Goal: Task Accomplishment & Management: Manage account settings

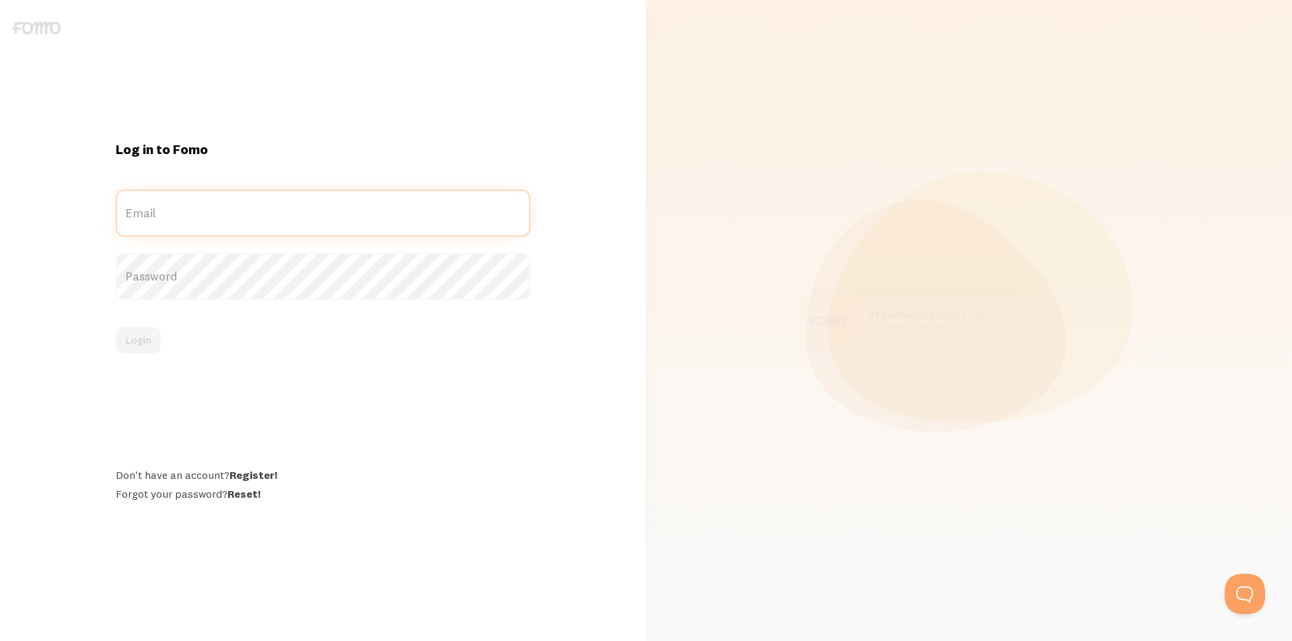
type input "[EMAIL_ADDRESS][DOMAIN_NAME]"
click at [248, 238] on form "dora@dorahalasz.hu Email Password Login" at bounding box center [323, 272] width 415 height 164
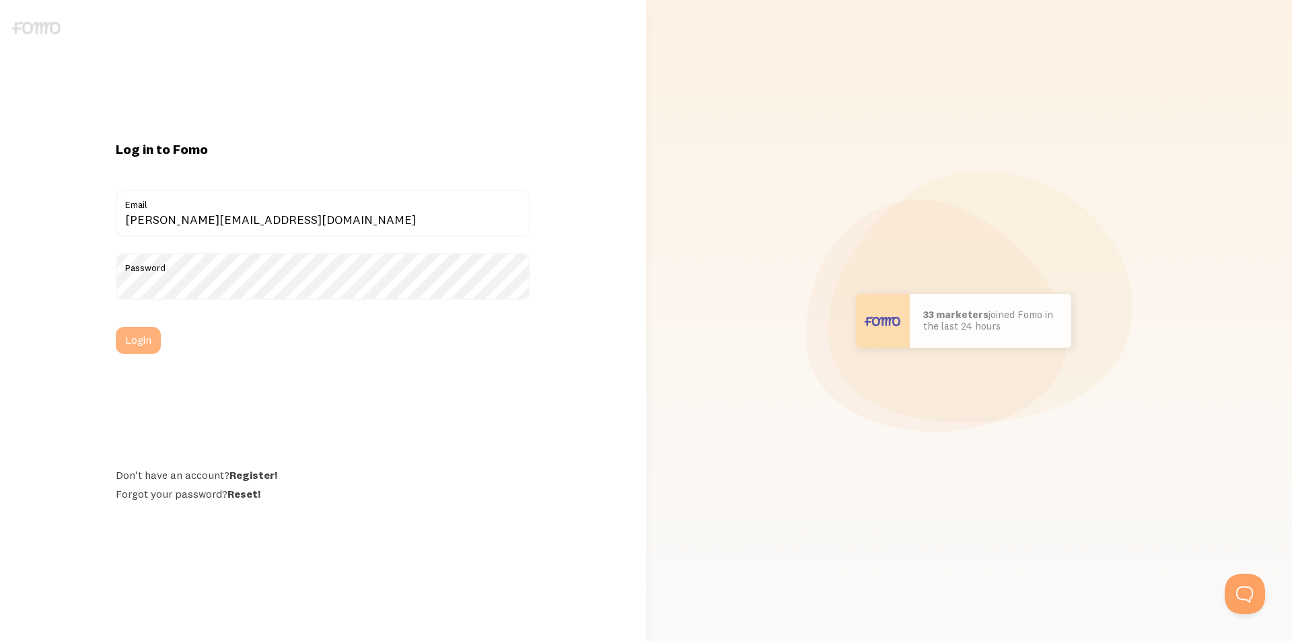
click at [141, 336] on button "Login" at bounding box center [138, 340] width 45 height 27
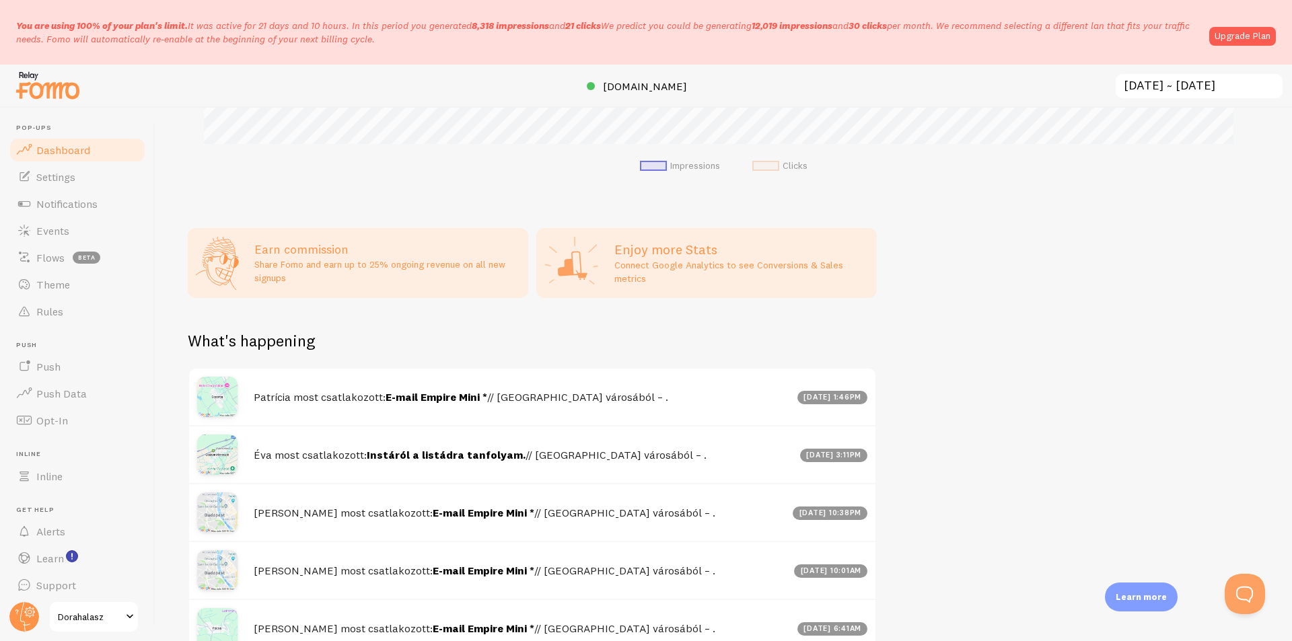
scroll to position [462, 0]
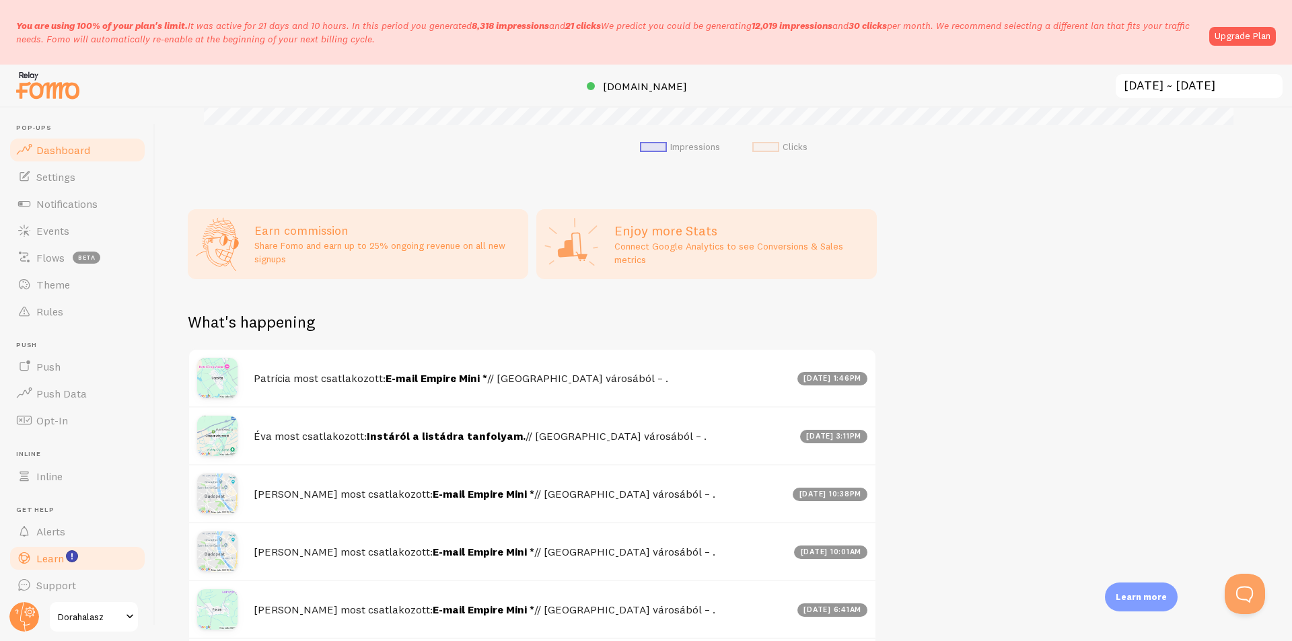
click at [59, 560] on span "Learn" at bounding box center [50, 558] width 28 height 13
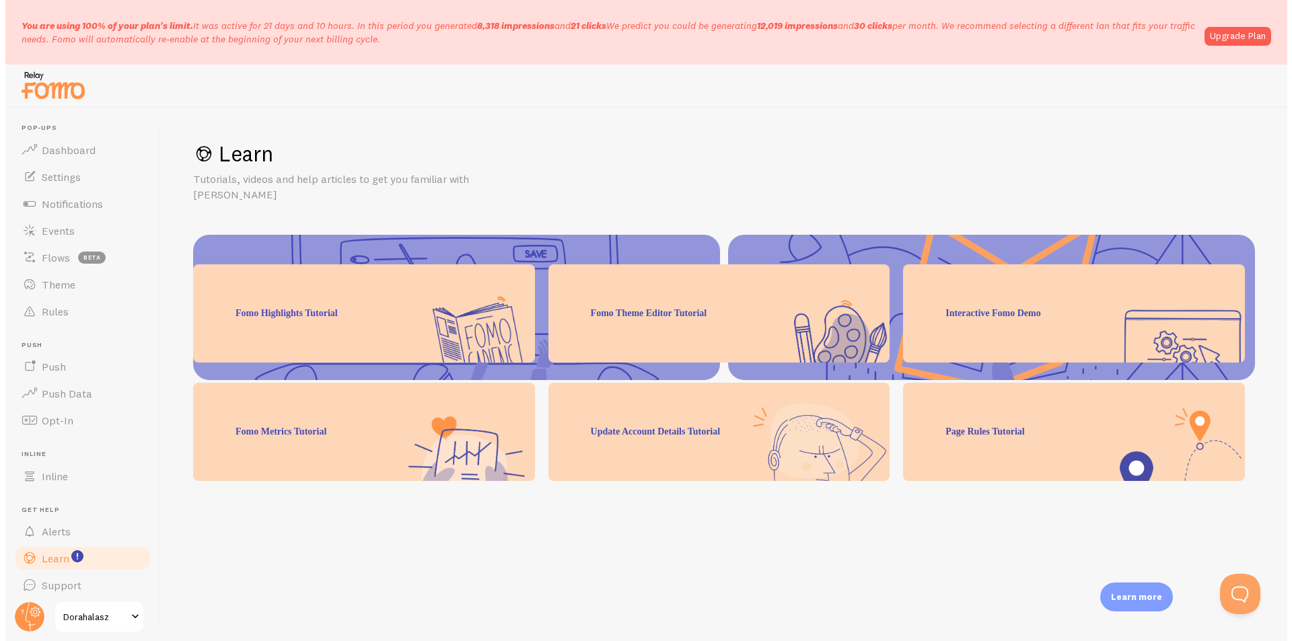
scroll to position [170, 0]
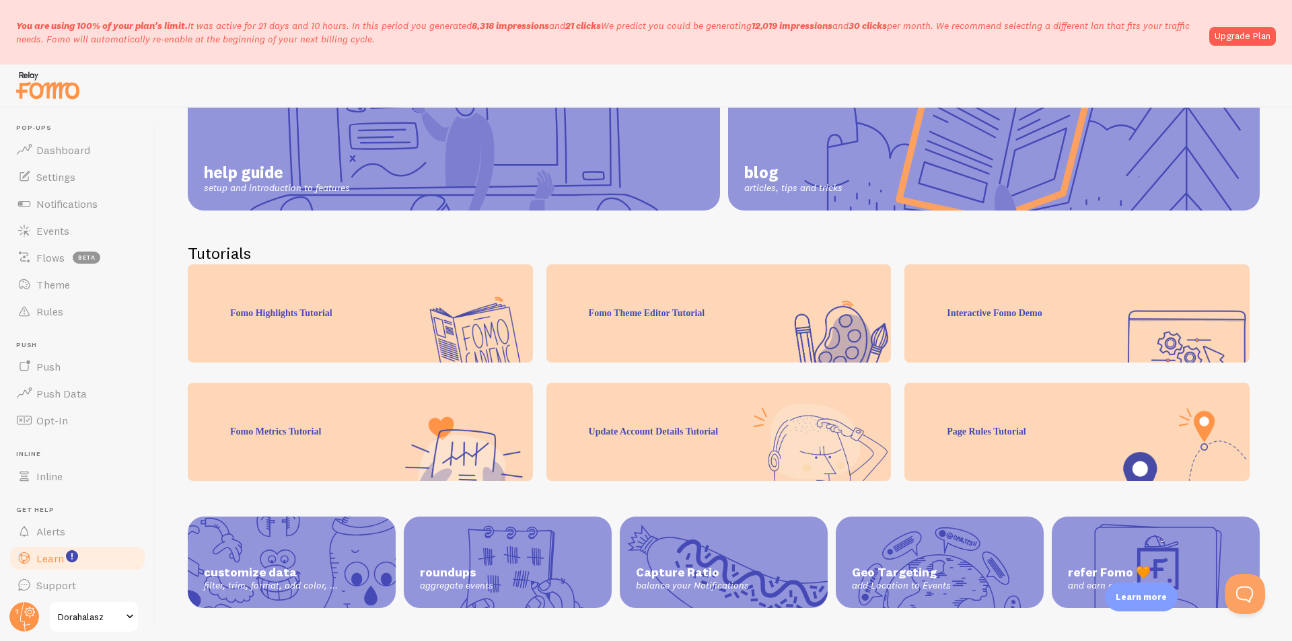
click at [1180, 565] on span "refer Fomo 🧡" at bounding box center [1156, 572] width 176 height 15
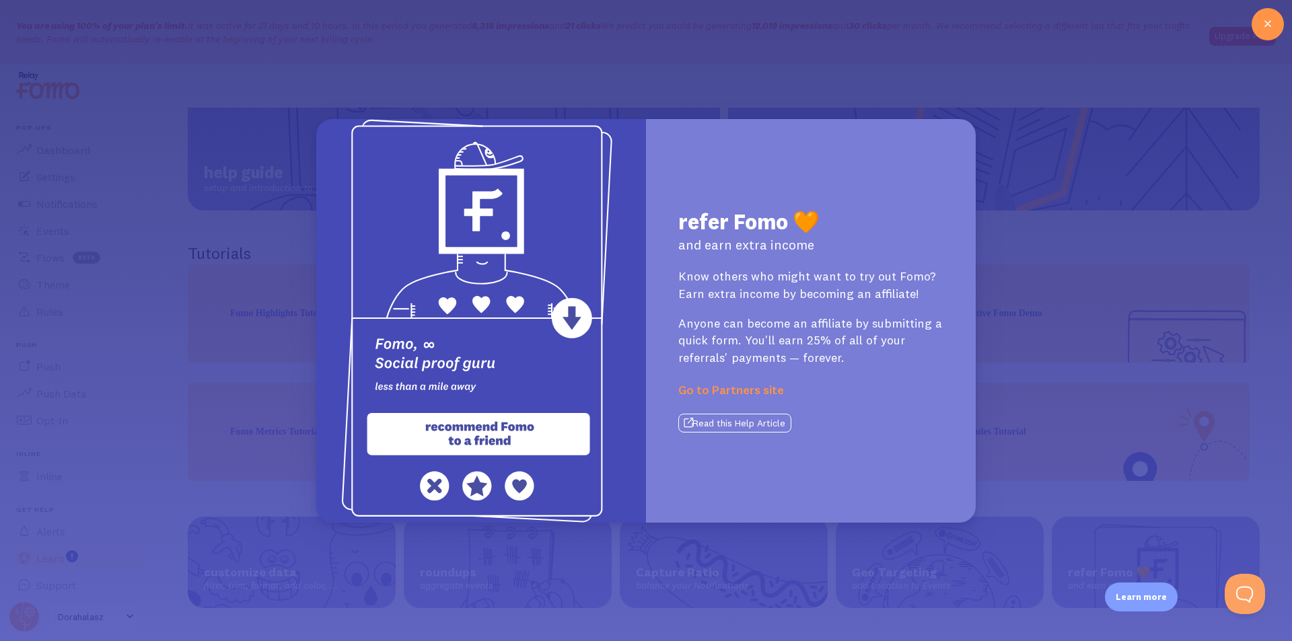
click at [727, 392] on link "Go to Partners site" at bounding box center [731, 389] width 106 height 15
click at [1260, 12] on div at bounding box center [1268, 24] width 32 height 32
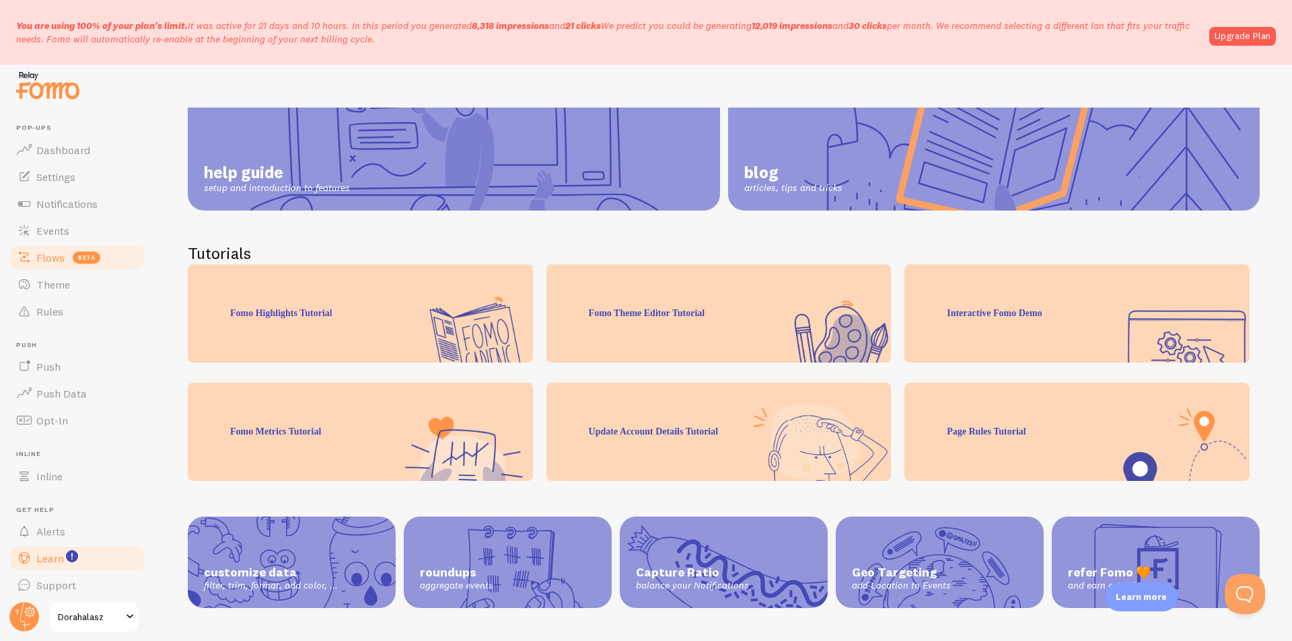
click at [43, 262] on span "Flows" at bounding box center [50, 257] width 28 height 13
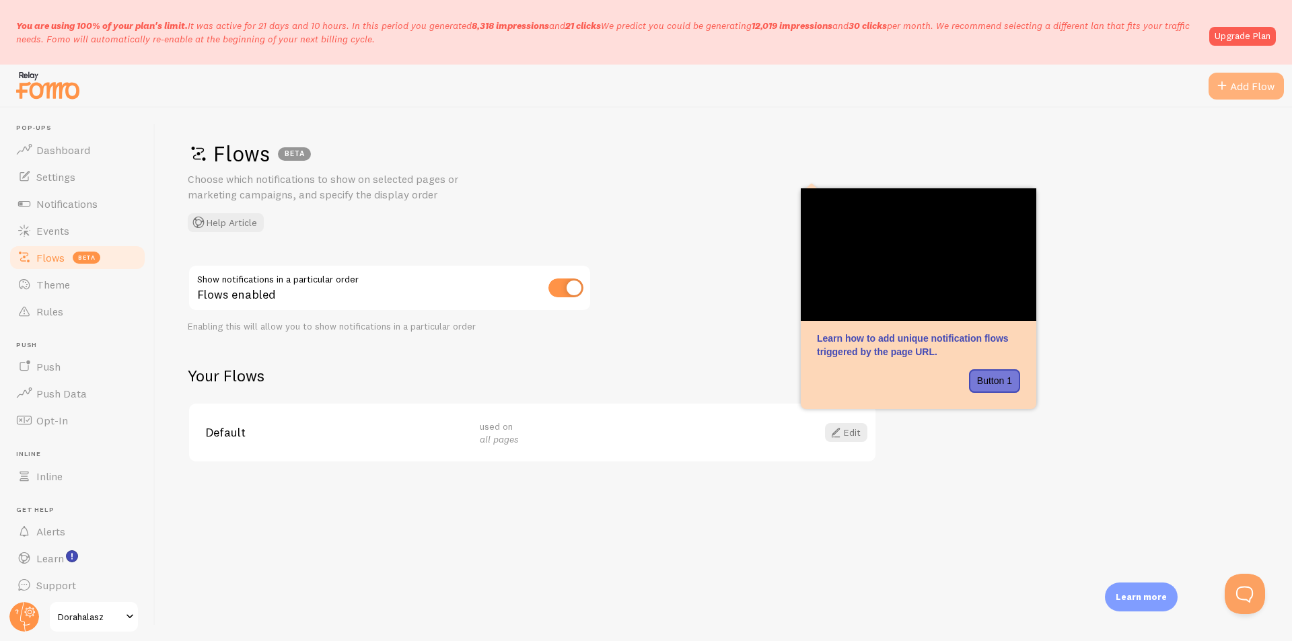
click at [1236, 85] on div "Add Flow" at bounding box center [1246, 86] width 75 height 27
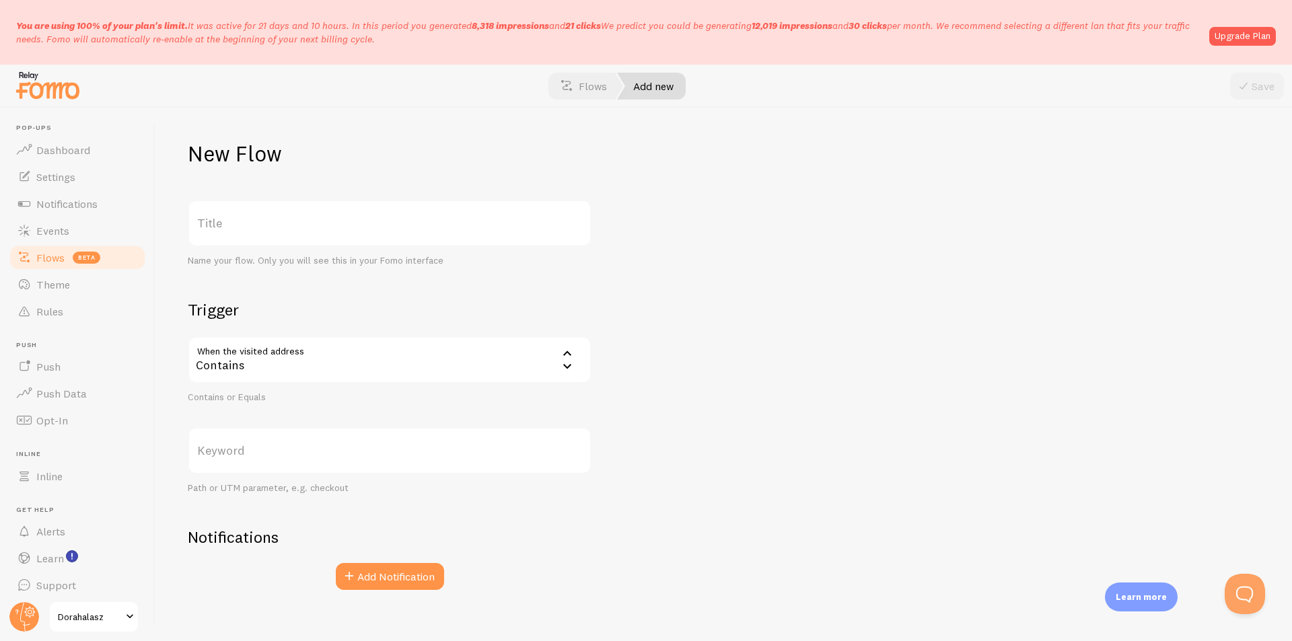
click at [252, 218] on label "Title" at bounding box center [390, 223] width 404 height 47
click at [252, 218] on input "Title" at bounding box center [390, 223] width 404 height 47
type input "teszt - oktass"
click at [266, 369] on div "Contains" at bounding box center [390, 359] width 404 height 47
click at [266, 422] on li "Equals" at bounding box center [389, 427] width 401 height 24
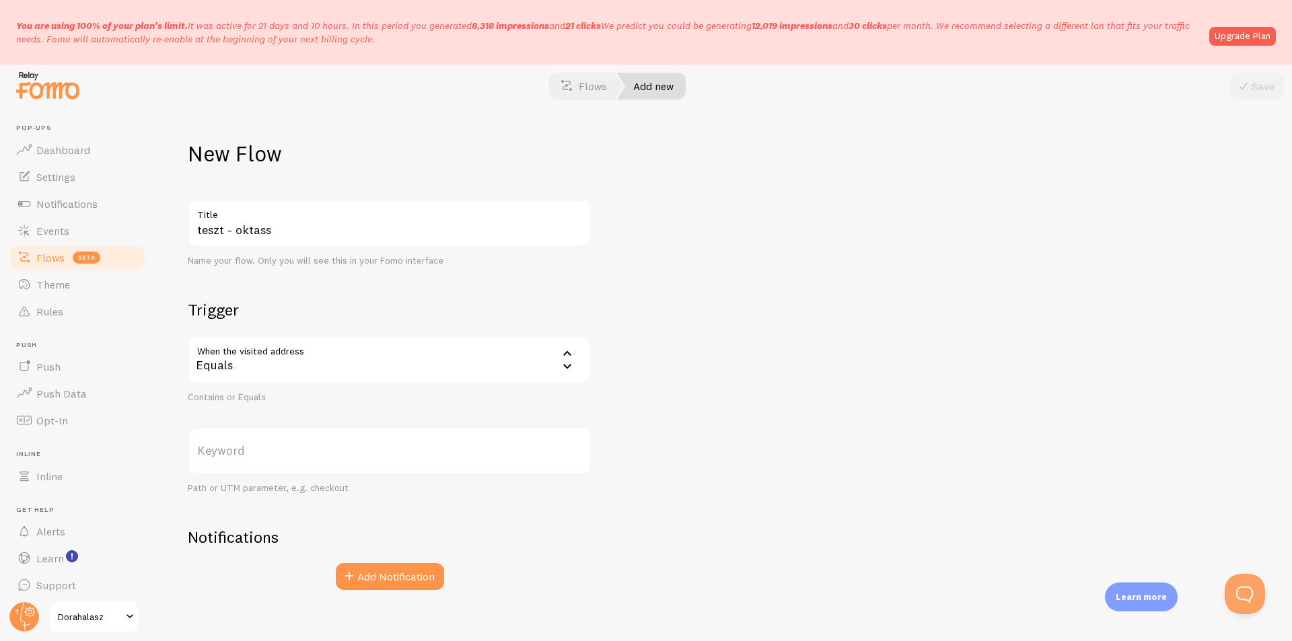
click at [320, 458] on label "Keyword" at bounding box center [390, 450] width 404 height 47
click at [320, 458] on input "Keyword" at bounding box center [390, 450] width 404 height 47
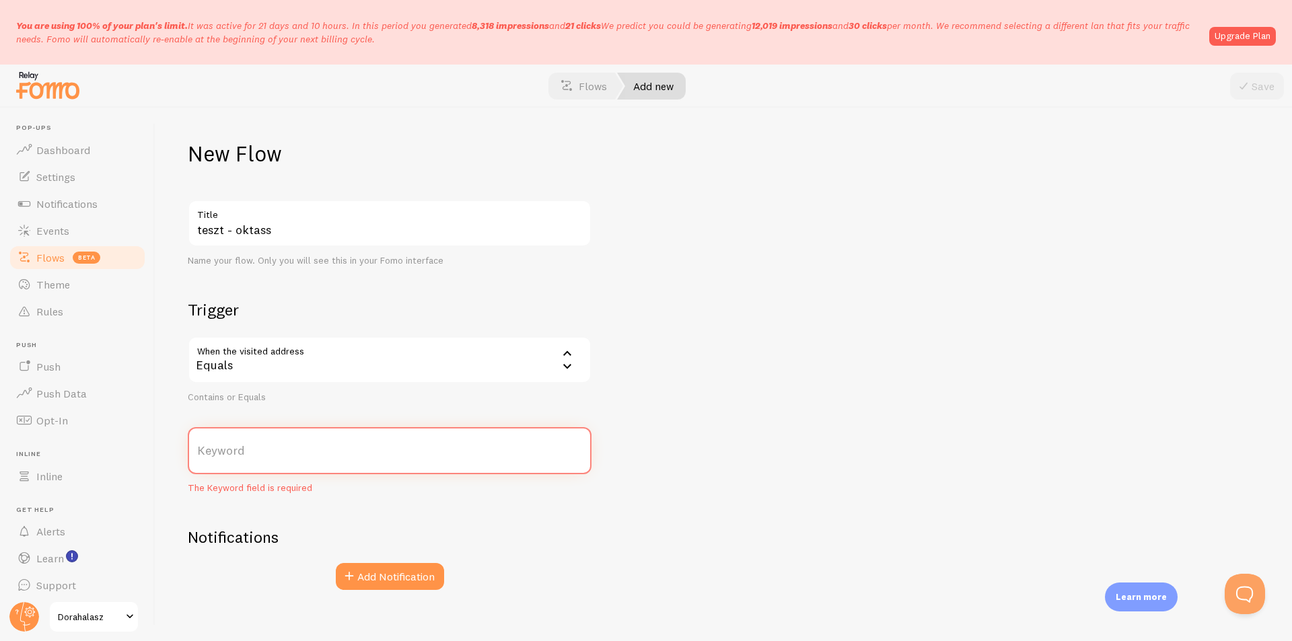
paste input "https://dorahalasz.hu/online-tanfolyam-minikurzus/"
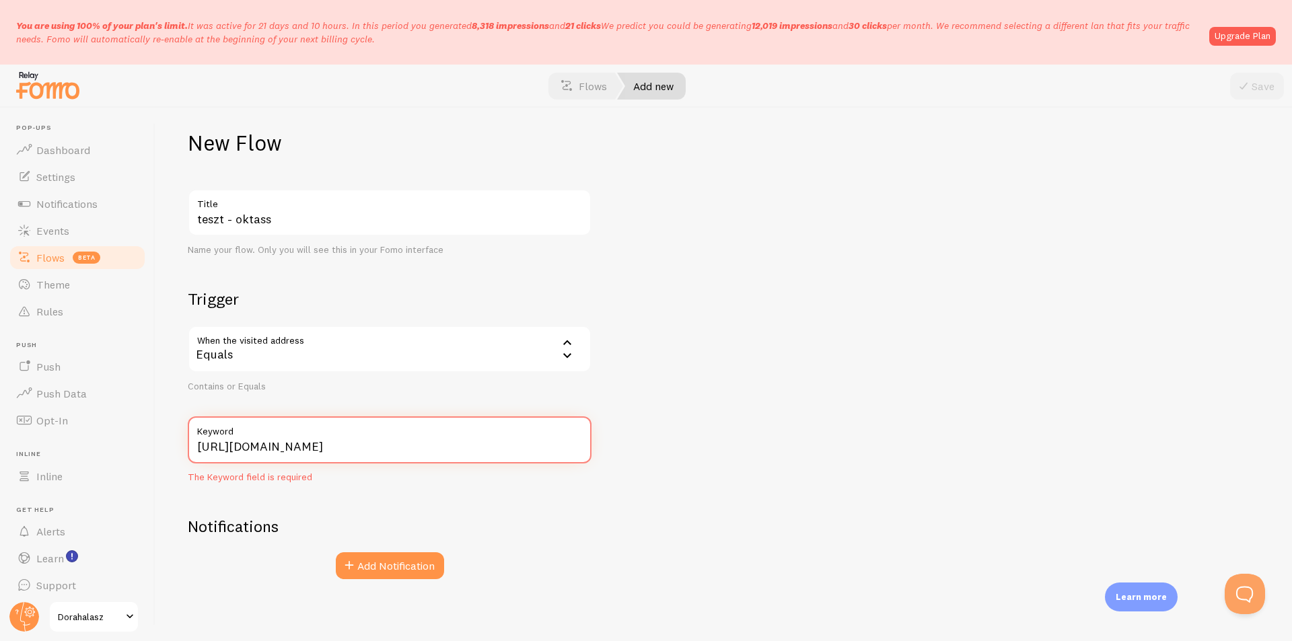
scroll to position [13, 0]
type input "https://dorahalasz.hu/online-tanfolyam-minikurzus/"
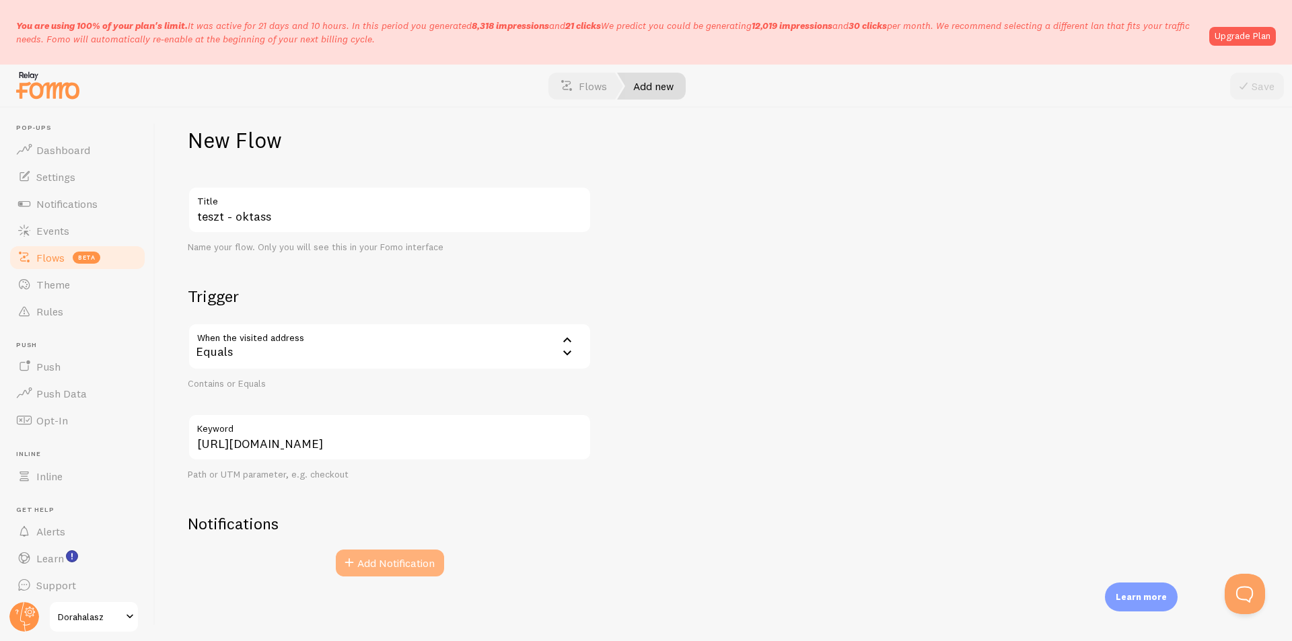
click at [427, 567] on button "Add Notification" at bounding box center [390, 563] width 108 height 27
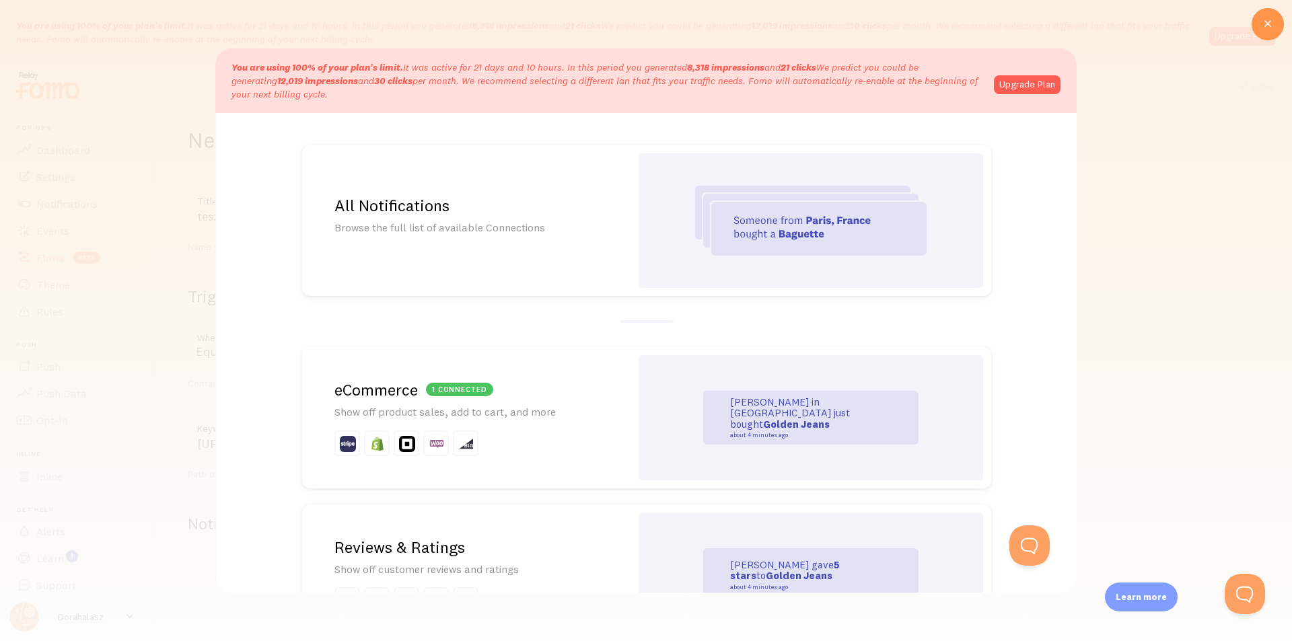
scroll to position [0, 0]
click at [777, 432] on small "about 4 minutes ago" at bounding box center [795, 435] width 131 height 7
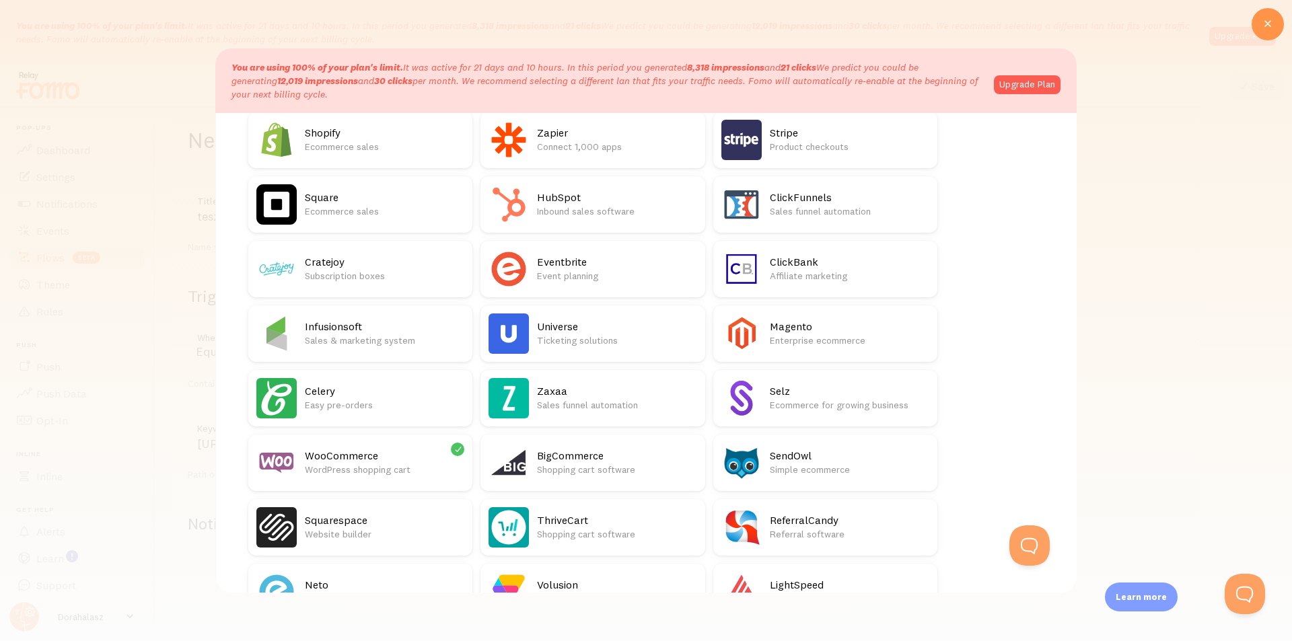
scroll to position [269, 0]
click at [336, 448] on h2 "WooCommerce" at bounding box center [384, 455] width 159 height 14
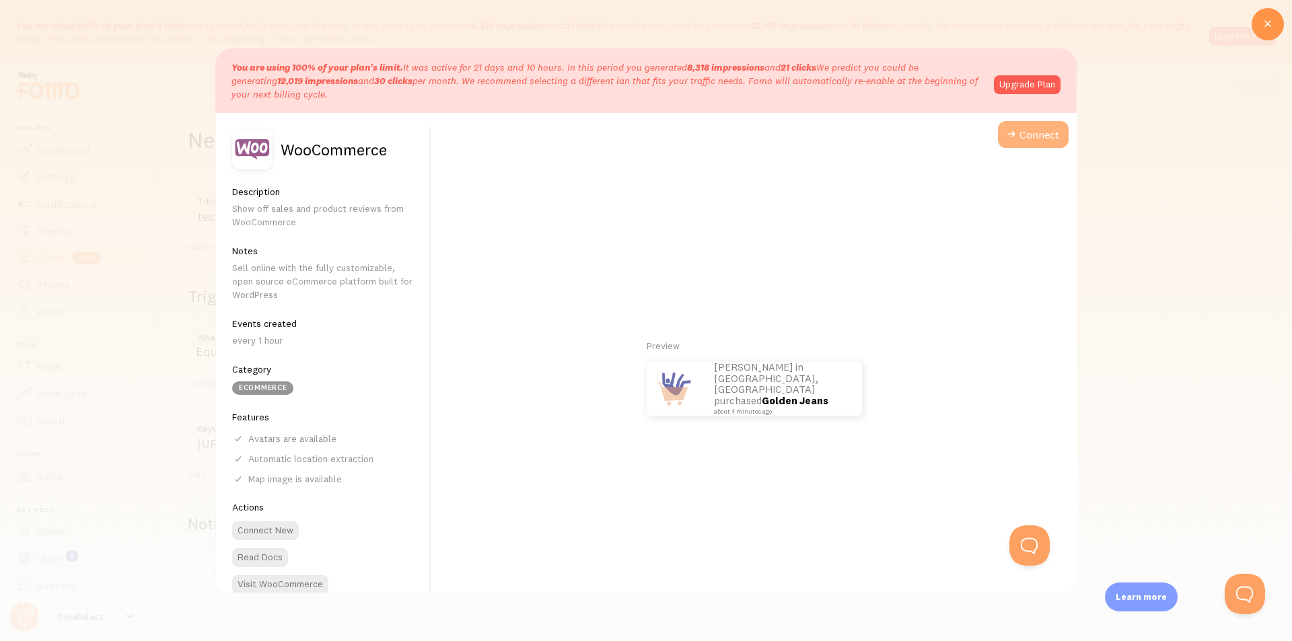
click at [1027, 127] on button "Connect" at bounding box center [1033, 134] width 71 height 27
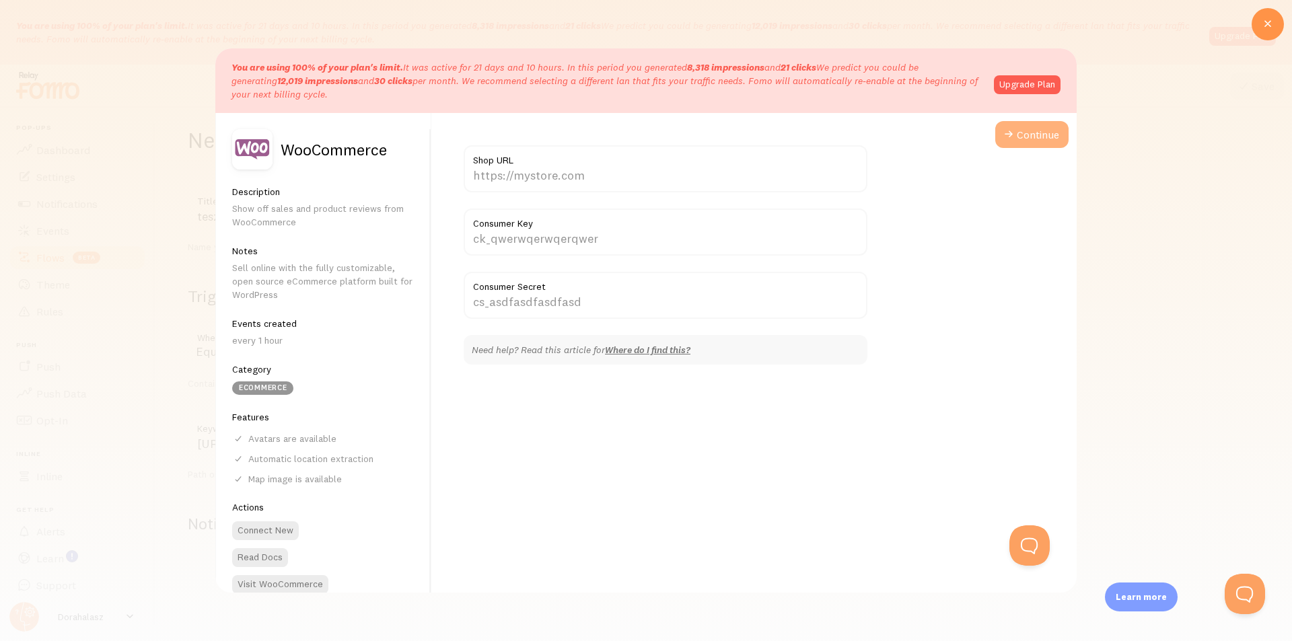
click at [1027, 133] on button "Continue" at bounding box center [1031, 134] width 73 height 27
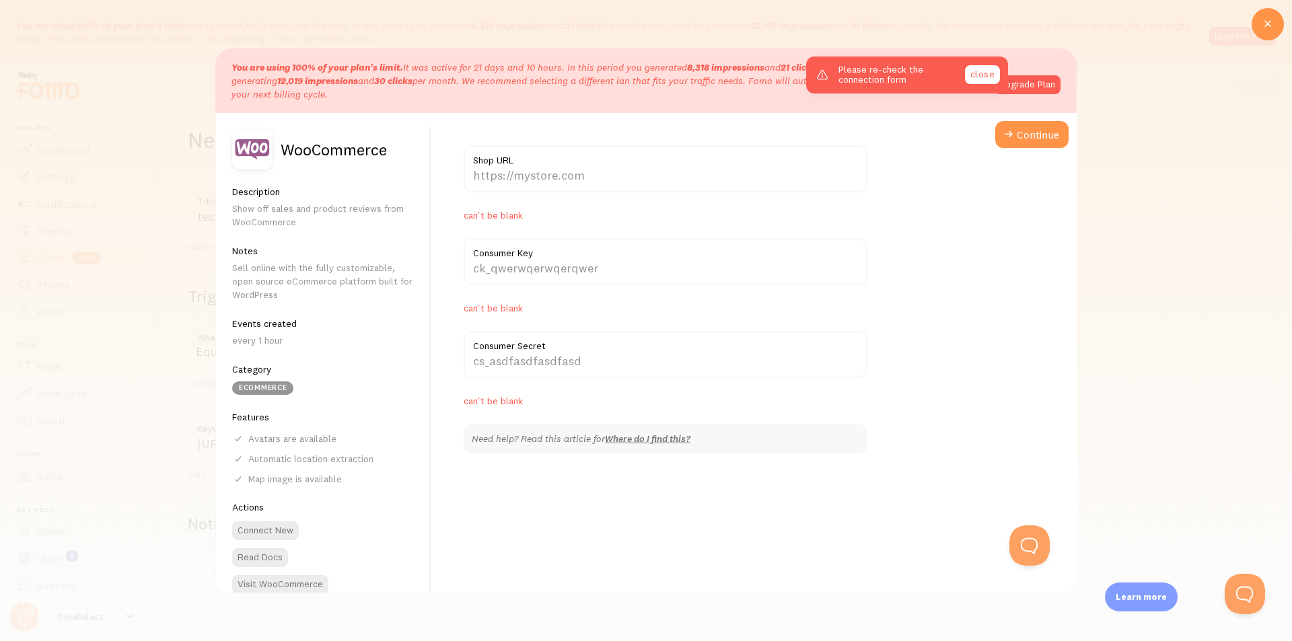
click at [993, 75] on link "close" at bounding box center [982, 74] width 35 height 19
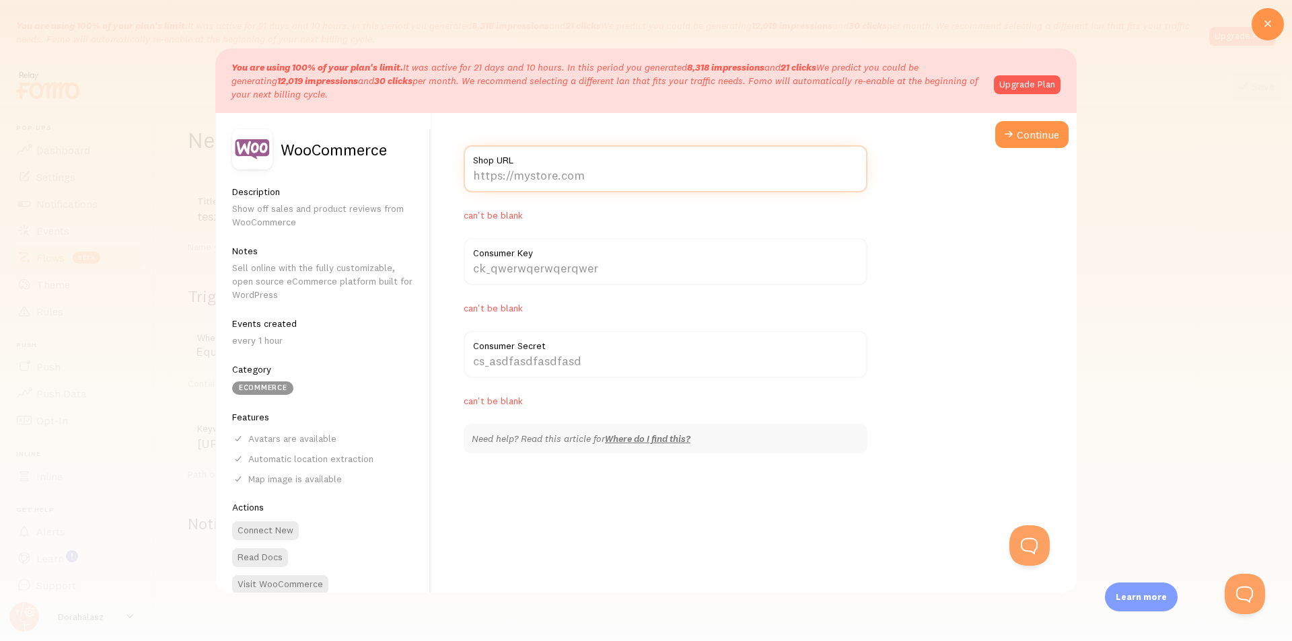
click at [590, 172] on input "Shop URL" at bounding box center [666, 168] width 404 height 47
paste input "ck_81c83080b65e6e132f96233f12b43620e019cd9b"
type input "ck_81c83080b65e6e132f96233f12b43620e019cd9b"
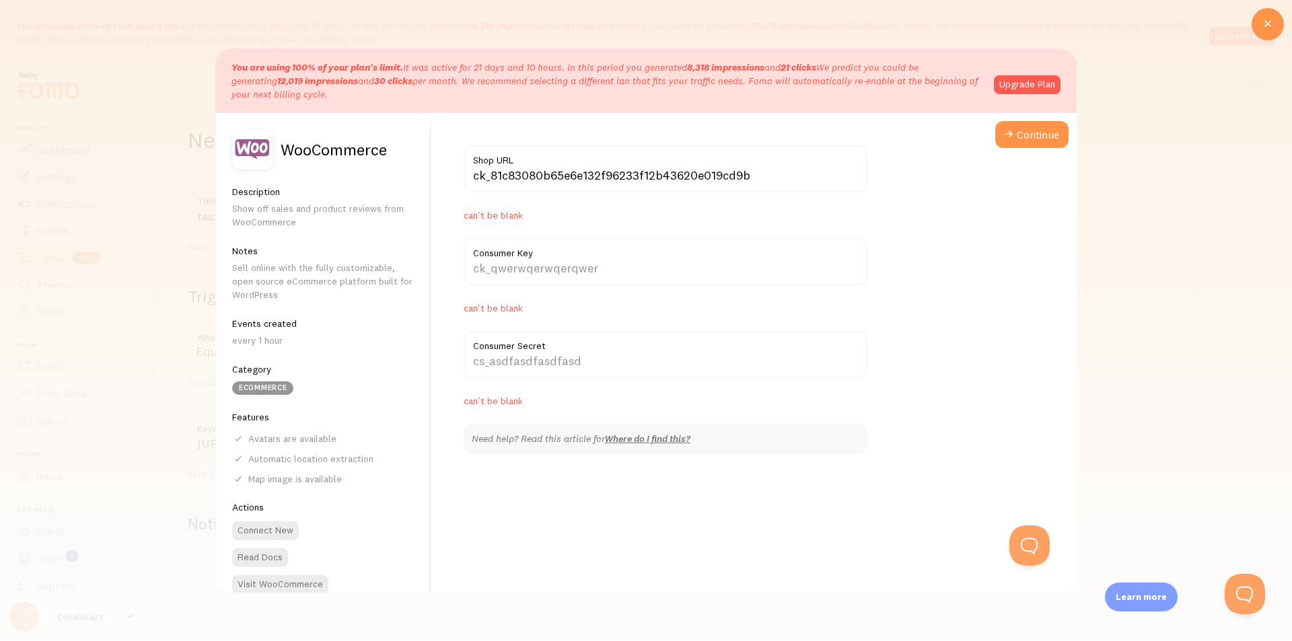
click at [534, 258] on label "Consumer Key" at bounding box center [666, 249] width 404 height 23
click at [534, 258] on input "Consumer Key" at bounding box center [666, 261] width 404 height 47
paste input "cs_196d8ad6af94fc77425b71d2d91025b0d9e67546"
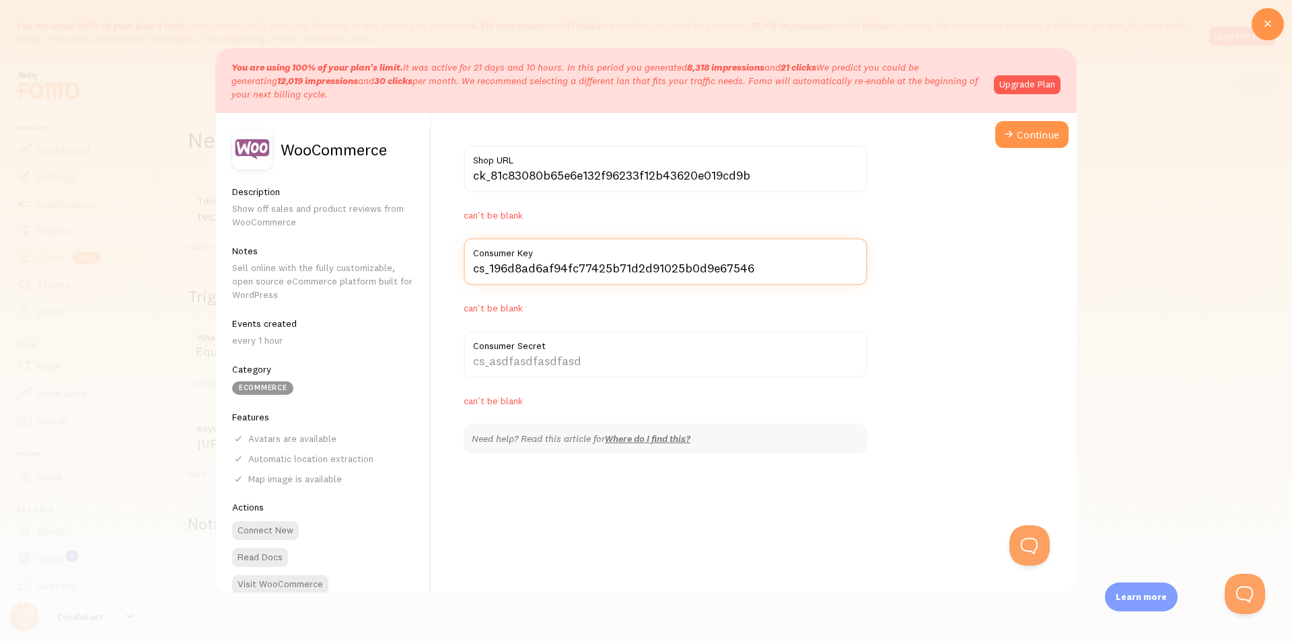
type input "cs_196d8ad6af94fc77425b71d2d91025b0d9e67546"
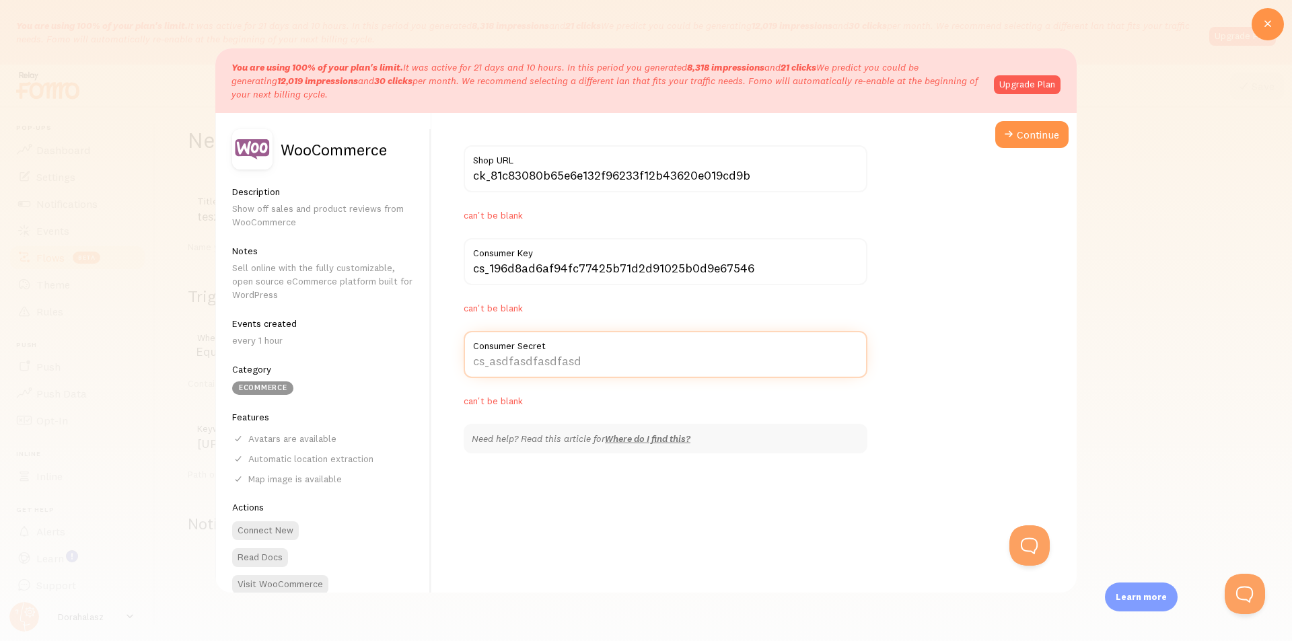
click at [538, 367] on input "Consumer Secret" at bounding box center [666, 354] width 404 height 47
paste input "cs_196d8ad6af94fc77425b71d2d91025b0d9e67546"
type input "cs_196d8ad6af94fc77425b71d2d91025b0d9e67546"
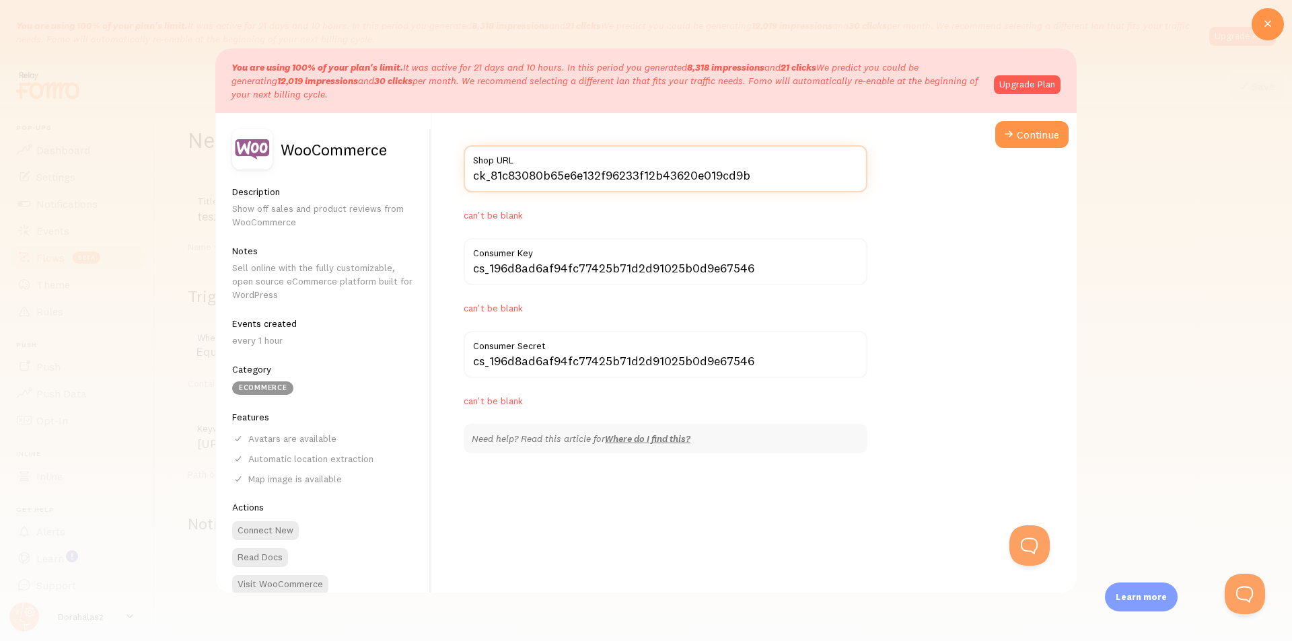
click at [612, 172] on input "ck_81c83080b65e6e132f96233f12b43620e019cd9b" at bounding box center [666, 168] width 404 height 47
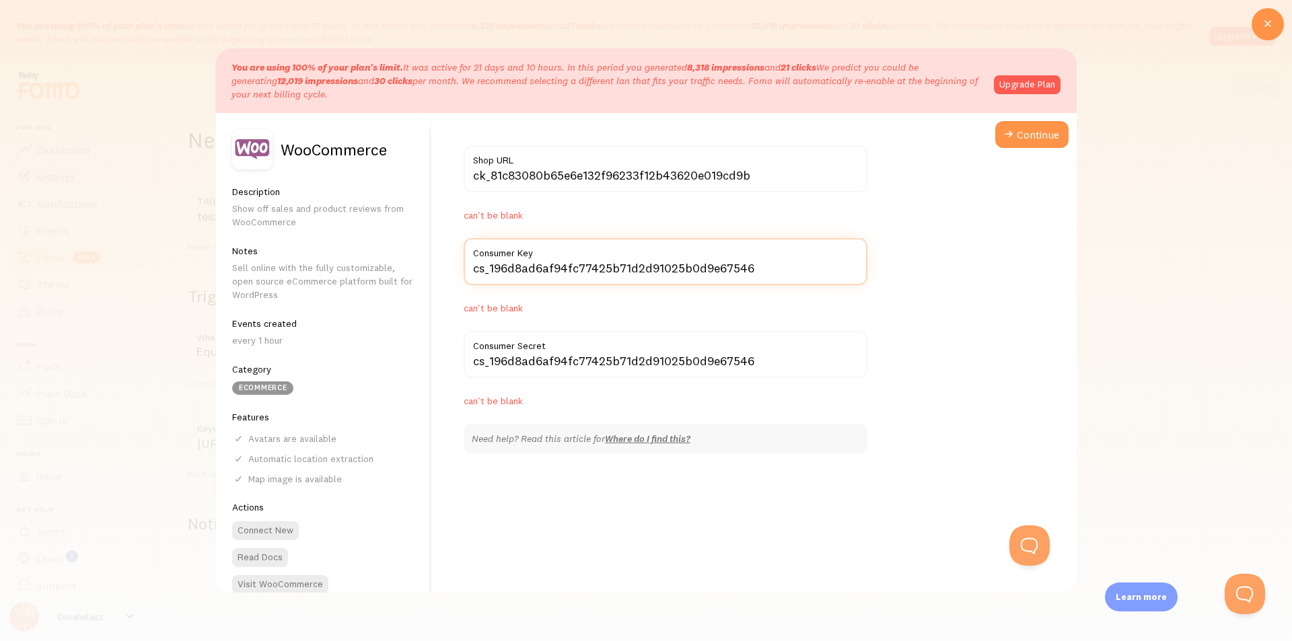
click at [609, 272] on input "cs_196d8ad6af94fc77425b71d2d91025b0d9e67546" at bounding box center [666, 261] width 404 height 47
paste input "k_81c83080b65e6e132f96233f12b43620e019cd9b"
click at [609, 272] on input "ck_81c83080b65e6e132f96233f12b43620e019cd9b" at bounding box center [666, 261] width 404 height 47
type input "ck_81c83080b65e6e132f96233f12b43620e019cd9b"
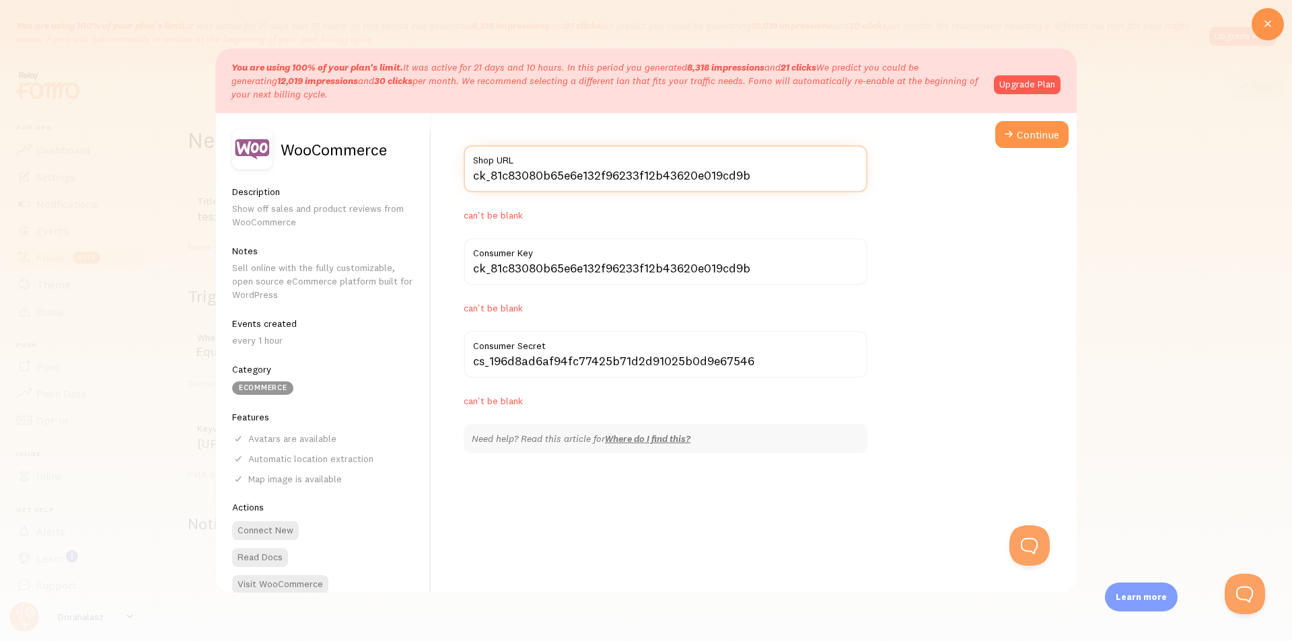
click at [616, 172] on input "ck_81c83080b65e6e132f96233f12b43620e019cd9b" at bounding box center [666, 168] width 404 height 47
paste input "https://dorahalasz.hu/online-tanfolyam-minikurzus/"
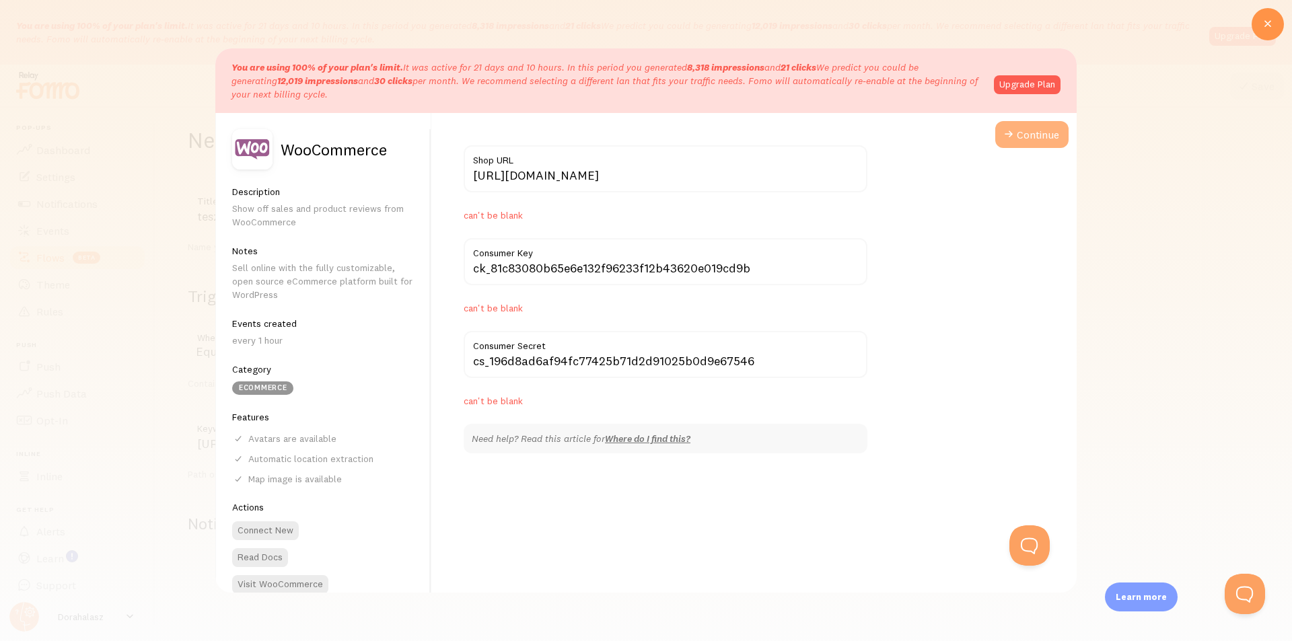
click at [1033, 142] on button "Continue" at bounding box center [1031, 134] width 73 height 27
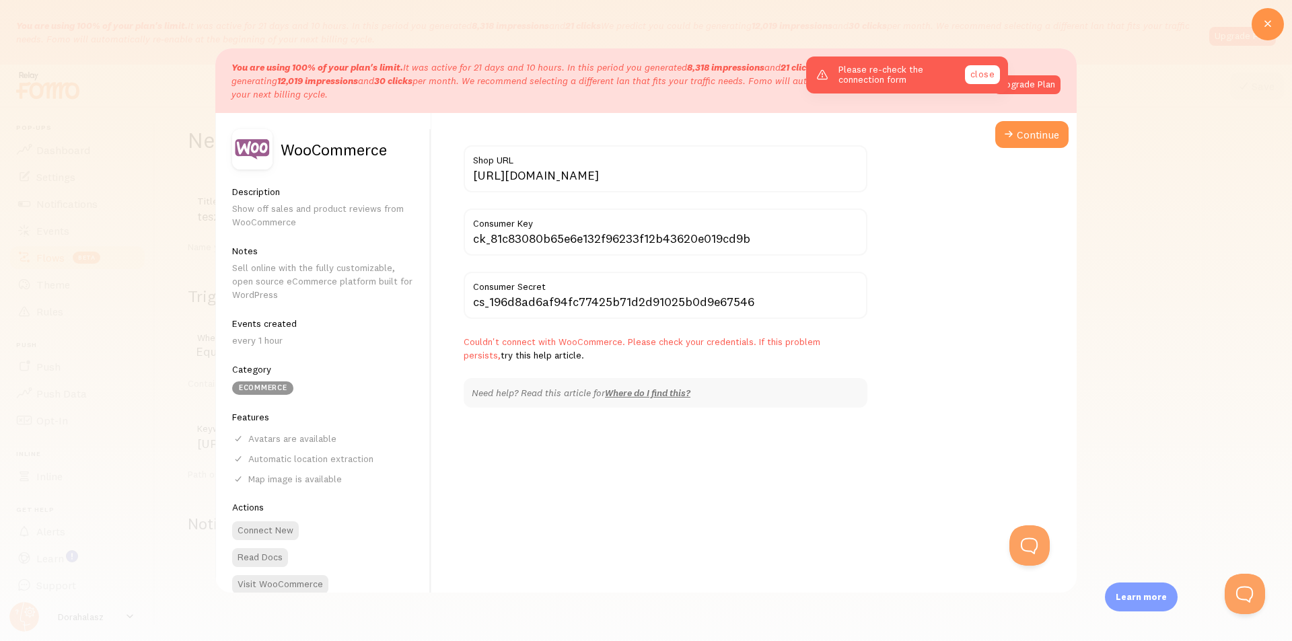
click at [975, 80] on link "close" at bounding box center [982, 74] width 35 height 19
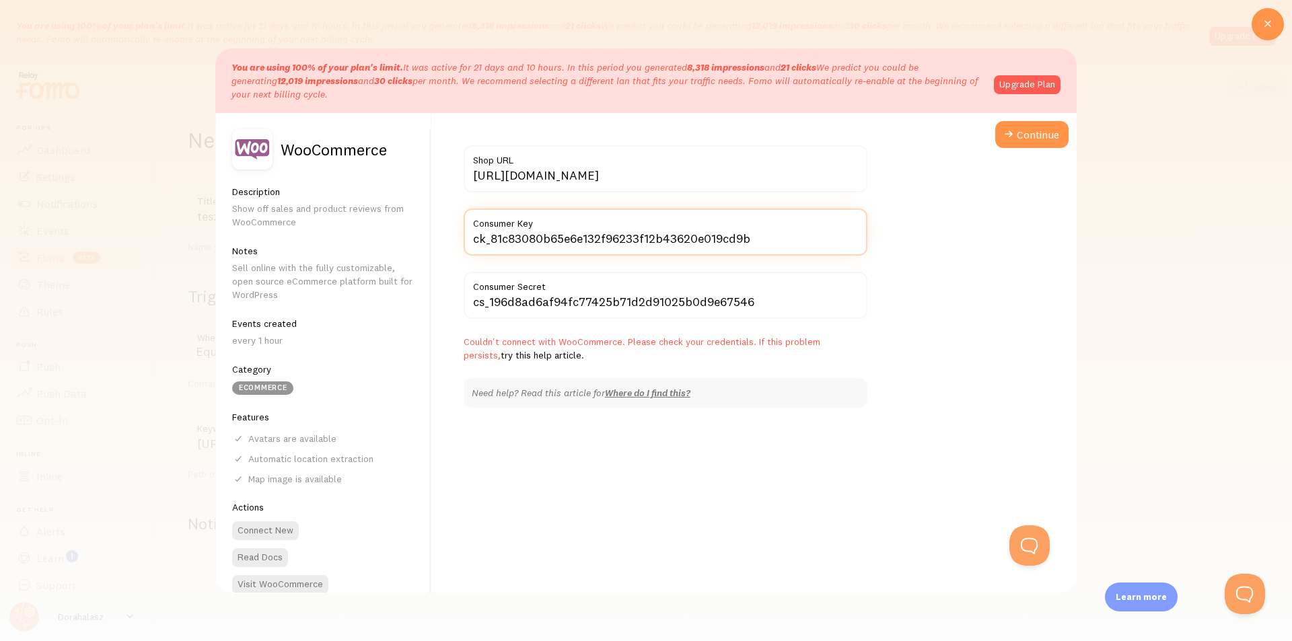
click at [668, 240] on input "ck_81c83080b65e6e132f96233f12b43620e019cd9b" at bounding box center [666, 232] width 404 height 47
click at [614, 296] on input "cs_196d8ad6af94fc77425b71d2d91025b0d9e67546" at bounding box center [666, 295] width 404 height 47
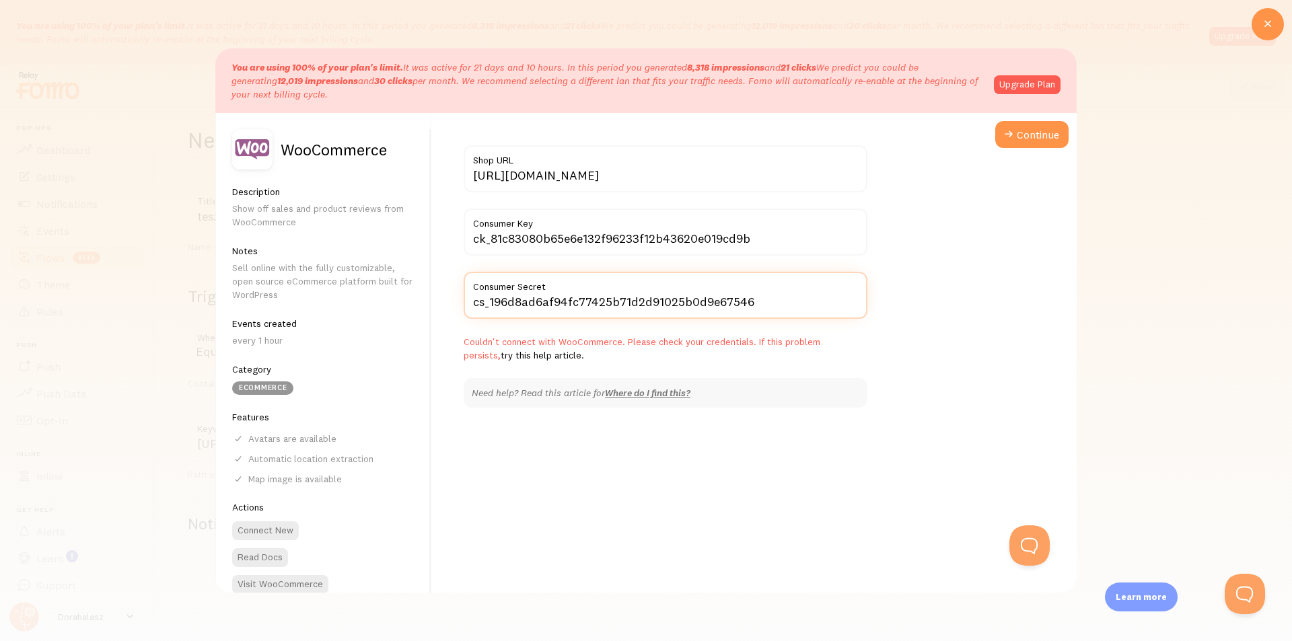
click at [614, 296] on input "cs_196d8ad6af94fc77425b71d2d91025b0d9e67546" at bounding box center [666, 295] width 404 height 47
click at [1008, 131] on button "Continue" at bounding box center [1031, 134] width 73 height 27
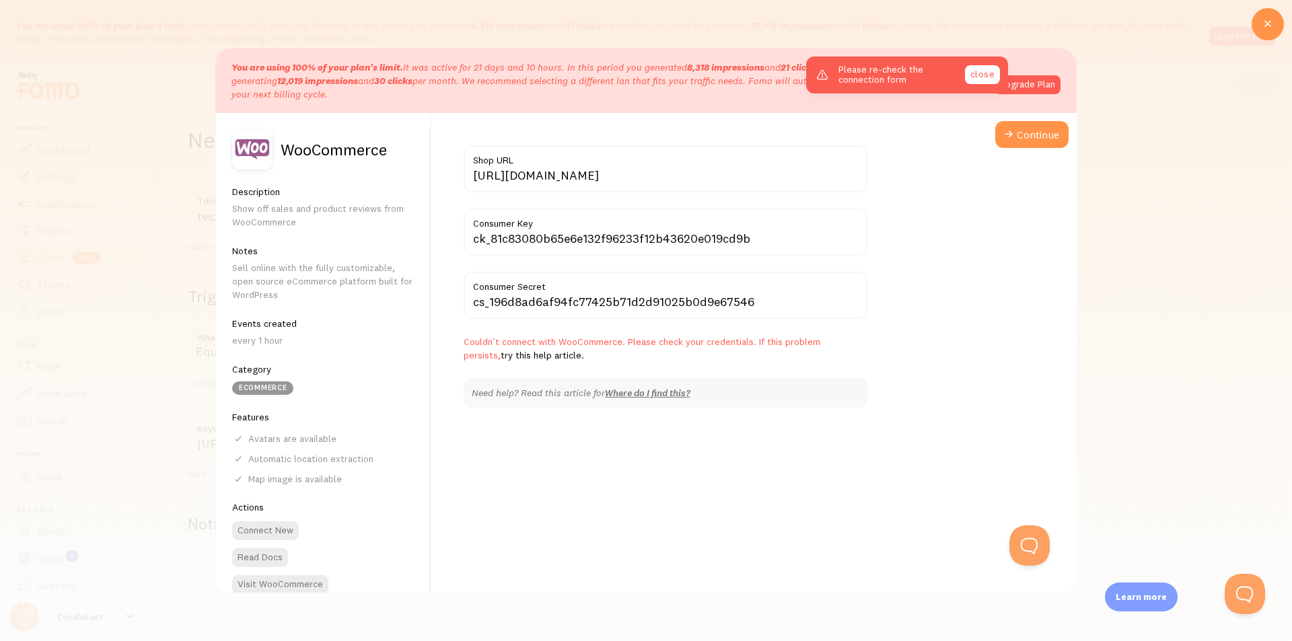
click at [974, 73] on link "close" at bounding box center [982, 74] width 35 height 19
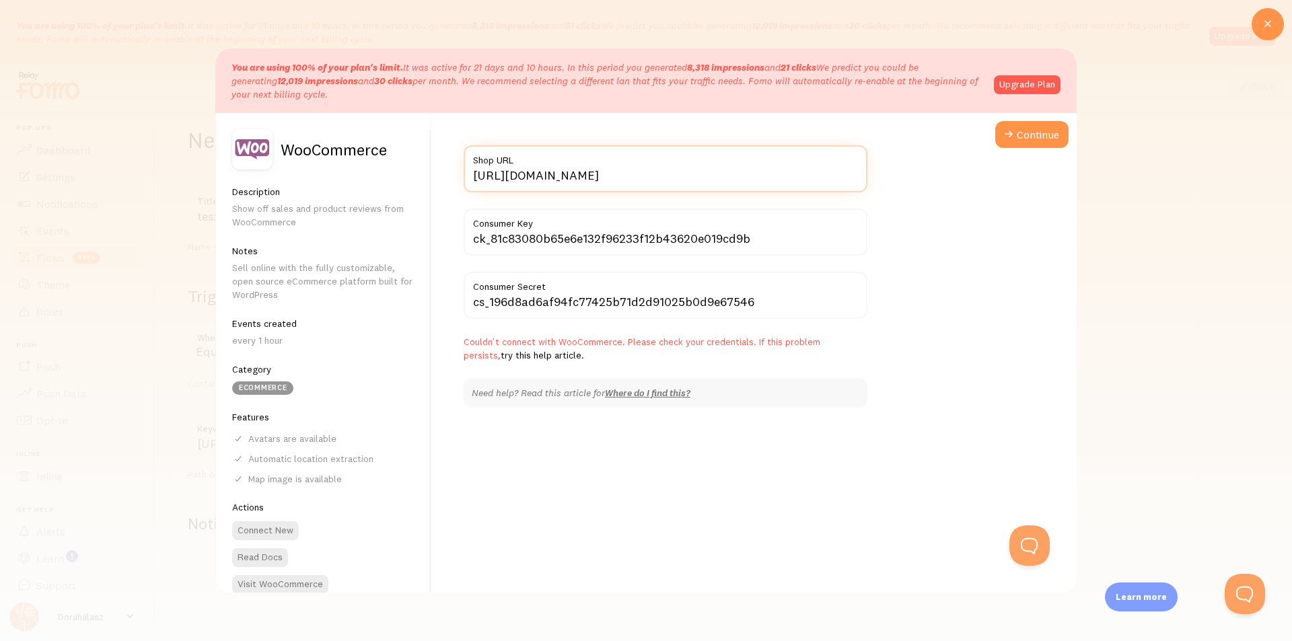
drag, startPoint x: 592, startPoint y: 171, endPoint x: 896, endPoint y: 175, distance: 304.9
click at [896, 175] on div "https://dorahalasz.hu/online-tanfolyam-minikurzus/ Shop URL ck_81c83080b65e6e13…" at bounding box center [753, 385] width 645 height 544
type input "[URL][DOMAIN_NAME]"
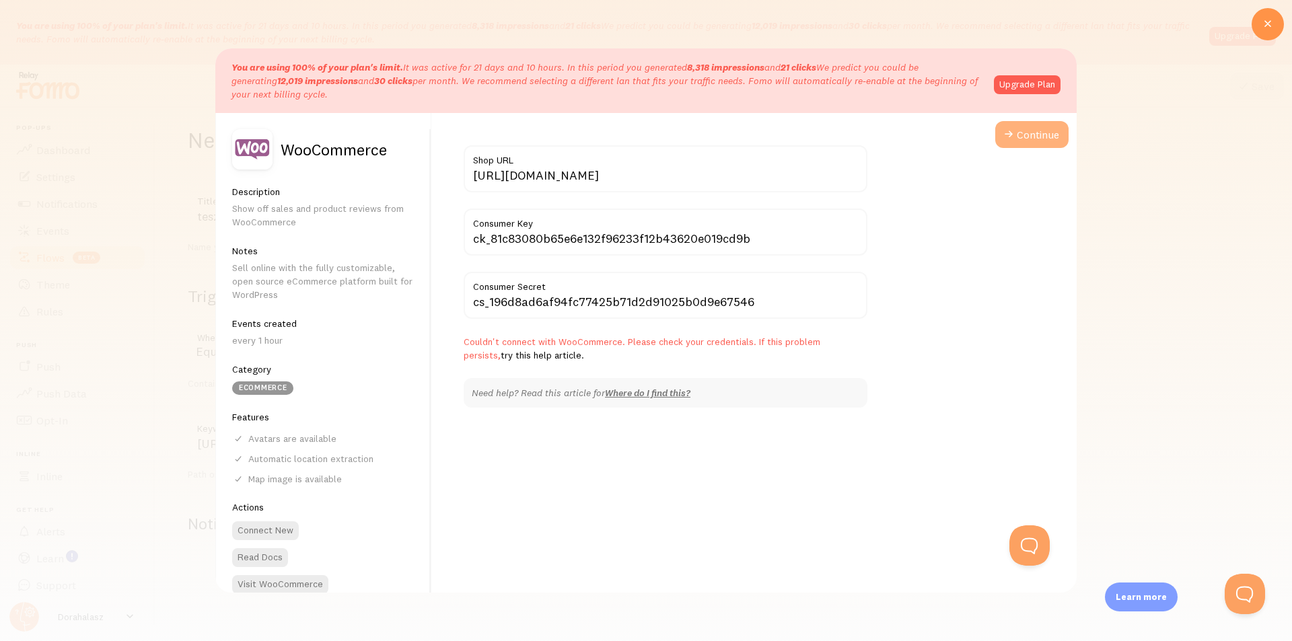
click at [1001, 137] on span at bounding box center [1009, 135] width 16 height 16
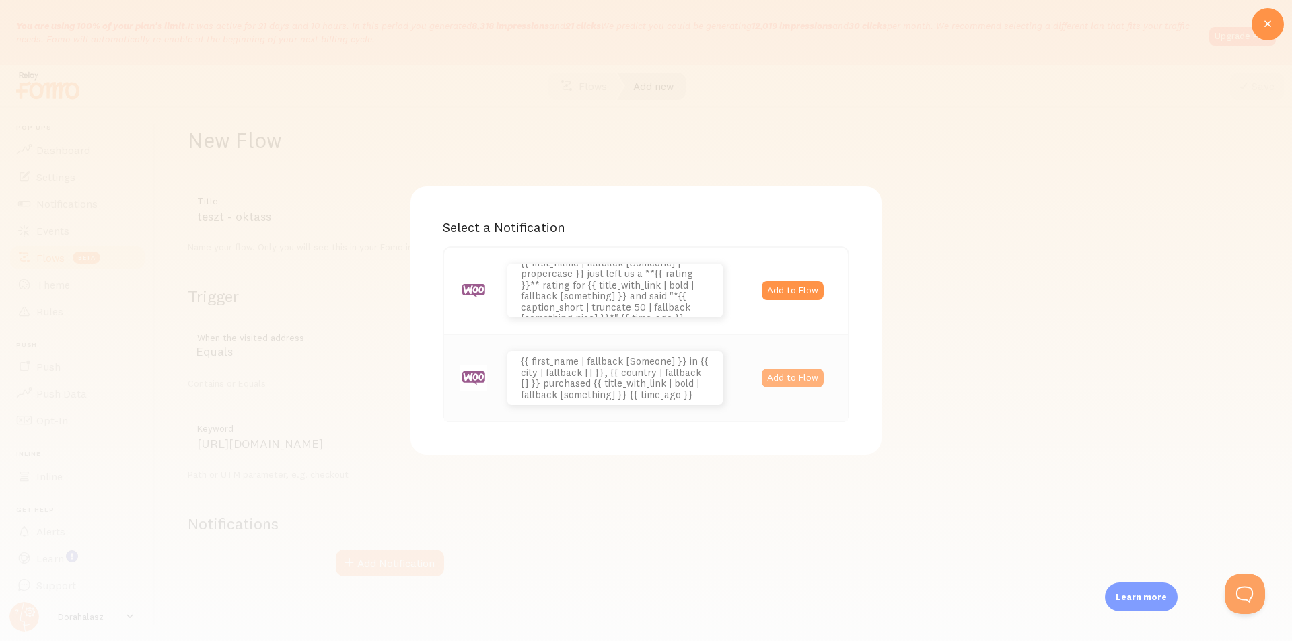
click at [787, 381] on button "Add to Flow" at bounding box center [793, 378] width 62 height 19
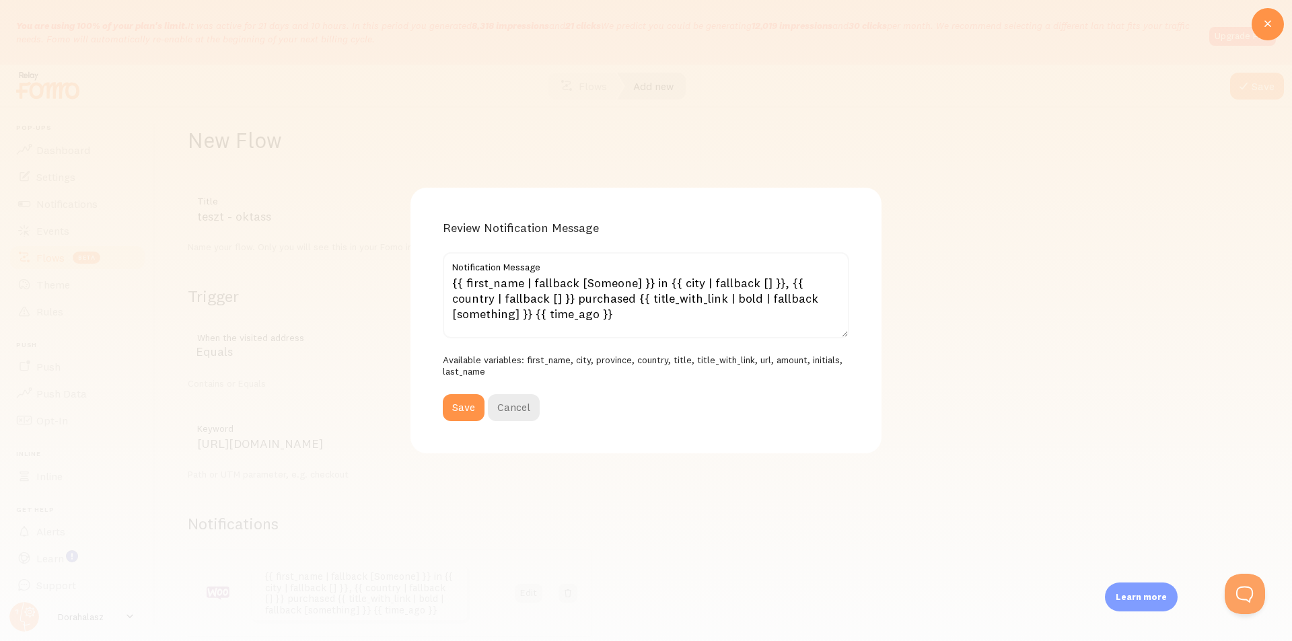
drag, startPoint x: 503, startPoint y: 371, endPoint x: 418, endPoint y: 222, distance: 171.2
click at [418, 222] on div "Review Notification Message {{ first_name | fallback [Someone] }} in {{ city | …" at bounding box center [646, 320] width 471 height 265
copy div "Review Notification Message Notification Message Available variables: first_nam…"
click at [418, 222] on div "Review Notification Message {{ first_name | fallback [Someone] }} in {{ city | …" at bounding box center [646, 320] width 471 height 265
click at [453, 413] on button "Save" at bounding box center [464, 407] width 42 height 27
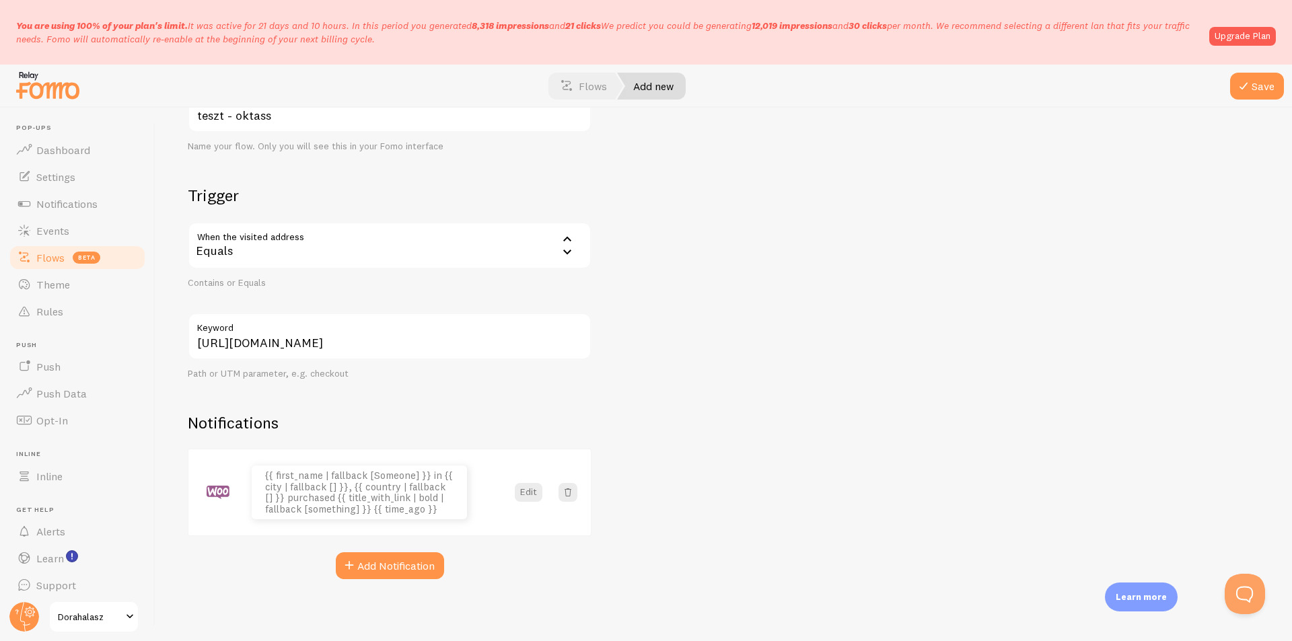
scroll to position [117, 0]
click at [61, 203] on span "Notifications" at bounding box center [66, 203] width 61 height 13
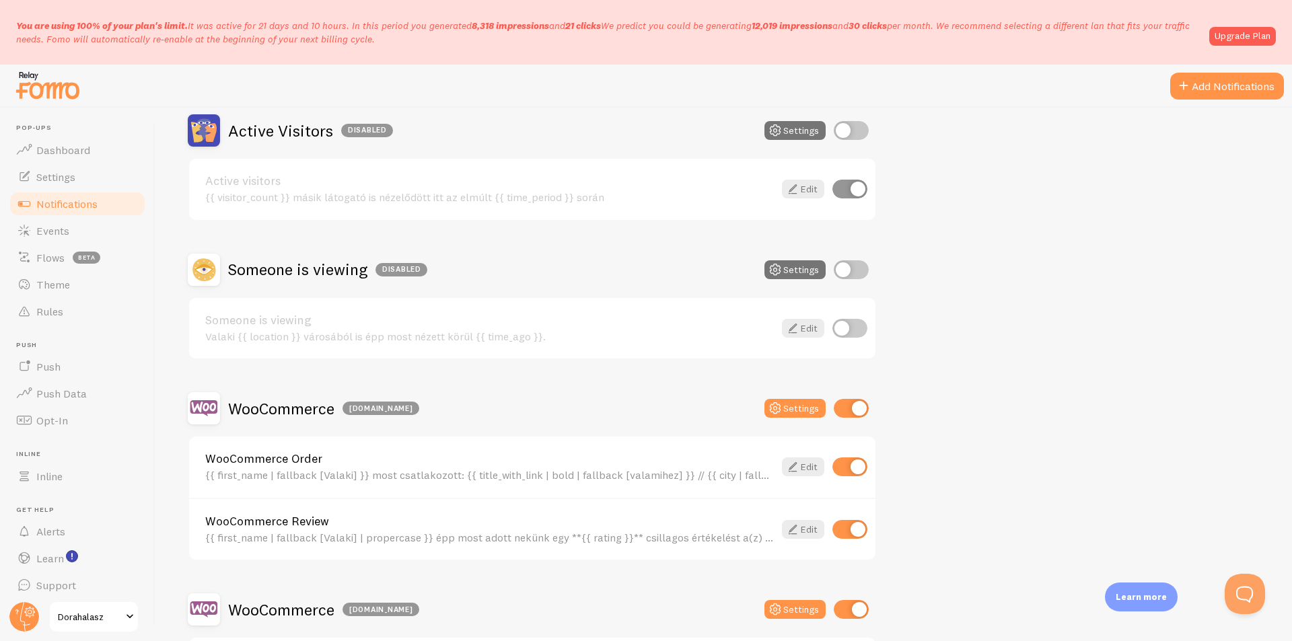
scroll to position [336, 0]
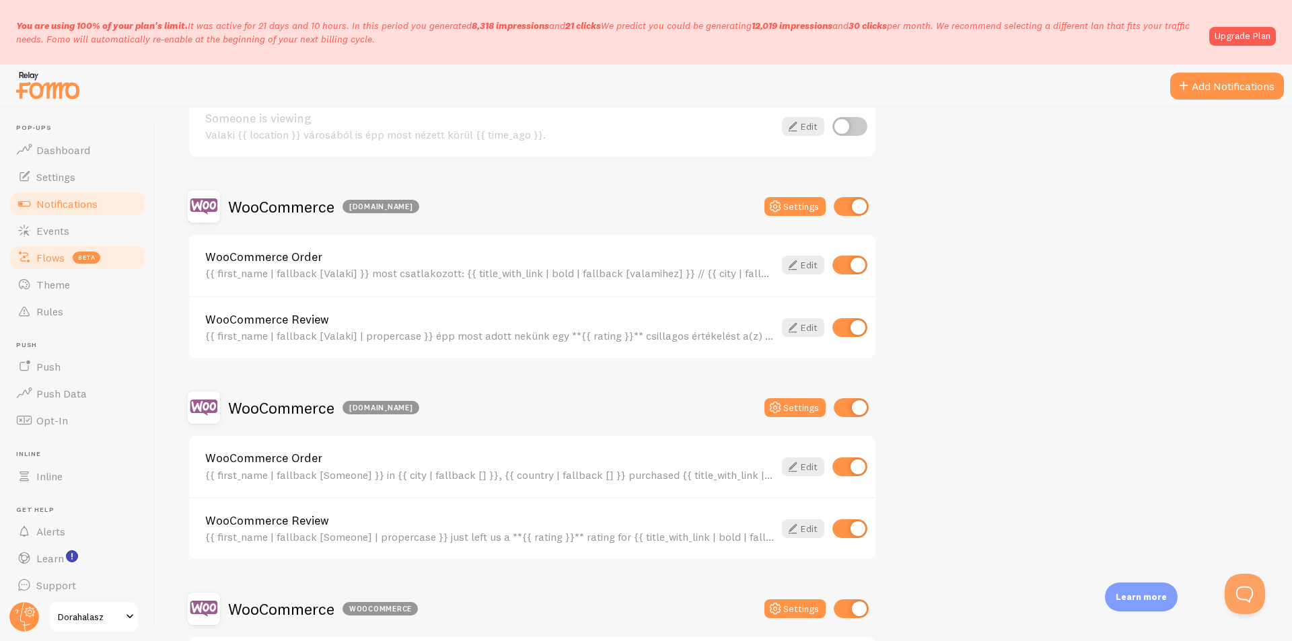
click at [47, 251] on span "Flows" at bounding box center [50, 257] width 28 height 13
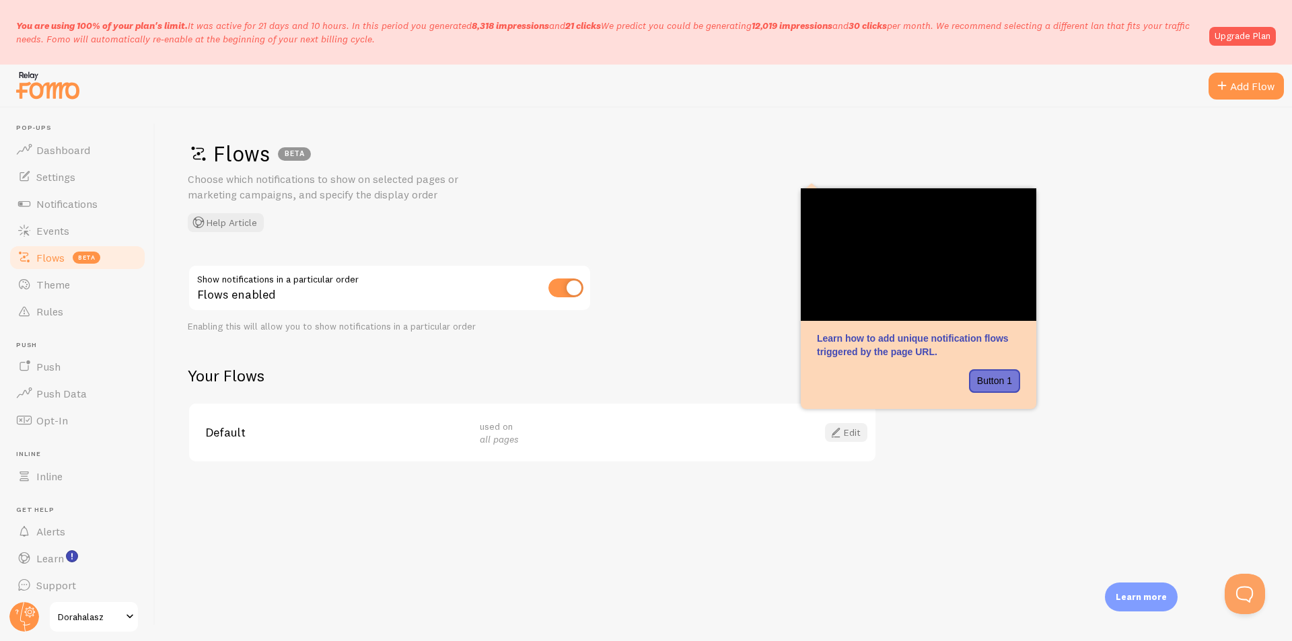
click at [847, 429] on link "Edit" at bounding box center [846, 432] width 42 height 19
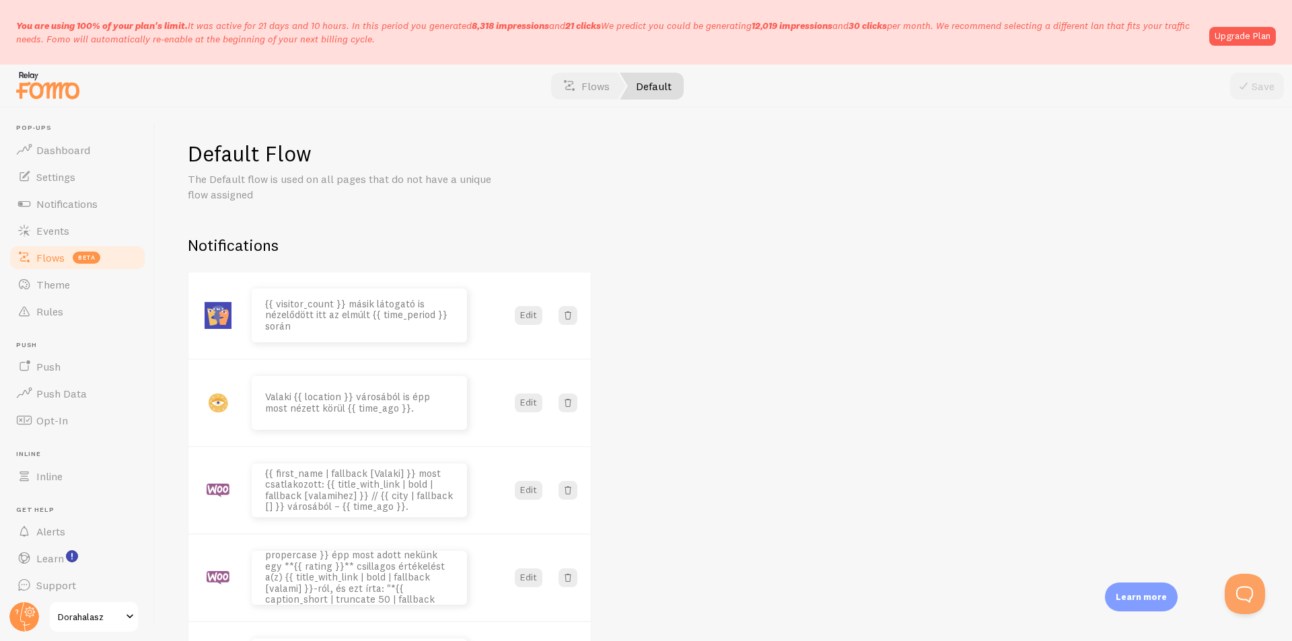
click at [57, 255] on span "Flows" at bounding box center [50, 257] width 28 height 13
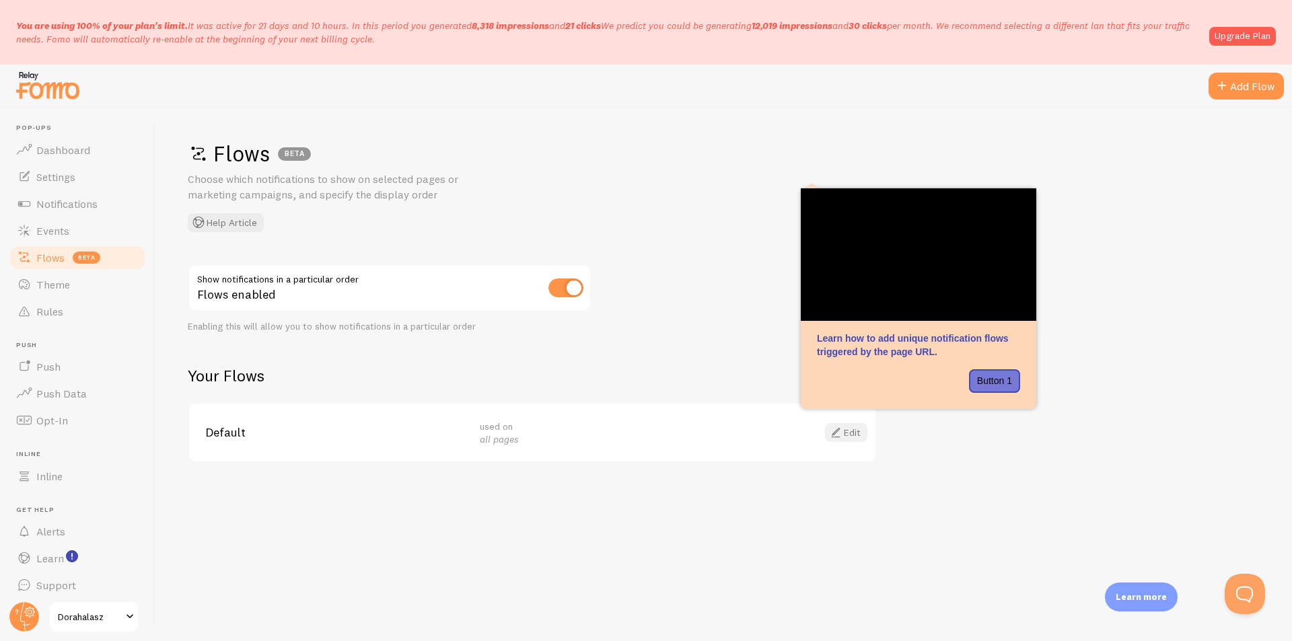
click at [863, 431] on link "Edit" at bounding box center [846, 432] width 42 height 19
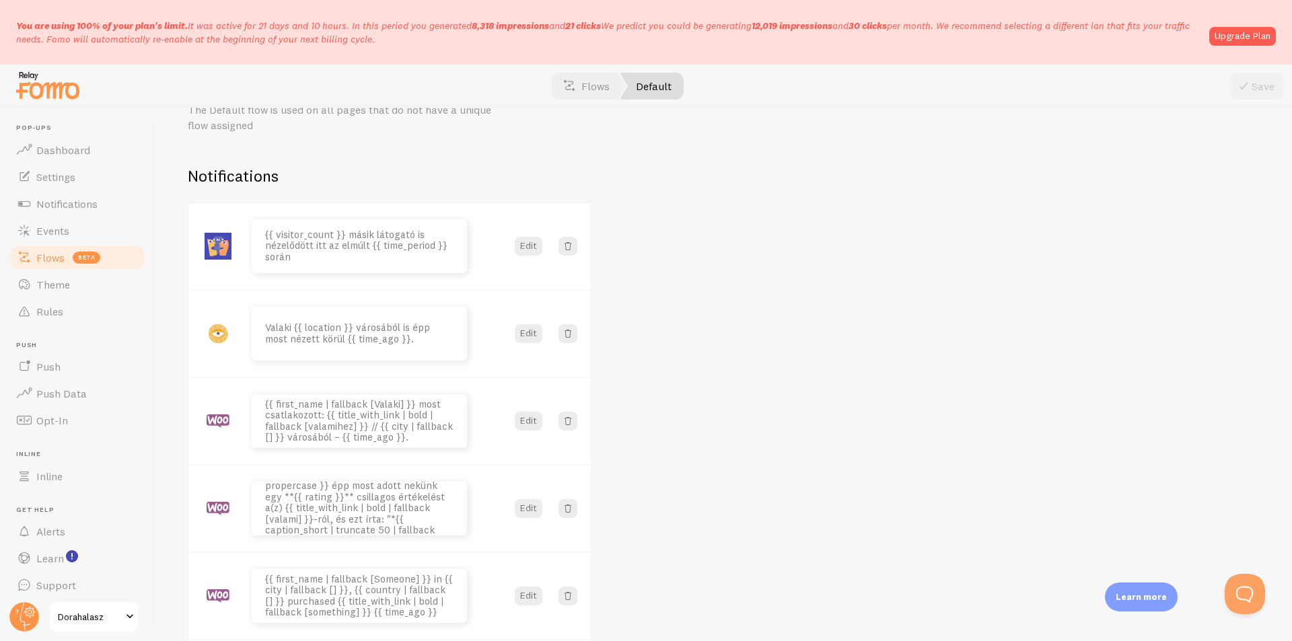
scroll to position [135, 0]
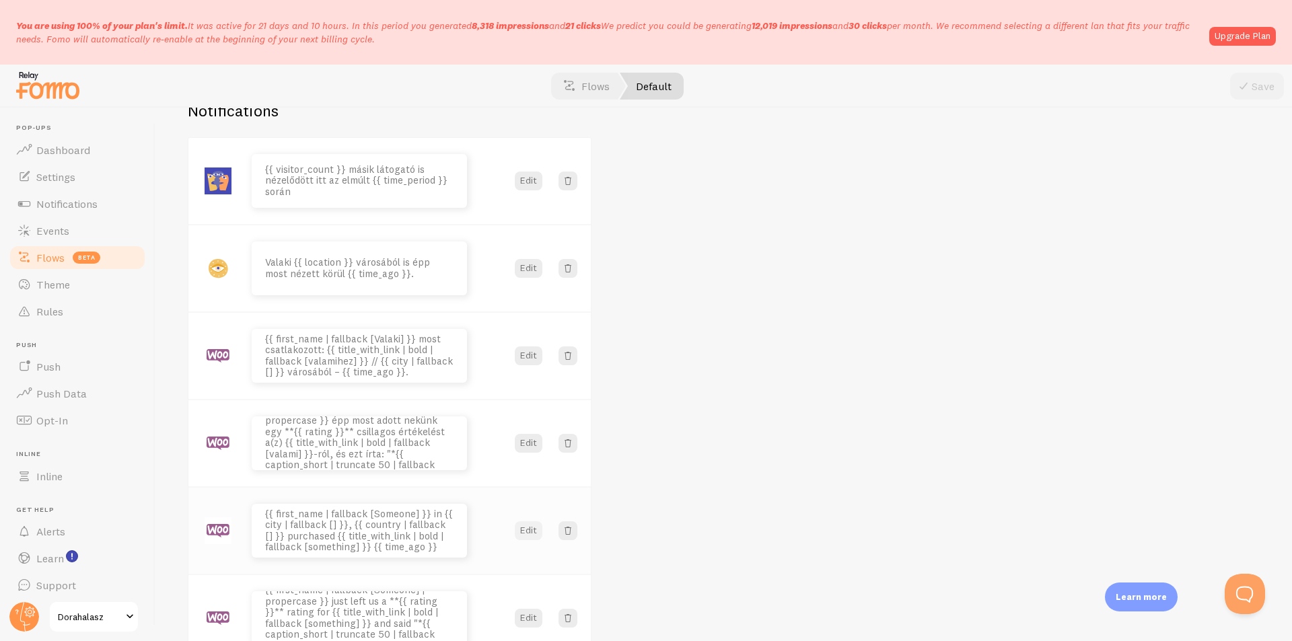
click at [532, 528] on button "Edit" at bounding box center [529, 531] width 28 height 19
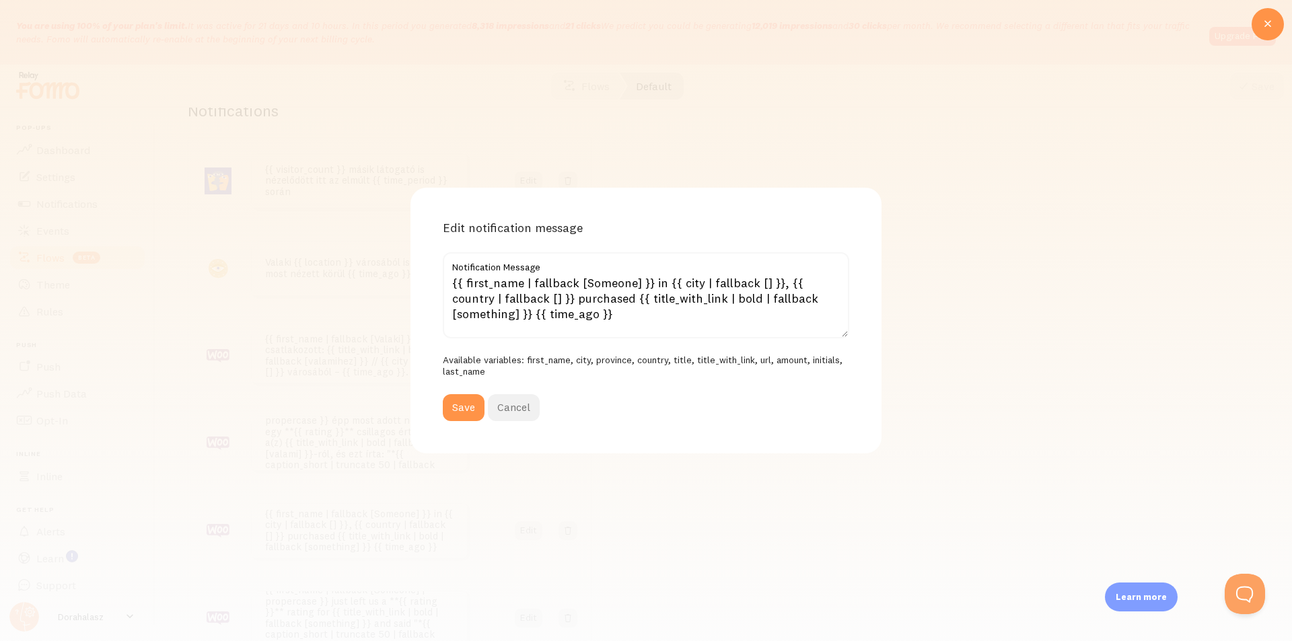
click at [513, 410] on button "Cancel" at bounding box center [514, 407] width 52 height 27
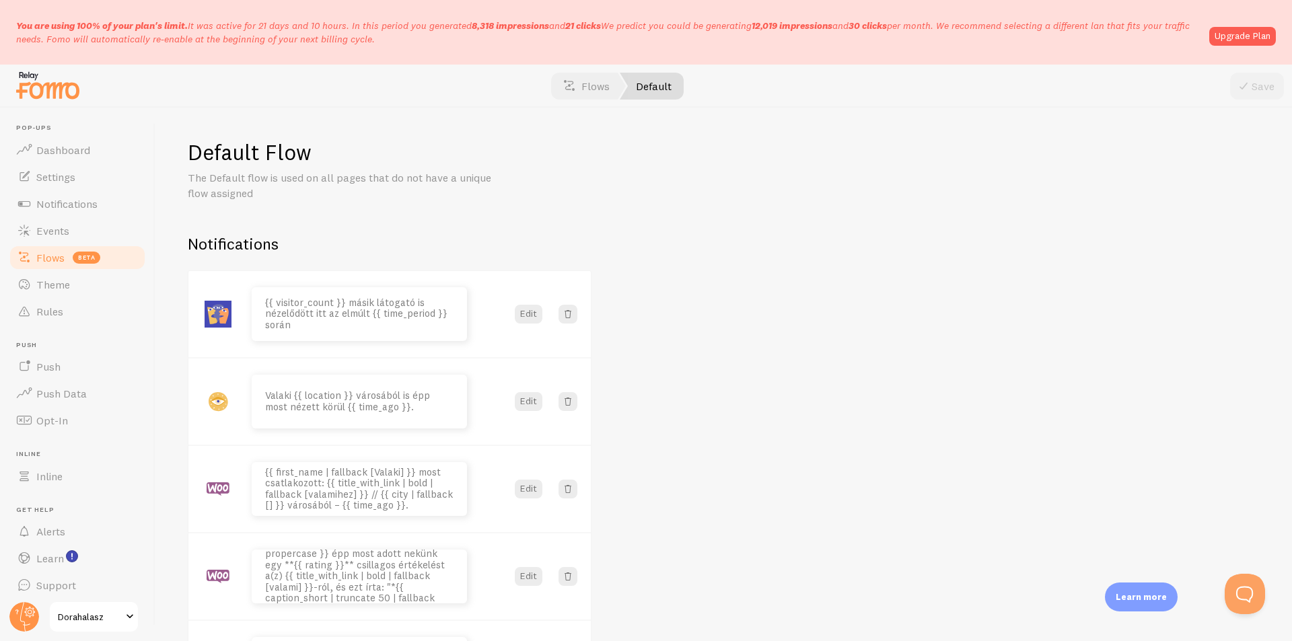
scroll to position [0, 0]
click at [49, 258] on span "Flows" at bounding box center [50, 257] width 28 height 13
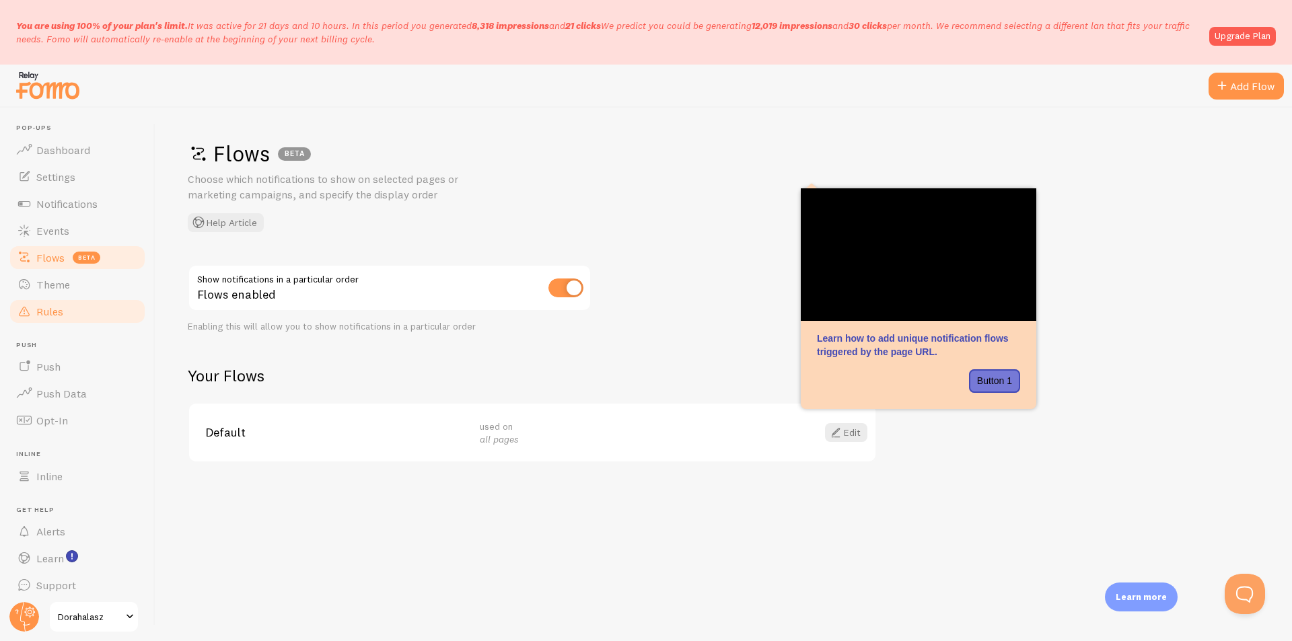
click at [48, 308] on span "Rules" at bounding box center [49, 311] width 27 height 13
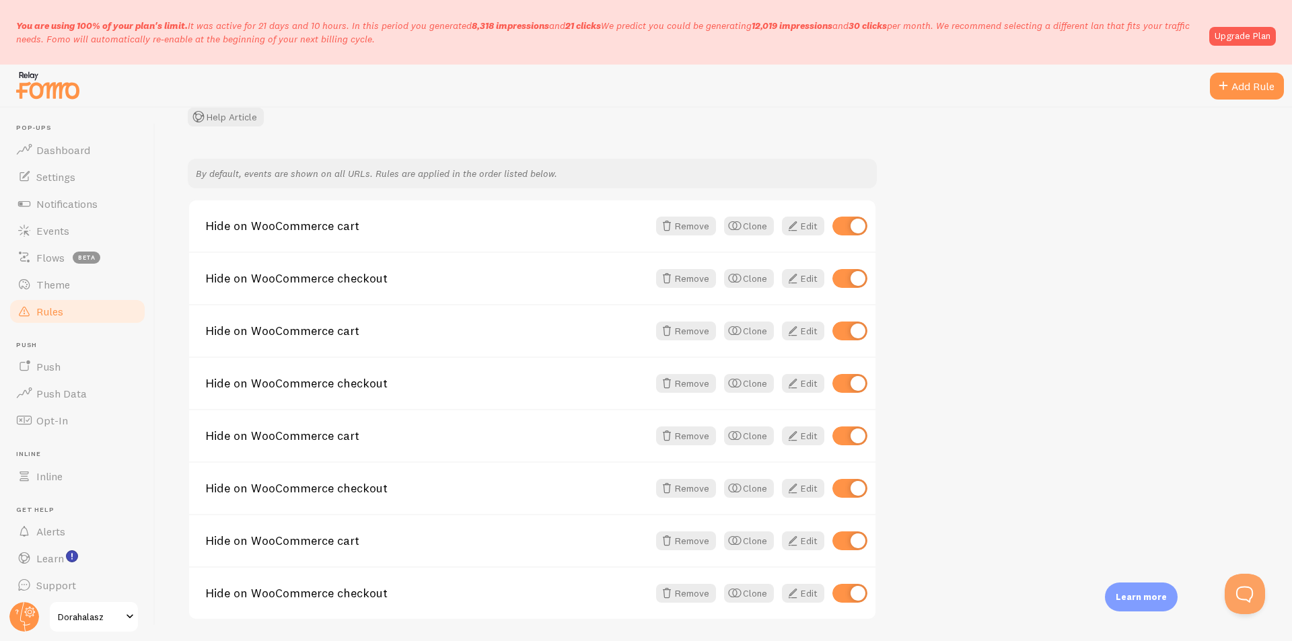
scroll to position [82, 0]
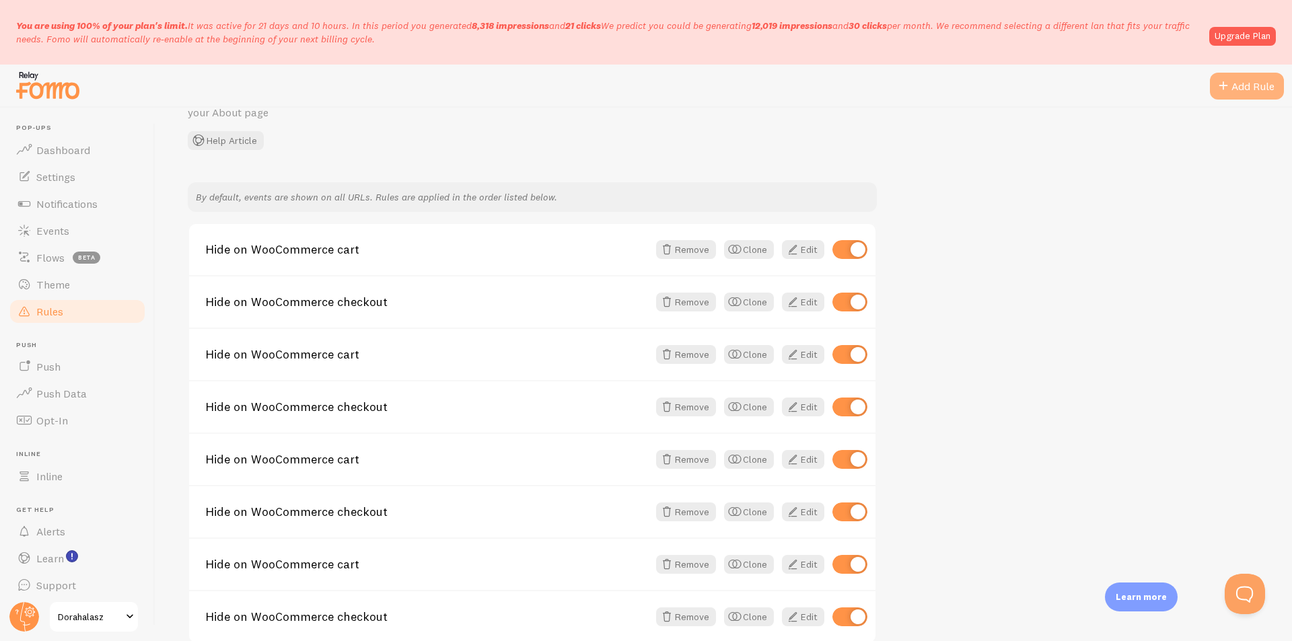
click at [1247, 87] on div "Add Rule" at bounding box center [1247, 86] width 74 height 27
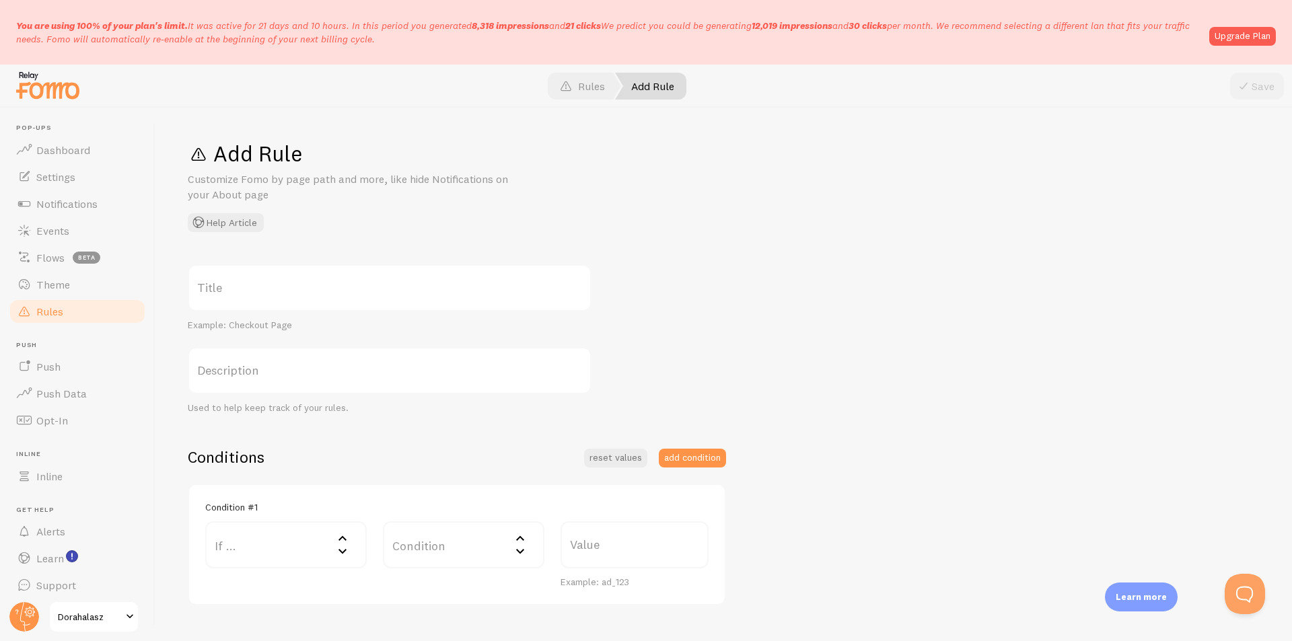
click at [239, 285] on label "Title" at bounding box center [390, 287] width 404 height 47
click at [239, 285] on input "Title" at bounding box center [390, 287] width 404 height 47
type input "oktass"
click at [296, 390] on label "Description" at bounding box center [390, 370] width 404 height 47
click at [296, 390] on input "Description" at bounding box center [390, 370] width 404 height 47
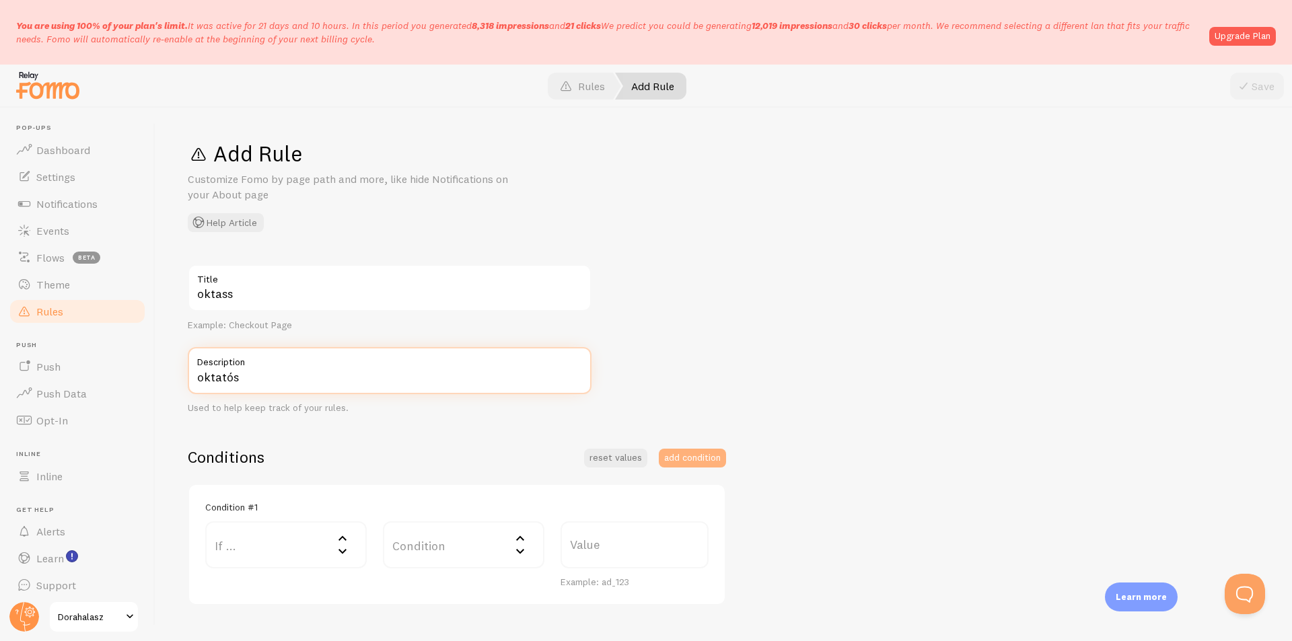
type input "oktatós"
click at [704, 452] on button "add condition" at bounding box center [692, 458] width 67 height 19
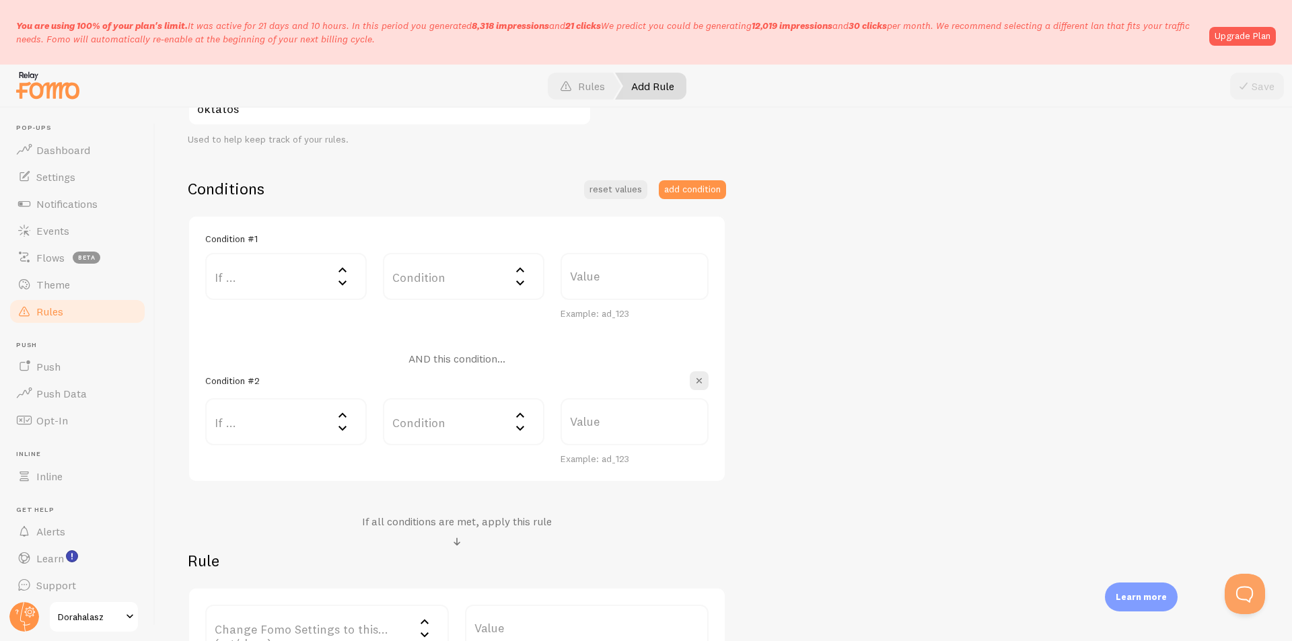
scroll to position [269, 0]
click at [298, 281] on label "If ..." at bounding box center [286, 275] width 162 height 47
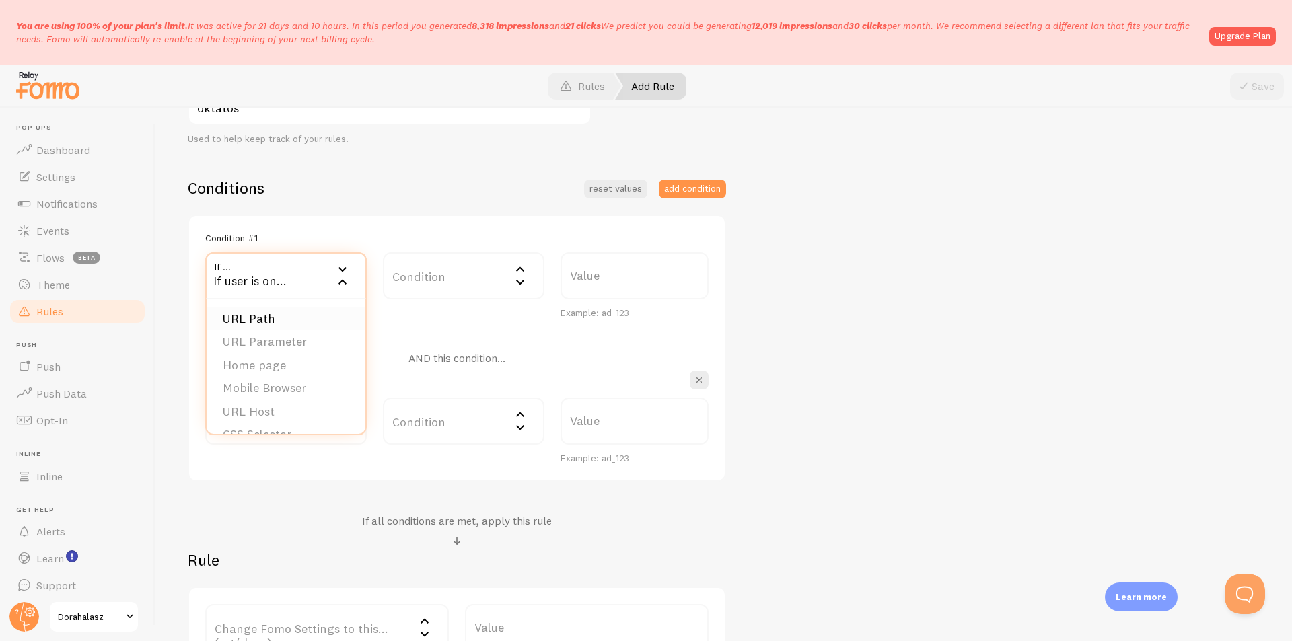
click at [297, 317] on li "URL Path" at bounding box center [286, 320] width 159 height 24
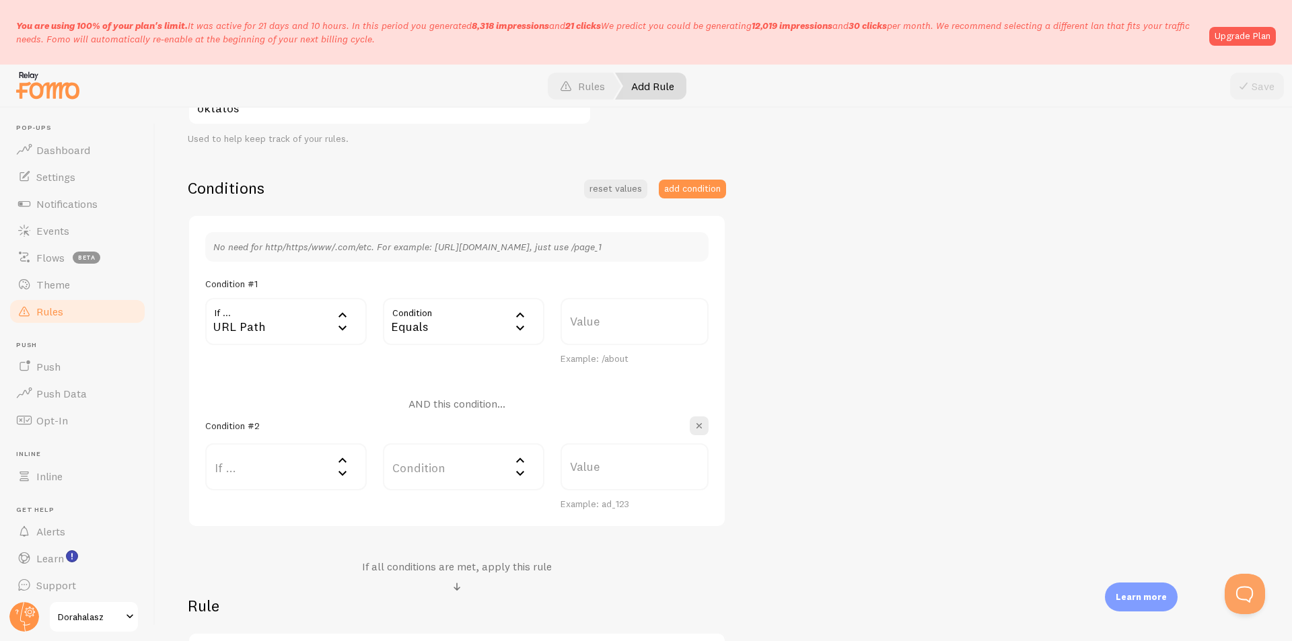
click at [620, 324] on label "Value" at bounding box center [635, 321] width 148 height 47
click at [620, 324] on input "Value" at bounding box center [635, 321] width 148 height 47
paste input "Review Notification Message {{ first_name | fallback [Someone] }} in {{ city | …"
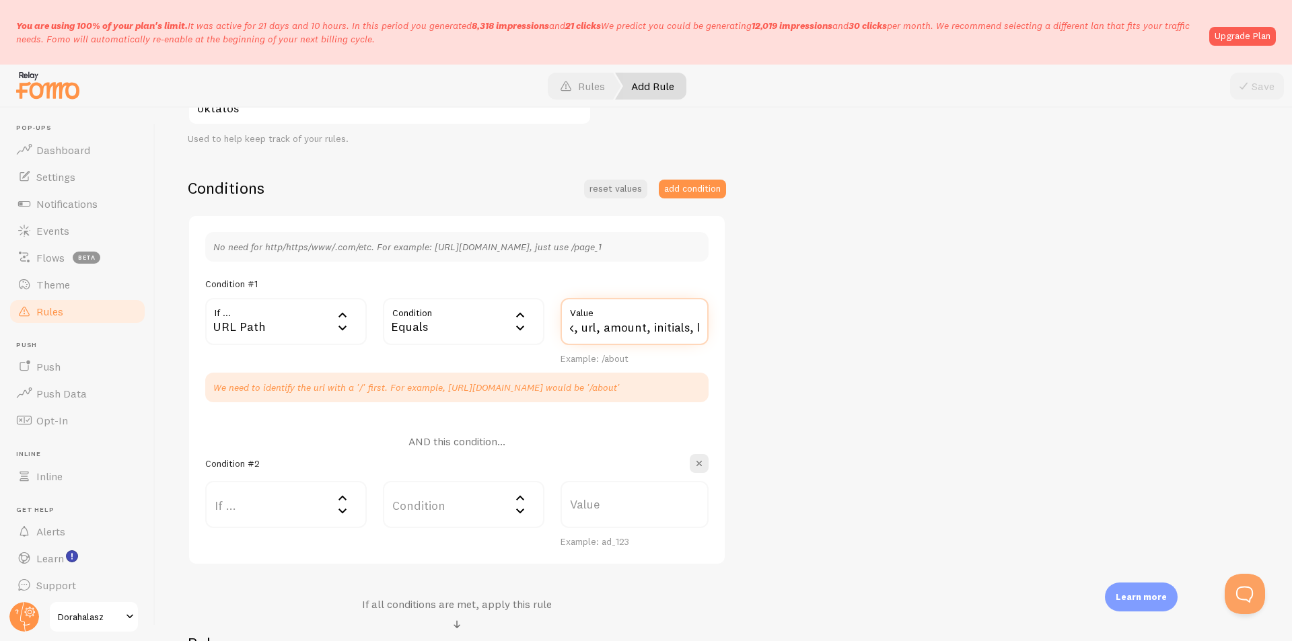
scroll to position [0, 0]
click at [578, 327] on input "Review Notification Message {{ first_name | fallback [Someone] }} in {{ city | …" at bounding box center [635, 321] width 148 height 47
paste input "https://dorahalasz.hu/online-tanfolyam-minikurzus/"
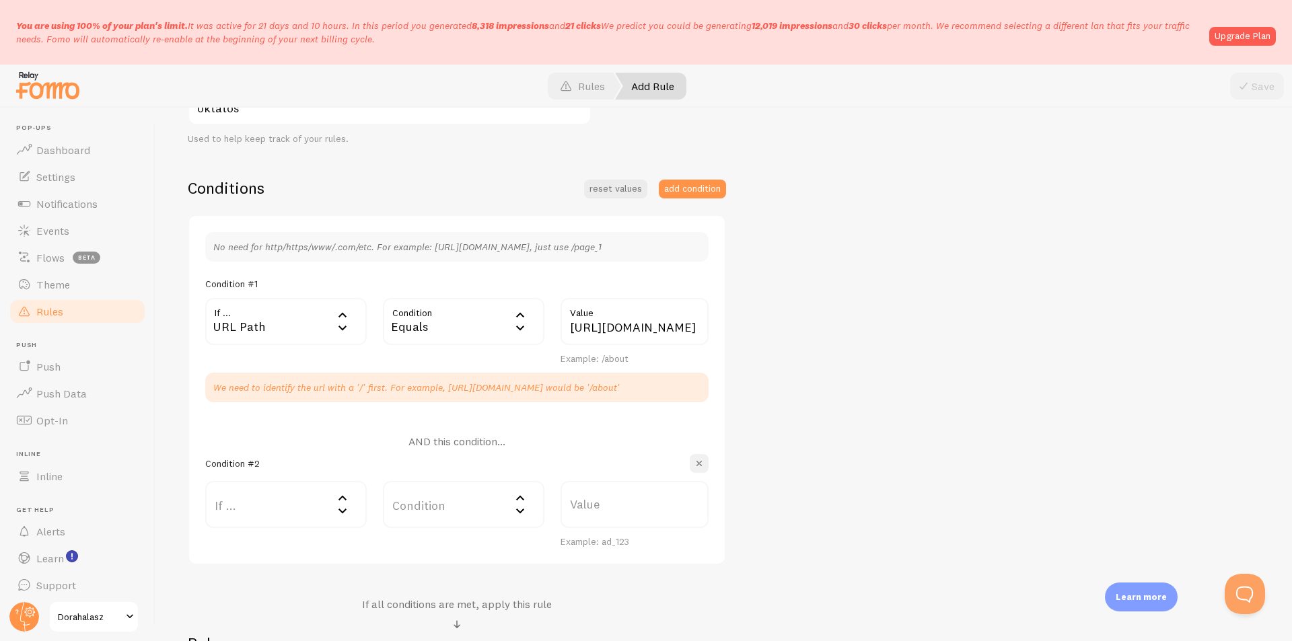
click at [700, 458] on span "button" at bounding box center [698, 463] width 13 height 13
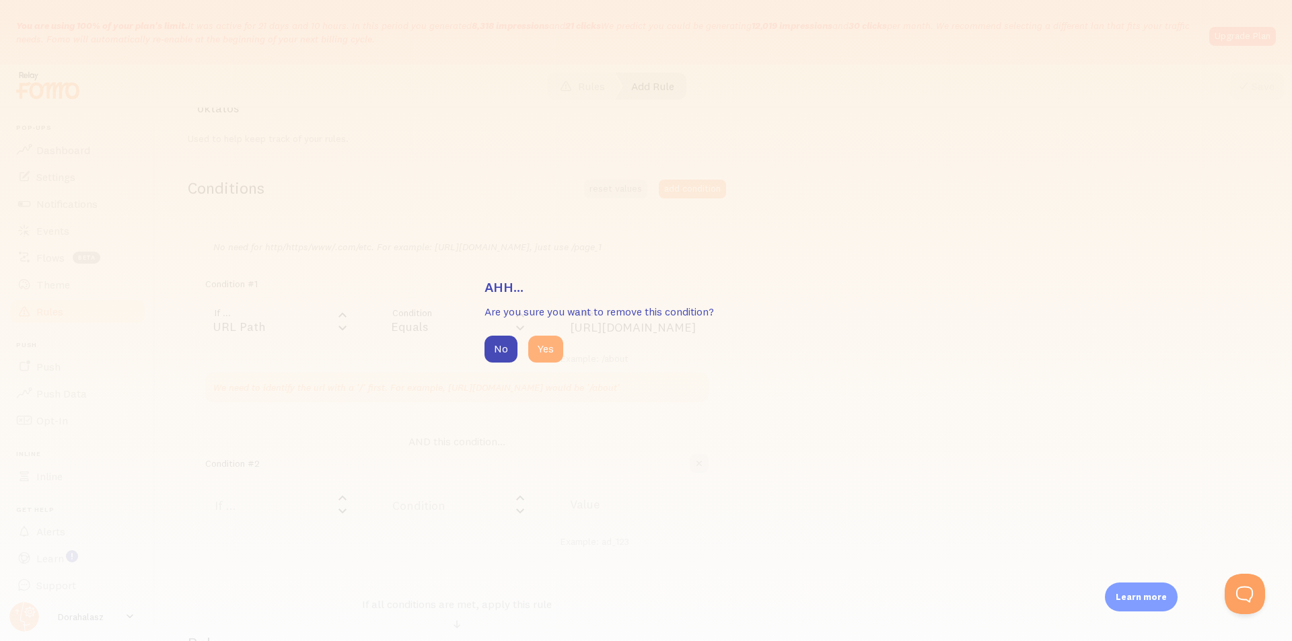
click at [547, 345] on button "Yes" at bounding box center [545, 349] width 35 height 27
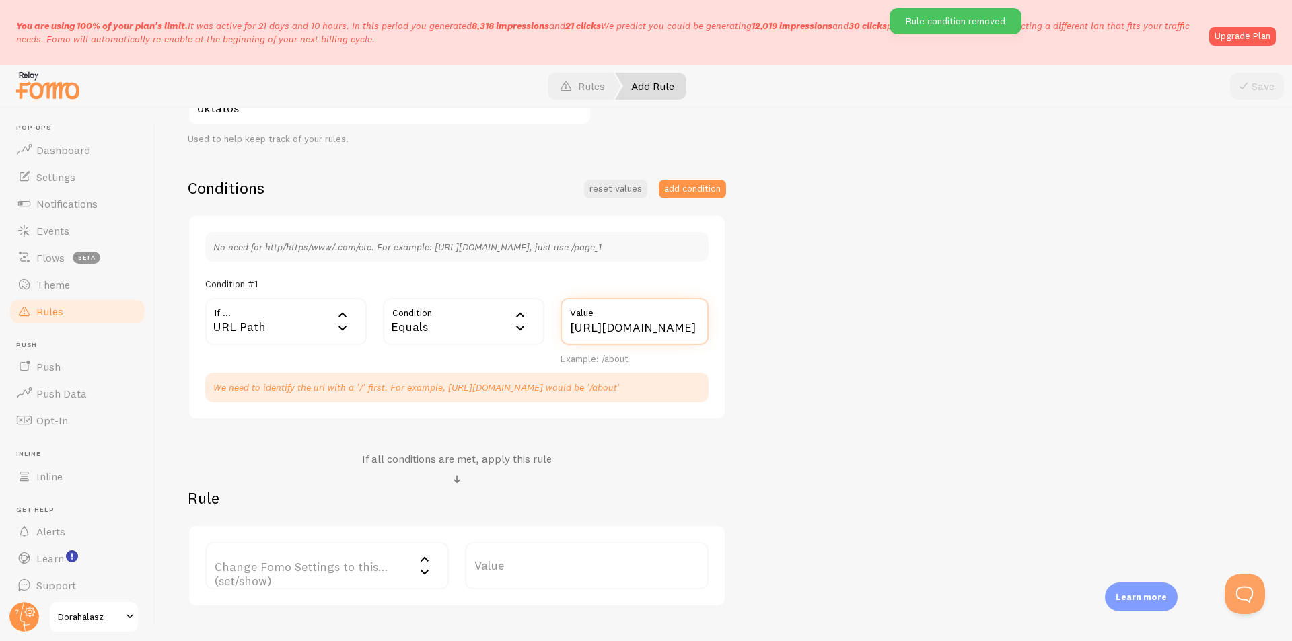
click at [607, 324] on input "https://dorahalasz.hu/online-tanfolyam-minikurzus/" at bounding box center [635, 321] width 148 height 47
drag, startPoint x: 687, startPoint y: 326, endPoint x: 527, endPoint y: 329, distance: 160.2
click at [527, 329] on div "If ... url URL Path URL Path URL Parameter Home page Mobile Browser URL Host CS…" at bounding box center [457, 331] width 520 height 67
type input "online-tanfolyam-minikurzus/"
click at [762, 355] on div "oktass Title Example: Checkout Page oktatós Description Used to help keep track…" at bounding box center [724, 301] width 1072 height 612
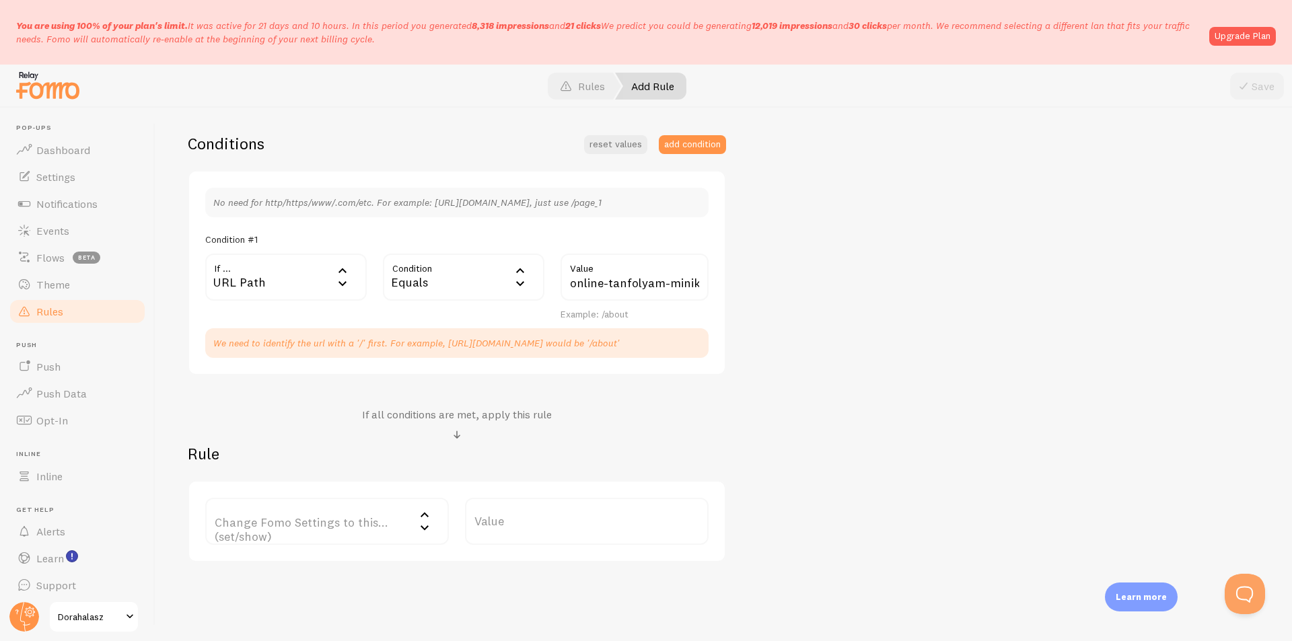
scroll to position [336, 0]
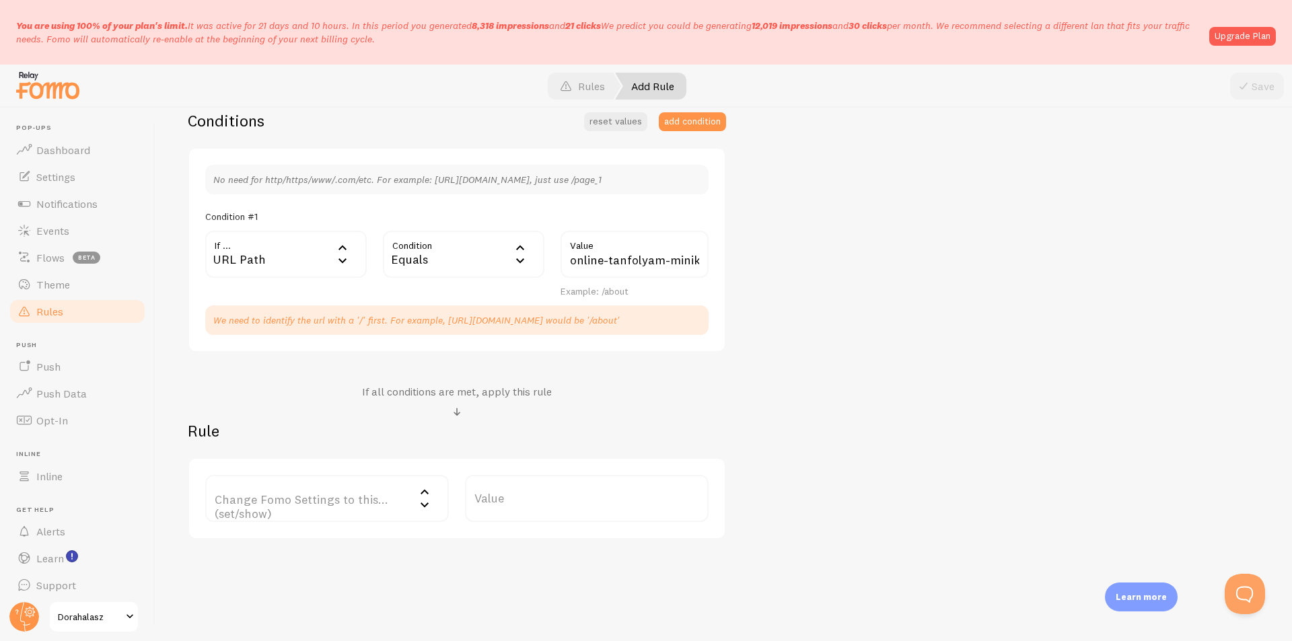
click at [375, 502] on label "Change Fomo Settings to this... (set/show)" at bounding box center [327, 498] width 244 height 47
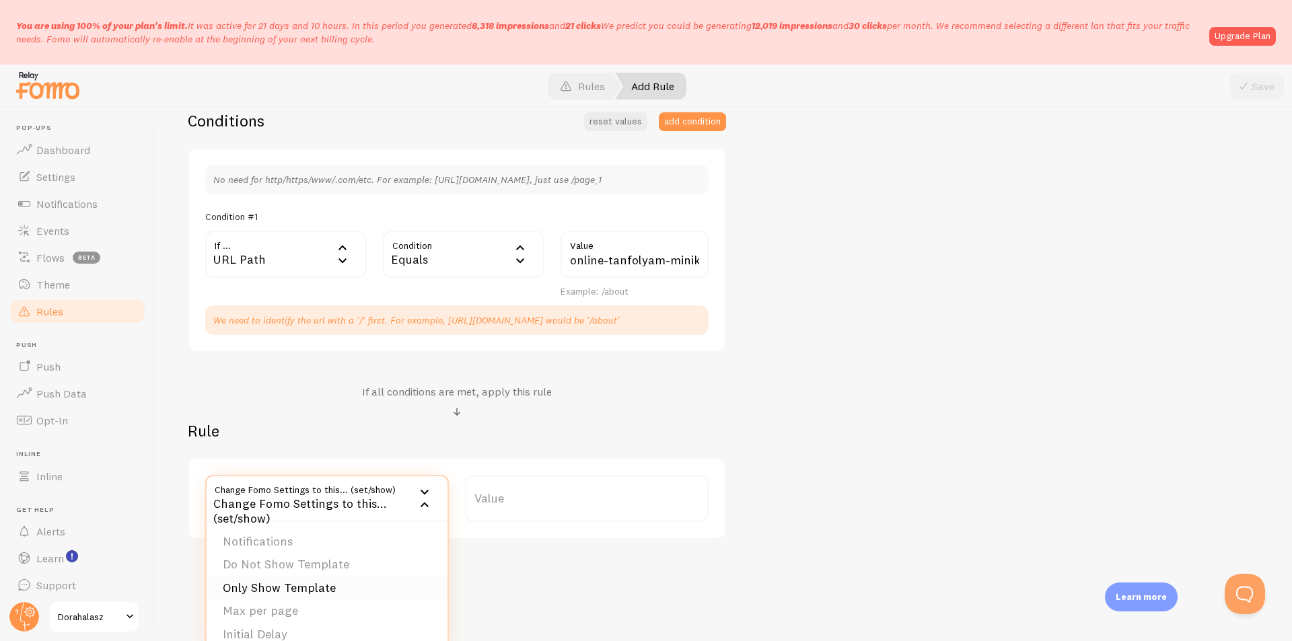
click at [357, 585] on li "Only Show Template" at bounding box center [327, 589] width 241 height 24
click at [528, 503] on label "Template" at bounding box center [587, 498] width 244 height 47
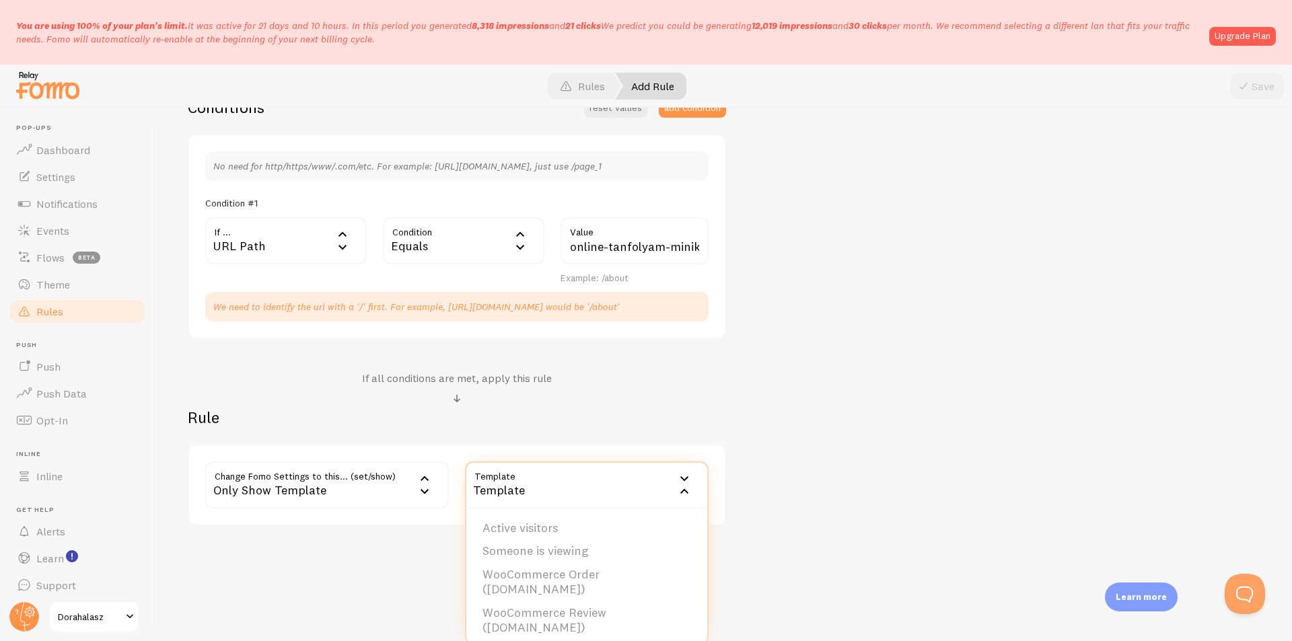
scroll to position [353, 0]
click at [415, 492] on div "Only Show Template" at bounding box center [327, 481] width 244 height 47
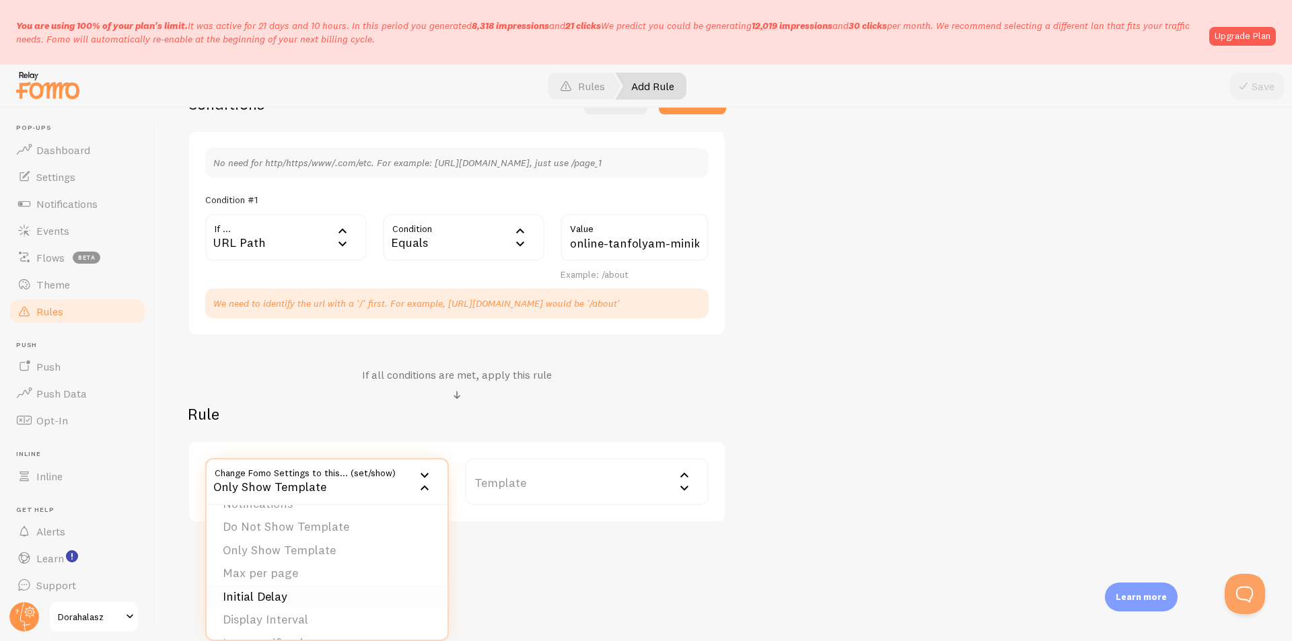
scroll to position [2, 0]
click at [310, 528] on li "Notifications" at bounding box center [327, 523] width 241 height 24
click at [520, 482] on label "Options" at bounding box center [587, 481] width 244 height 47
click at [568, 552] on li "Only show Fomo if conditions met" at bounding box center [586, 548] width 241 height 24
click at [400, 472] on div "Notifications" at bounding box center [327, 481] width 244 height 47
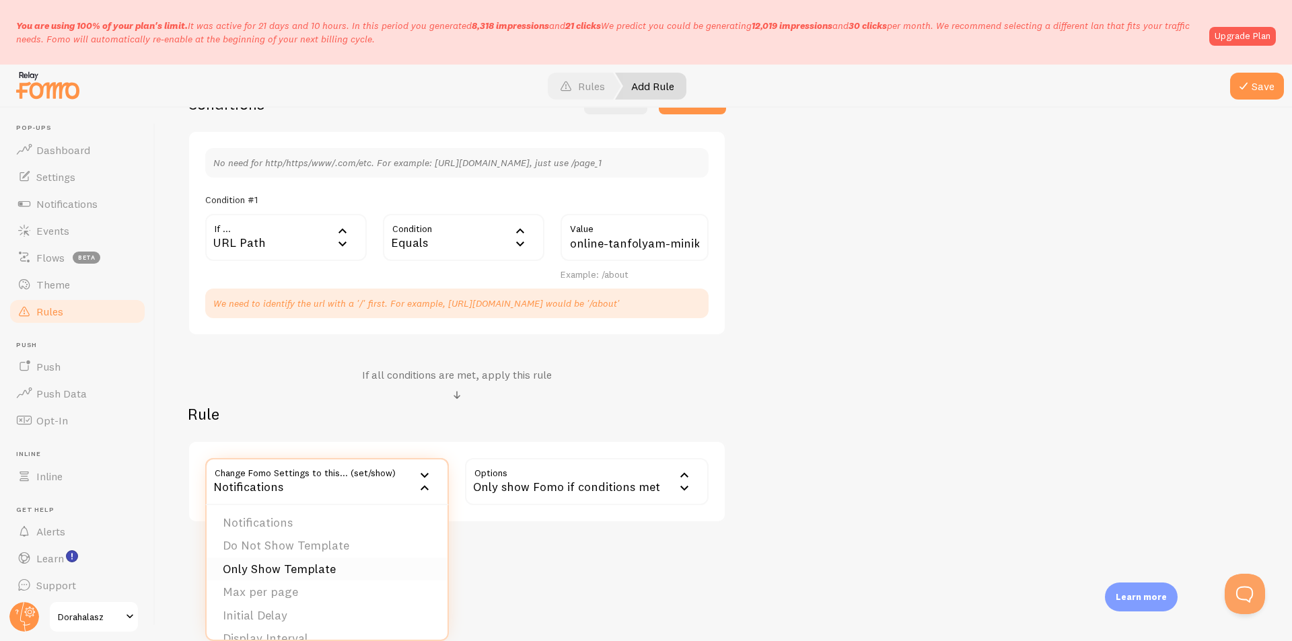
click at [350, 558] on li "Only Show Template" at bounding box center [327, 570] width 241 height 24
click at [559, 491] on label "Template" at bounding box center [587, 481] width 244 height 47
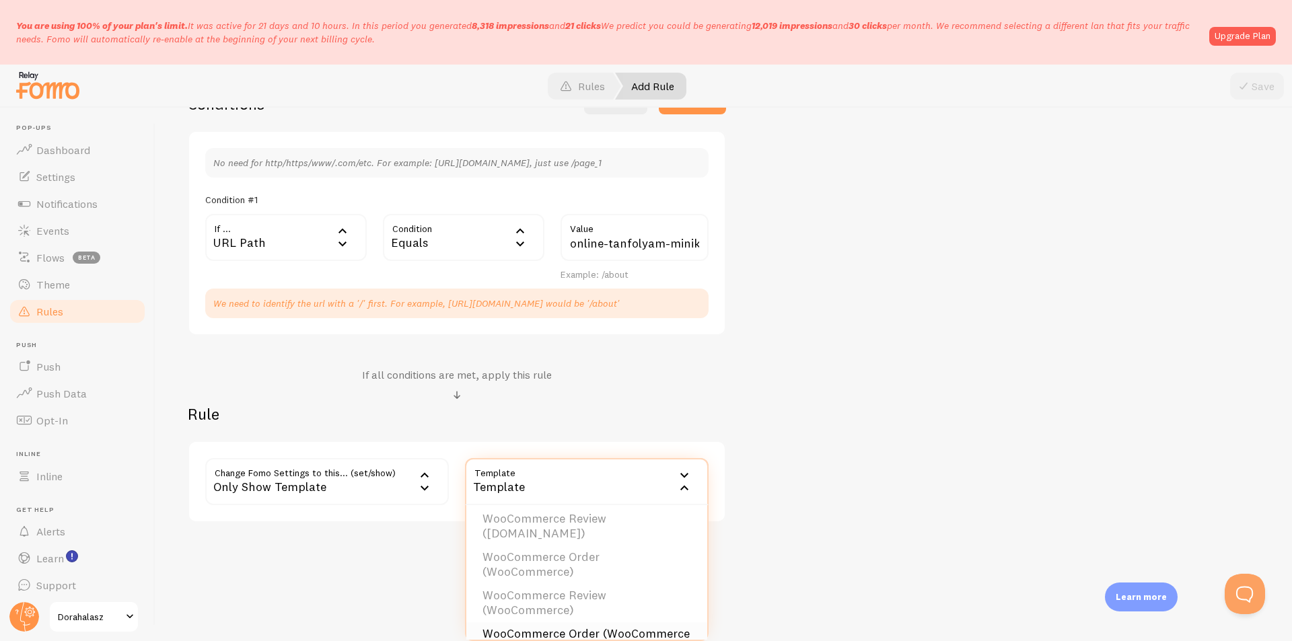
scroll to position [235, 0]
click at [548, 575] on li "WooCommerce Order (WooCommerce #2)" at bounding box center [586, 574] width 241 height 38
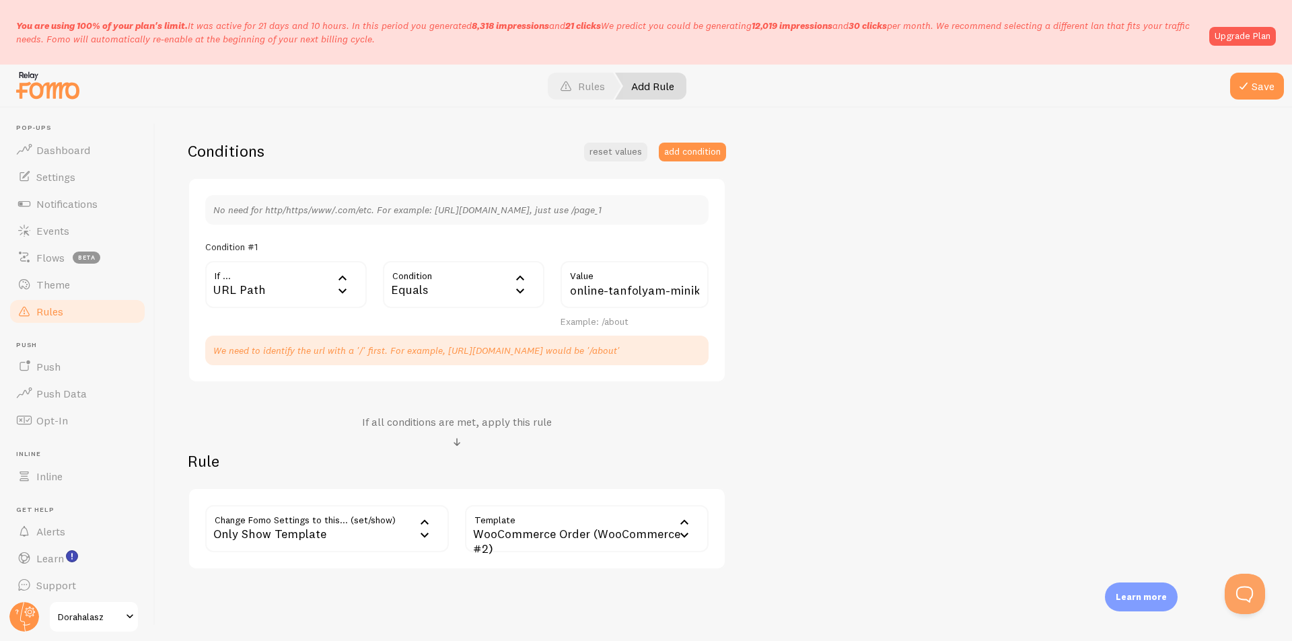
scroll to position [293, 0]
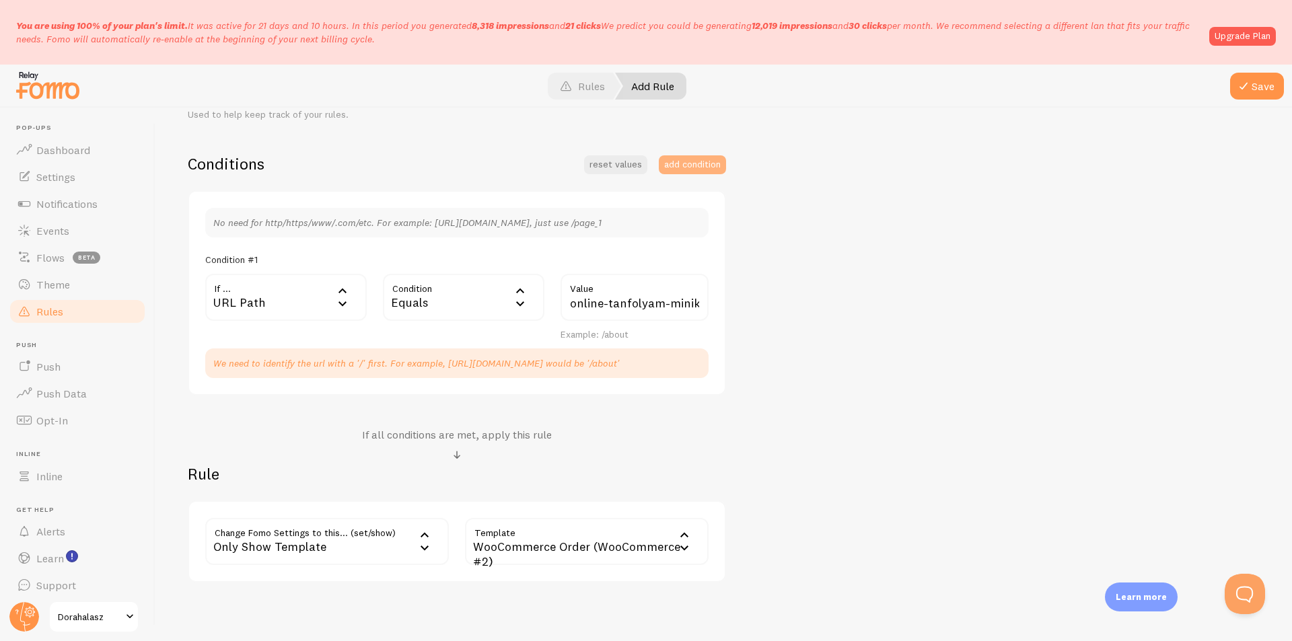
click at [688, 171] on button "add condition" at bounding box center [692, 164] width 67 height 19
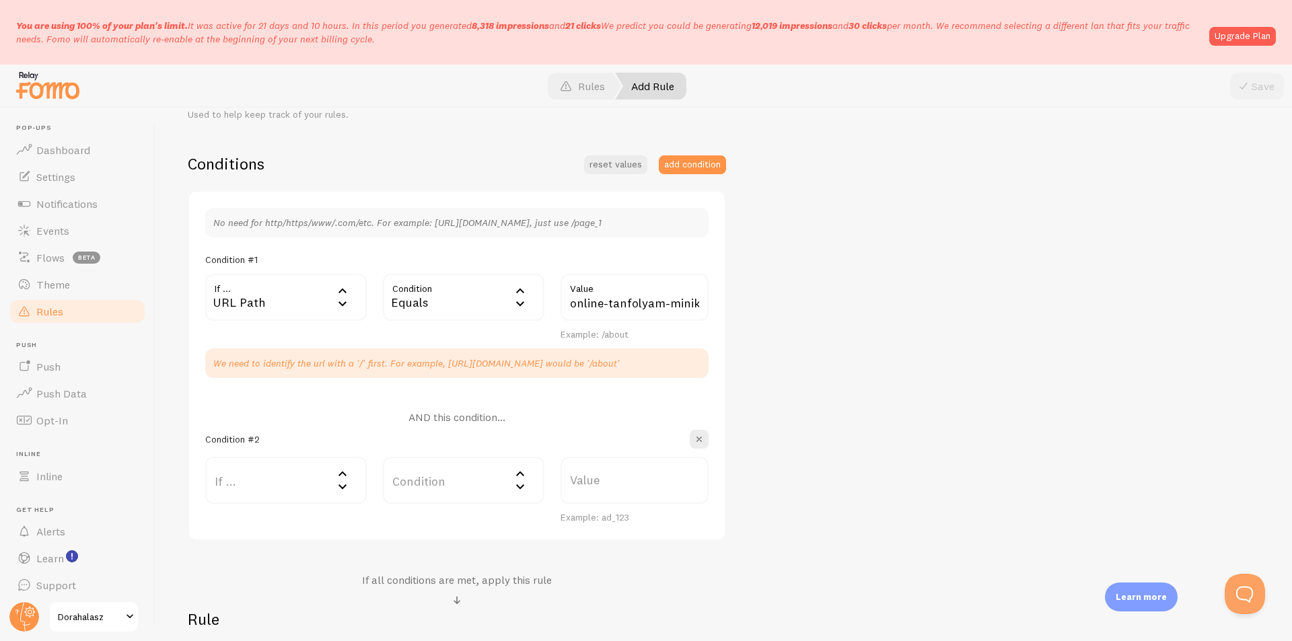
click at [242, 501] on label "If ..." at bounding box center [286, 480] width 162 height 47
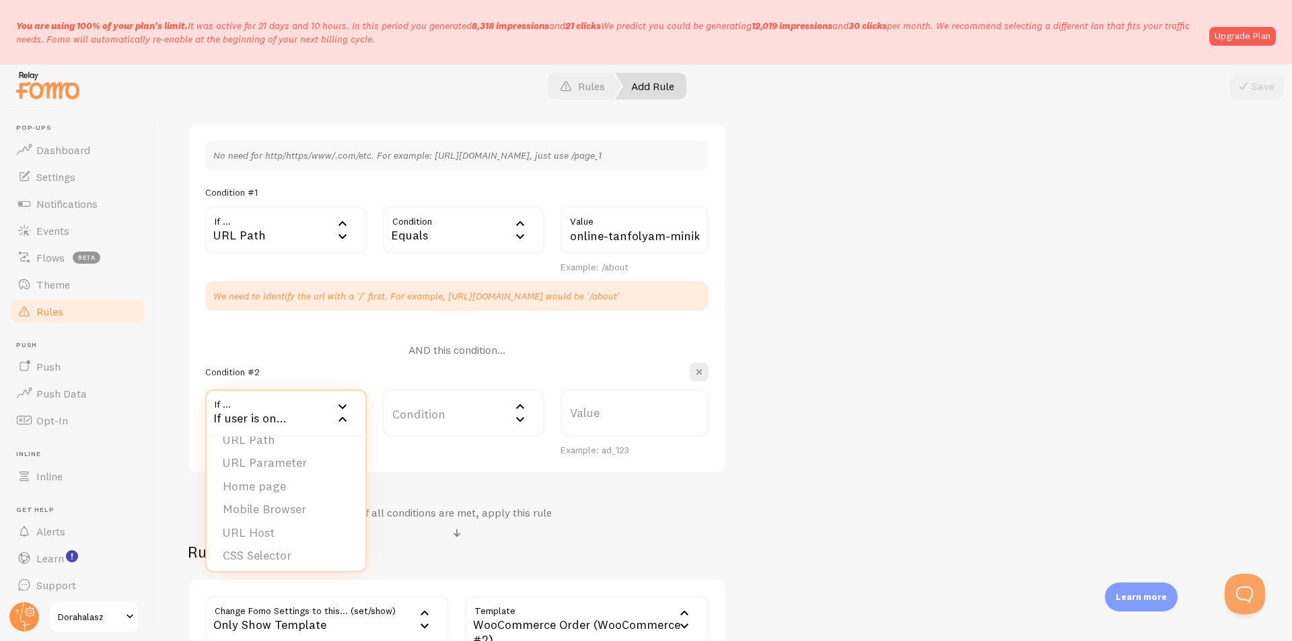
scroll to position [13, 0]
click at [915, 200] on div "oktass Title Example: Checkout Page oktatós Description Used to help keep track…" at bounding box center [724, 282] width 1072 height 757
click at [695, 369] on span "button" at bounding box center [698, 371] width 13 height 13
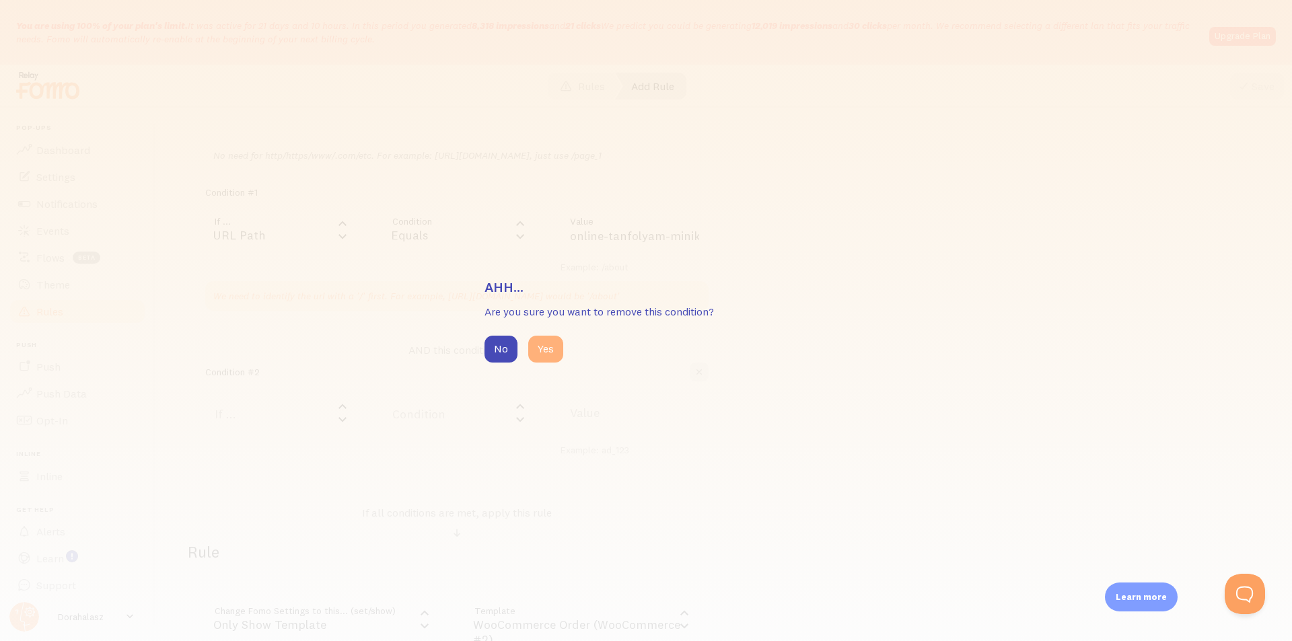
click at [553, 345] on button "Yes" at bounding box center [545, 349] width 35 height 27
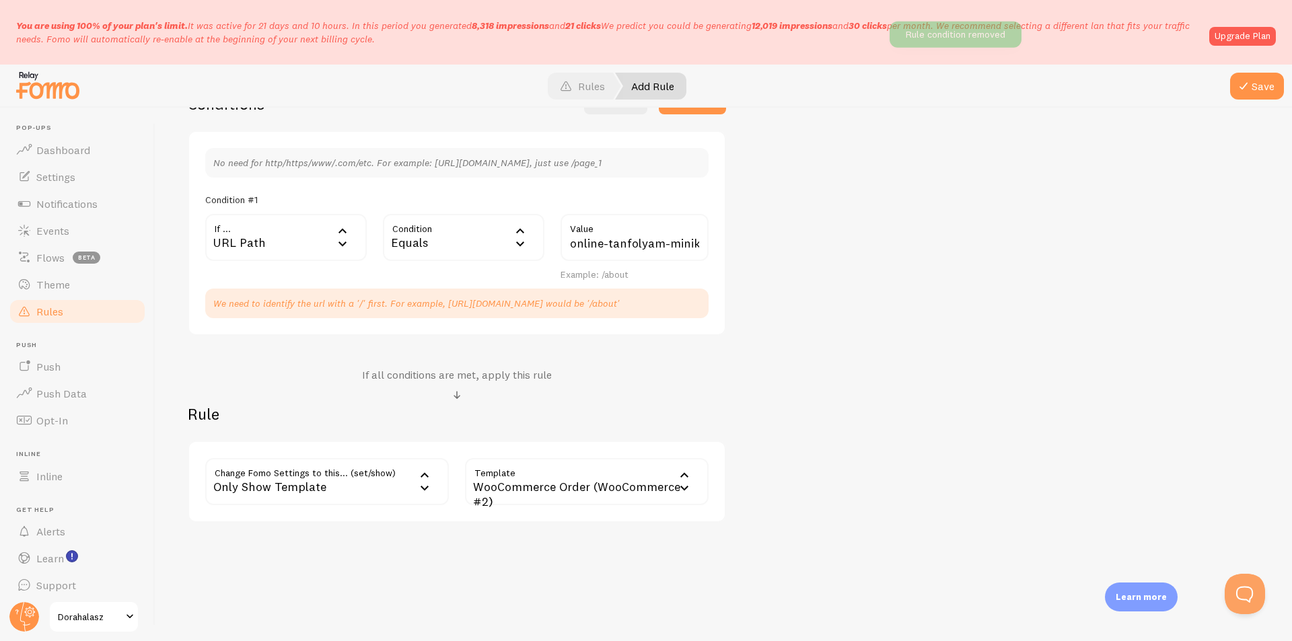
scroll to position [353, 0]
click at [600, 491] on div "WooCommerce Order (WooCommerce #2)" at bounding box center [587, 481] width 244 height 47
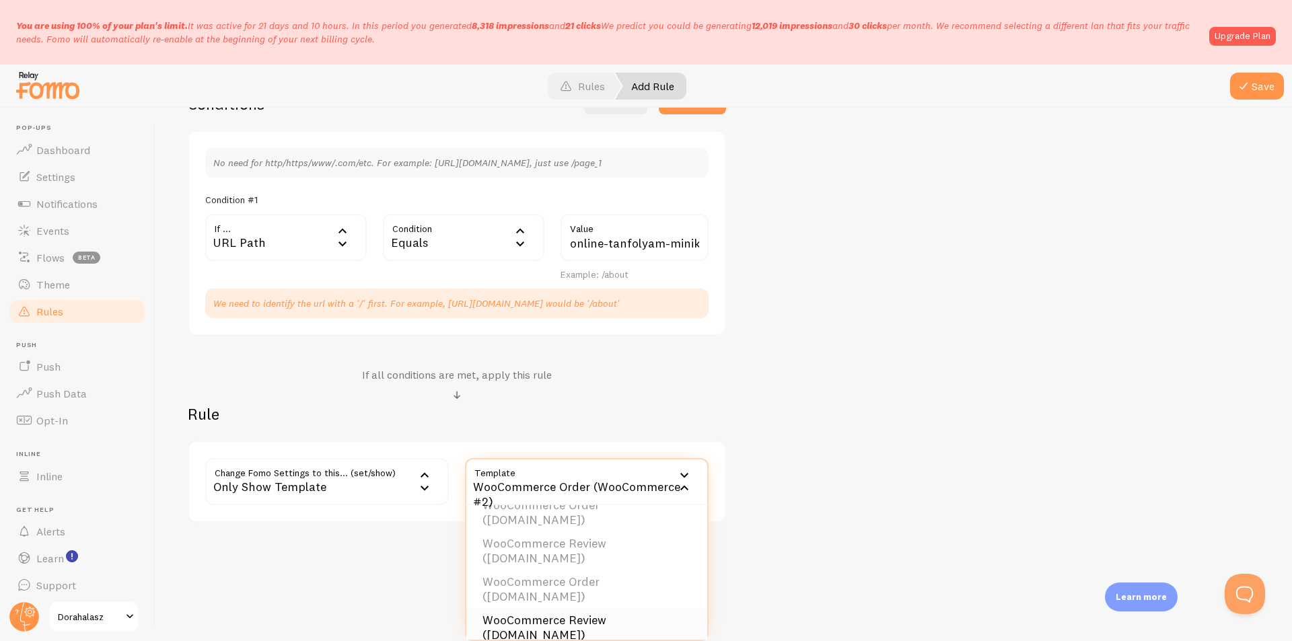
scroll to position [33, 0]
click at [619, 616] on li "WooCommerce Order ([DOMAIN_NAME])" at bounding box center [586, 623] width 241 height 38
click at [1271, 88] on button "Save" at bounding box center [1257, 86] width 54 height 27
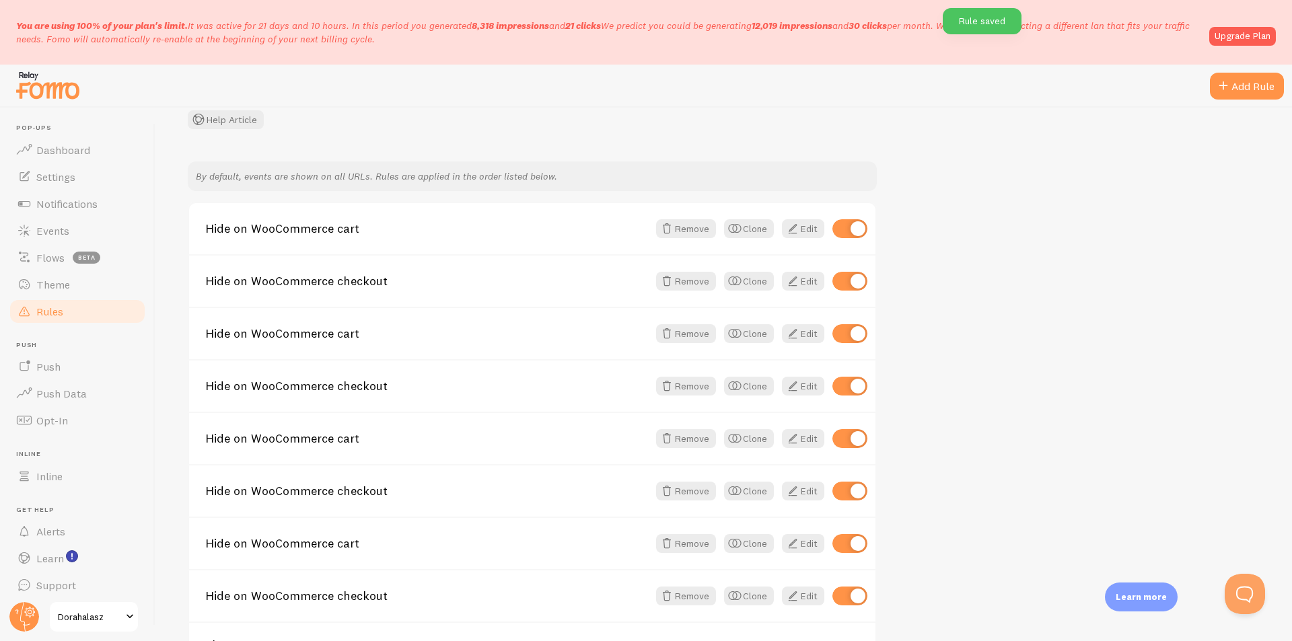
scroll to position [202, 0]
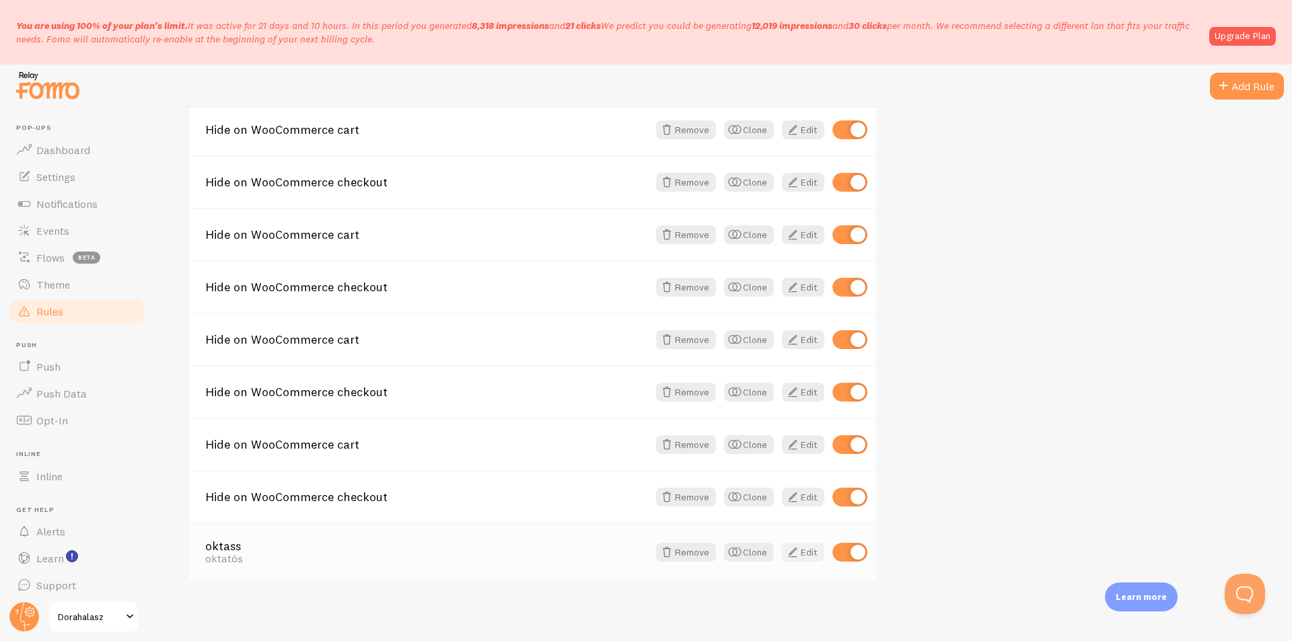
click at [810, 555] on link "Edit" at bounding box center [803, 552] width 42 height 19
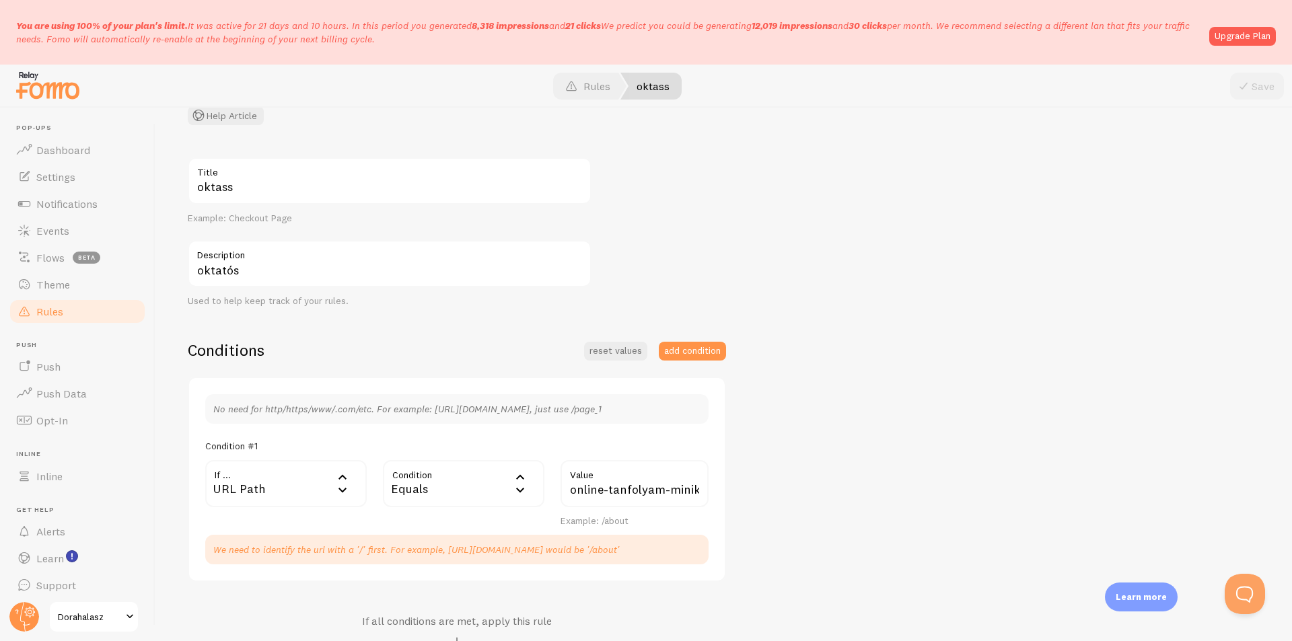
scroll to position [67, 0]
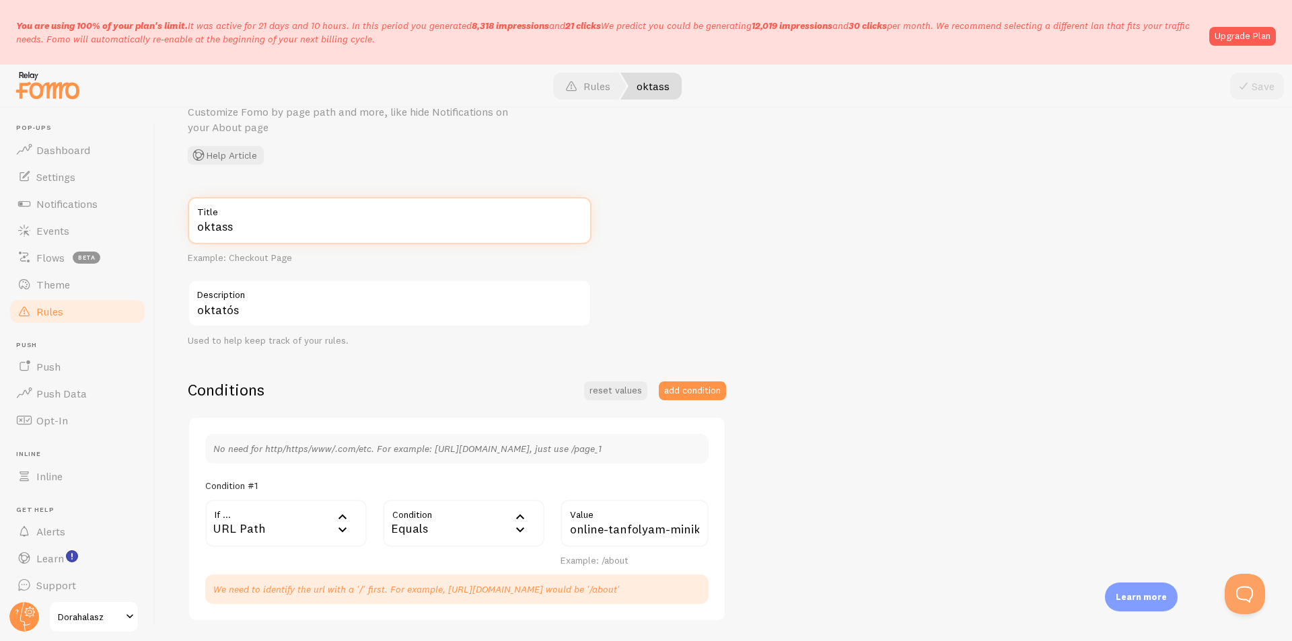
drag, startPoint x: 268, startPoint y: 227, endPoint x: 164, endPoint y: 221, distance: 104.5
click at [164, 221] on div "Edit Rule Customize Fomo by page path and more, like hide Notifications on your…" at bounding box center [723, 375] width 1137 height 534
paste input "Oktass mostantól a saját online felületeden"
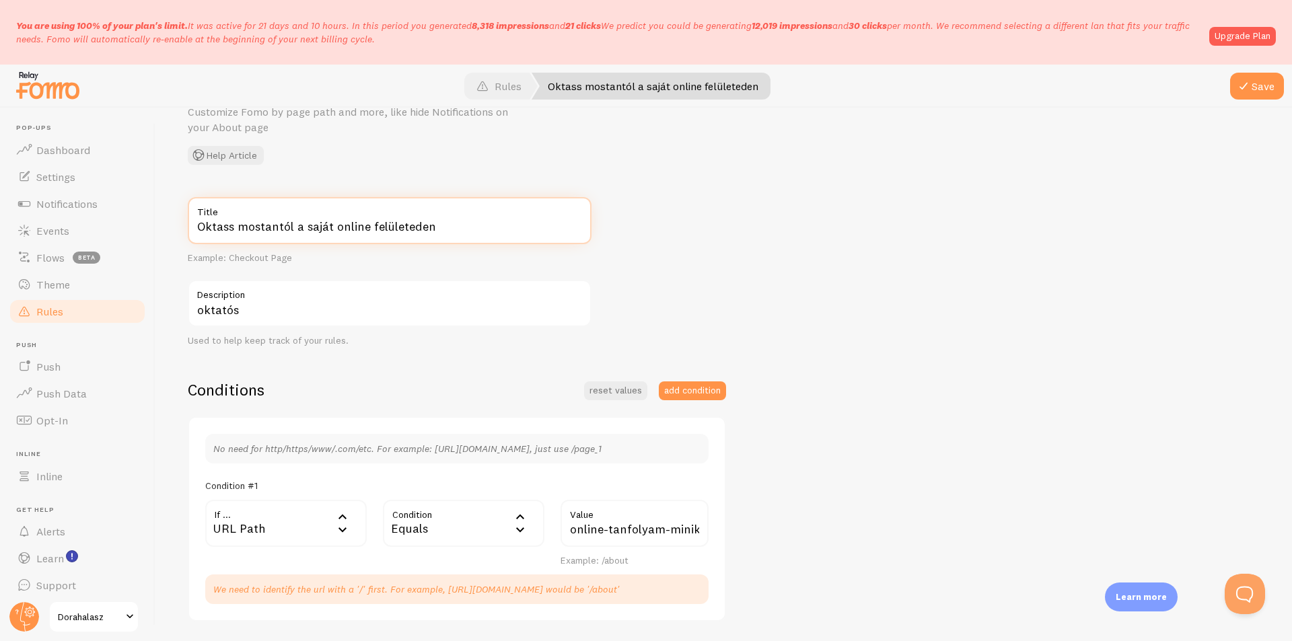
type input "Oktass mostantól a saját online felületeden"
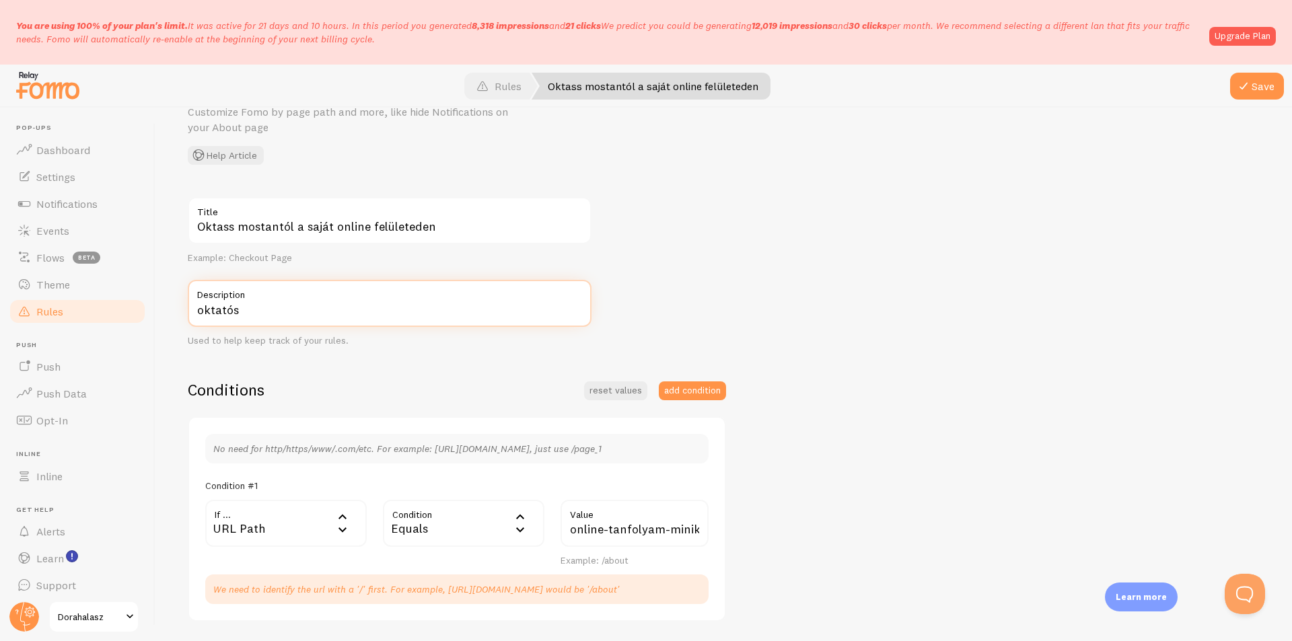
drag, startPoint x: 275, startPoint y: 316, endPoint x: 176, endPoint y: 314, distance: 98.3
click at [176, 314] on div "Edit Rule Customize Fomo by page path and more, like hide Notifications on your…" at bounding box center [723, 375] width 1137 height 534
paste input "Oktass mostantól a saját online felületeden"
type input "Oktass mostantól a saját online felületeden"
click at [1254, 84] on button "Save" at bounding box center [1257, 86] width 54 height 27
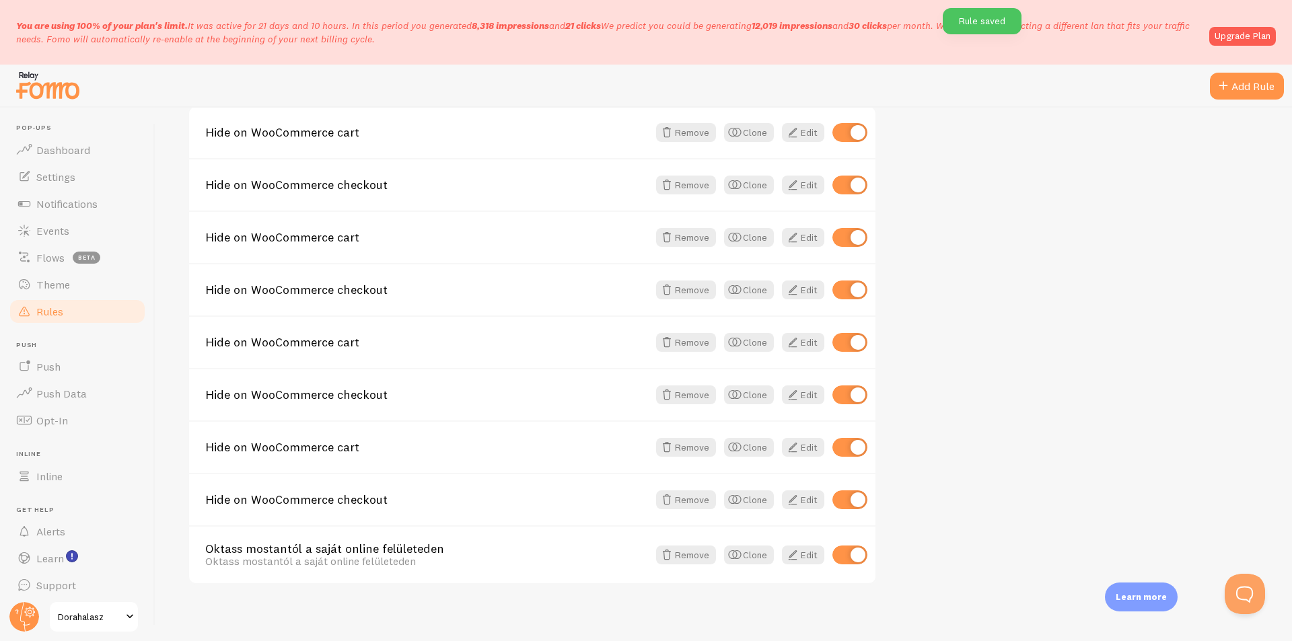
scroll to position [202, 0]
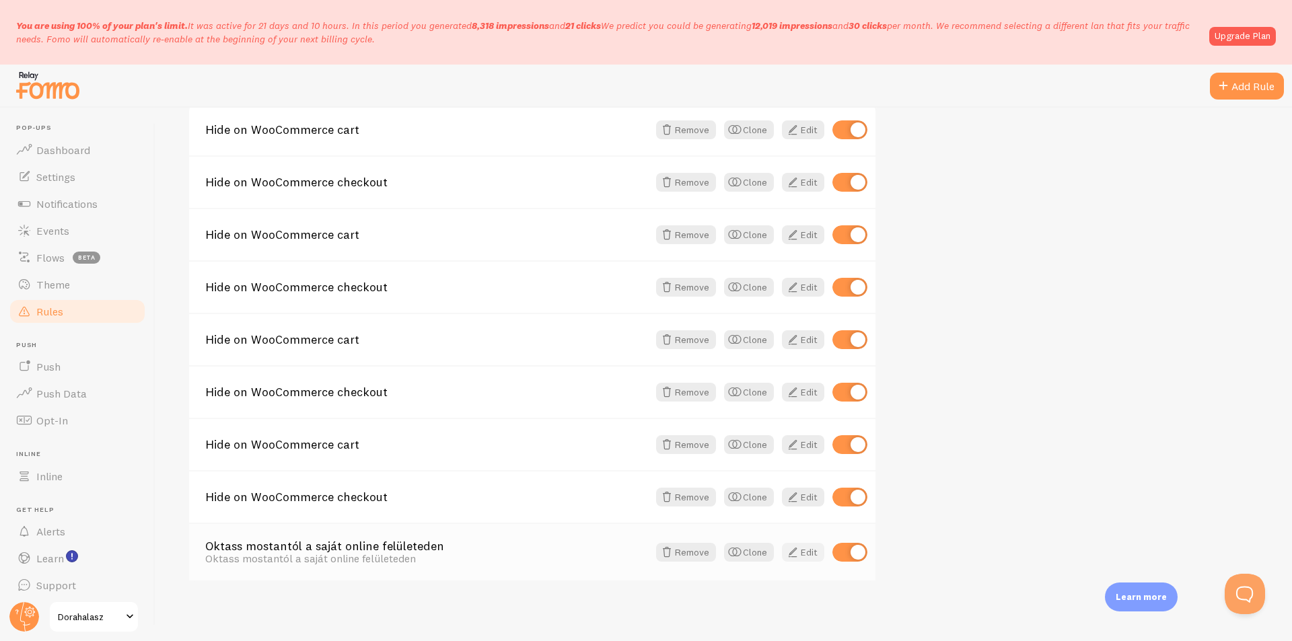
click at [803, 554] on link "Edit" at bounding box center [803, 552] width 42 height 19
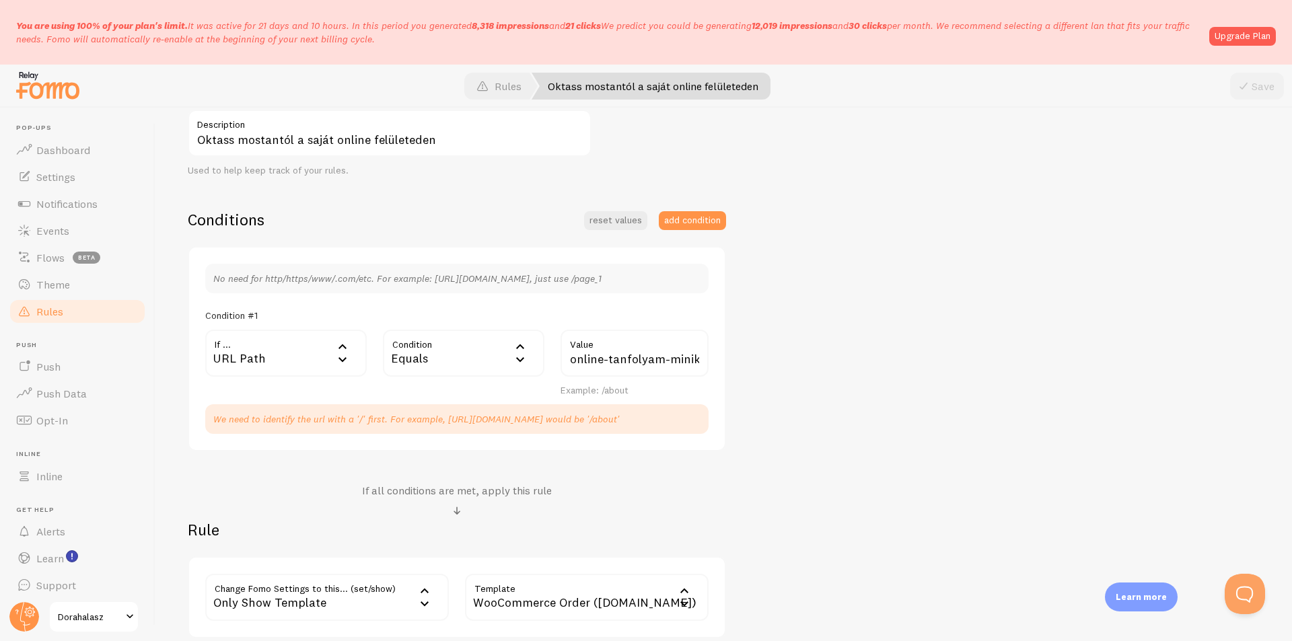
scroll to position [269, 0]
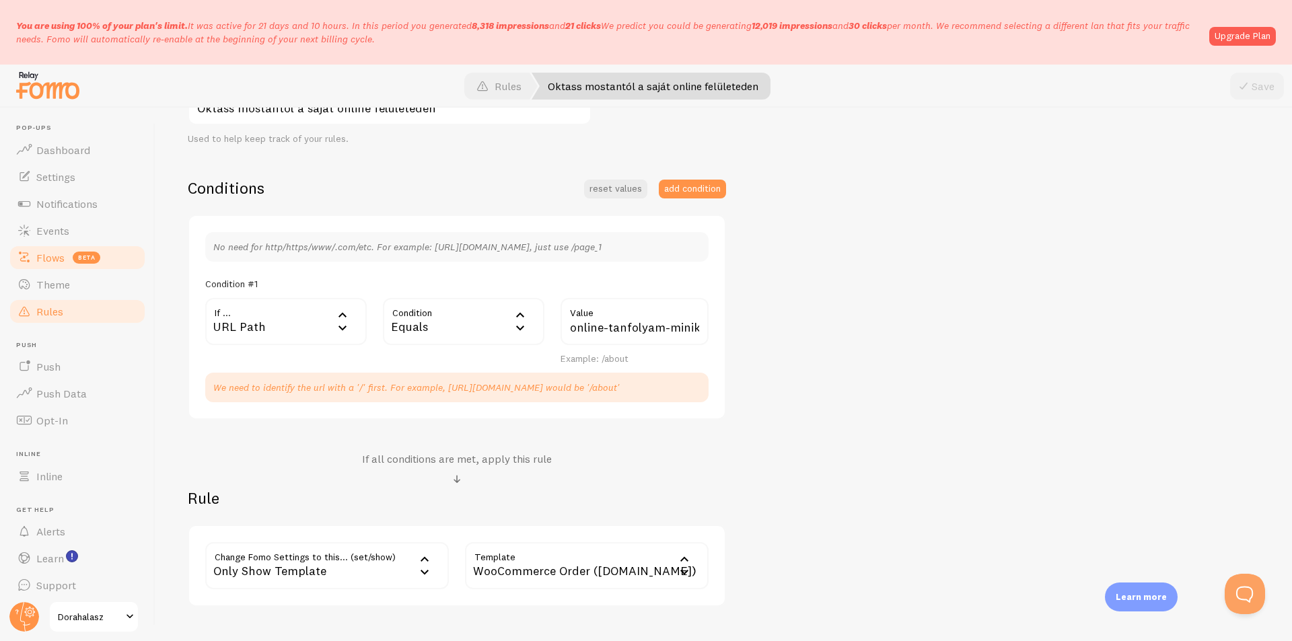
click at [57, 252] on span "Flows" at bounding box center [50, 257] width 28 height 13
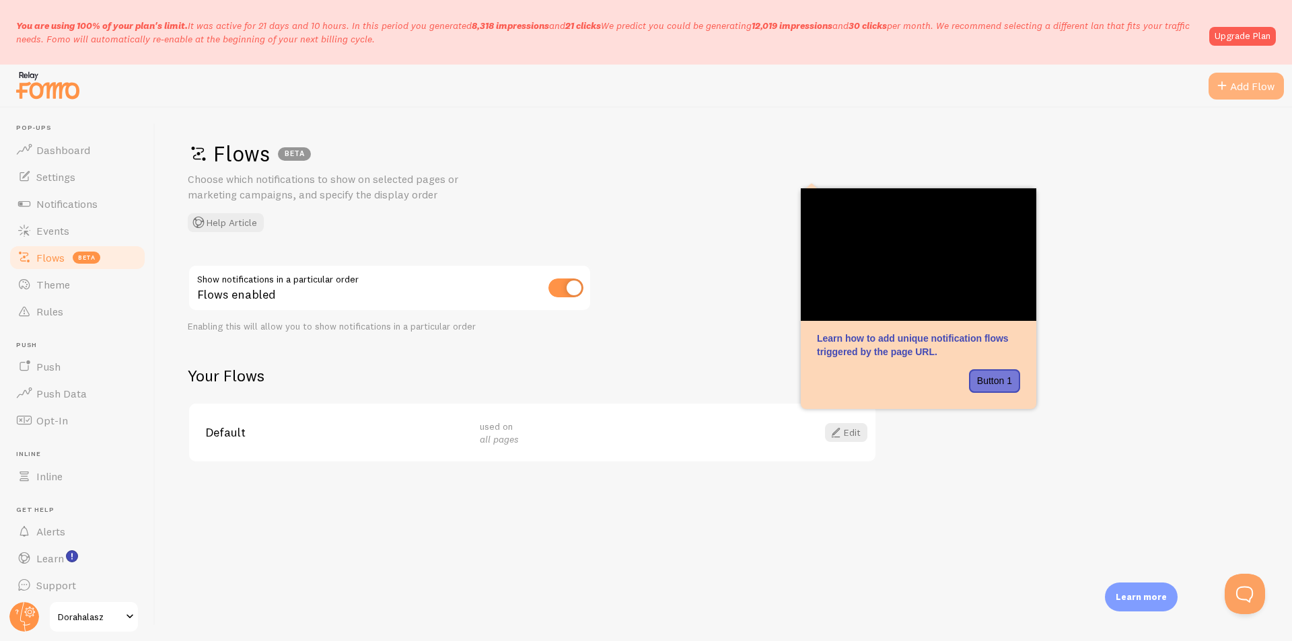
click at [1248, 87] on div "Add Flow" at bounding box center [1246, 86] width 75 height 27
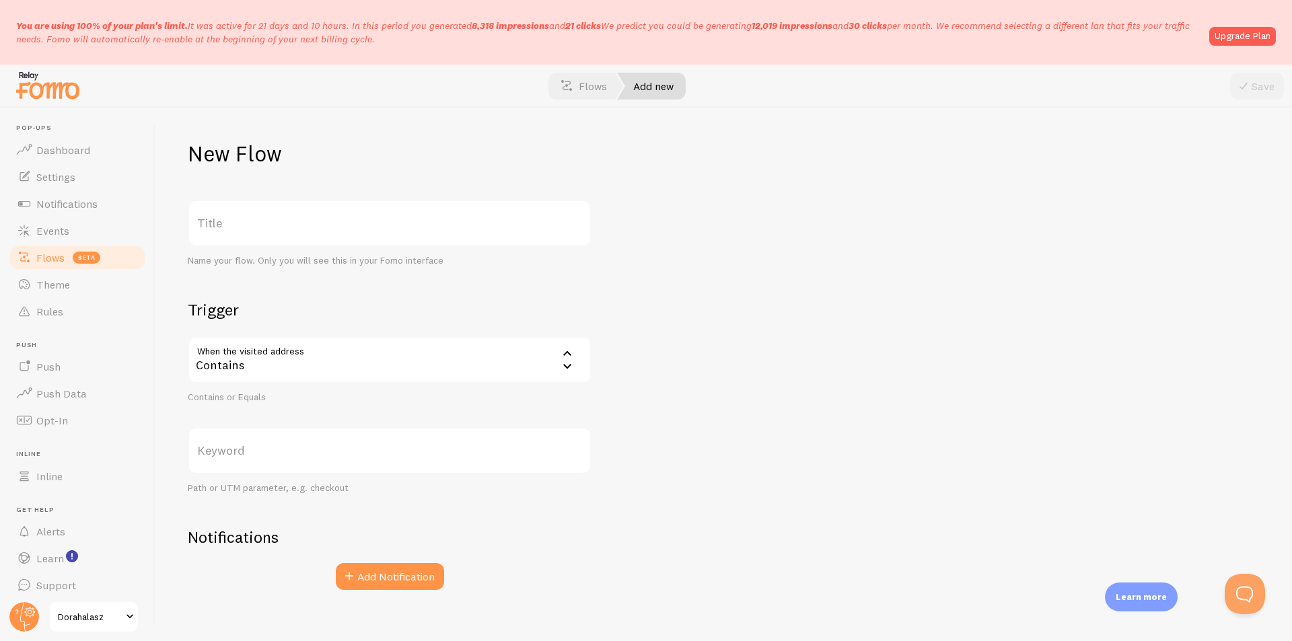
click at [460, 367] on div "Contains" at bounding box center [390, 359] width 404 height 47
click at [435, 420] on li "Equals" at bounding box center [389, 427] width 401 height 24
click at [429, 454] on label "Keyword" at bounding box center [390, 450] width 404 height 47
click at [429, 454] on input "Keyword" at bounding box center [390, 450] width 404 height 47
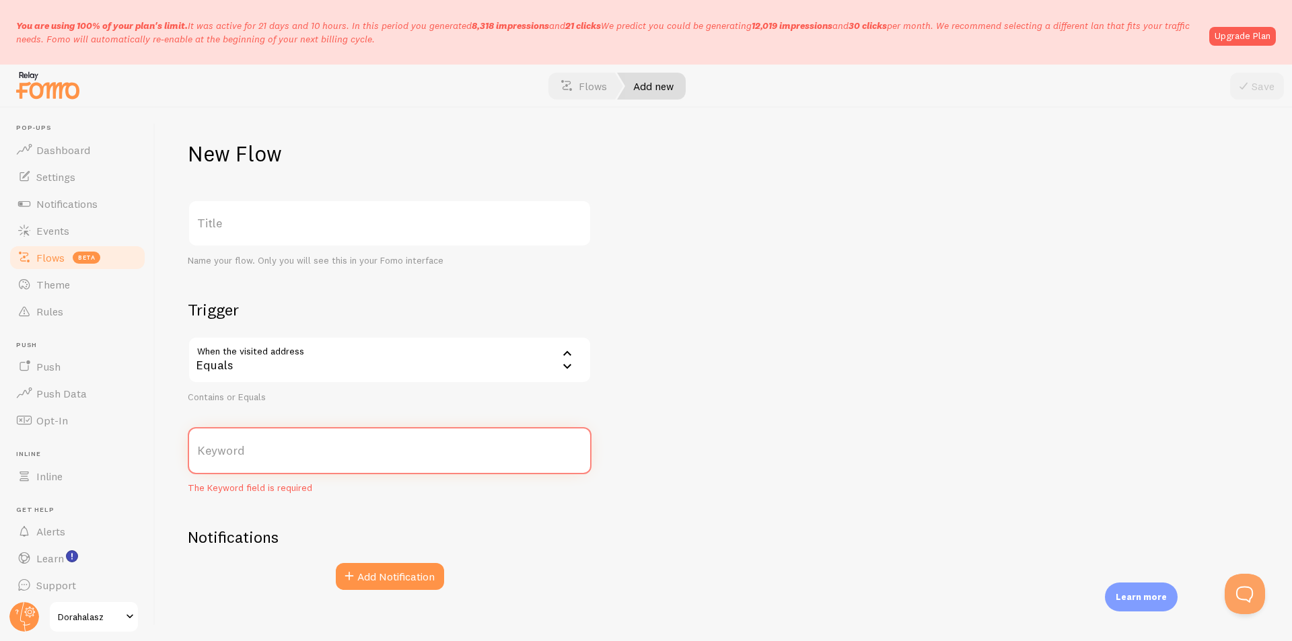
paste input "/online-tanfolyam-minikurzus/"
type input "/online-tanfolyam-minikurzus/"
click at [355, 223] on label "Title" at bounding box center [390, 223] width 404 height 47
click at [355, 223] on input "Title" at bounding box center [390, 223] width 404 height 47
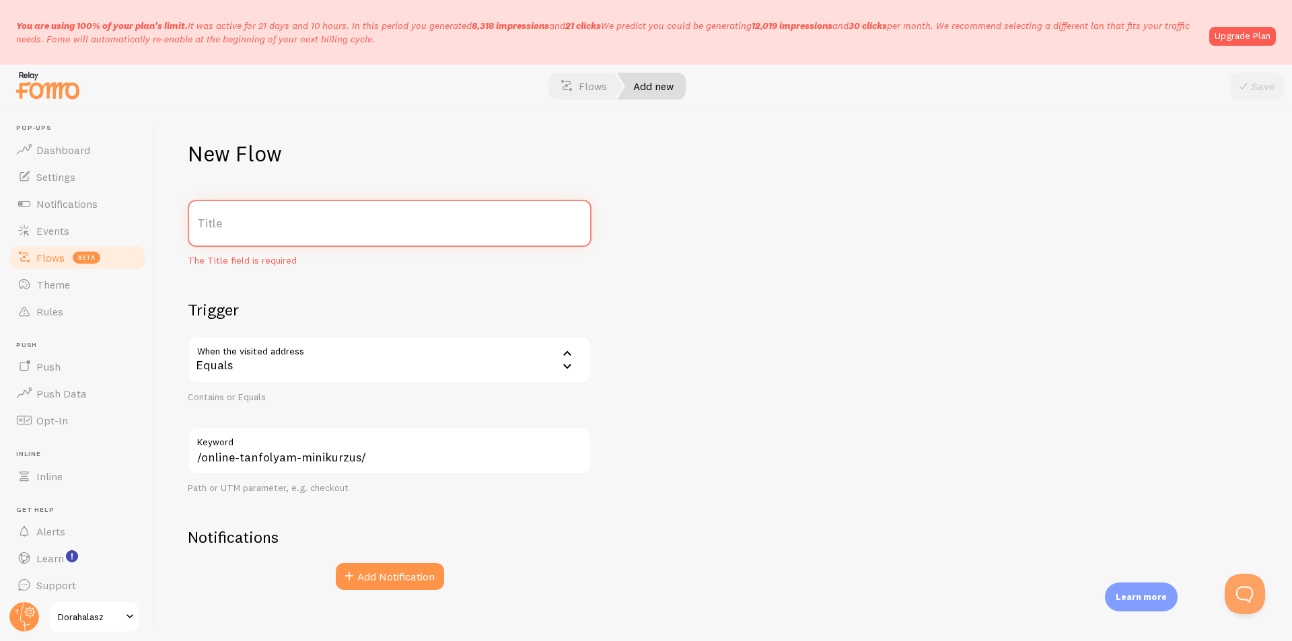
paste input "Oktass mostantól a saját online felületeden"
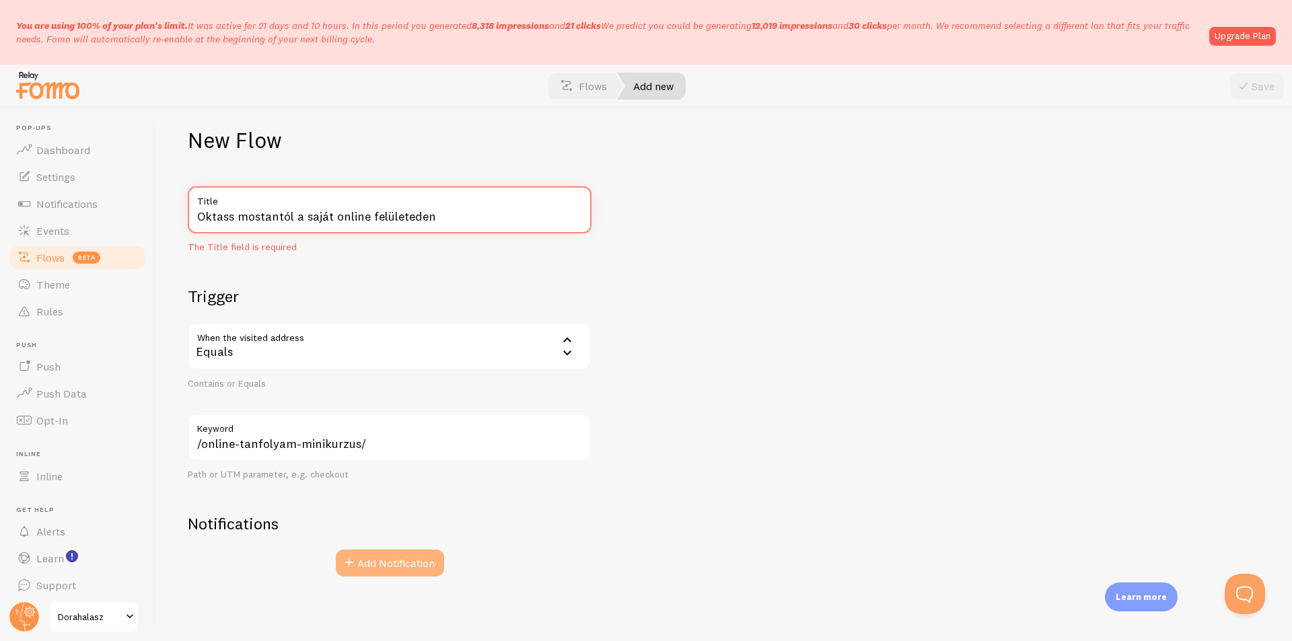
type input "Oktass mostantól a saját online felületeden"
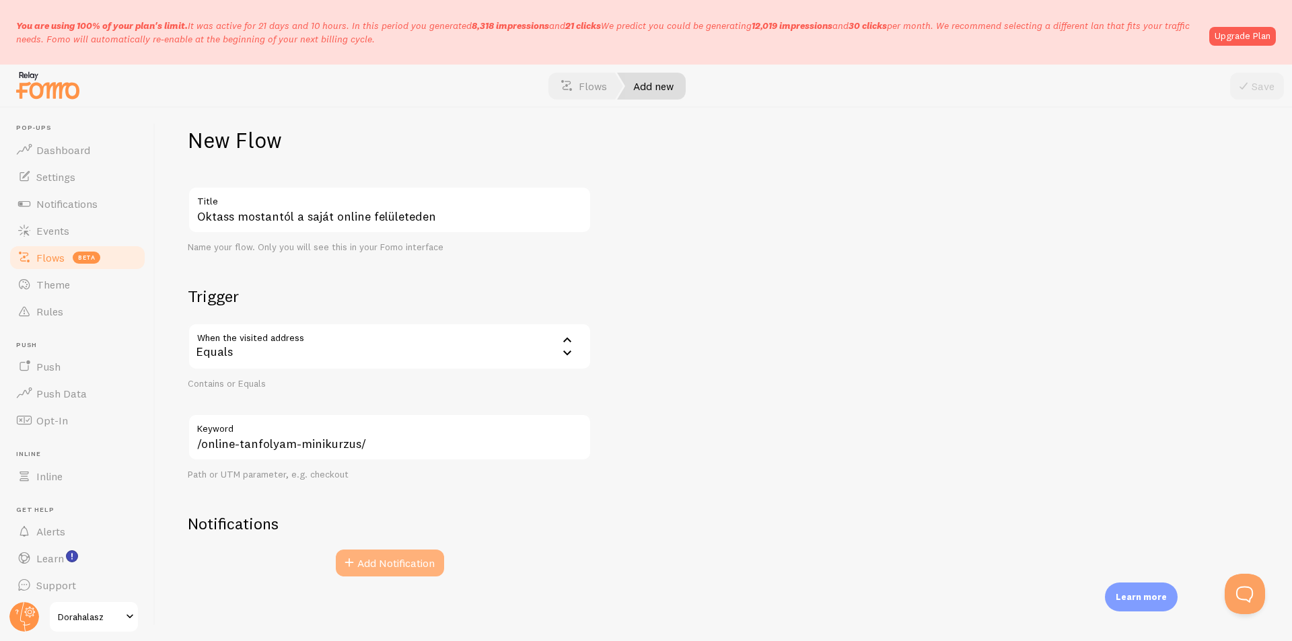
click at [402, 567] on button "Add Notification" at bounding box center [390, 563] width 108 height 27
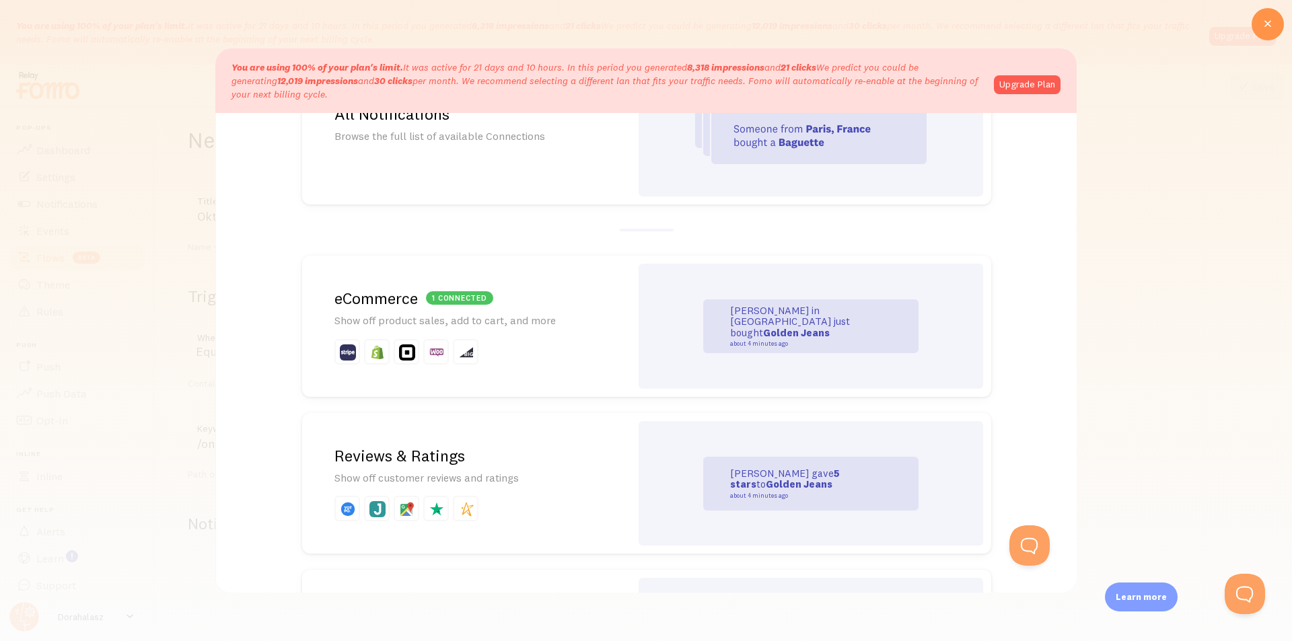
scroll to position [67, 0]
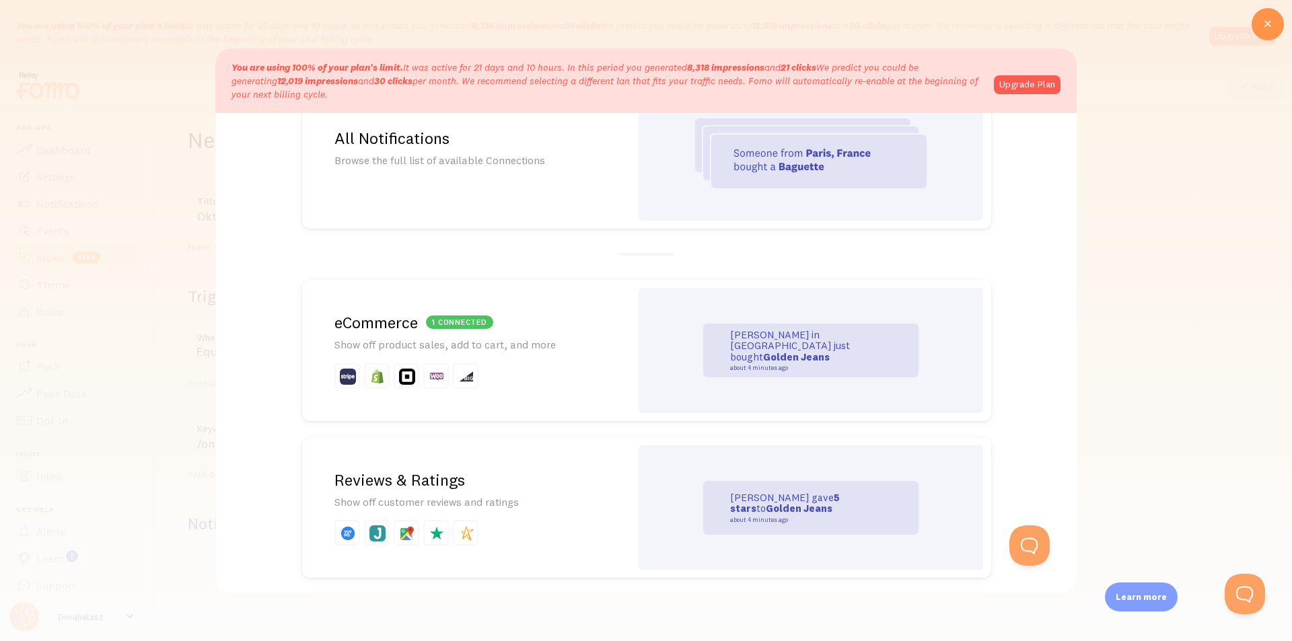
click at [755, 332] on div "John in San Francisco just bought Golden Jeans about 4 minutes ago" at bounding box center [810, 351] width 215 height 54
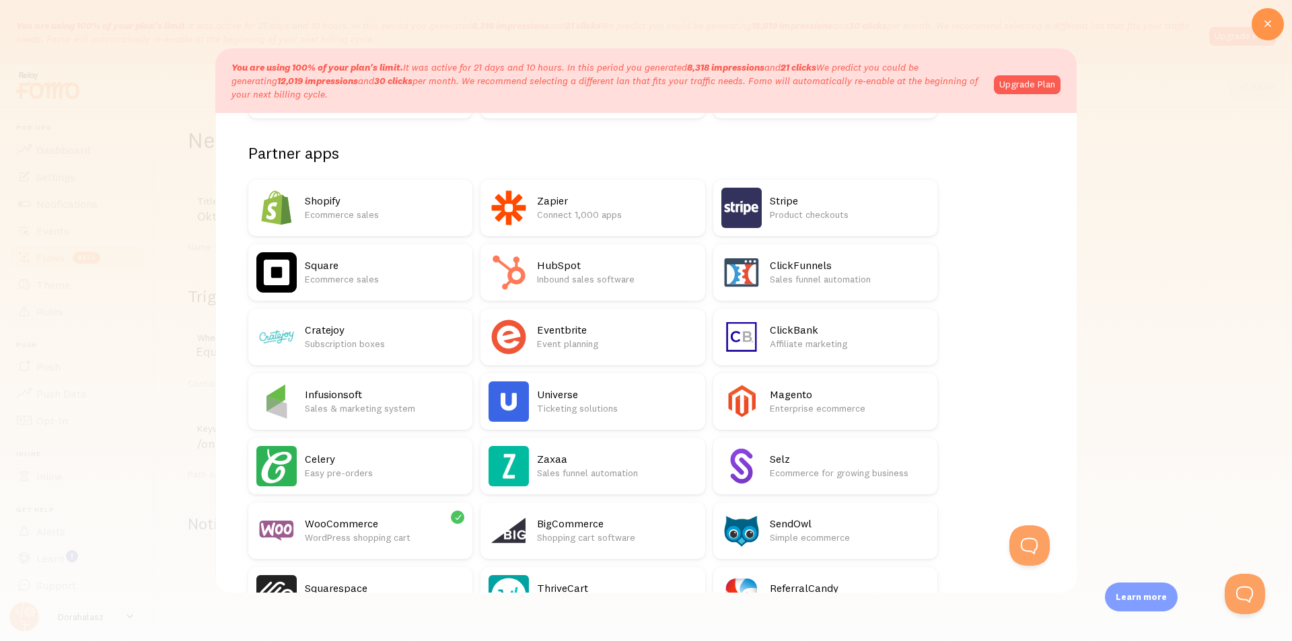
scroll to position [202, 0]
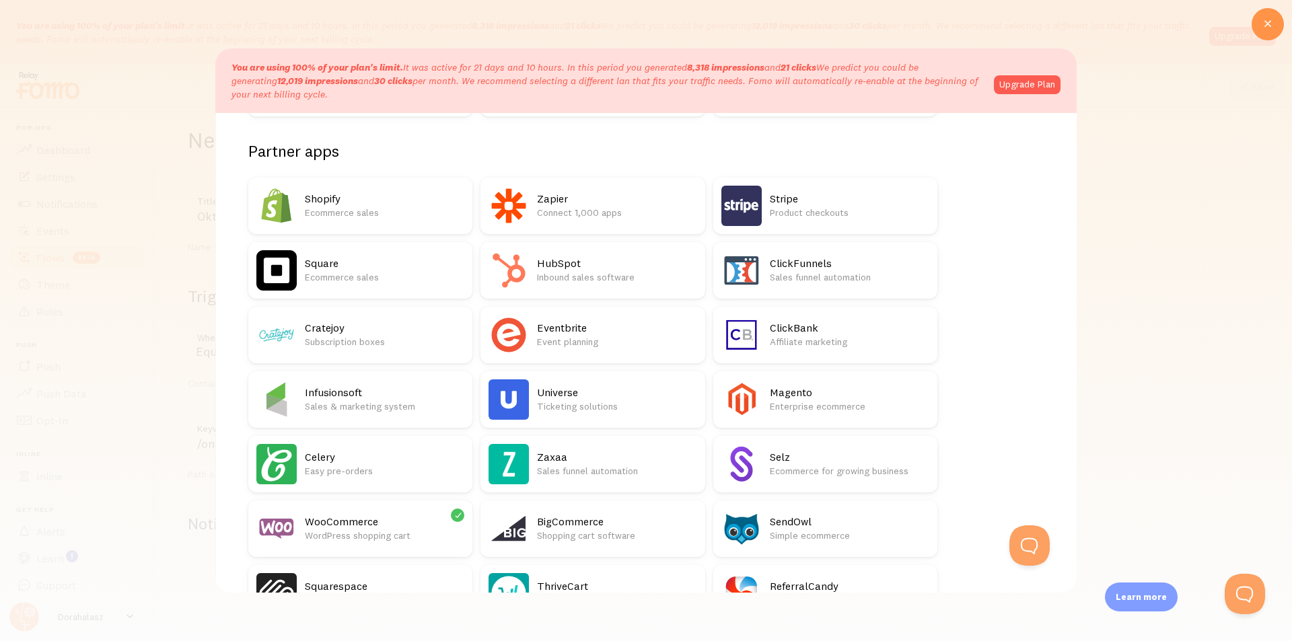
click at [378, 511] on div "WooCommerce WordPress shopping cart" at bounding box center [384, 529] width 159 height 40
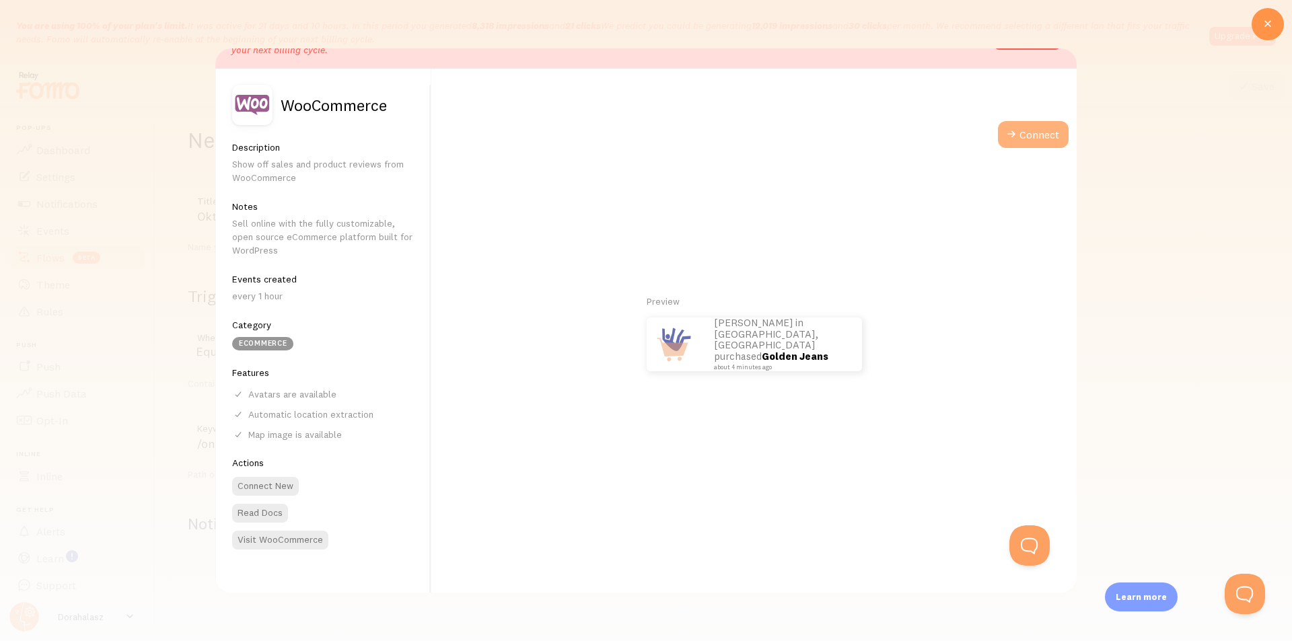
scroll to position [65, 0]
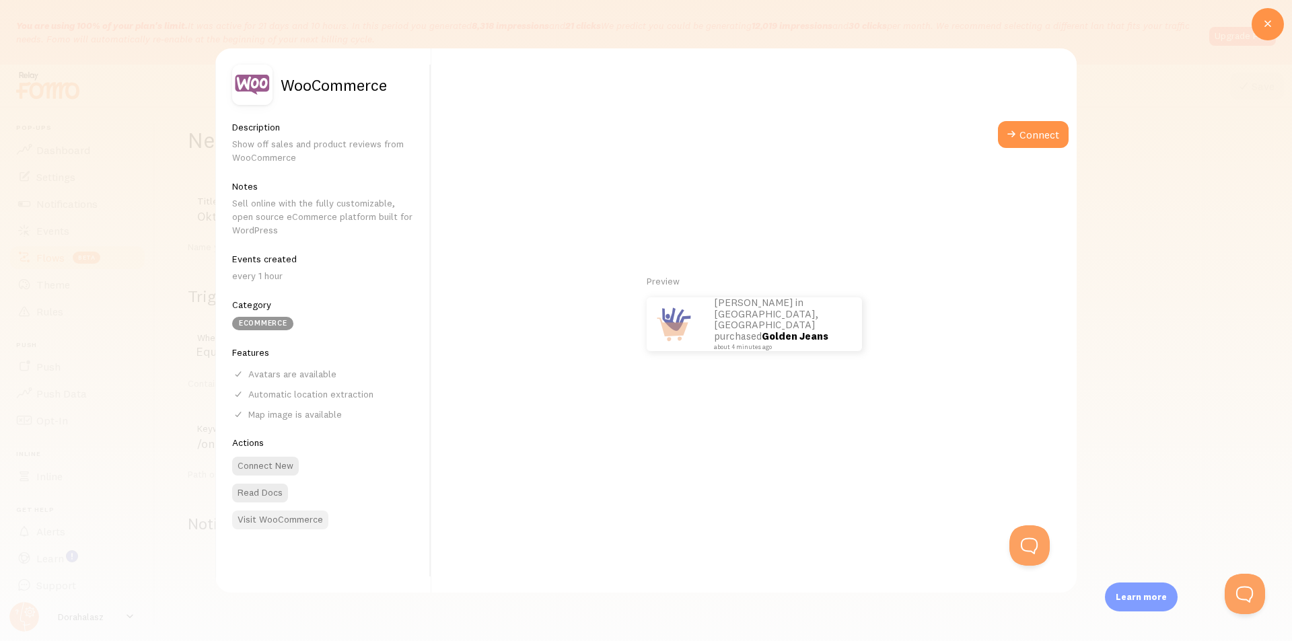
click at [282, 523] on link "Visit WooCommerce" at bounding box center [280, 520] width 96 height 19
click at [1040, 137] on button "Connect" at bounding box center [1033, 134] width 71 height 27
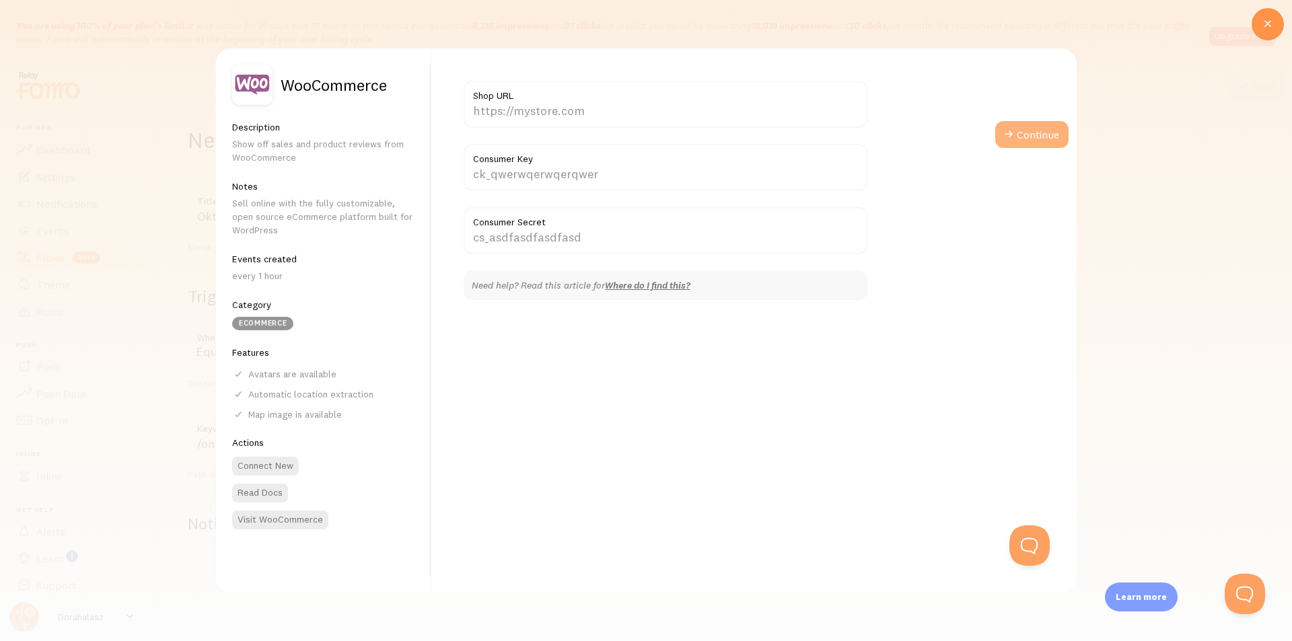
scroll to position [0, 0]
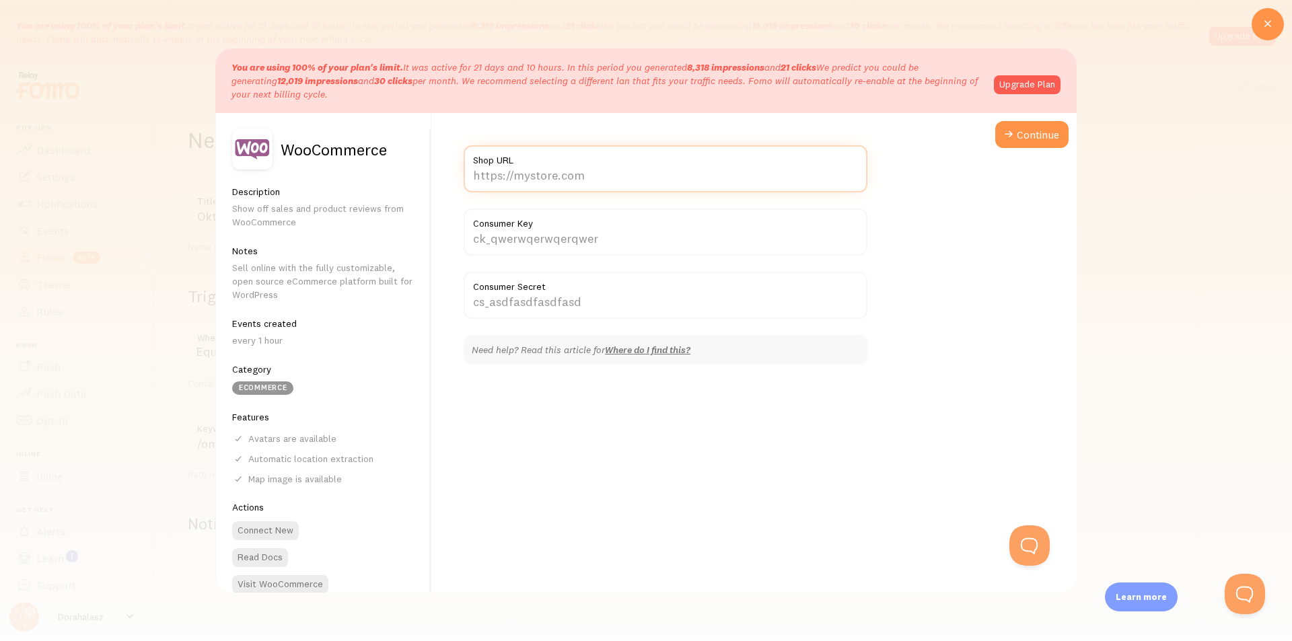
click at [518, 175] on input "Shop URL" at bounding box center [666, 168] width 404 height 47
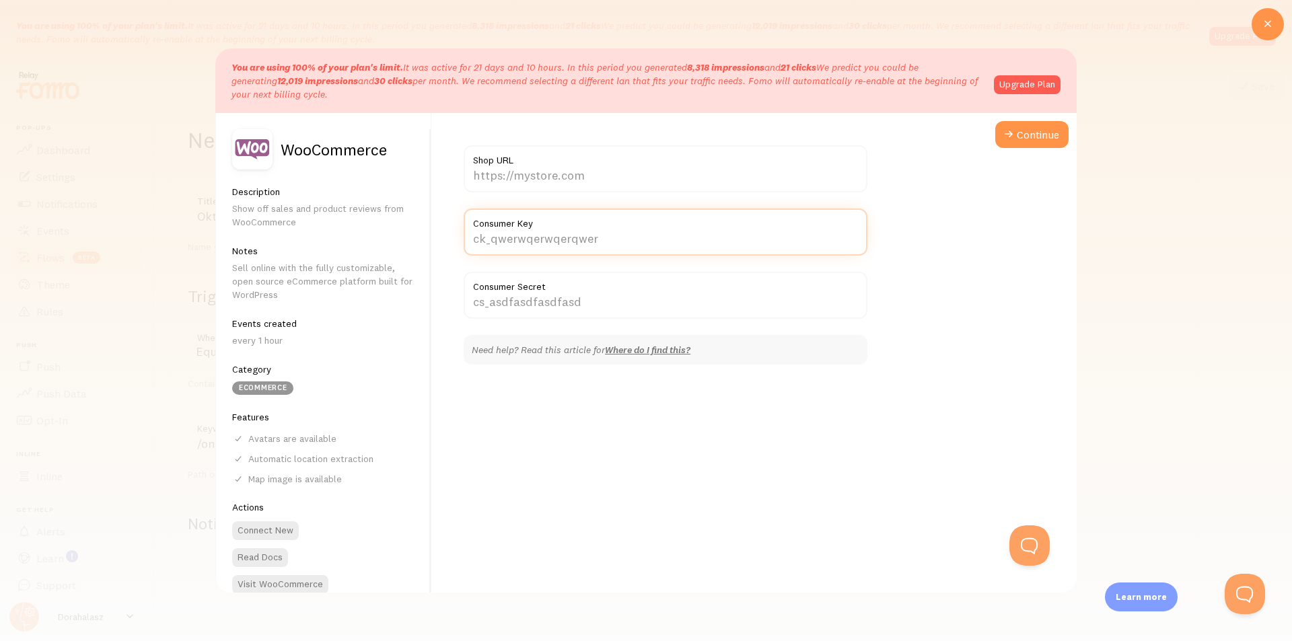
click at [610, 250] on input "Consumer Key" at bounding box center [666, 232] width 404 height 47
paste input "ck_81c83080b65e6e132f96233f12b43620e019cd9b"
type input "ck_81c83080b65e6e132f96233f12b43620e019cd9b"
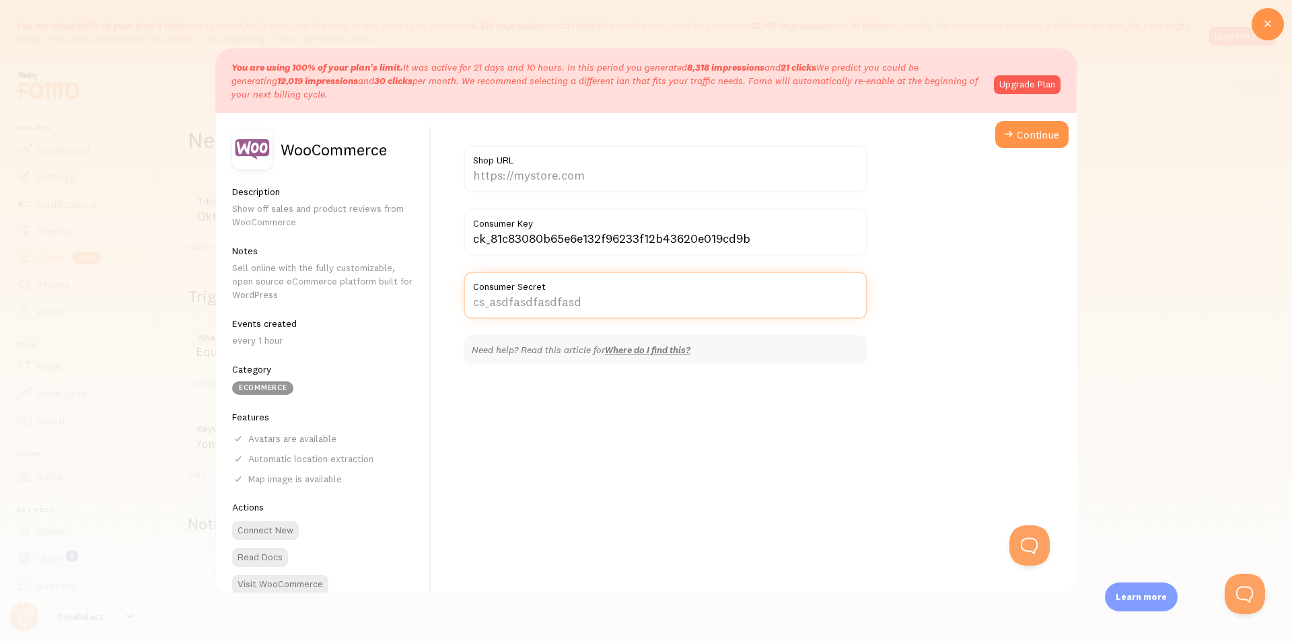
click at [606, 312] on input "Consumer Secret" at bounding box center [666, 295] width 404 height 47
paste input "cs_196d8ad6af94fc77425b71d2d91025b0d9e67546"
type input "cs_196d8ad6af94fc77425b71d2d91025b0d9e67546"
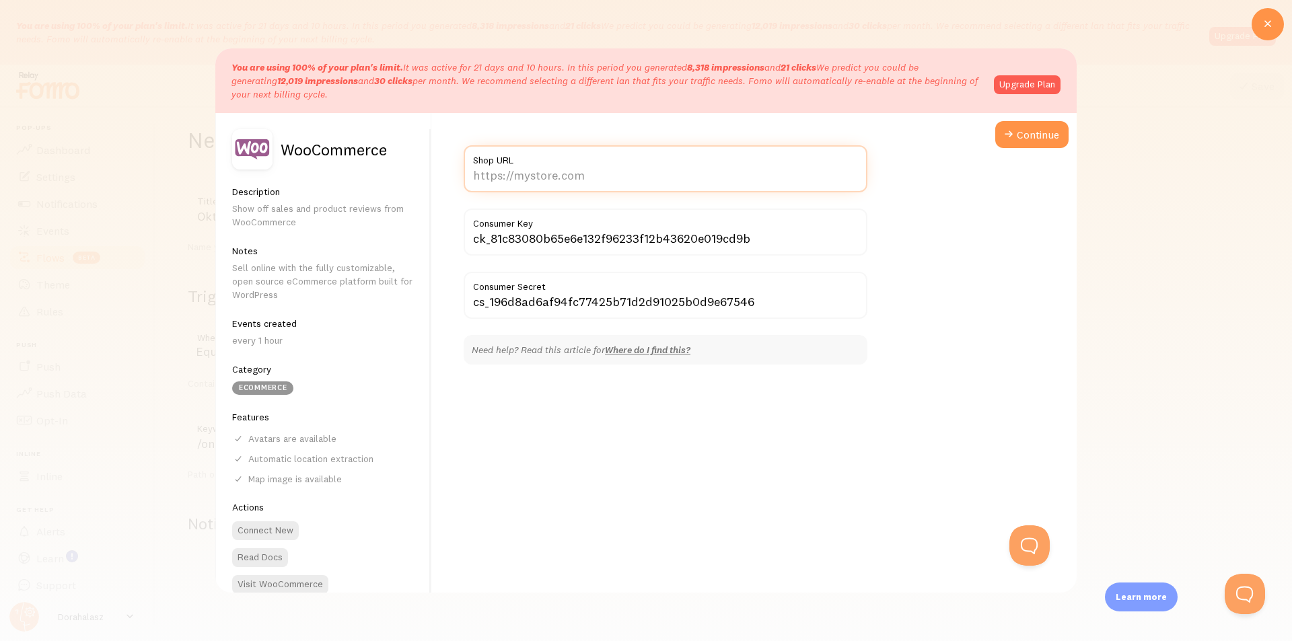
click at [574, 175] on input "Shop URL" at bounding box center [666, 168] width 404 height 47
click at [634, 168] on input "Shop URL" at bounding box center [666, 168] width 404 height 47
paste input "https://dorahalasz.hu/online-tanfolyam-minikurzus/"
drag, startPoint x: 591, startPoint y: 174, endPoint x: 912, endPoint y: 176, distance: 321.0
click at [912, 176] on div "https://dorahalasz.hu/online-tanfolyam-minikurzus/ Shop URL ck_81c83080b65e6e13…" at bounding box center [753, 385] width 645 height 544
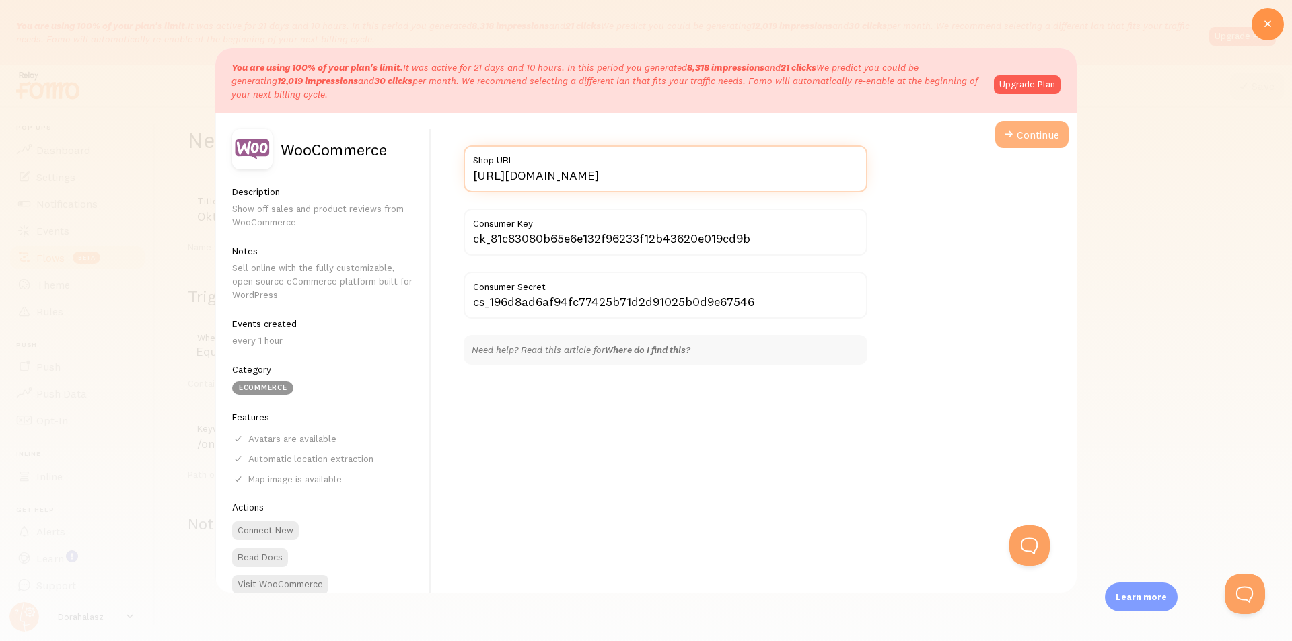
type input "[URL][DOMAIN_NAME]"
click at [1011, 143] on button "Continue" at bounding box center [1031, 134] width 73 height 27
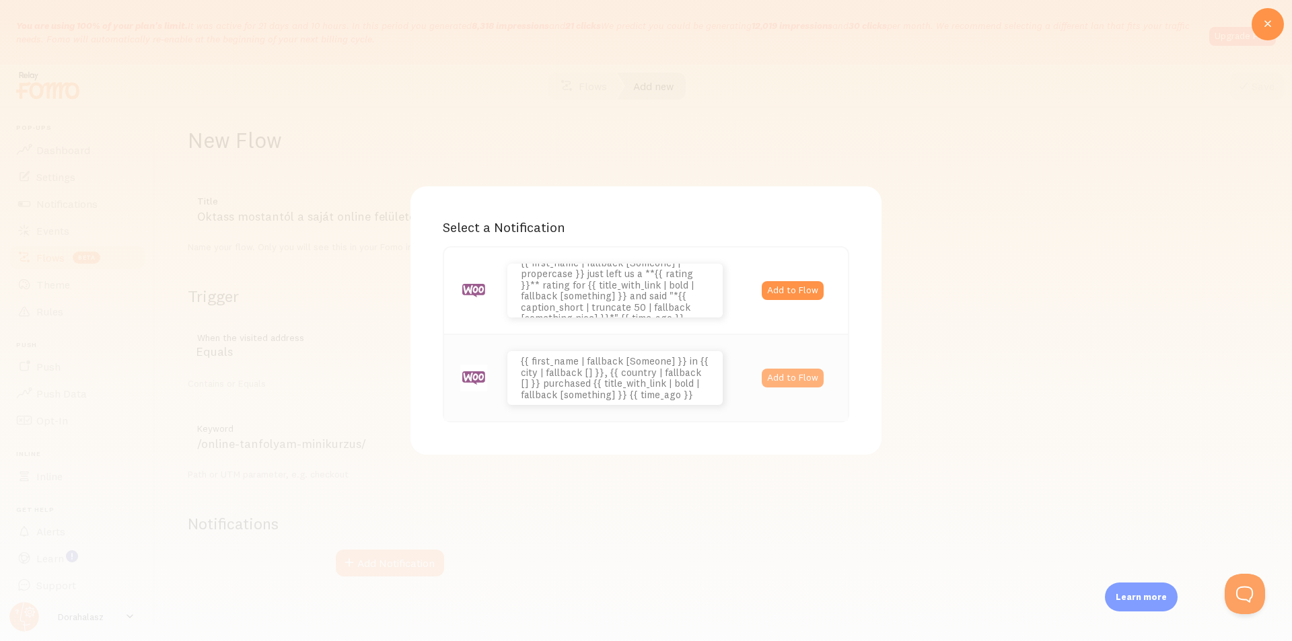
click at [794, 375] on button "Add to Flow" at bounding box center [793, 378] width 62 height 19
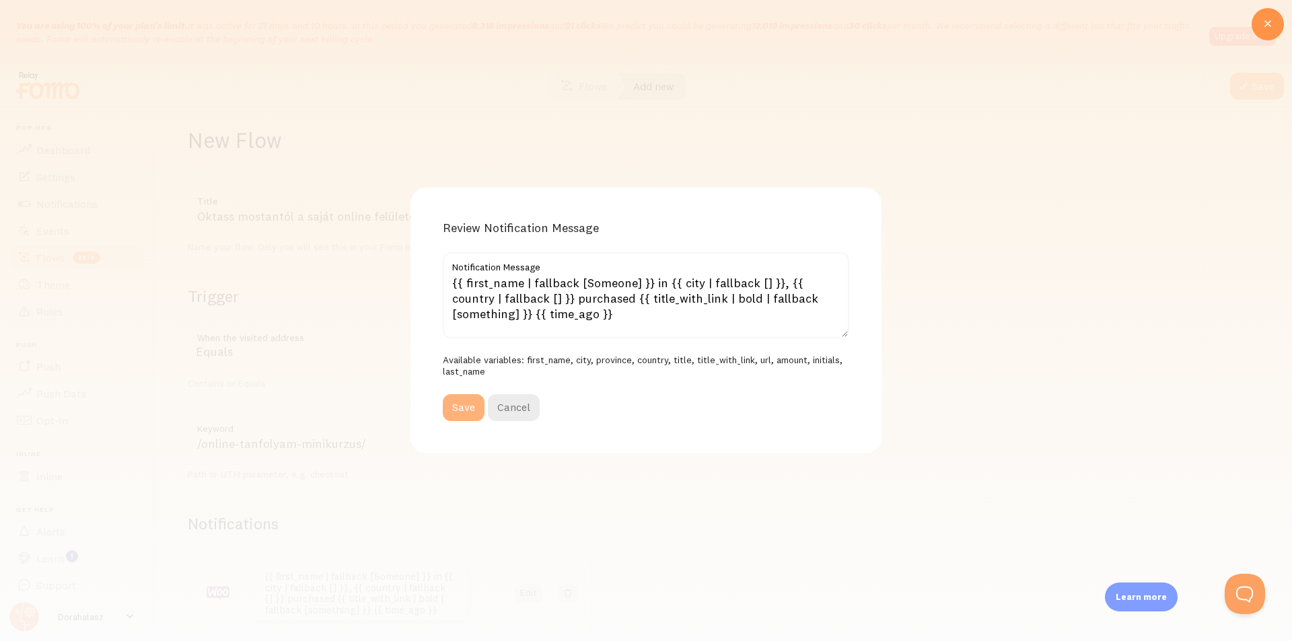
click at [466, 410] on button "Save" at bounding box center [464, 407] width 42 height 27
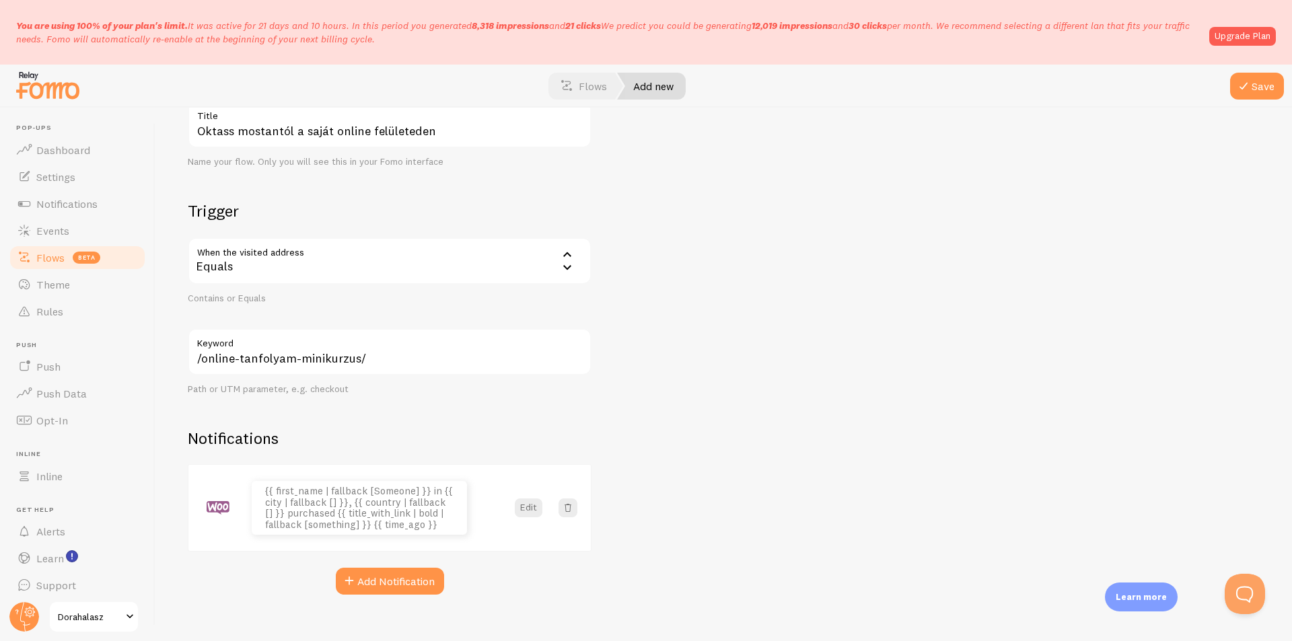
scroll to position [117, 0]
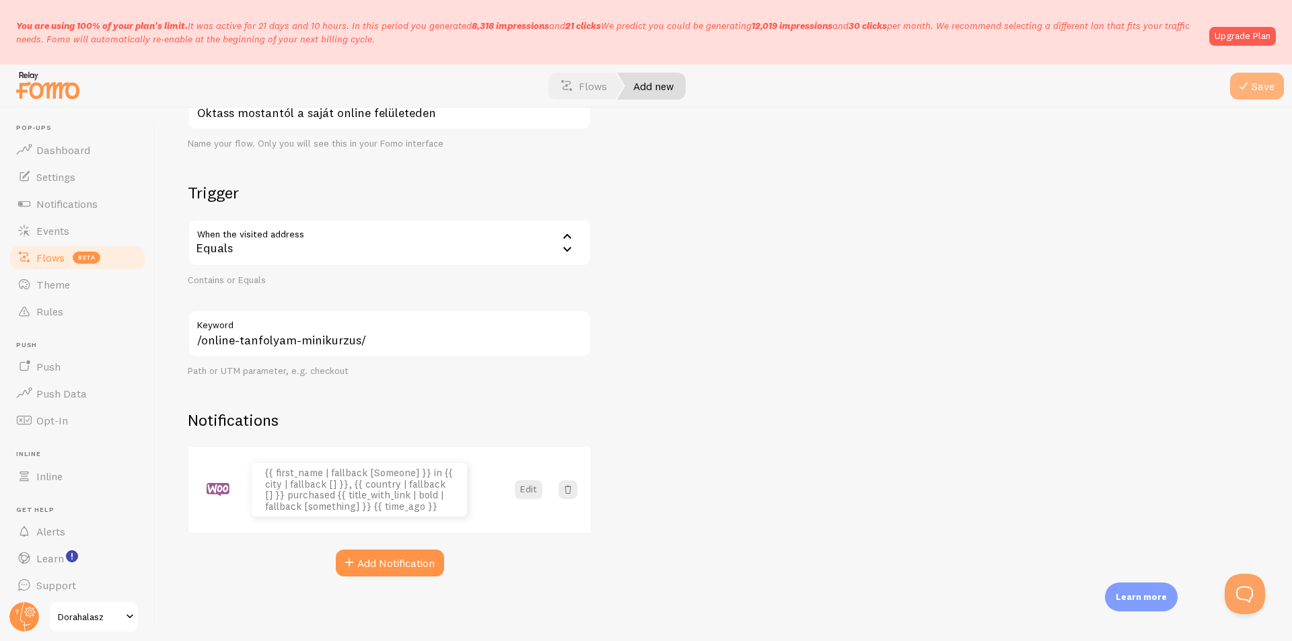
click at [1268, 81] on button "Save" at bounding box center [1257, 86] width 54 height 27
click at [56, 261] on span "Flows" at bounding box center [50, 257] width 28 height 13
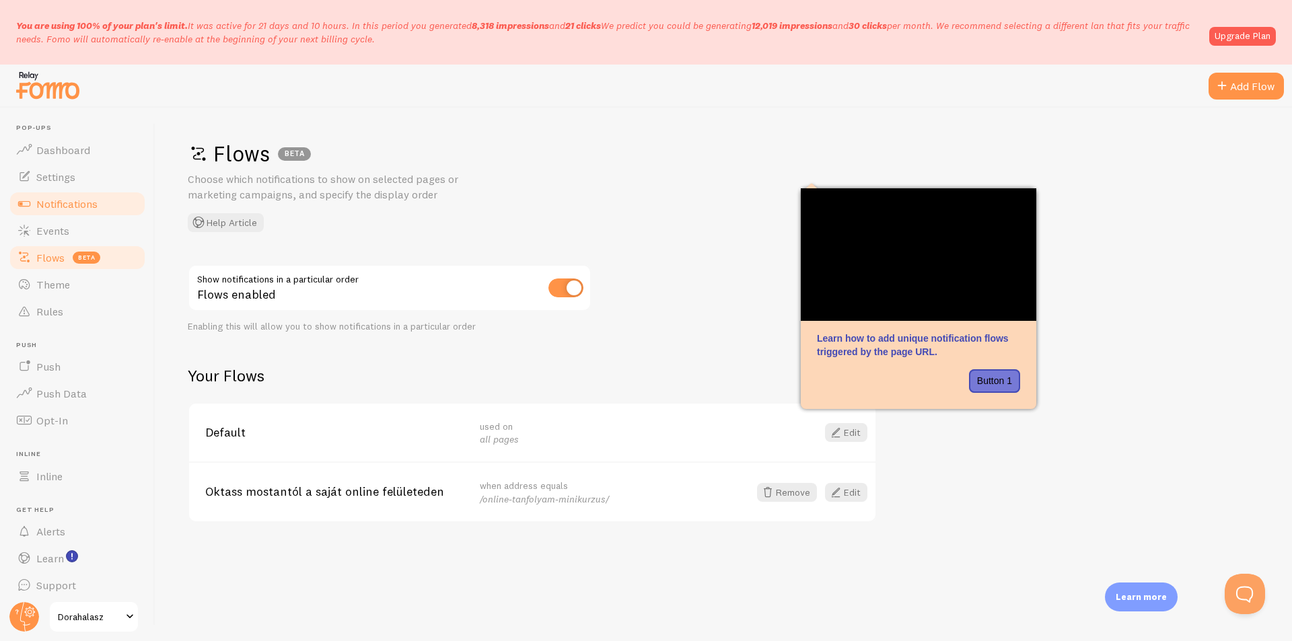
click at [77, 208] on span "Notifications" at bounding box center [66, 203] width 61 height 13
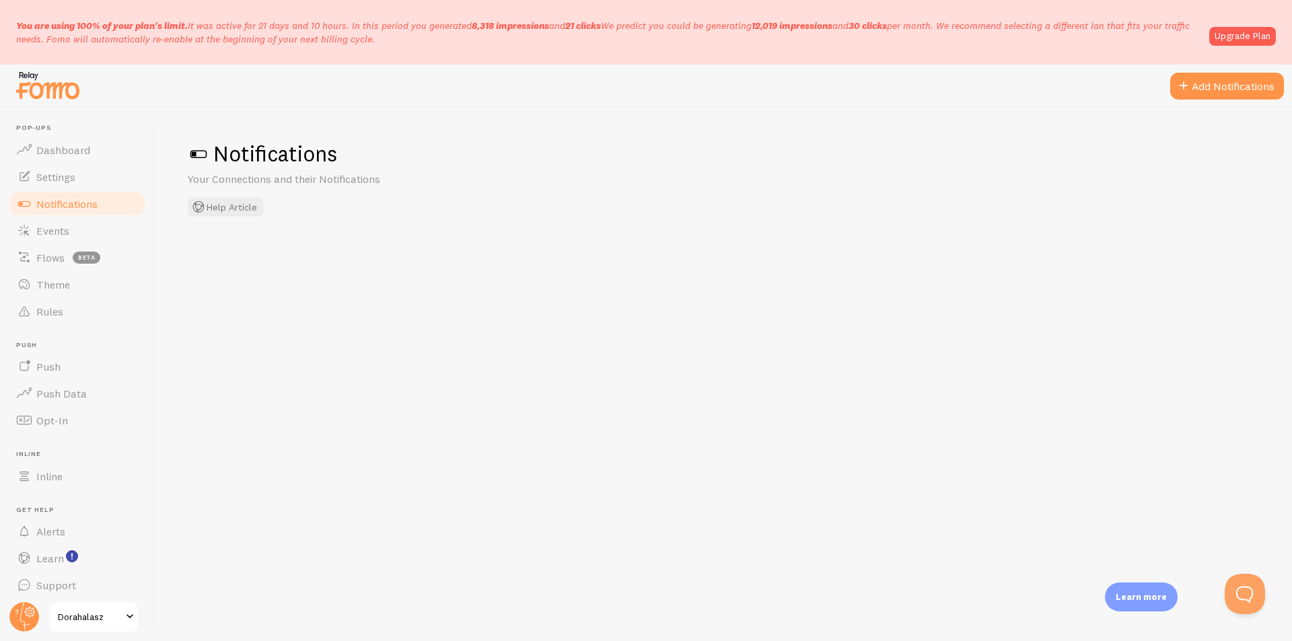
checkbox input "false"
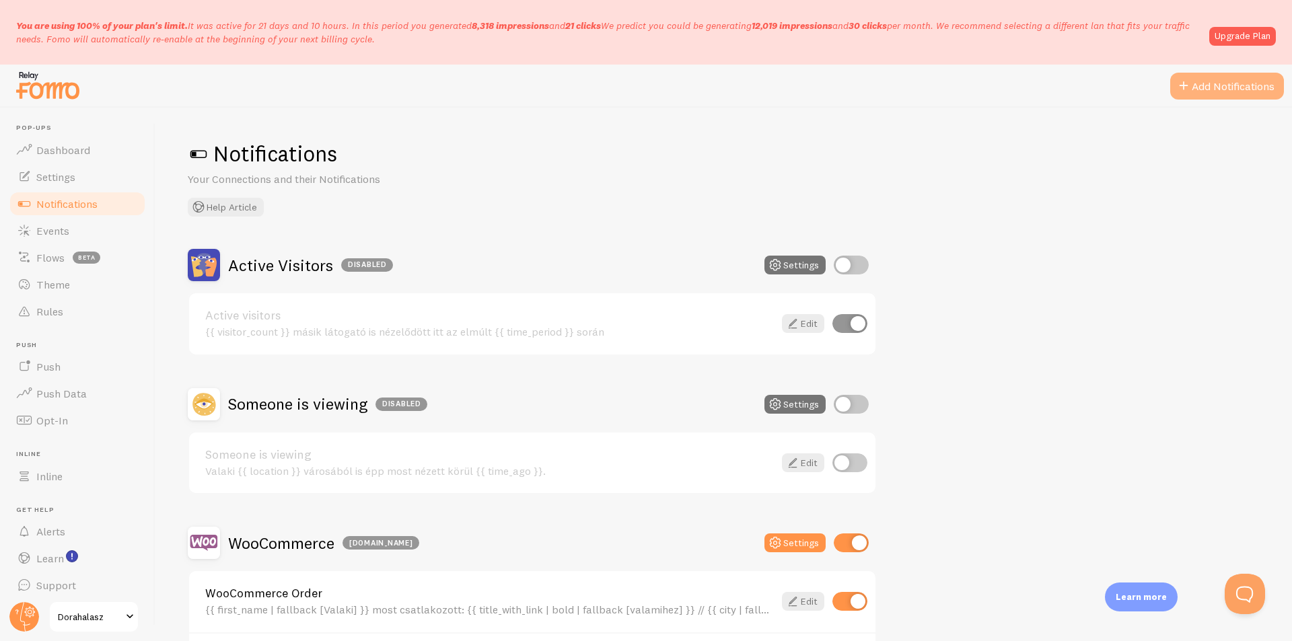
click at [1209, 90] on button "Add Notifications" at bounding box center [1227, 86] width 114 height 27
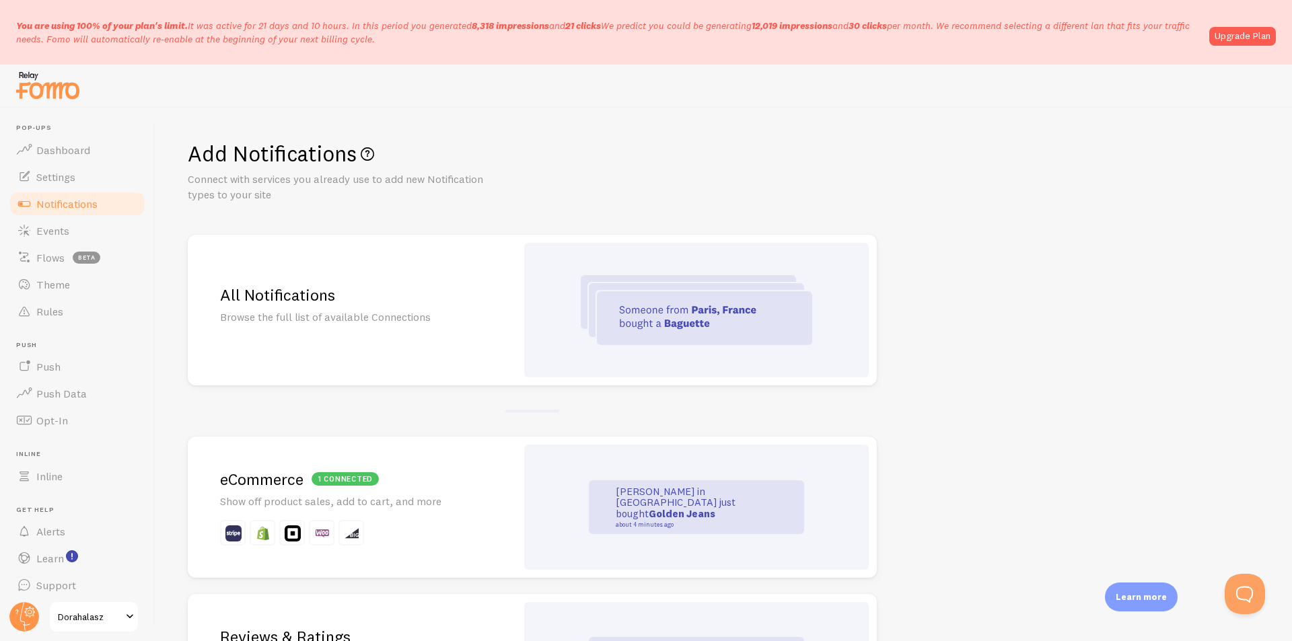
click at [752, 501] on div "John in San Francisco just bought Golden Jeans about 4 minutes ago" at bounding box center [696, 508] width 215 height 54
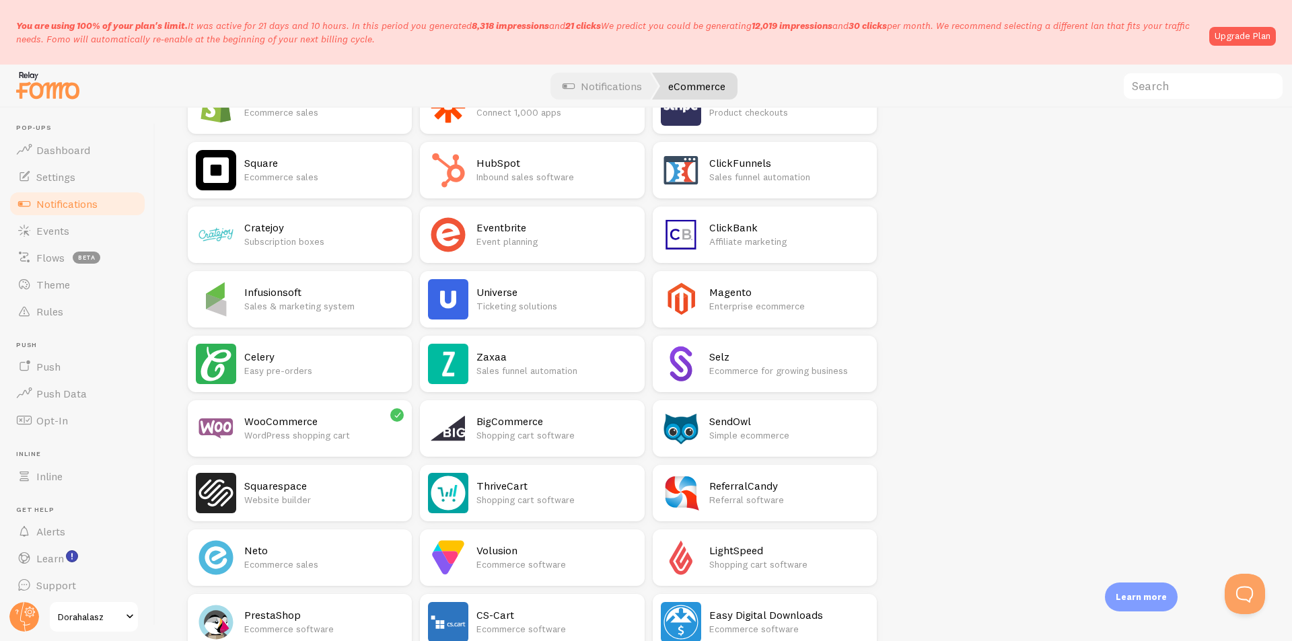
scroll to position [273, 0]
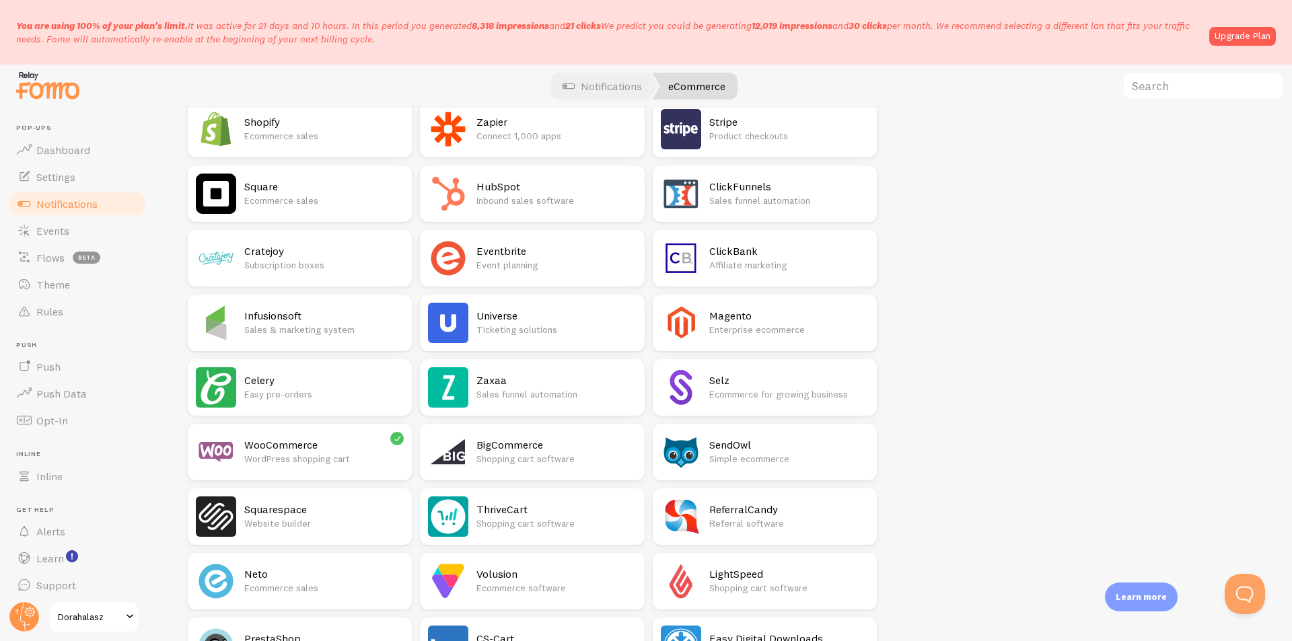
click at [260, 472] on div "WooCommerce WordPress shopping cart" at bounding box center [300, 452] width 224 height 57
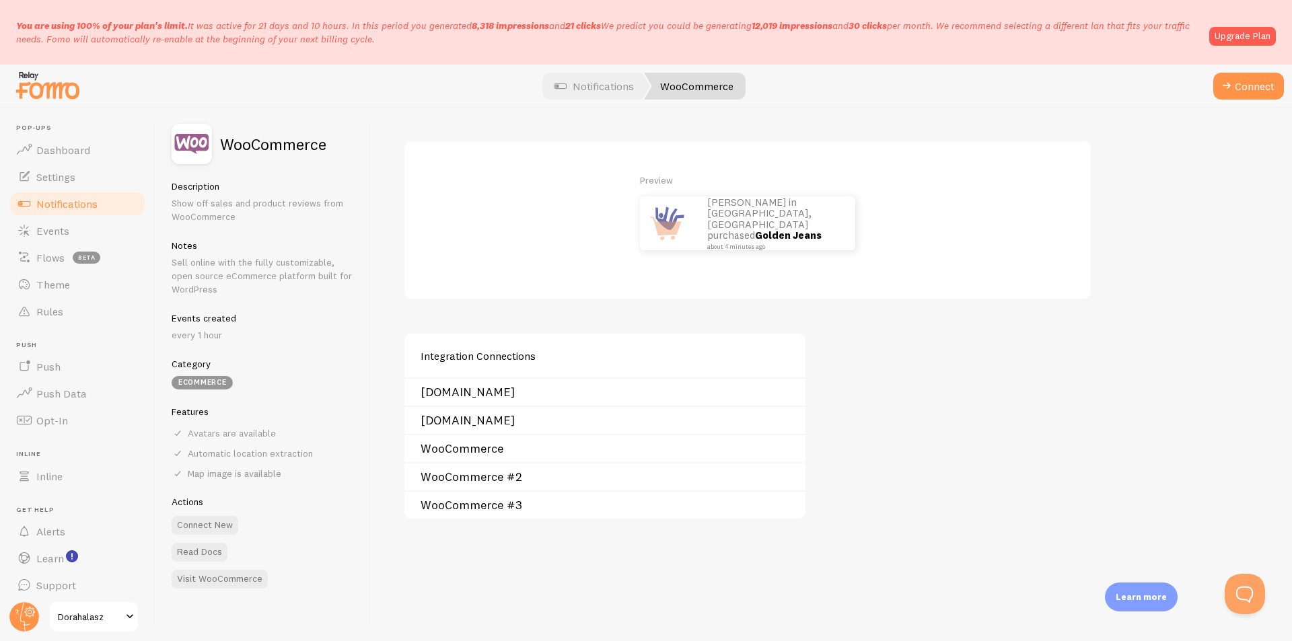
click at [482, 422] on link "[DOMAIN_NAME]" at bounding box center [609, 420] width 377 height 11
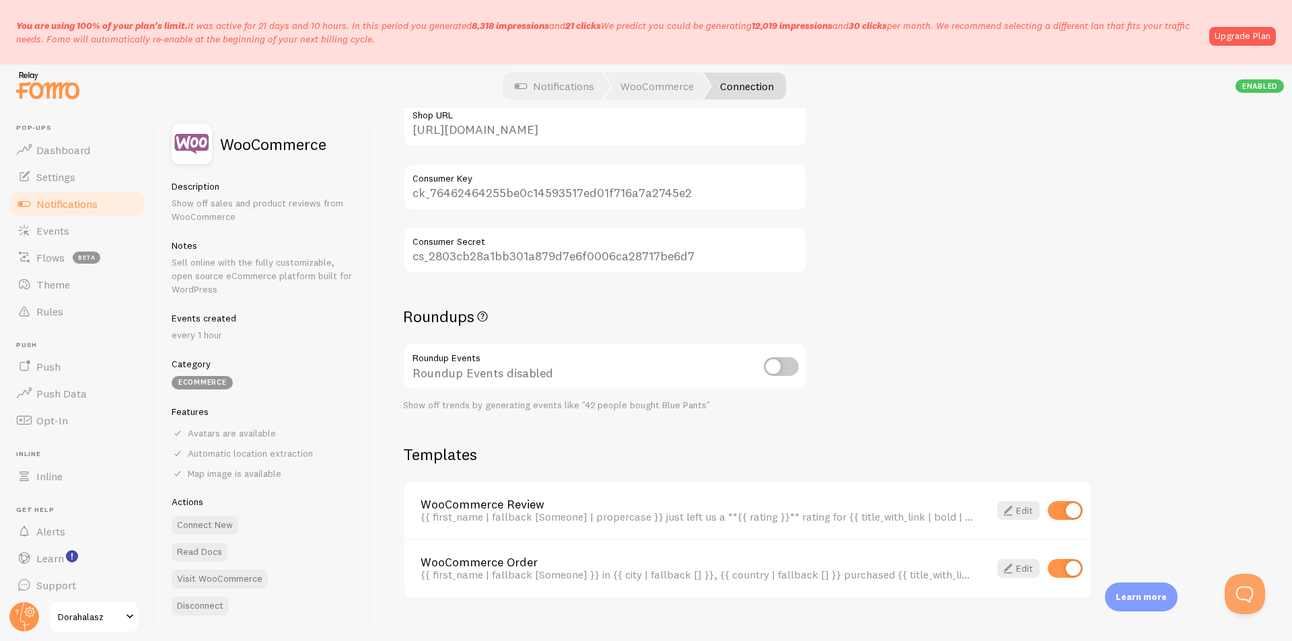
scroll to position [247, 0]
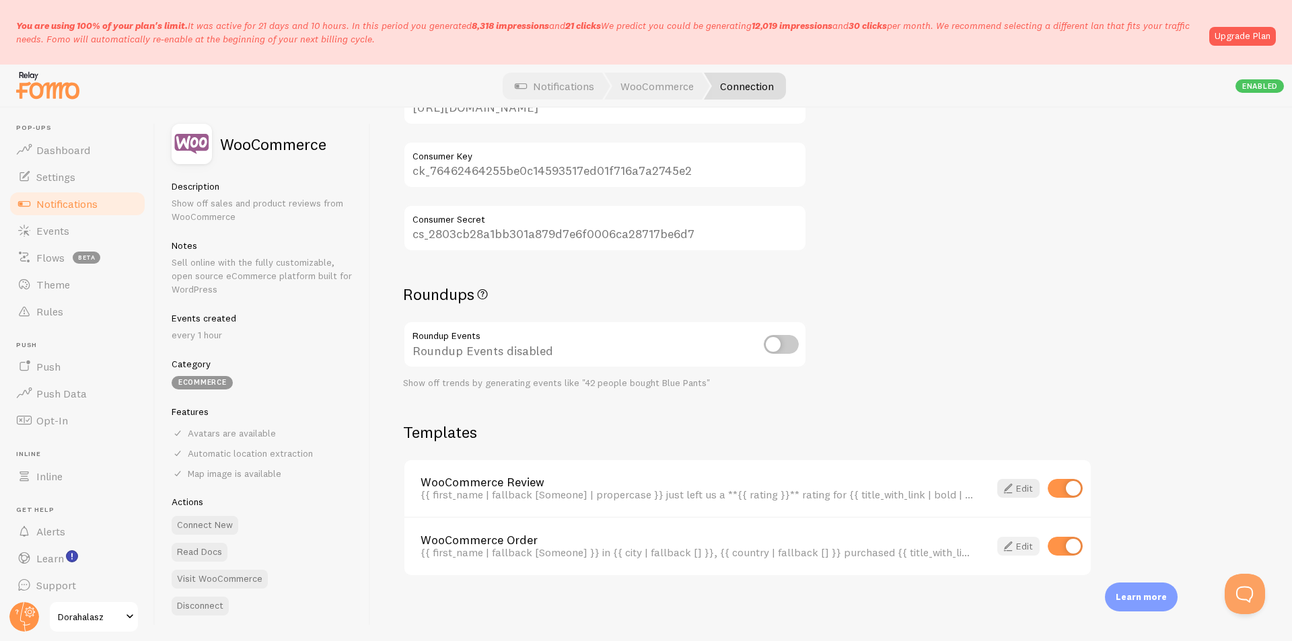
click at [1022, 546] on link "Edit" at bounding box center [1018, 546] width 42 height 19
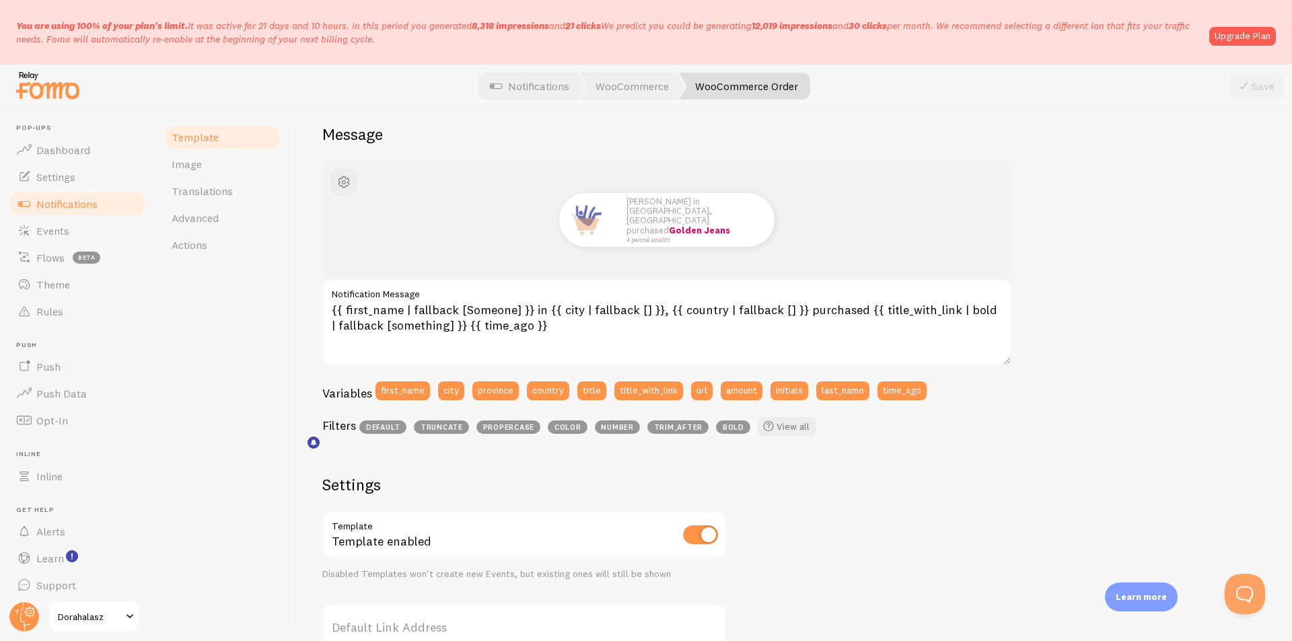
scroll to position [92, 0]
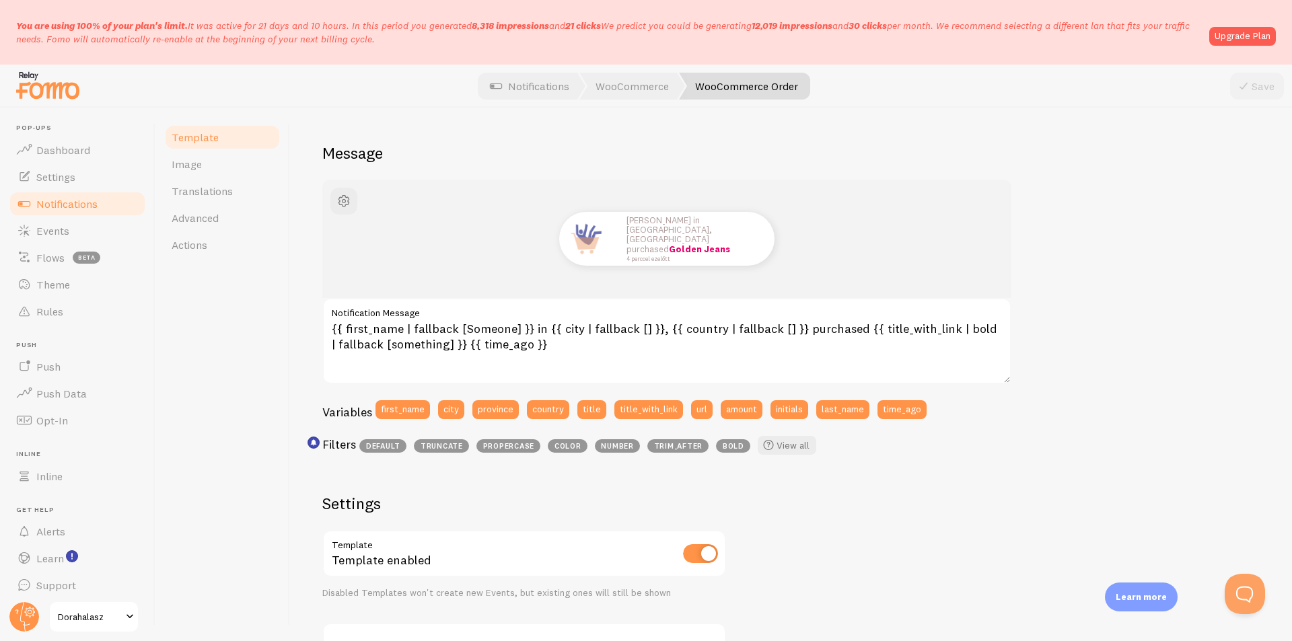
click at [75, 211] on link "Notifications" at bounding box center [77, 203] width 139 height 27
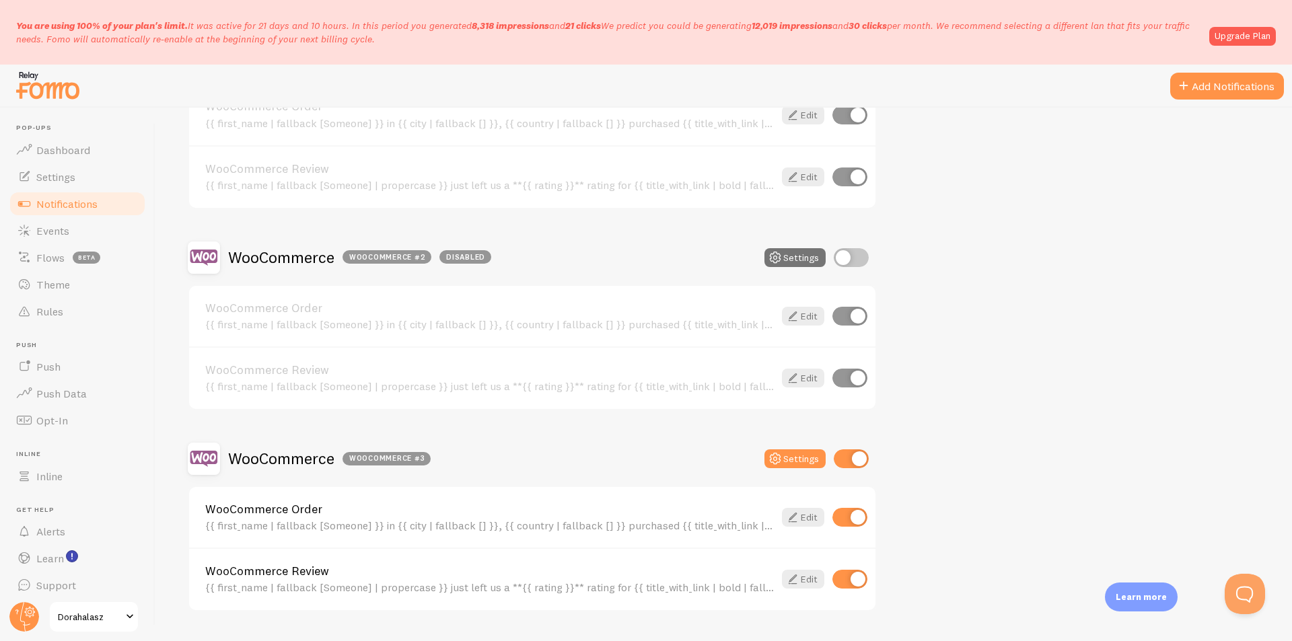
scroll to position [925, 0]
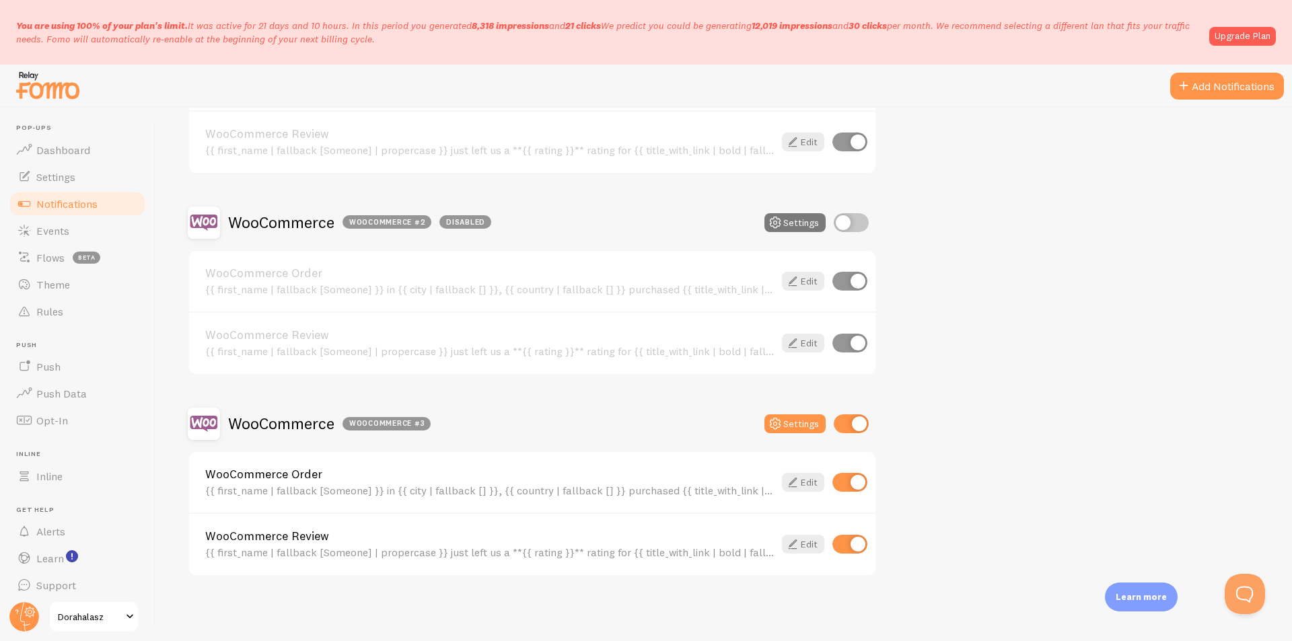
click at [802, 230] on button "Settings" at bounding box center [794, 222] width 61 height 19
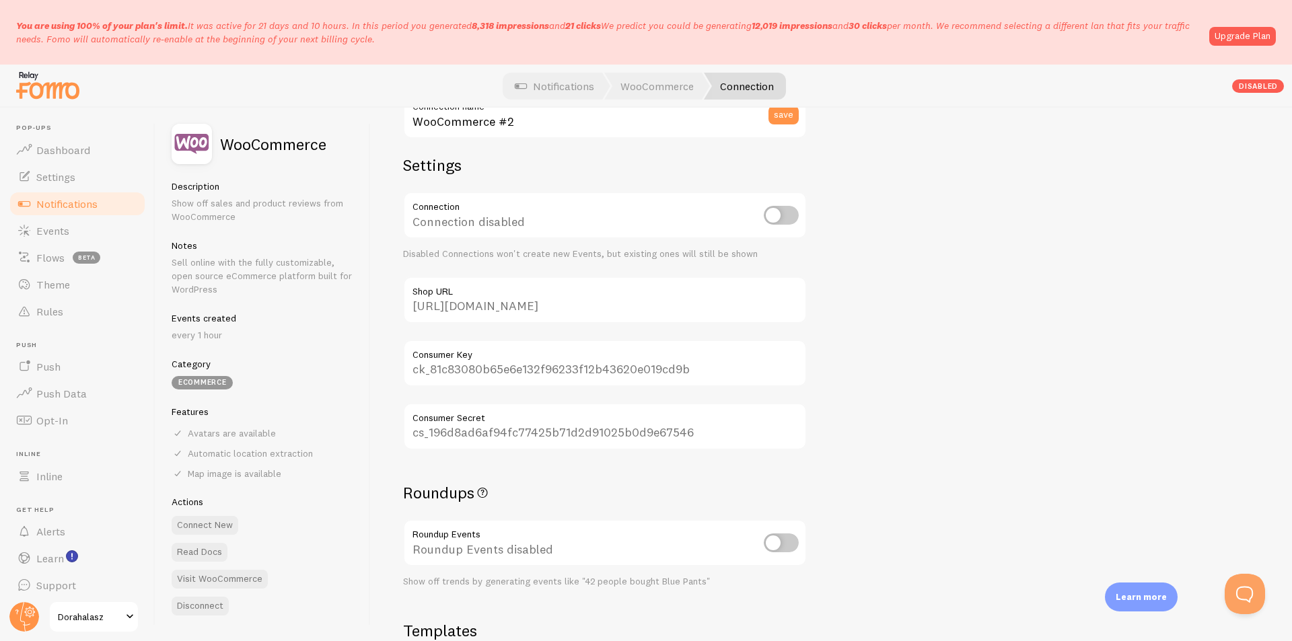
scroll to position [67, 0]
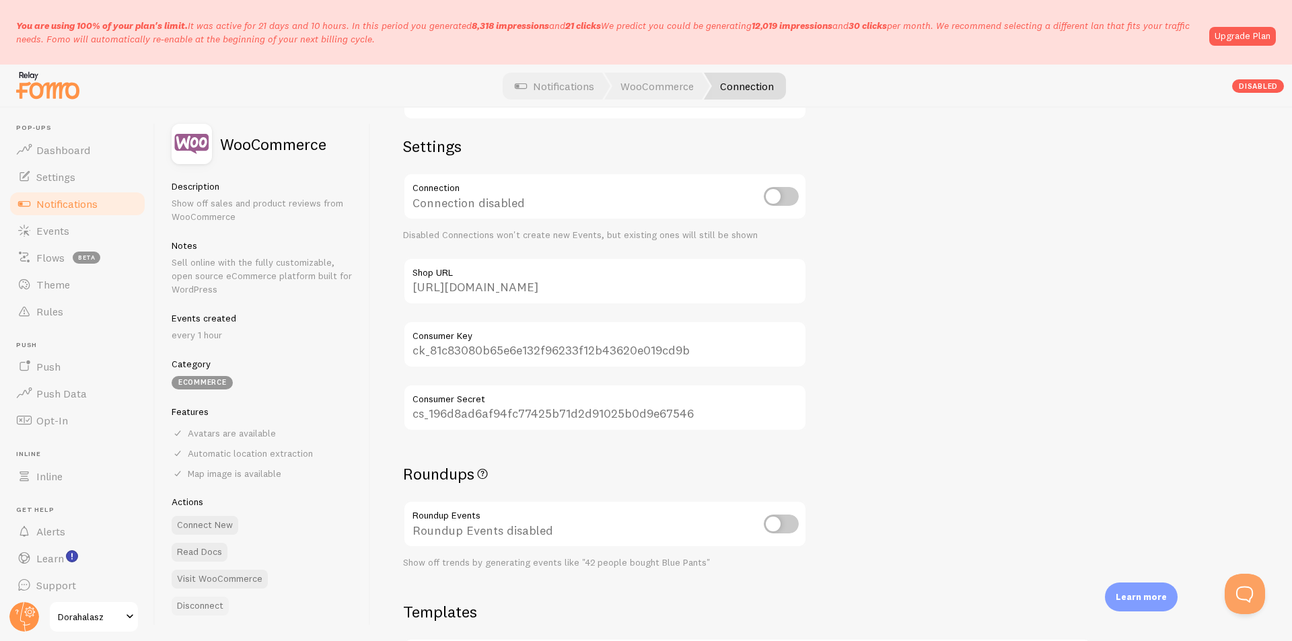
click at [219, 609] on button "Disconnect" at bounding box center [200, 606] width 57 height 19
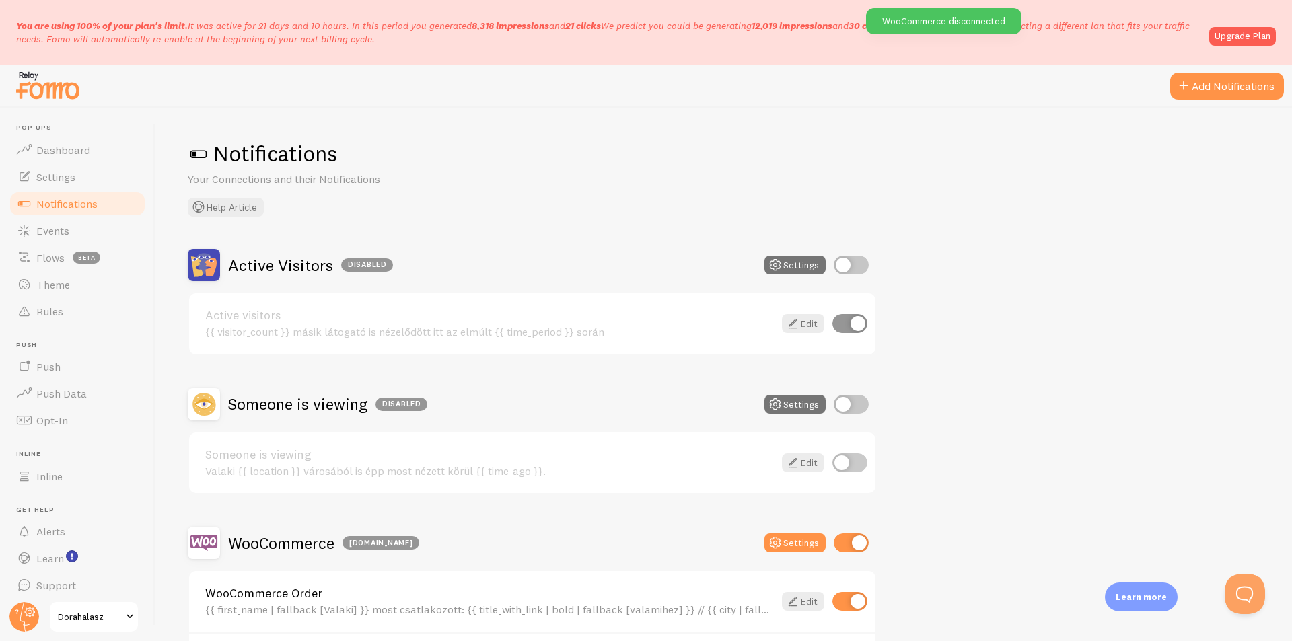
checkbox input "true"
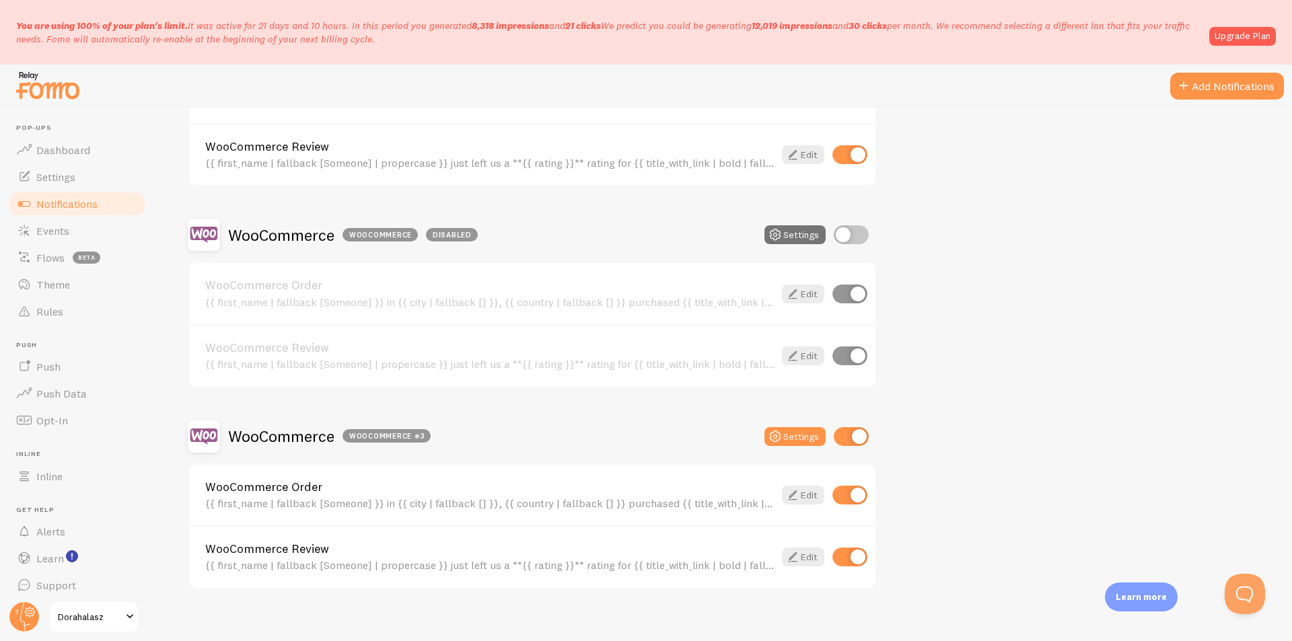
scroll to position [723, 0]
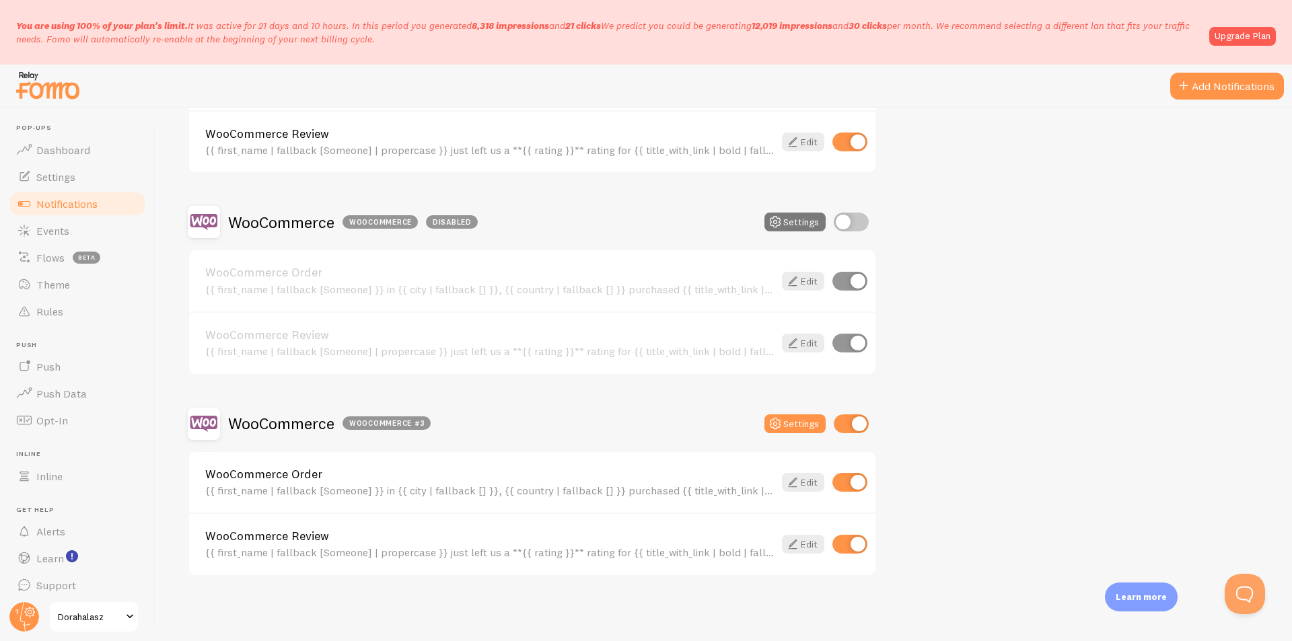
click at [804, 221] on button "Settings" at bounding box center [794, 222] width 61 height 19
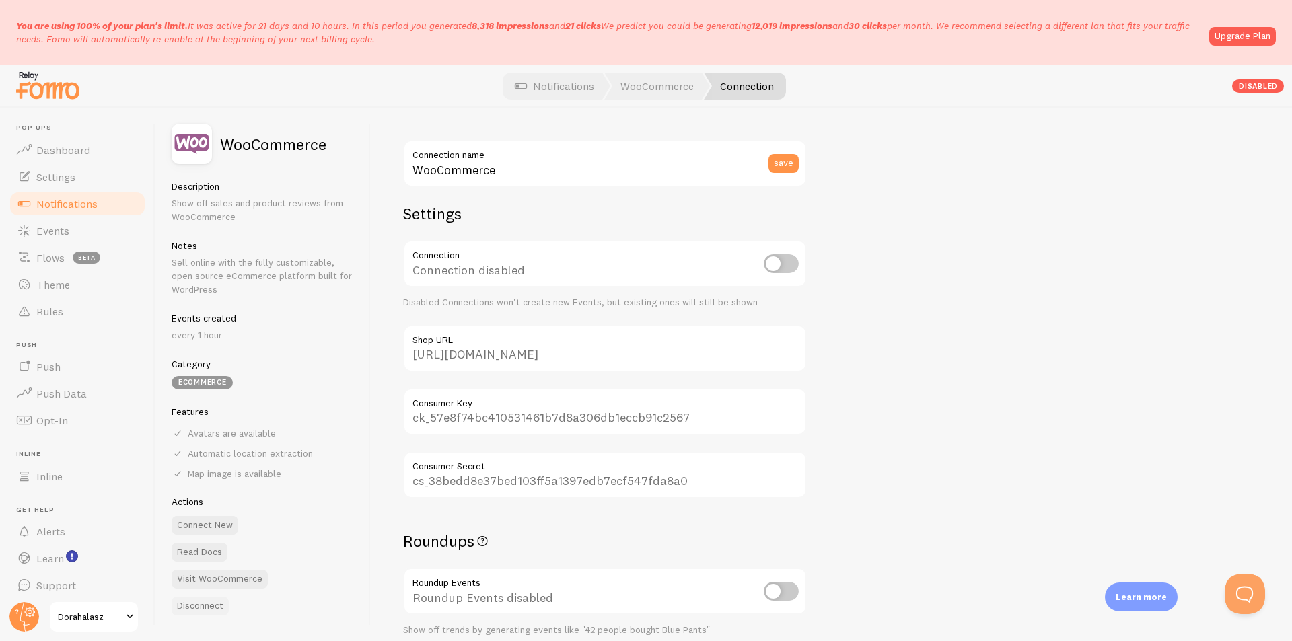
click at [215, 606] on button "Disconnect" at bounding box center [200, 606] width 57 height 19
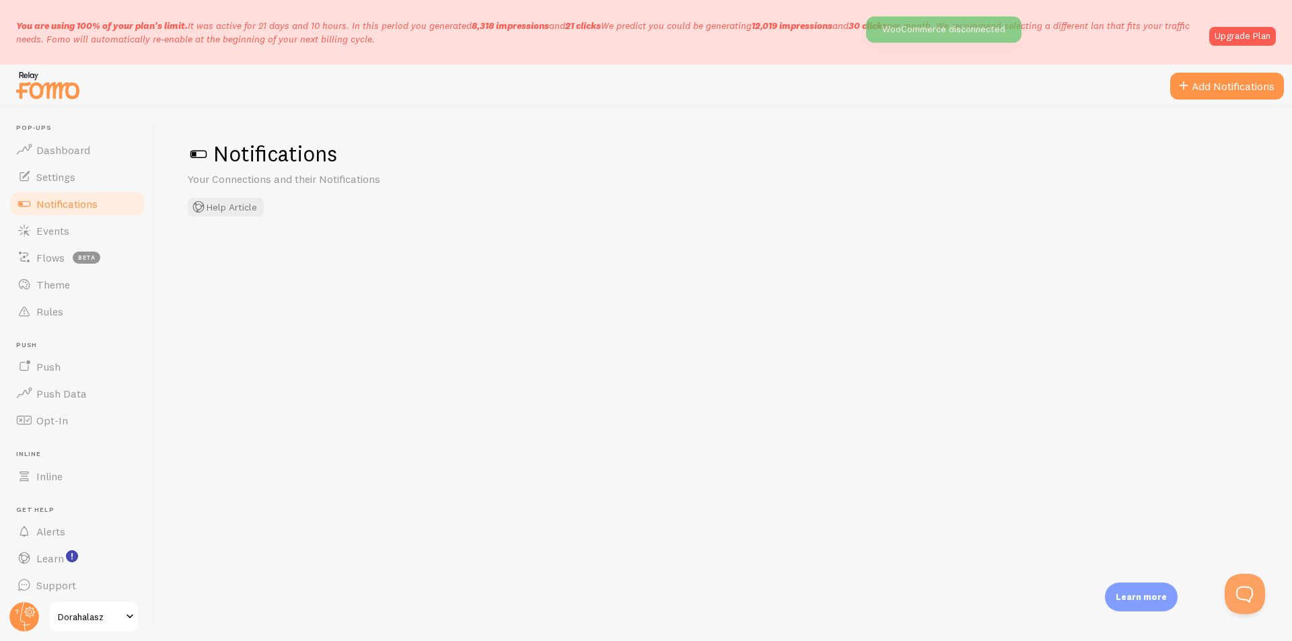
checkbox input "true"
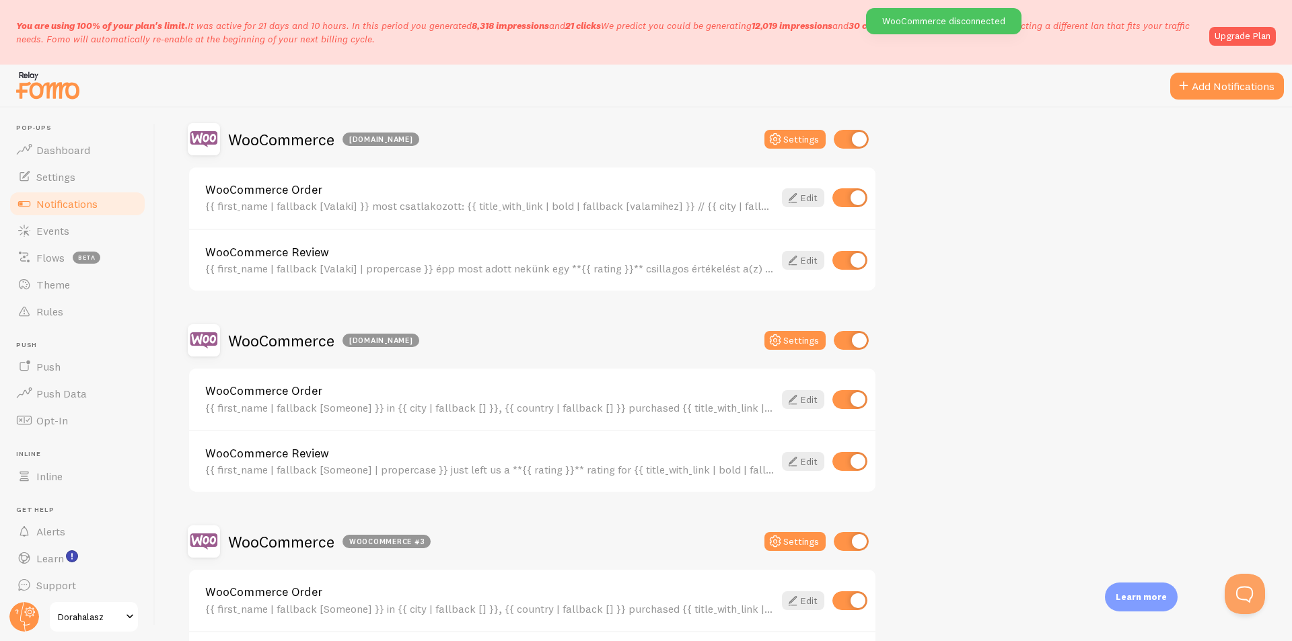
scroll to position [522, 0]
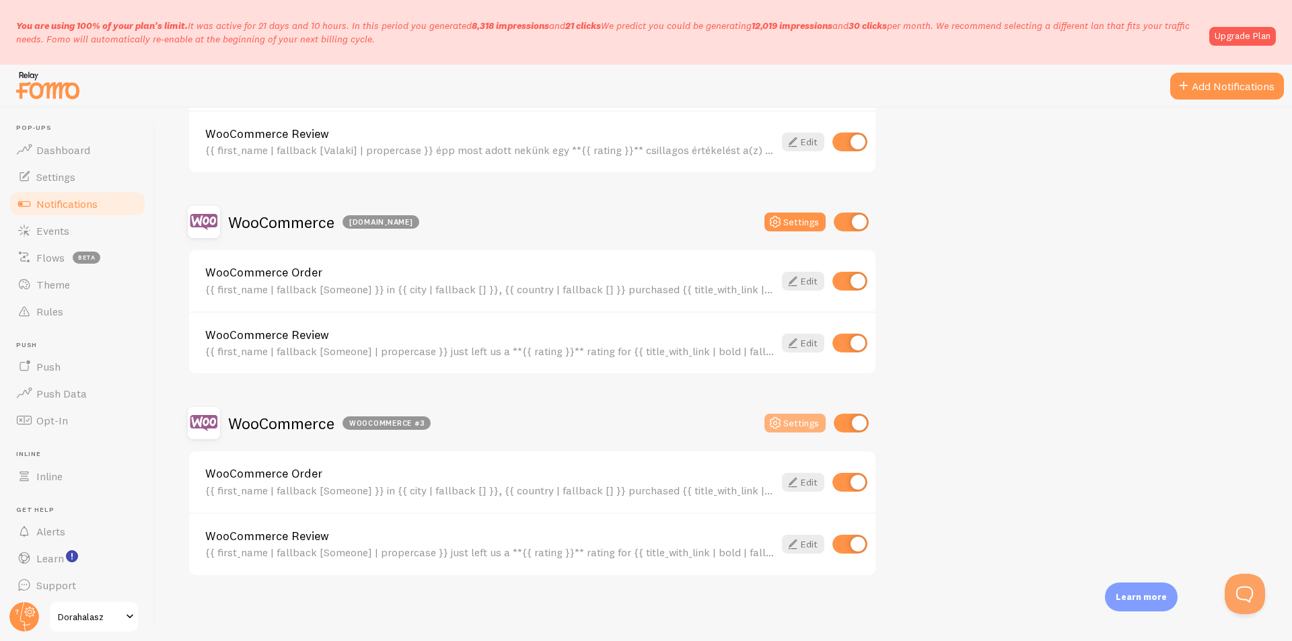
click at [821, 420] on button "Settings" at bounding box center [794, 423] width 61 height 19
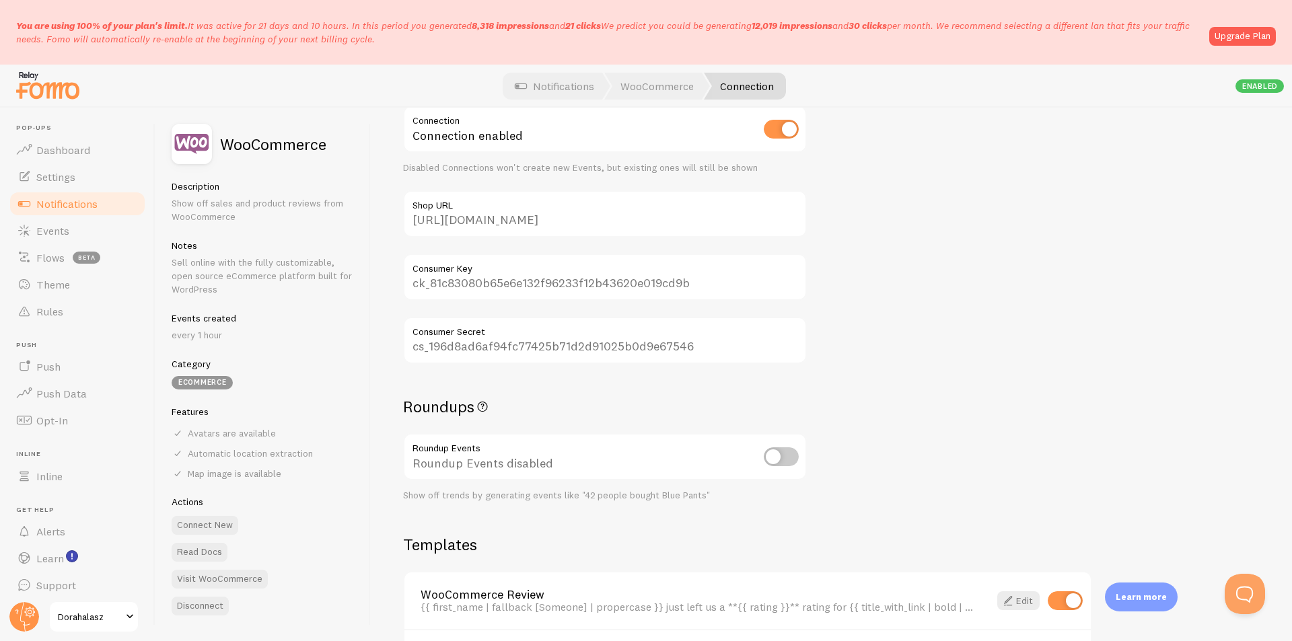
scroll to position [247, 0]
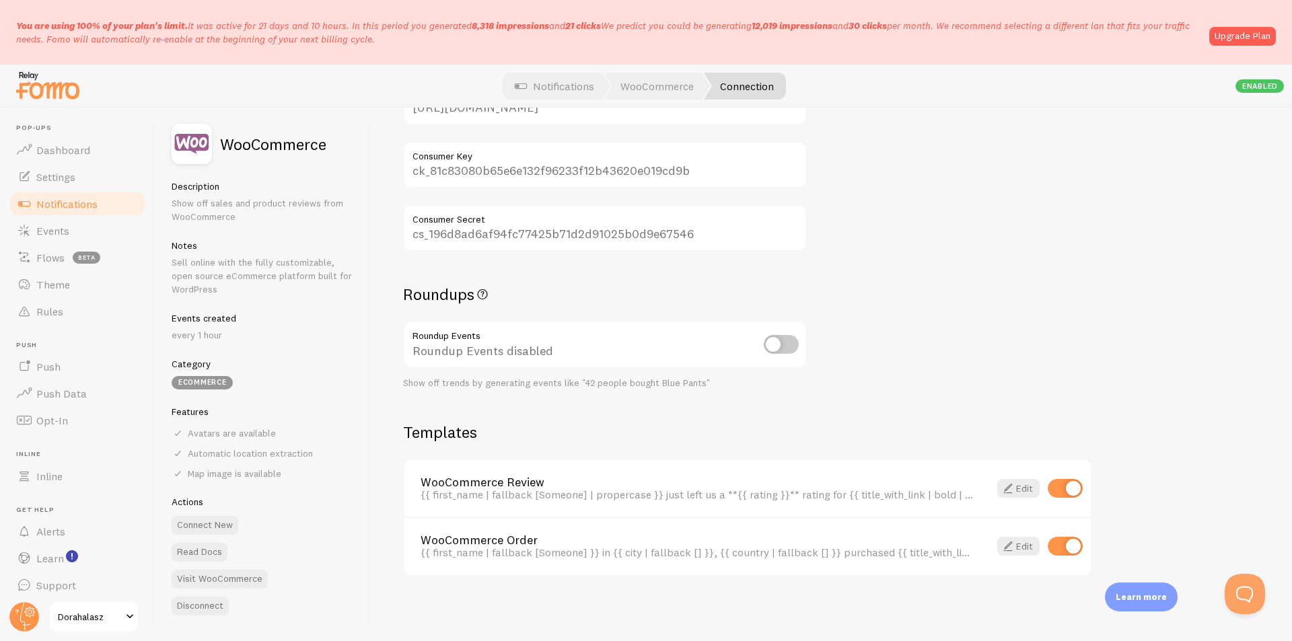
click at [78, 208] on span "Notifications" at bounding box center [66, 203] width 61 height 13
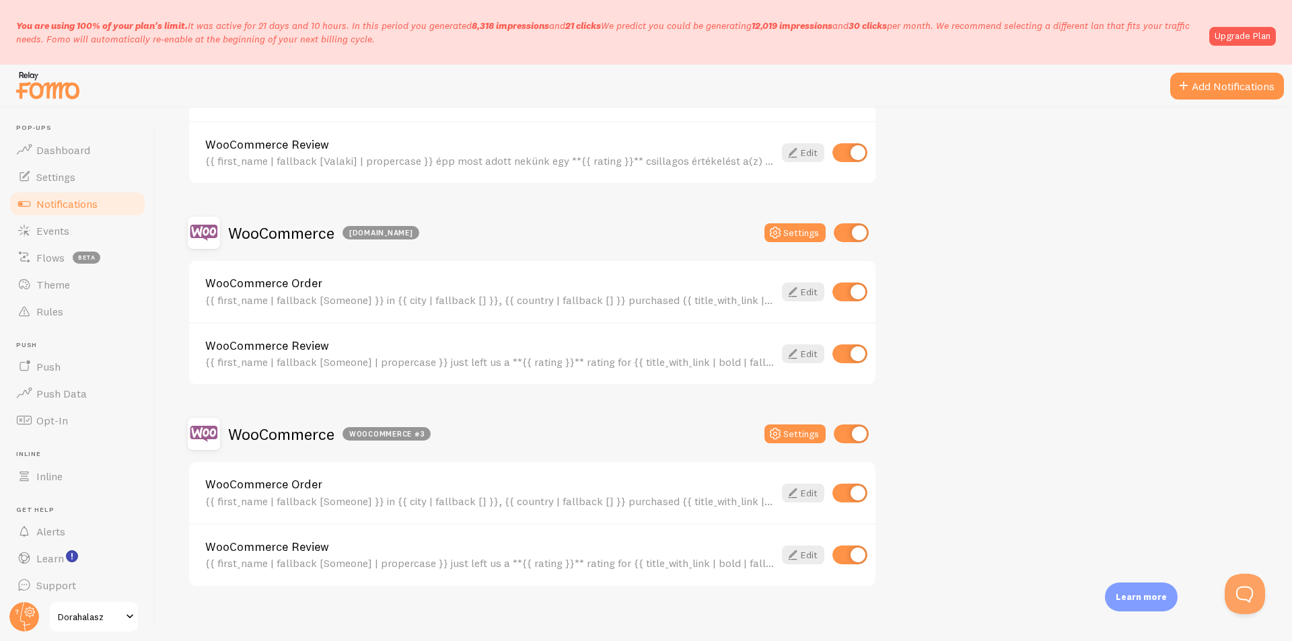
scroll to position [522, 0]
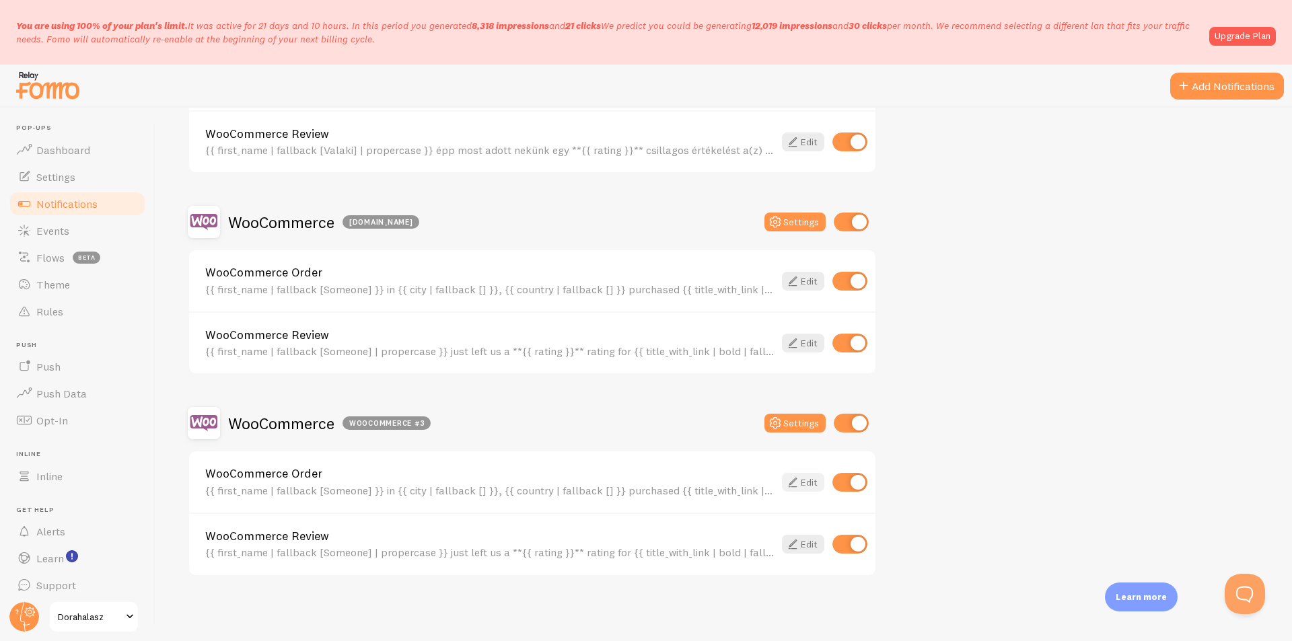
click at [804, 483] on link "Edit" at bounding box center [803, 482] width 42 height 19
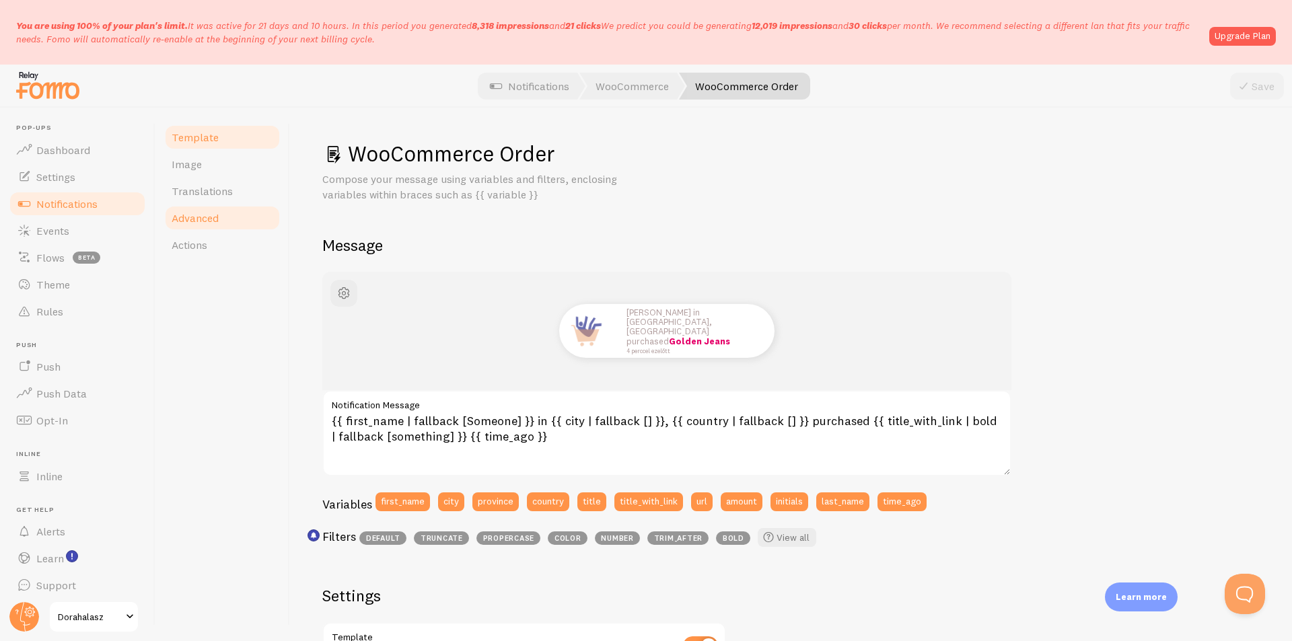
click at [207, 218] on span "Advanced" at bounding box center [195, 217] width 47 height 13
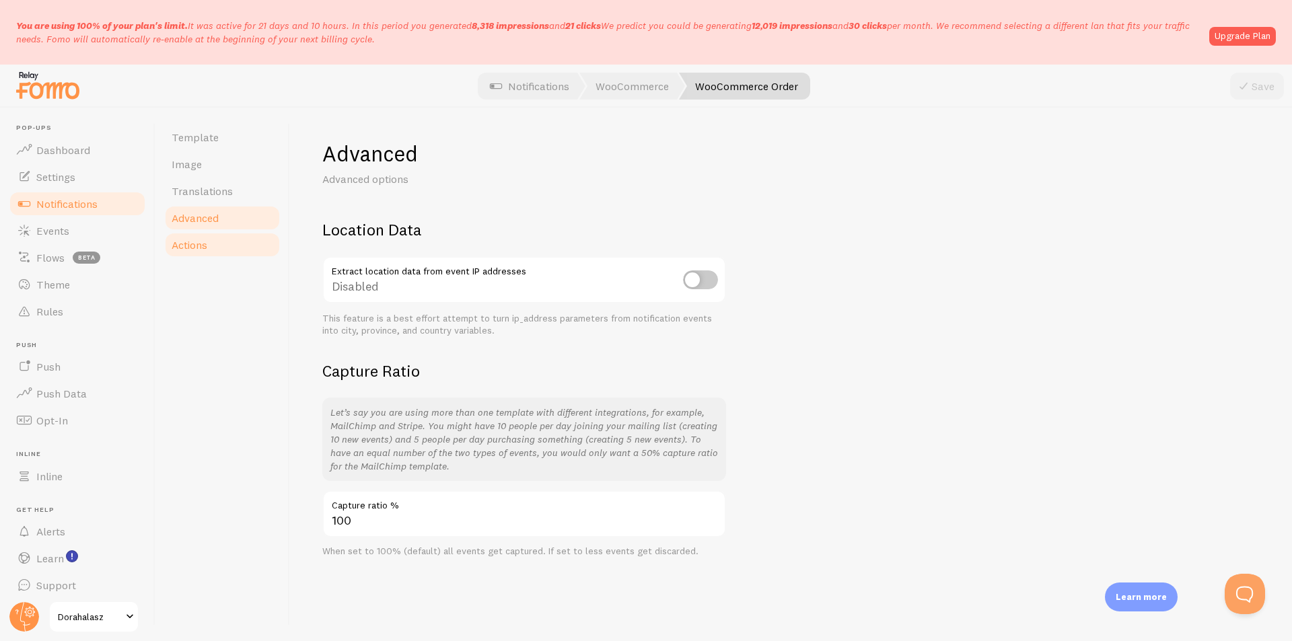
click at [223, 244] on link "Actions" at bounding box center [223, 245] width 118 height 27
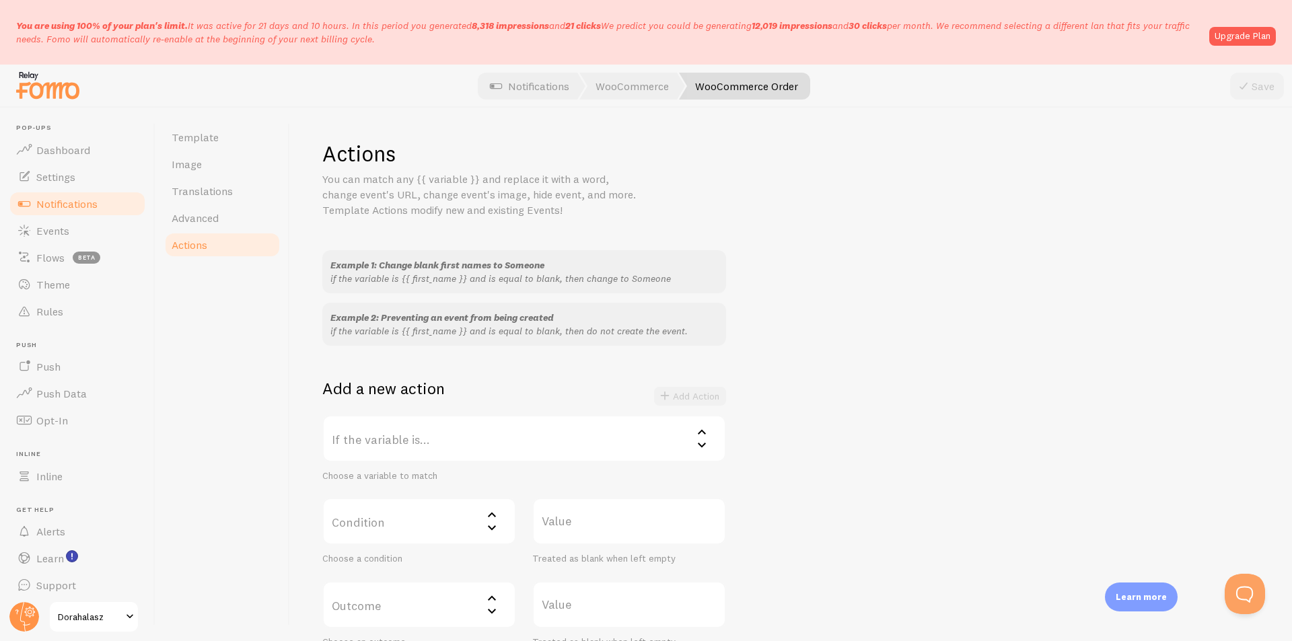
click at [526, 437] on label "If the variable is..." at bounding box center [524, 438] width 404 height 47
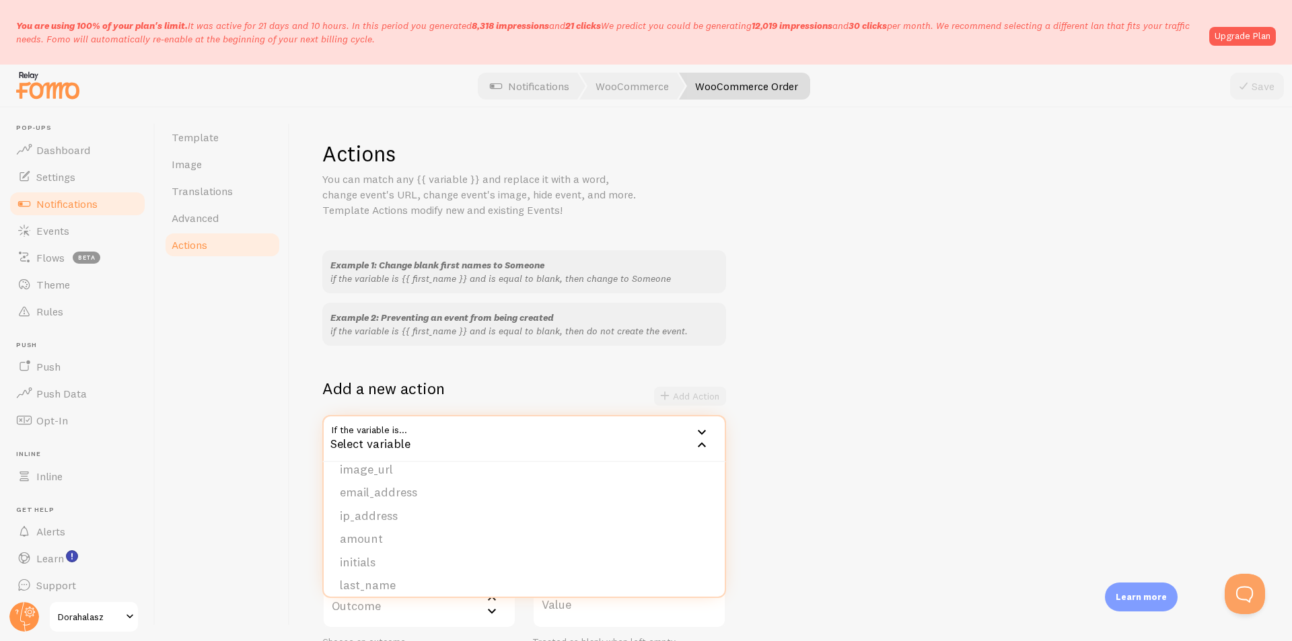
scroll to position [160, 0]
click at [470, 545] on li "initials" at bounding box center [524, 554] width 401 height 24
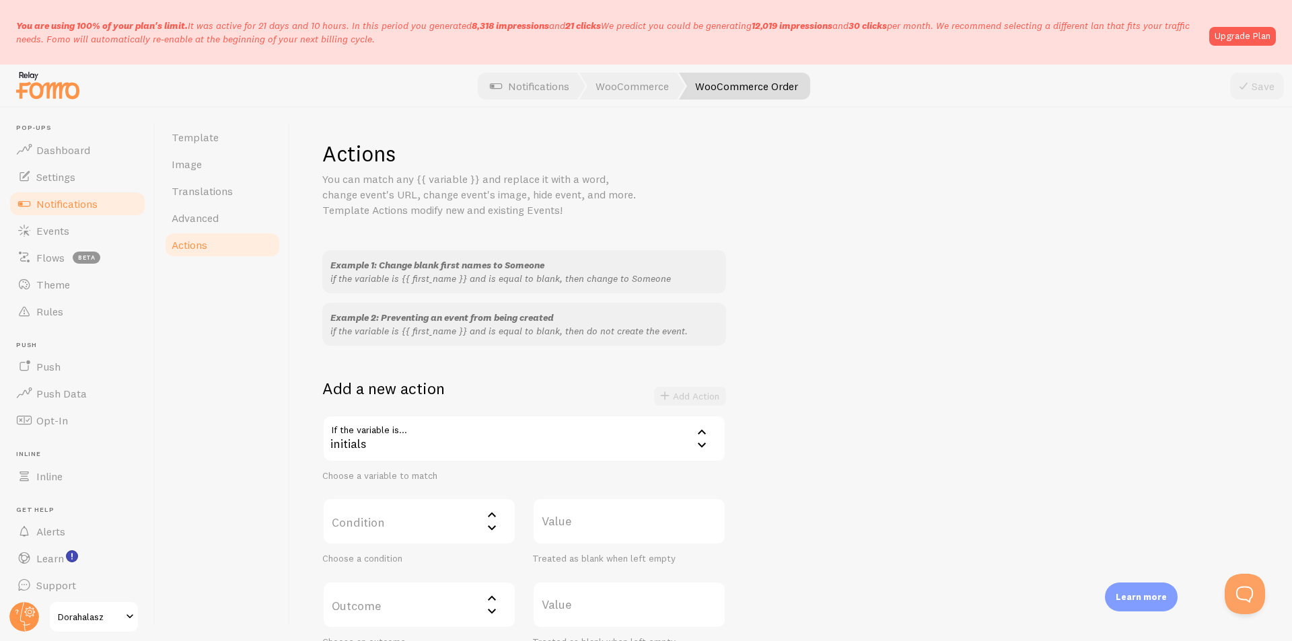
click at [380, 435] on div "initials" at bounding box center [524, 438] width 404 height 47
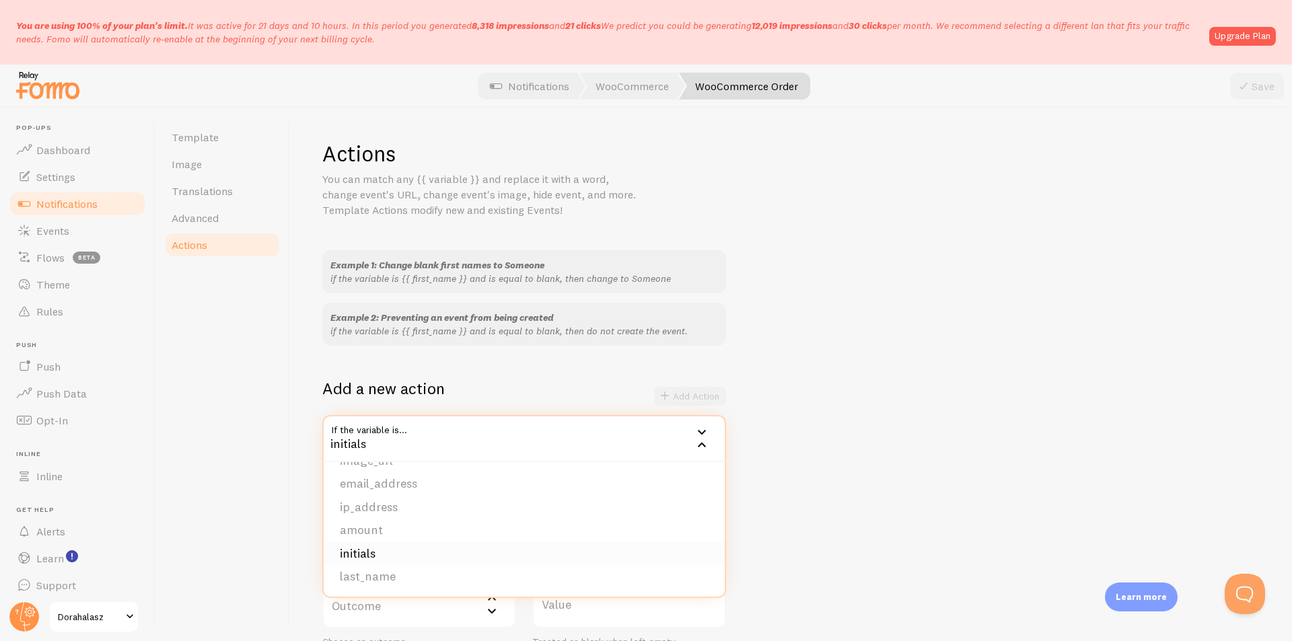
click at [435, 550] on li "initials" at bounding box center [524, 554] width 401 height 24
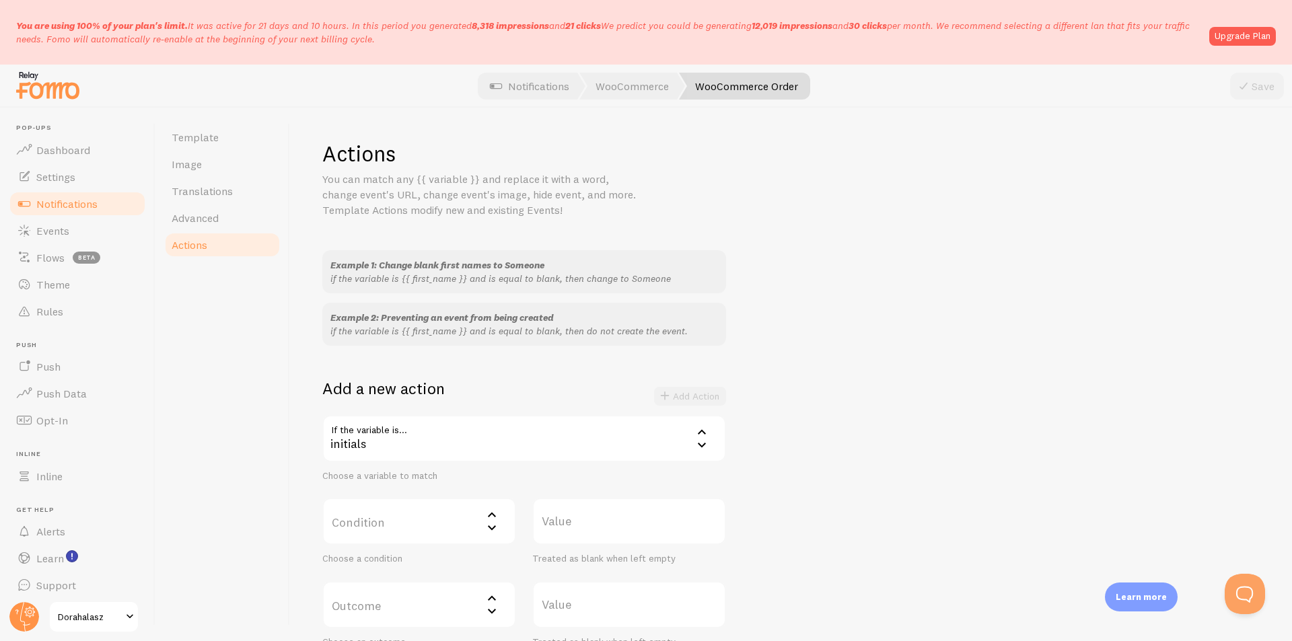
click at [414, 524] on label "Condition" at bounding box center [419, 521] width 194 height 47
click at [411, 556] on li "equals" at bounding box center [419, 565] width 191 height 24
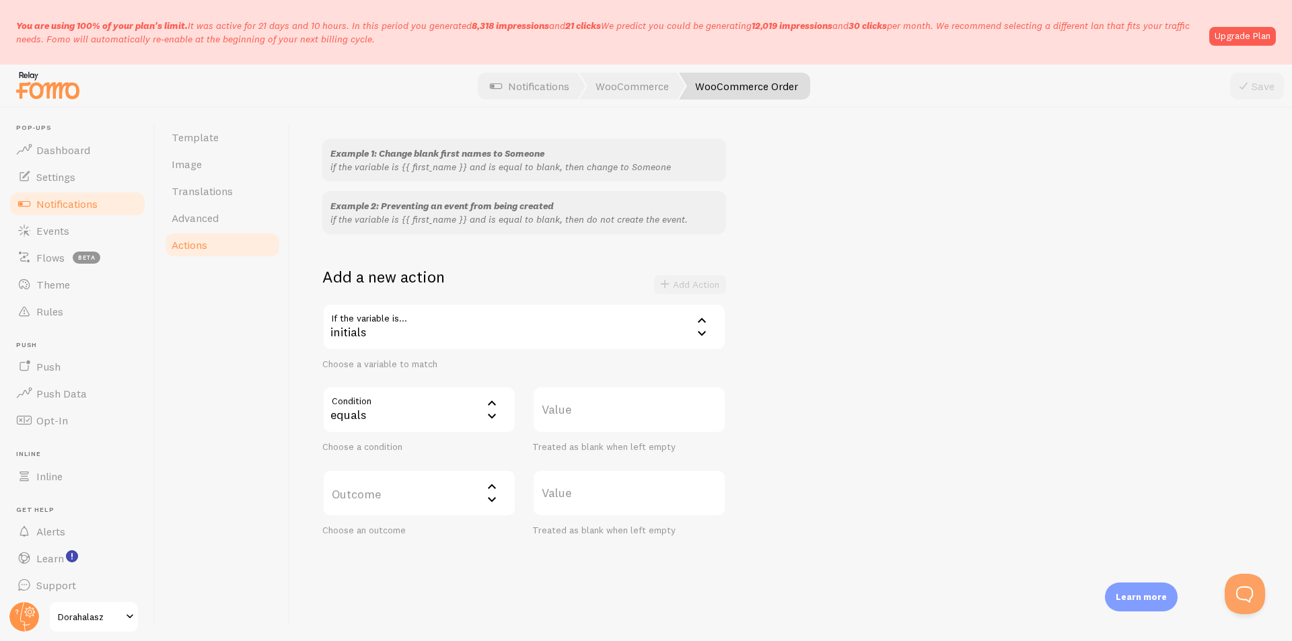
scroll to position [123, 0]
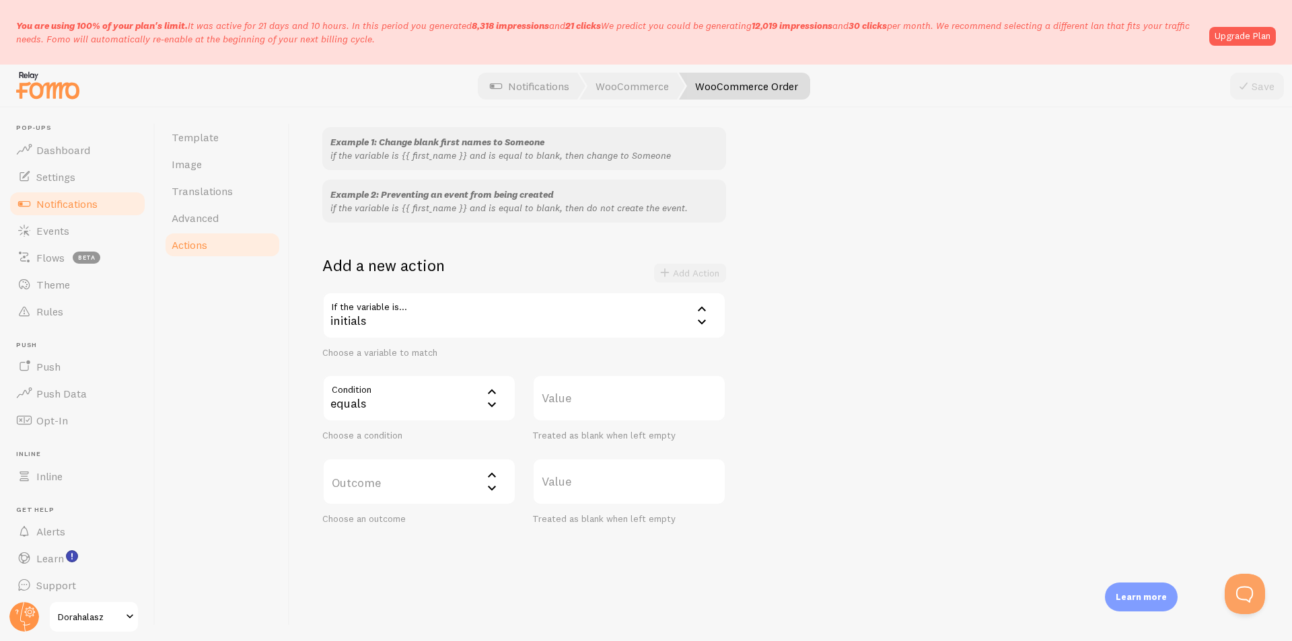
click at [576, 408] on label "Value" at bounding box center [629, 398] width 194 height 47
click at [576, 408] on input "Value" at bounding box center [629, 398] width 194 height 47
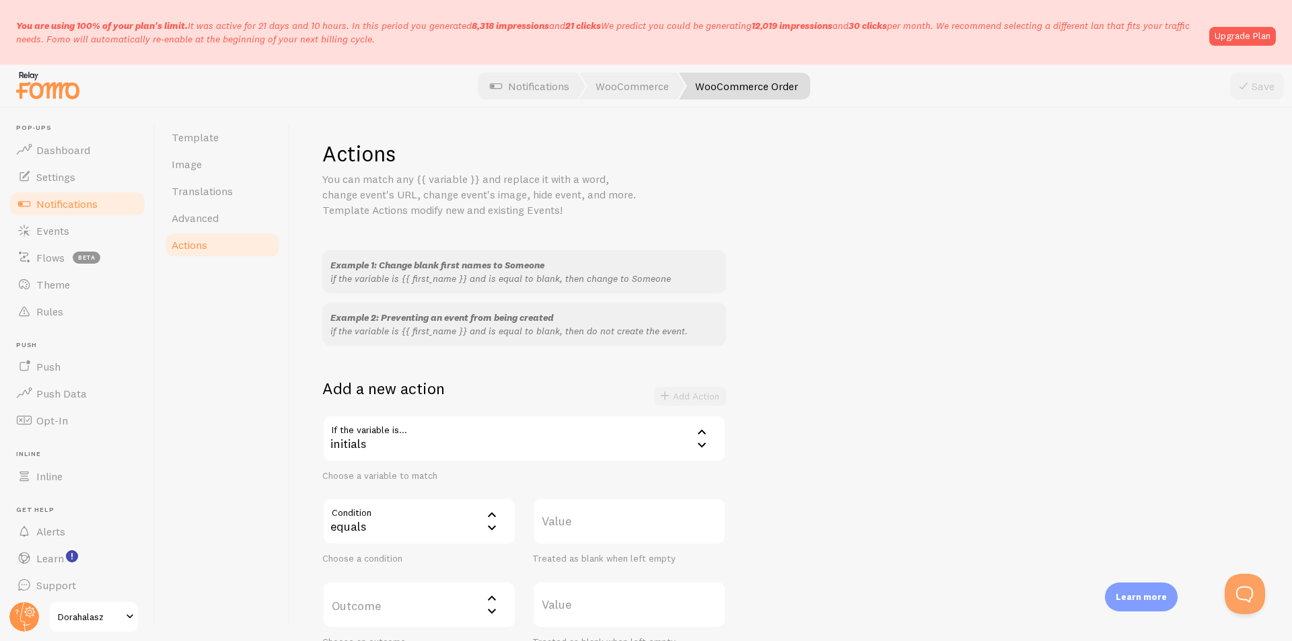
click at [402, 448] on div "initials" at bounding box center [524, 438] width 404 height 47
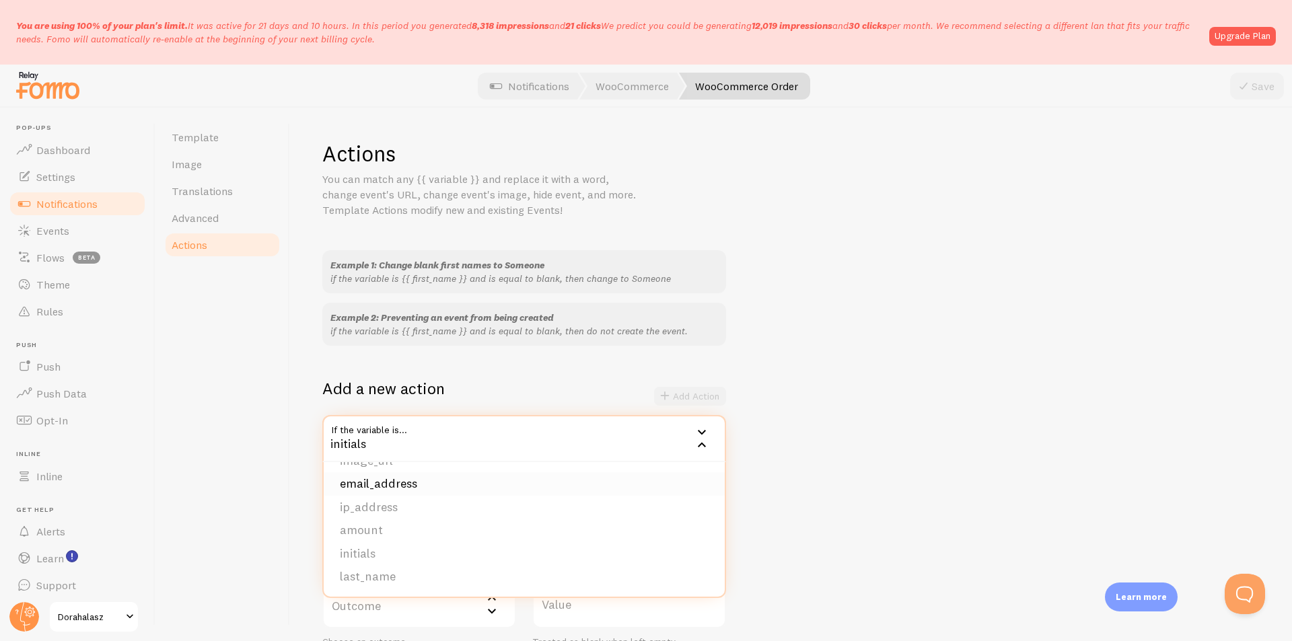
click at [422, 490] on li "email_address" at bounding box center [524, 484] width 401 height 24
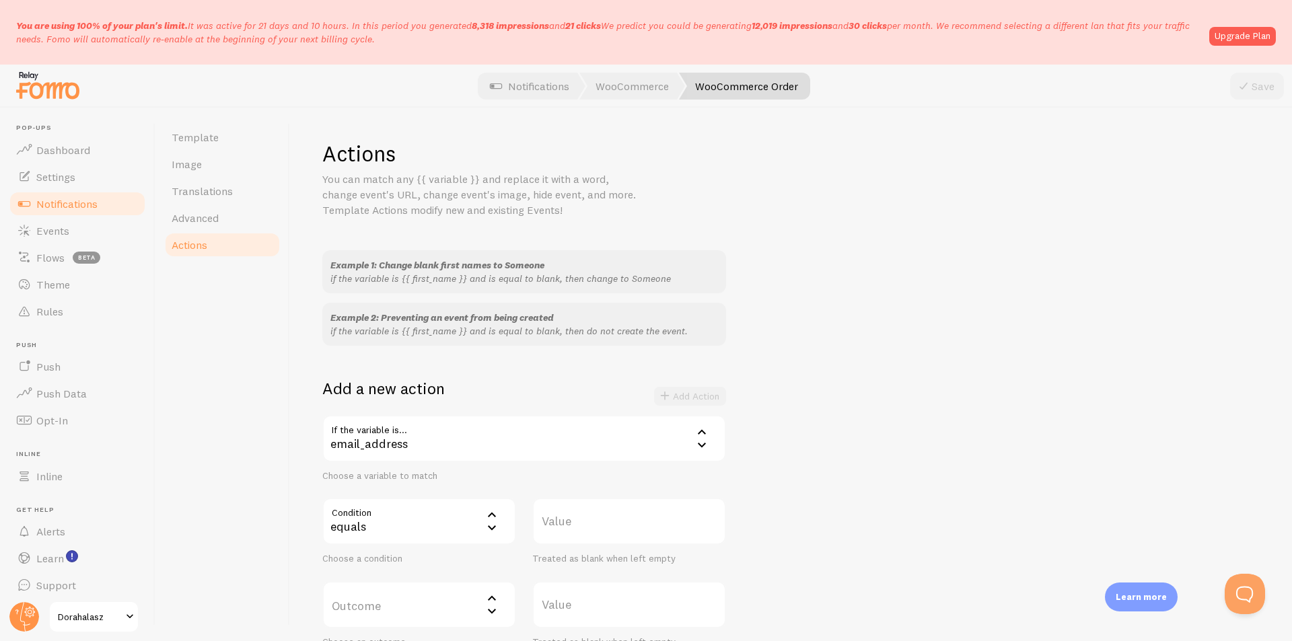
click at [402, 445] on div "email_address" at bounding box center [524, 438] width 404 height 47
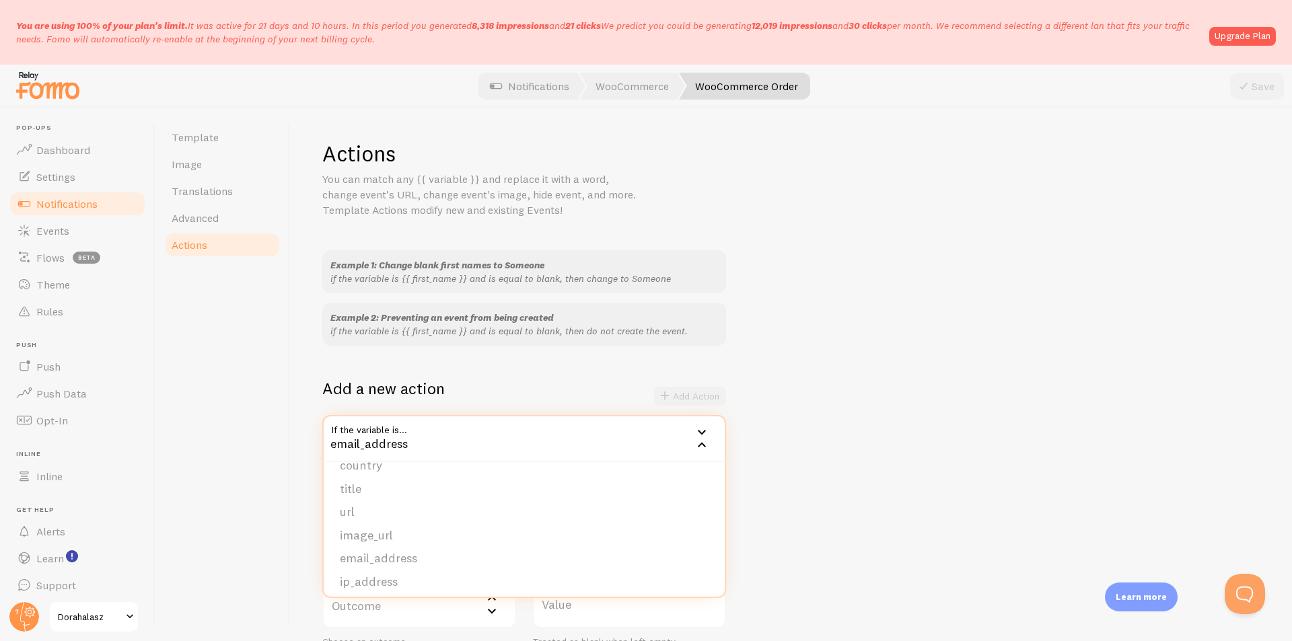
scroll to position [67, 0]
click at [415, 511] on li "title" at bounding box center [524, 508] width 401 height 24
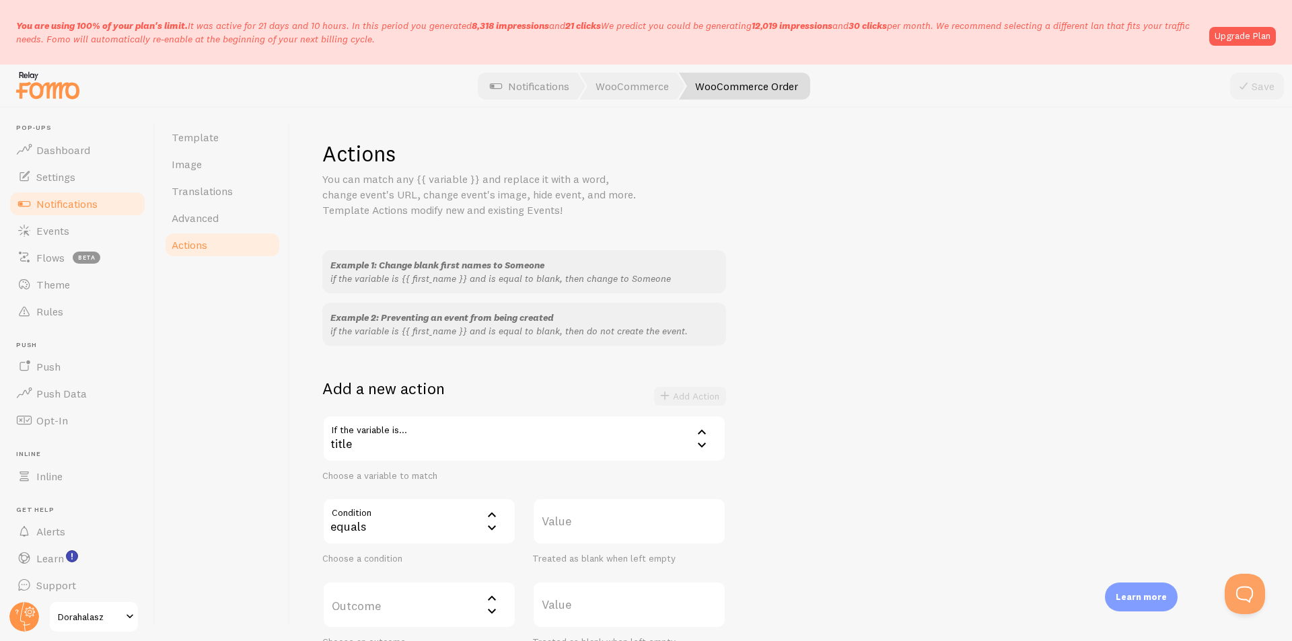
click at [419, 529] on div "equals" at bounding box center [419, 521] width 194 height 47
click at [58, 203] on span "Notifications" at bounding box center [66, 203] width 61 height 13
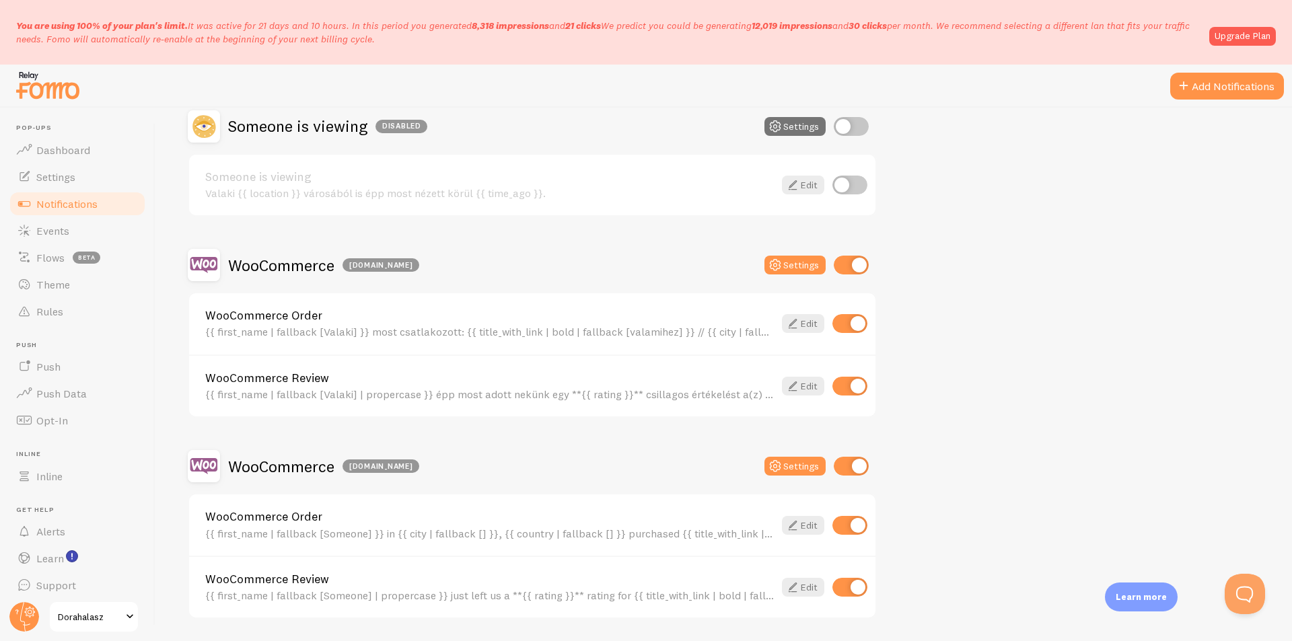
scroll to position [471, 0]
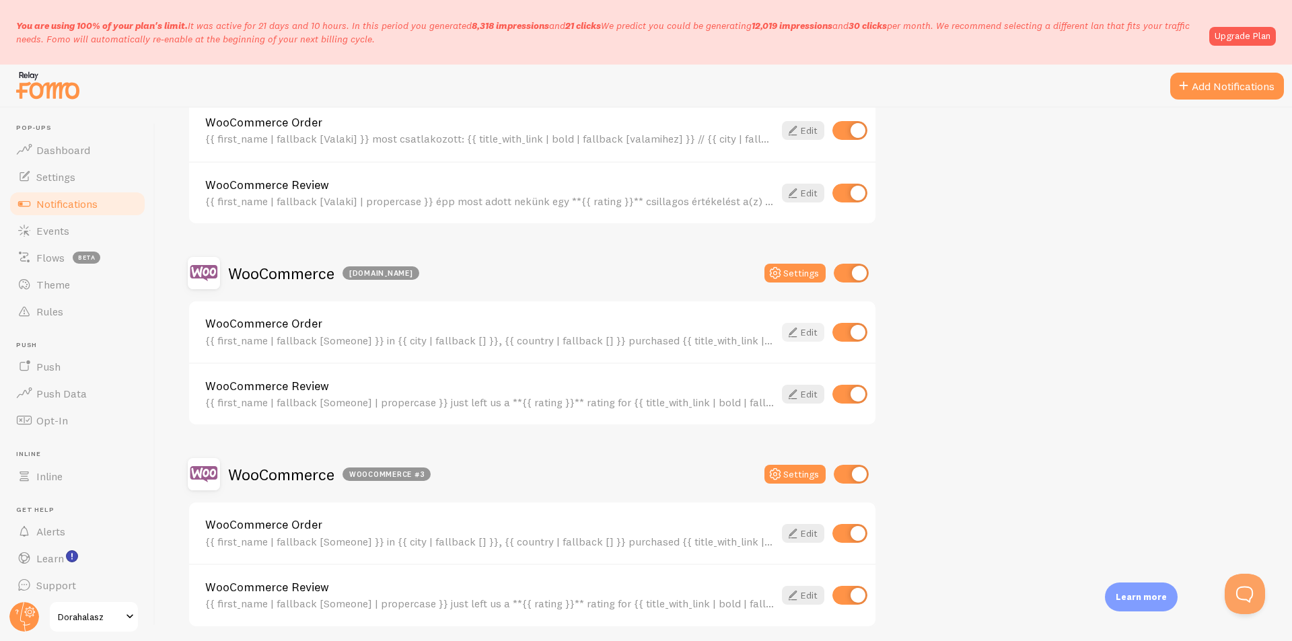
click at [809, 330] on link "Edit" at bounding box center [803, 332] width 42 height 19
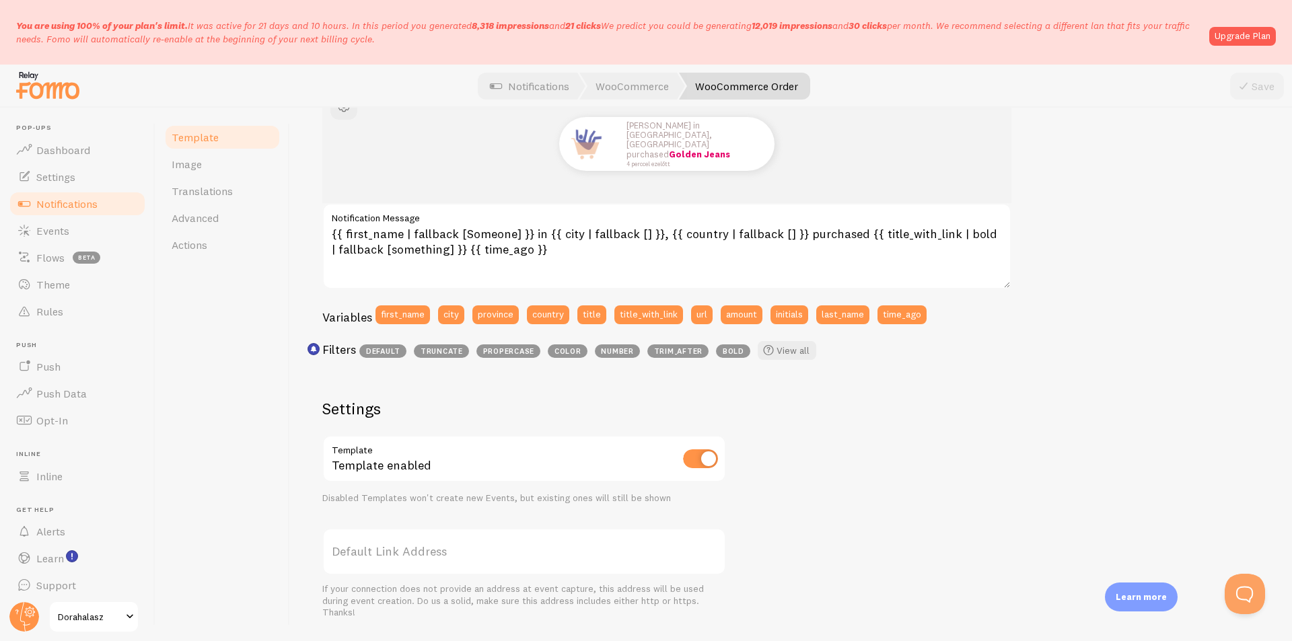
scroll to position [159, 0]
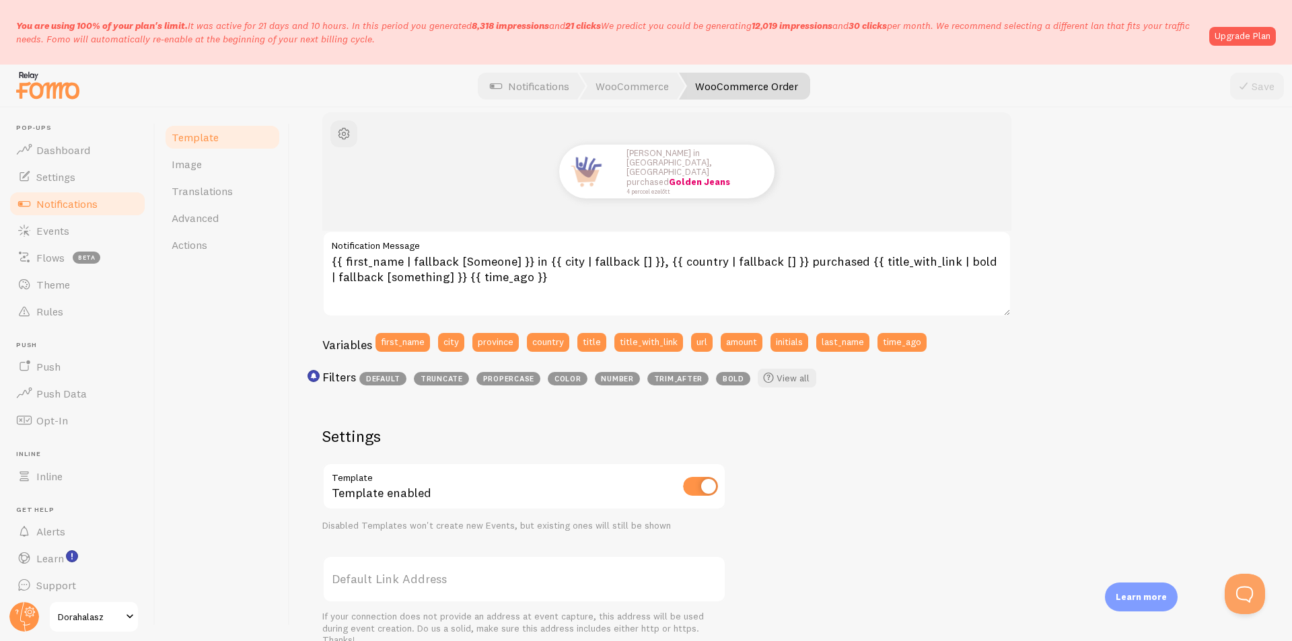
click at [83, 209] on span "Notifications" at bounding box center [66, 203] width 61 height 13
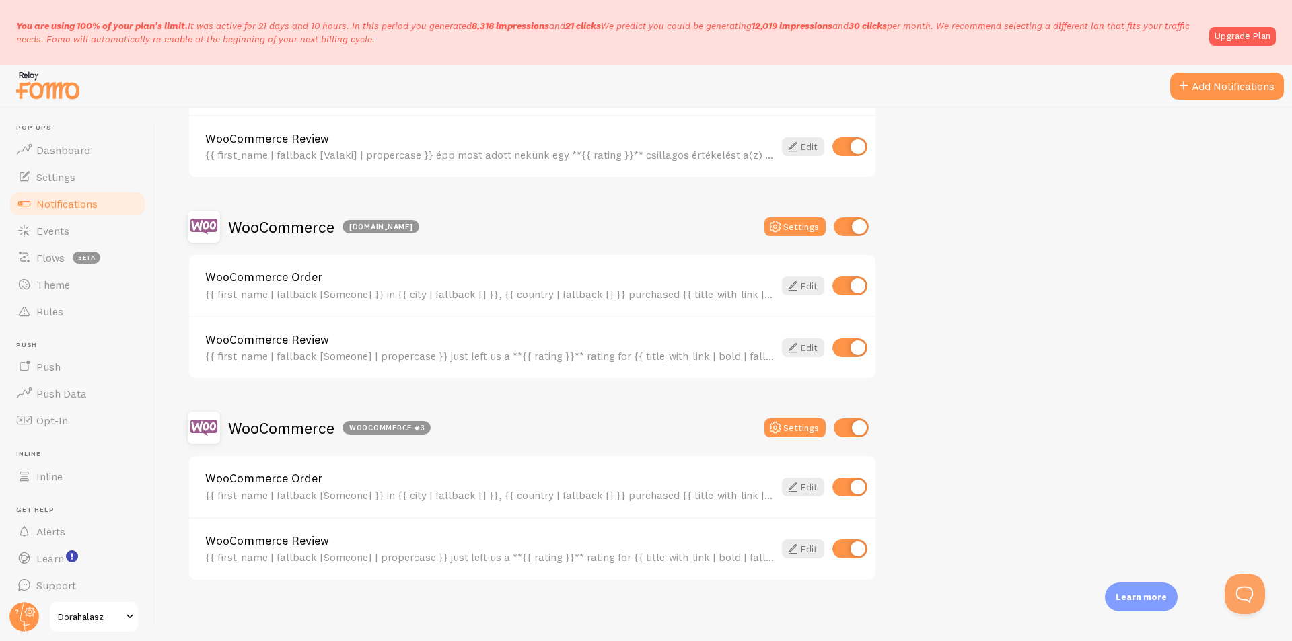
scroll to position [522, 0]
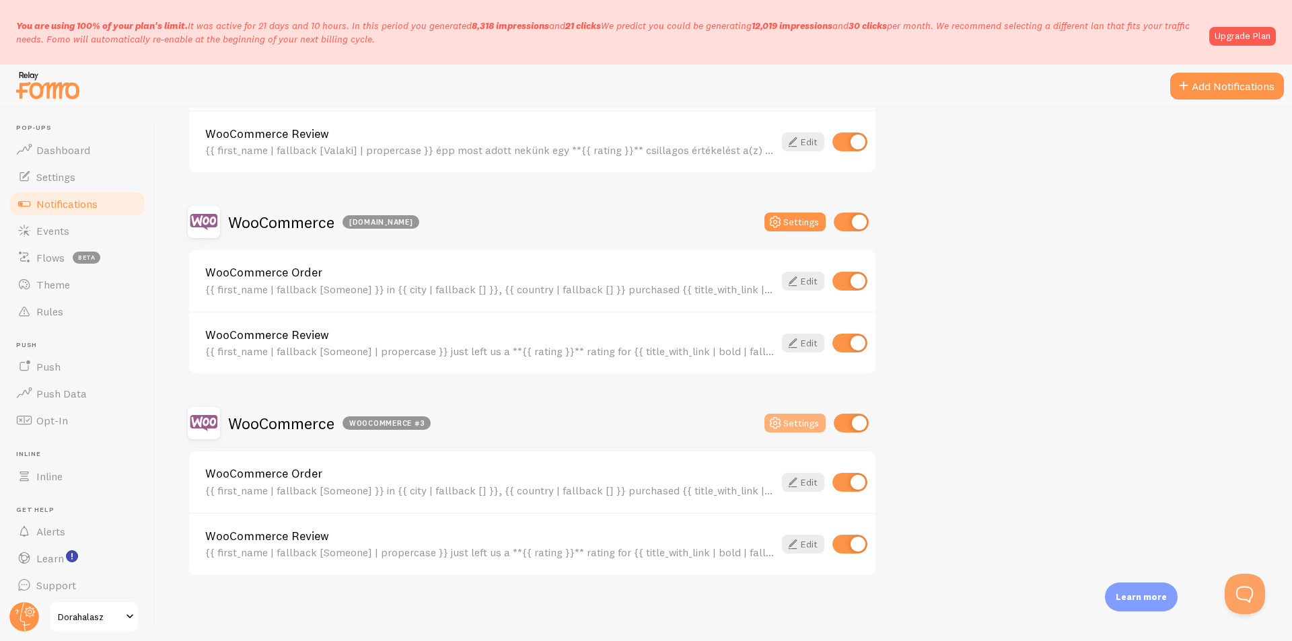
click at [808, 423] on button "Settings" at bounding box center [794, 423] width 61 height 19
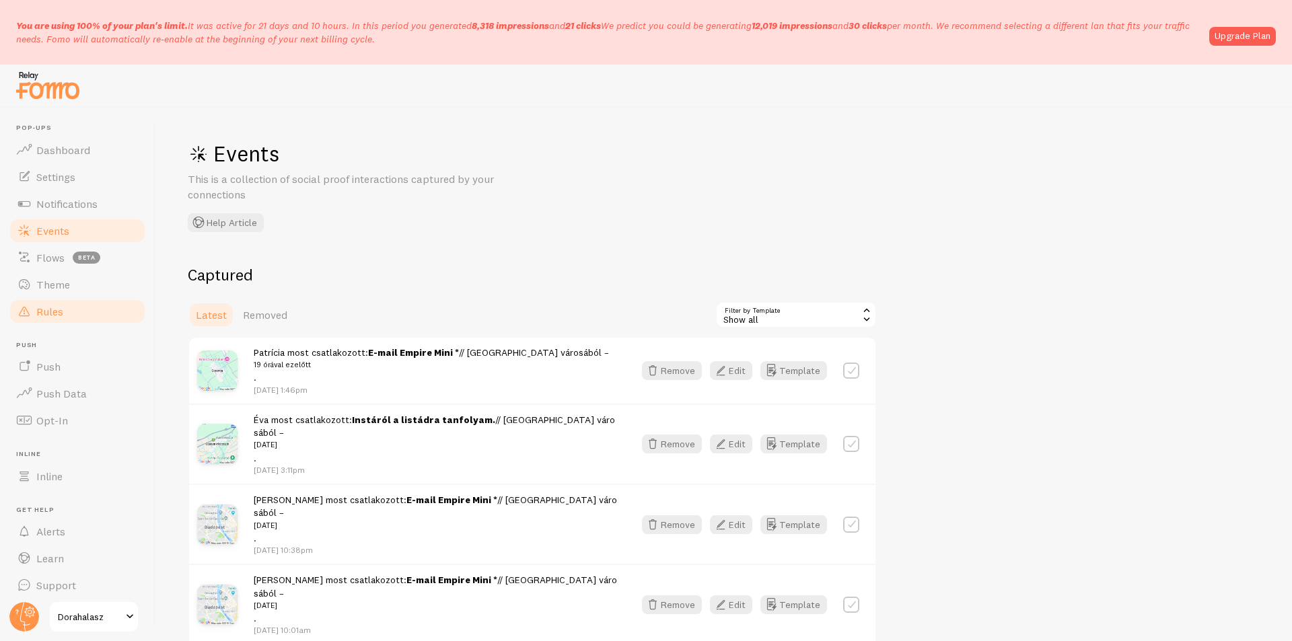
click at [62, 316] on span "Rules" at bounding box center [49, 311] width 27 height 13
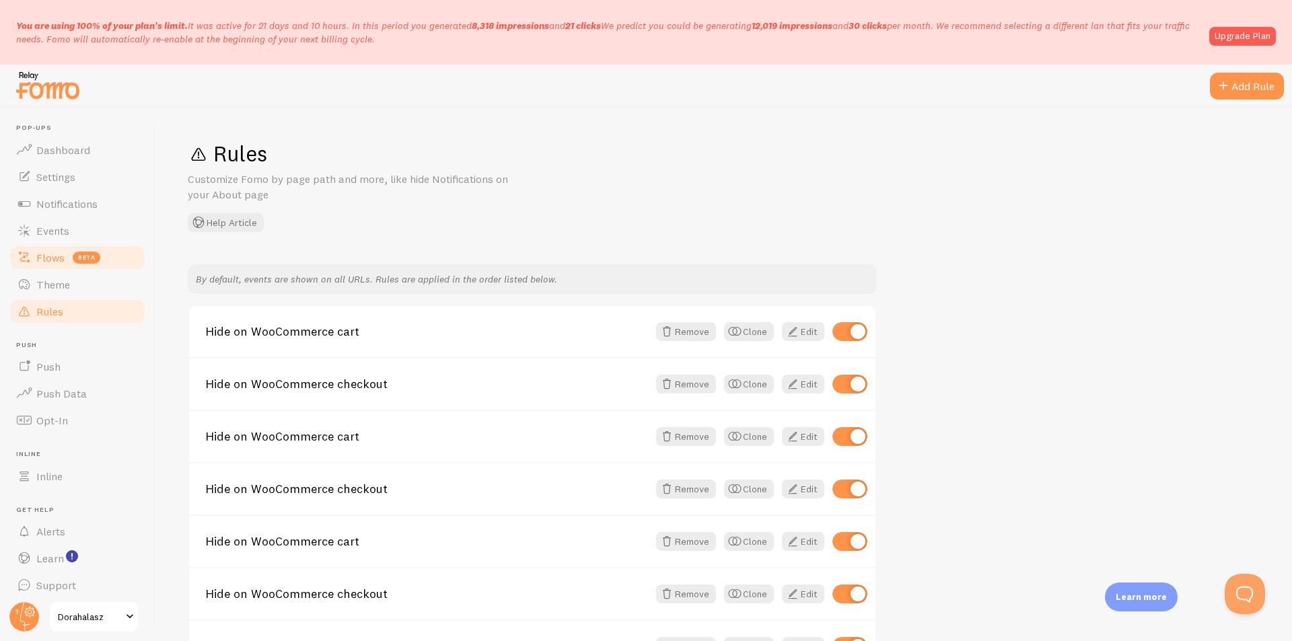
click at [41, 254] on span "Flows" at bounding box center [50, 257] width 28 height 13
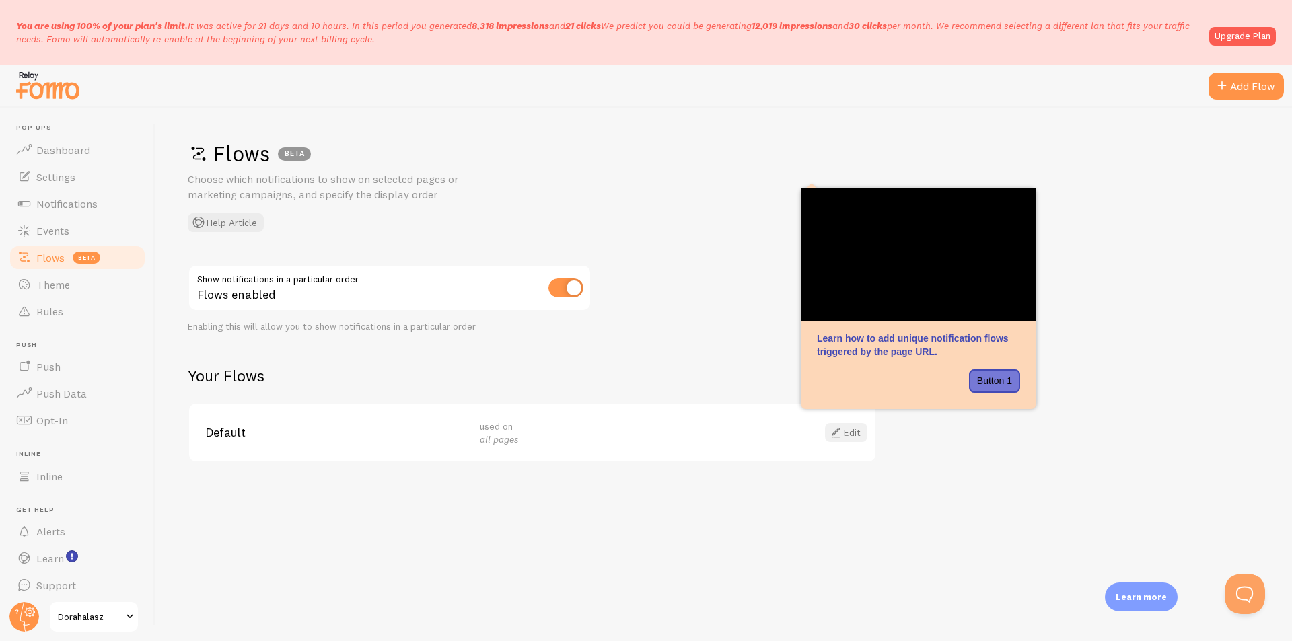
click at [849, 436] on link "Edit" at bounding box center [846, 432] width 42 height 19
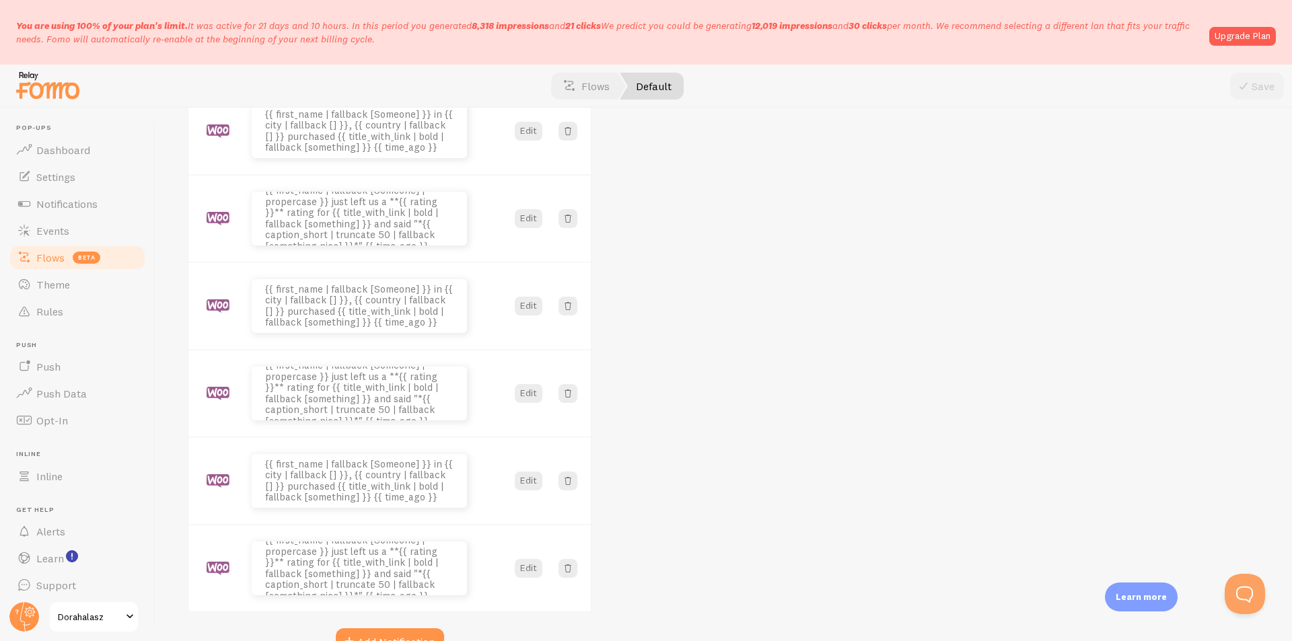
scroll to position [538, 0]
click at [84, 212] on link "Notifications" at bounding box center [77, 203] width 139 height 27
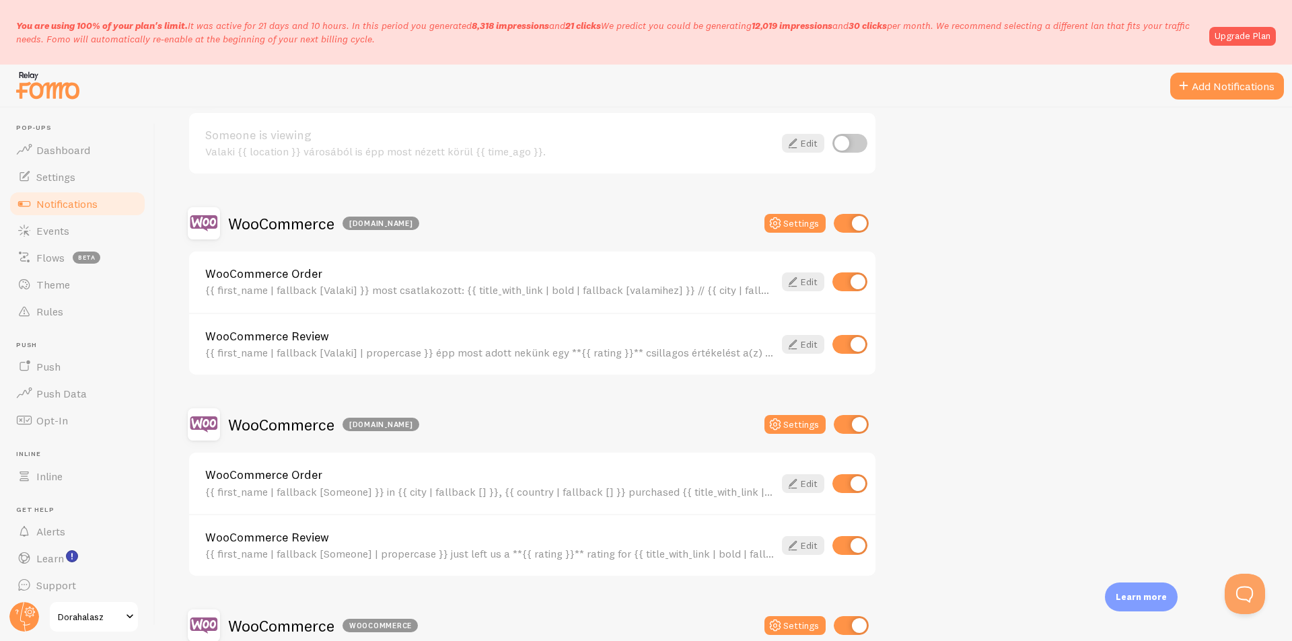
scroll to position [522, 0]
click at [807, 418] on button "Settings" at bounding box center [794, 424] width 61 height 19
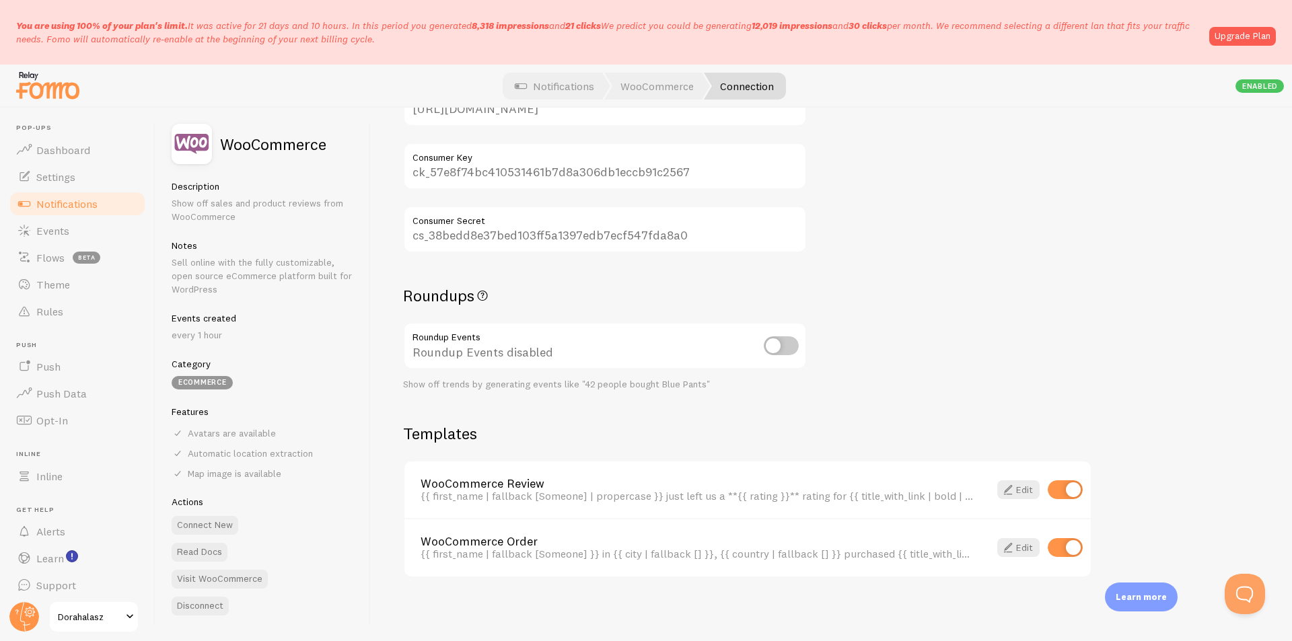
scroll to position [247, 0]
click at [91, 198] on span "Notifications" at bounding box center [66, 203] width 61 height 13
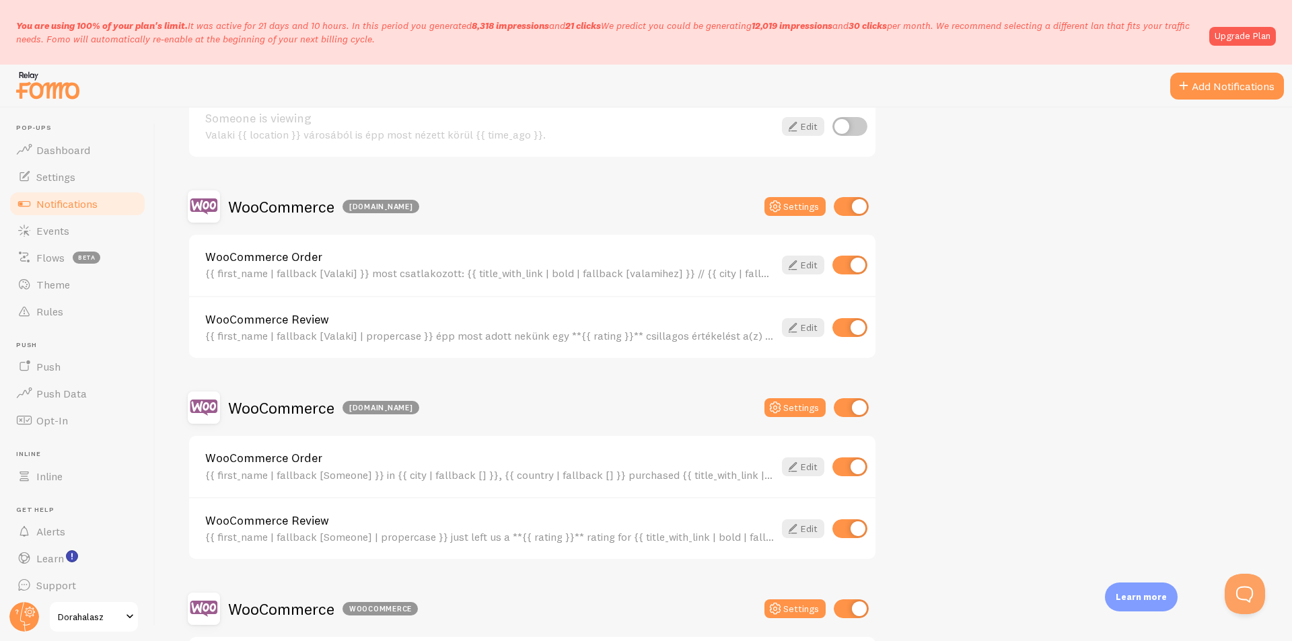
scroll to position [538, 0]
click at [845, 407] on input "checkbox" at bounding box center [851, 407] width 35 height 19
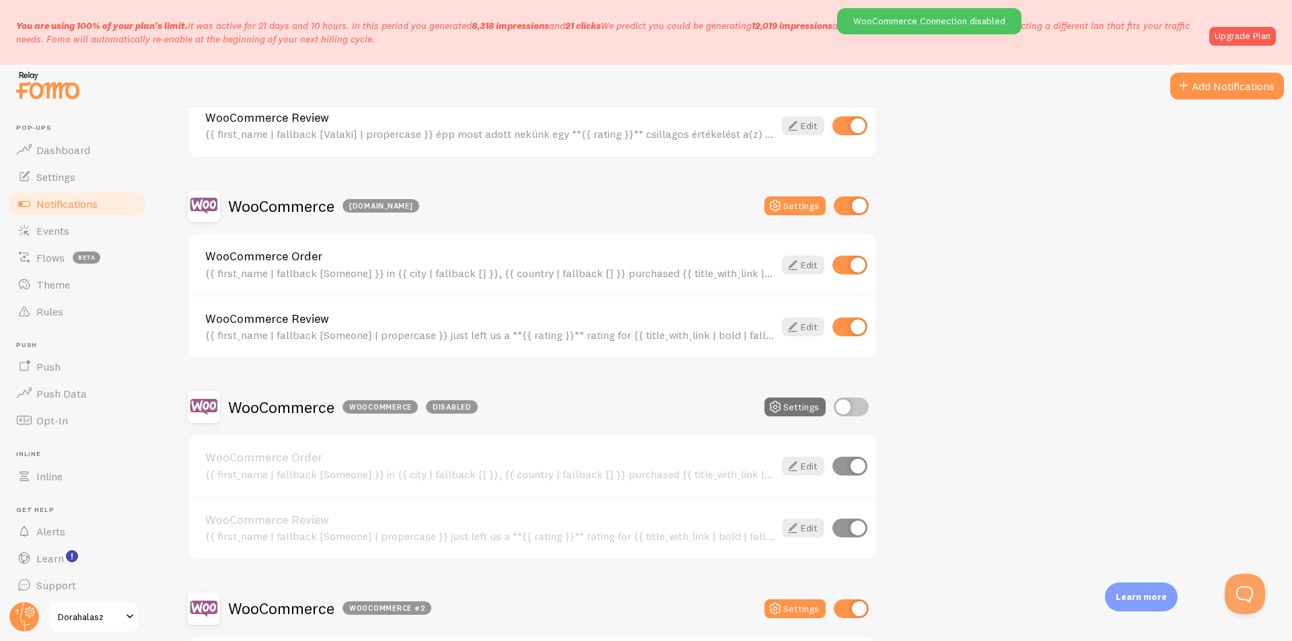
click at [845, 407] on input "checkbox" at bounding box center [851, 407] width 35 height 19
checkbox input "true"
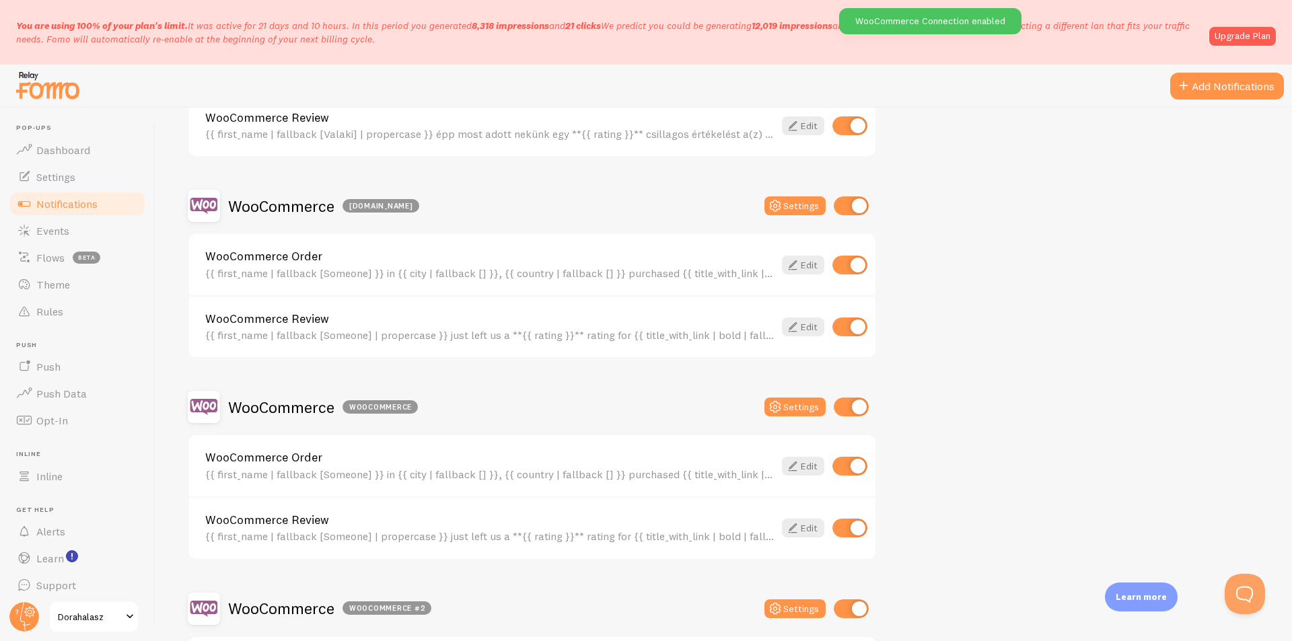
click at [847, 606] on input "checkbox" at bounding box center [851, 609] width 35 height 19
checkbox input "false"
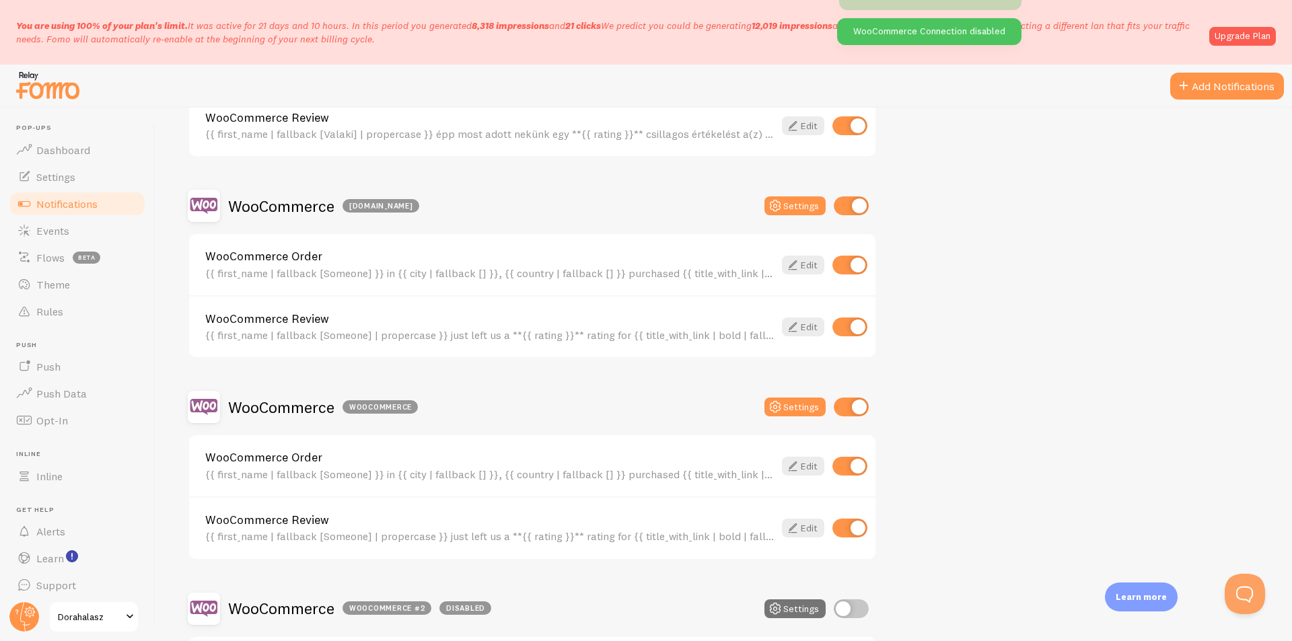
click at [836, 398] on input "checkbox" at bounding box center [851, 407] width 35 height 19
checkbox input "false"
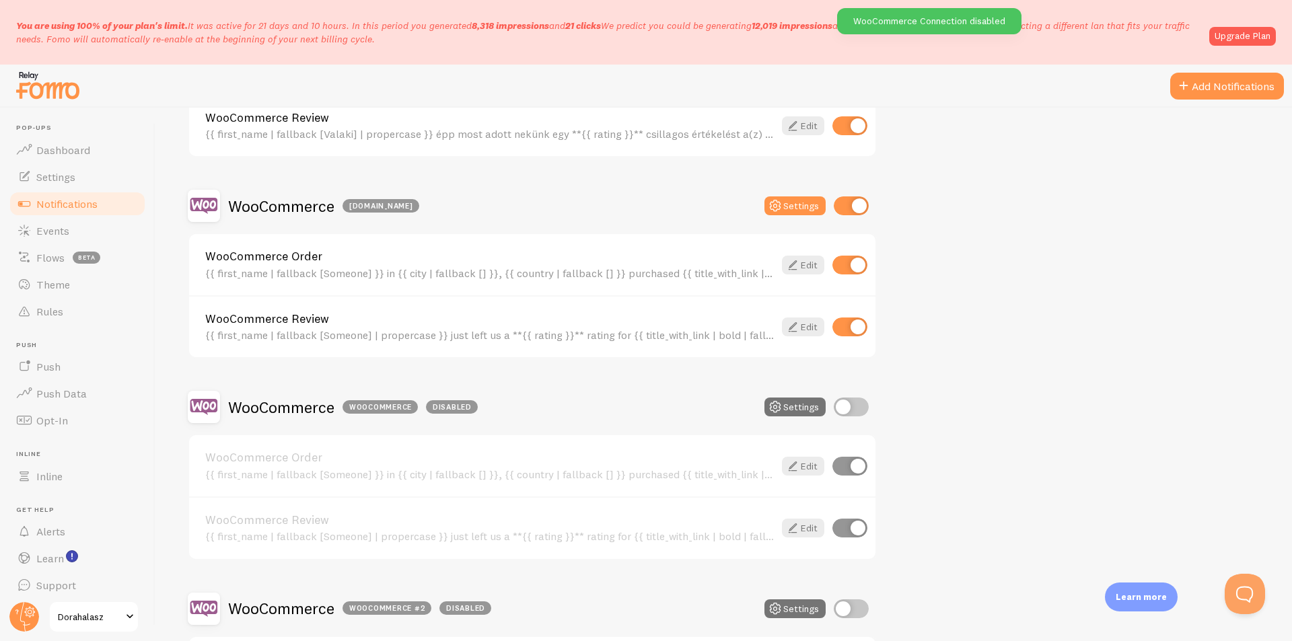
scroll to position [404, 0]
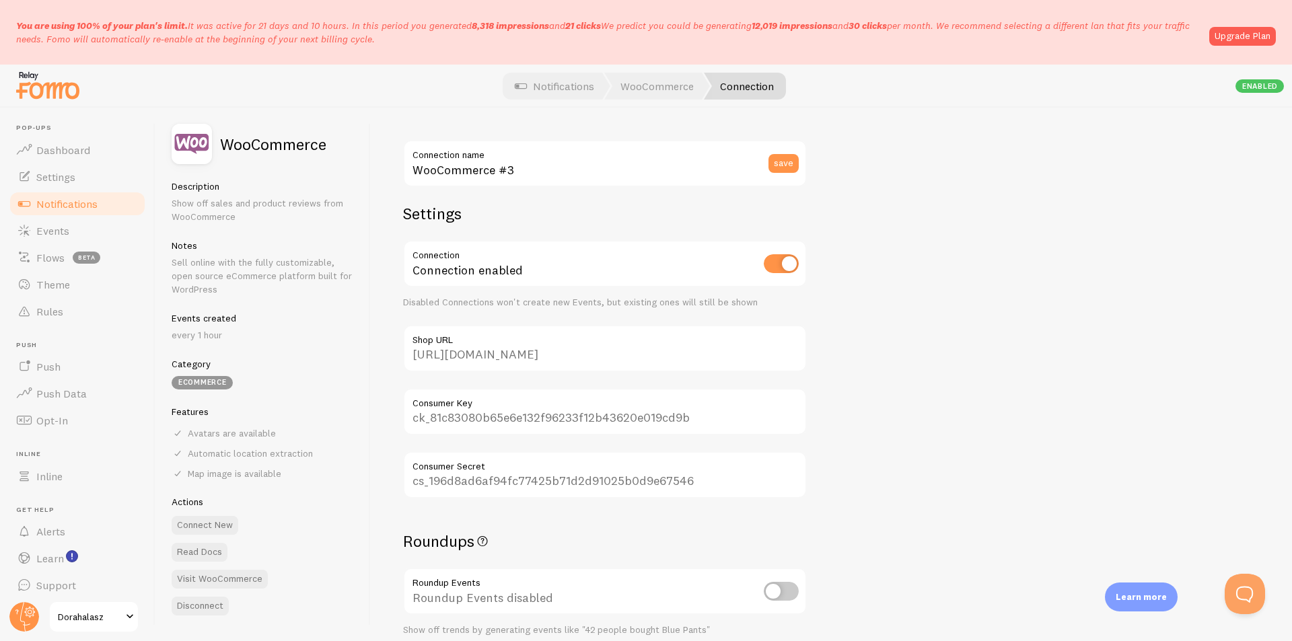
drag, startPoint x: 0, startPoint y: 0, endPoint x: 259, endPoint y: 166, distance: 307.5
click at [259, 166] on div "WooCommerce Description Show off sales and product reviews from WooCommerce Not…" at bounding box center [723, 375] width 1137 height 534
type input "Oktass mostantól..."
click at [782, 157] on button "save" at bounding box center [784, 163] width 30 height 19
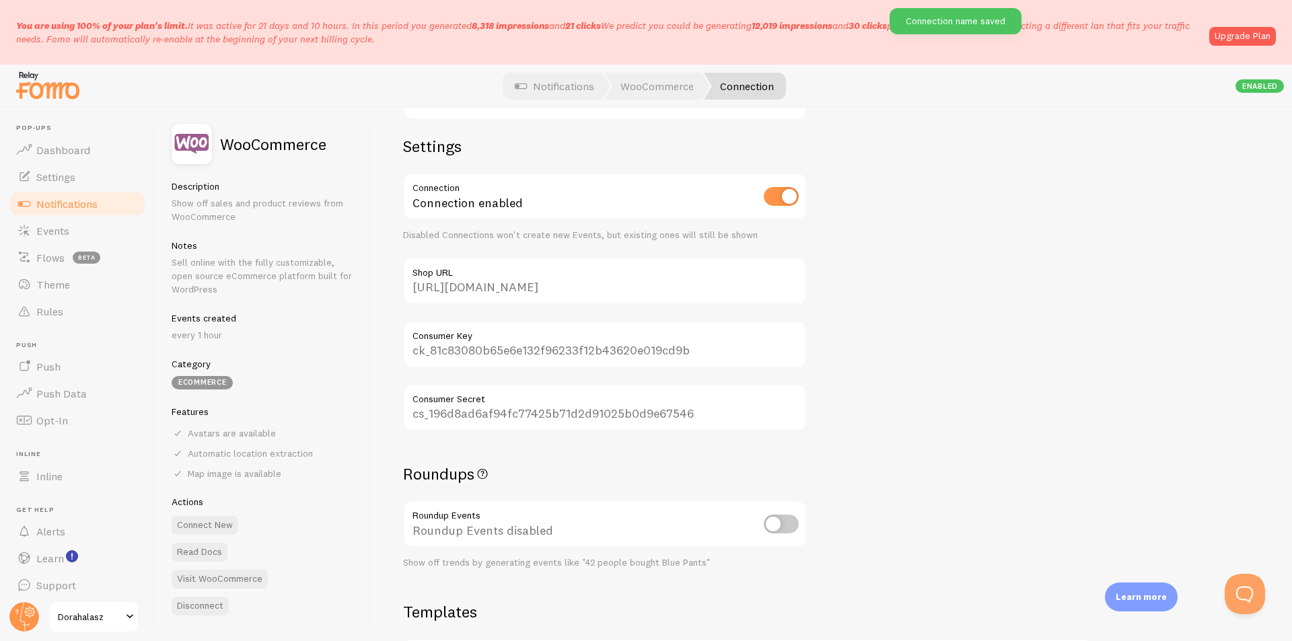
scroll to position [247, 0]
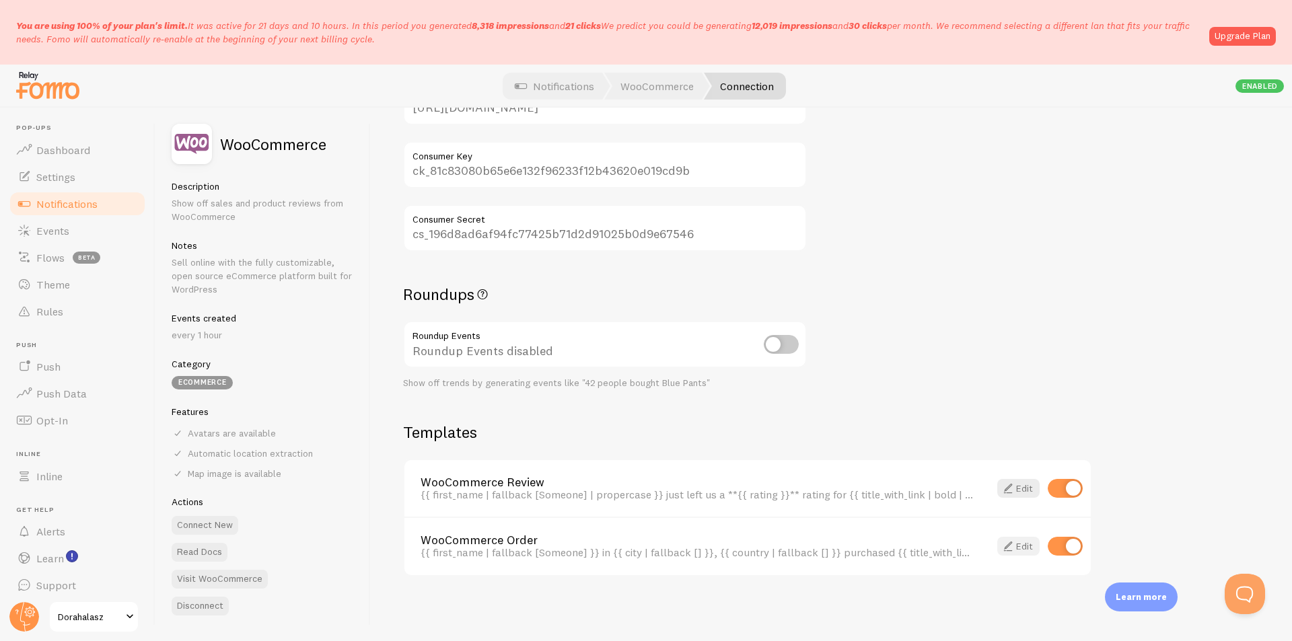
click at [1023, 544] on link "Edit" at bounding box center [1018, 546] width 42 height 19
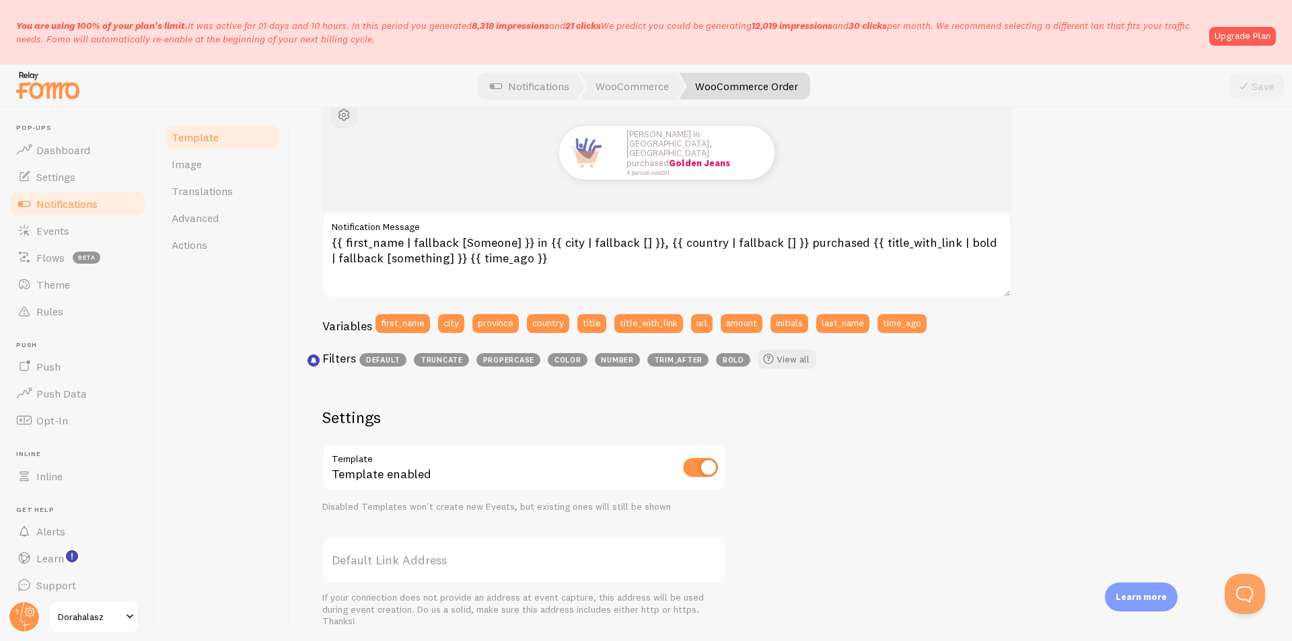
scroll to position [176, 0]
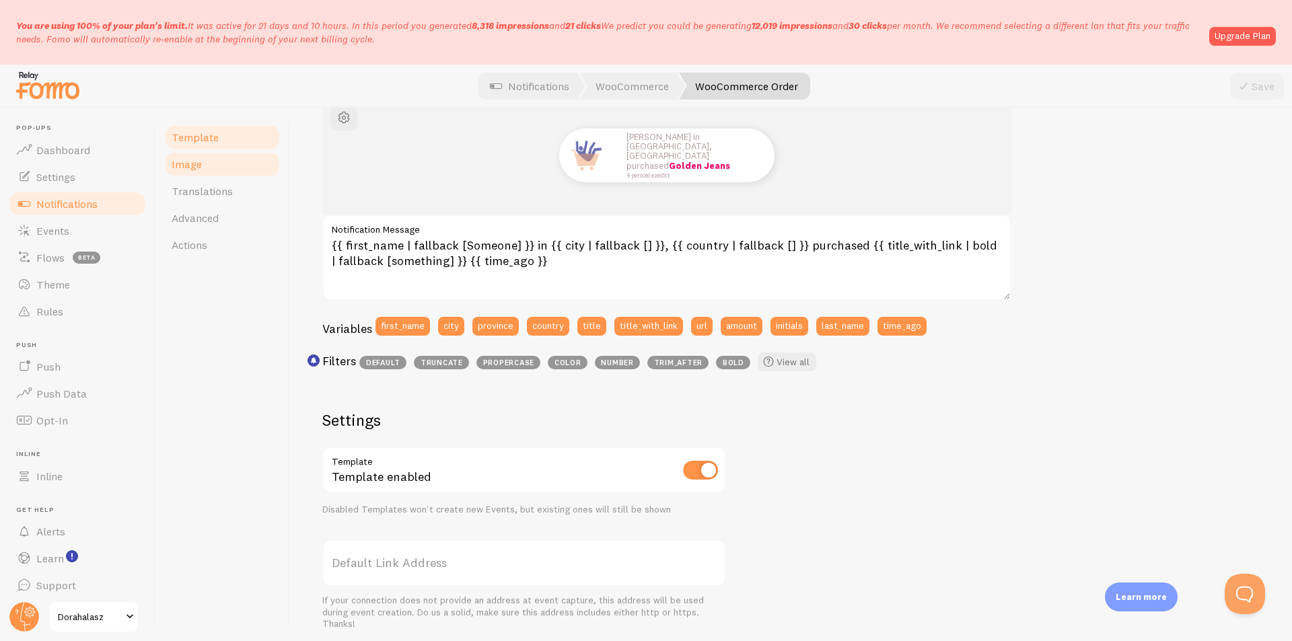
click at [200, 170] on span "Image" at bounding box center [187, 163] width 30 height 13
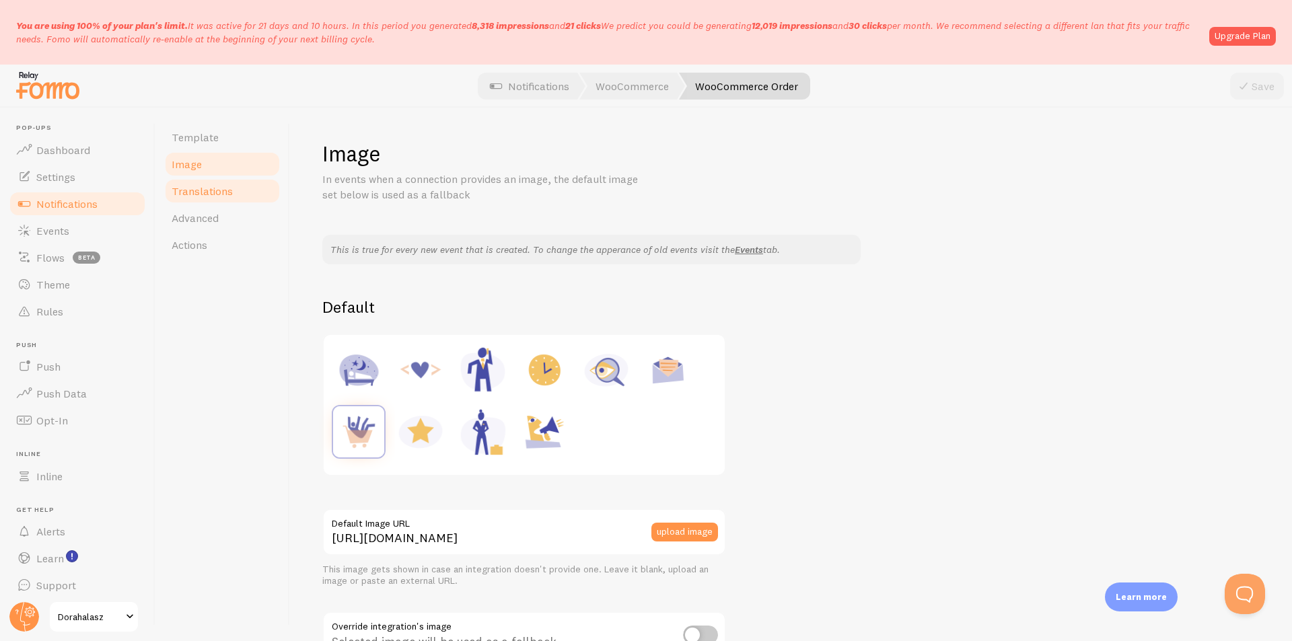
click at [204, 202] on link "Translations" at bounding box center [223, 191] width 118 height 27
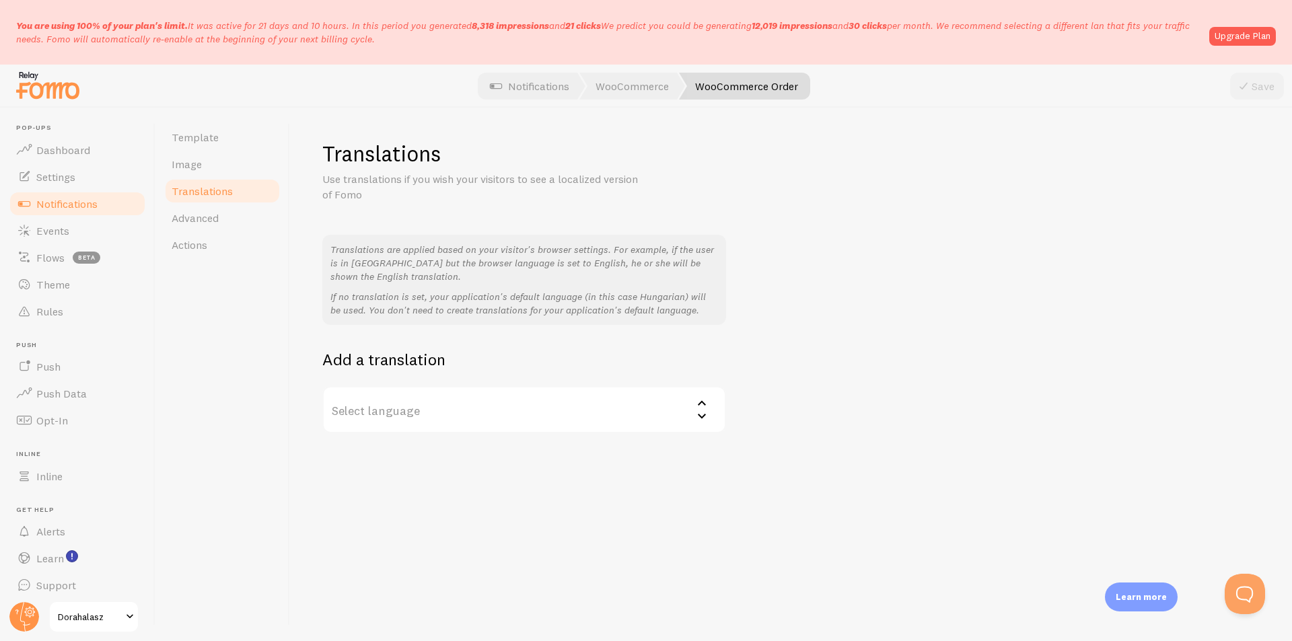
click at [402, 421] on label "Select language" at bounding box center [524, 409] width 404 height 47
click at [223, 214] on link "Advanced" at bounding box center [223, 218] width 118 height 27
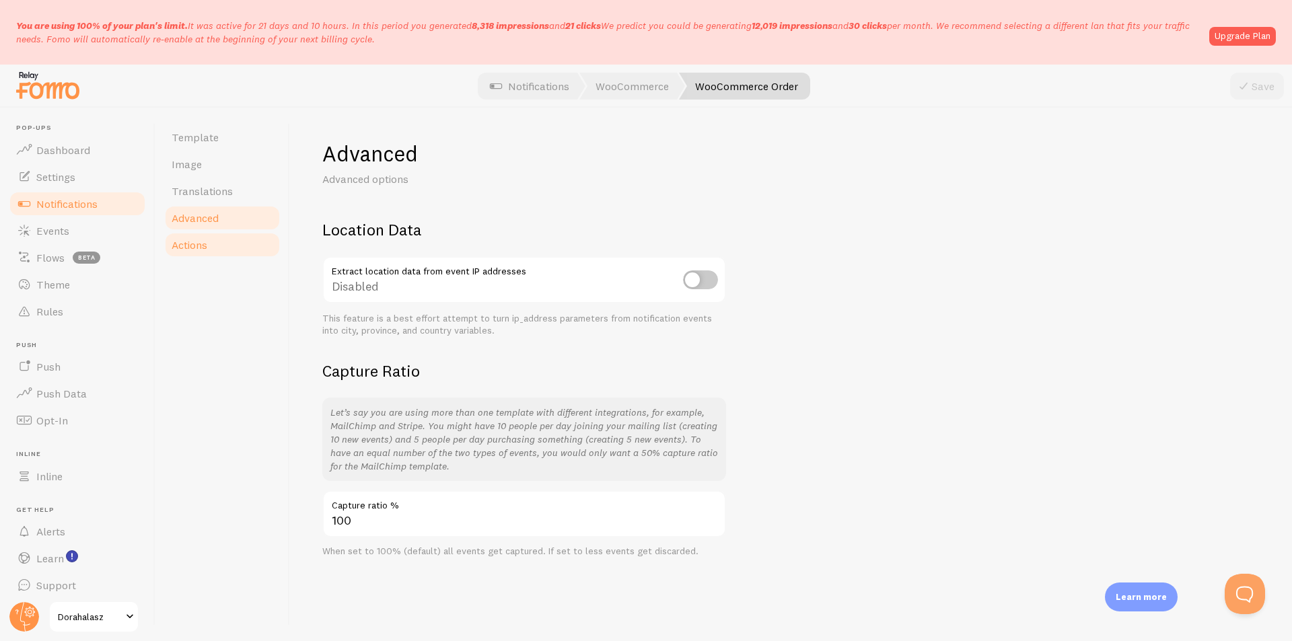
click at [214, 248] on link "Actions" at bounding box center [223, 245] width 118 height 27
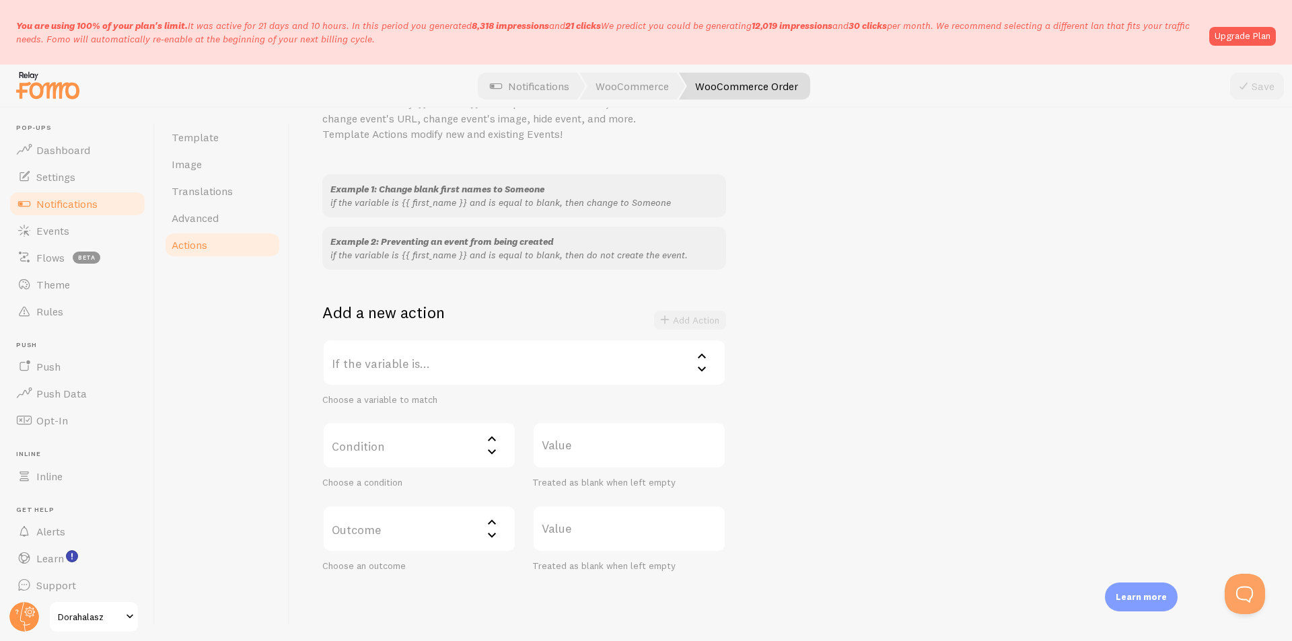
scroll to position [56, 0]
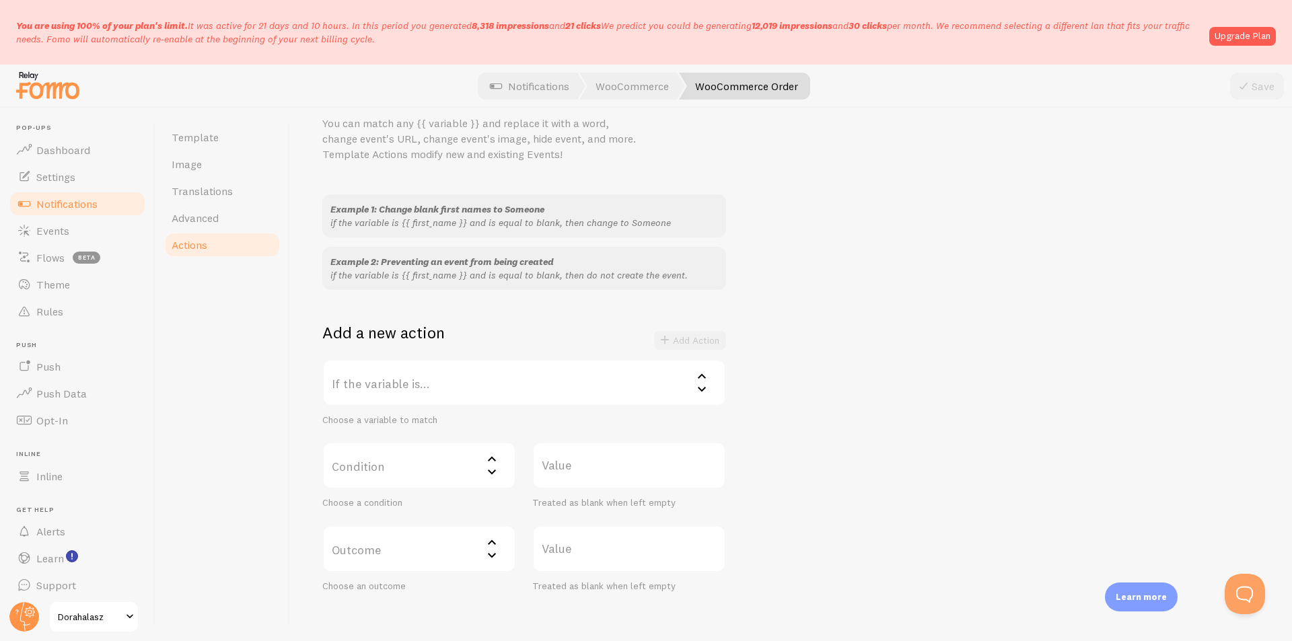
click at [887, 341] on div "Example 1: Change blank first names to Someone if the variable is {{ first_name…" at bounding box center [790, 393] width 937 height 398
click at [367, 388] on label "If the variable is..." at bounding box center [524, 382] width 404 height 47
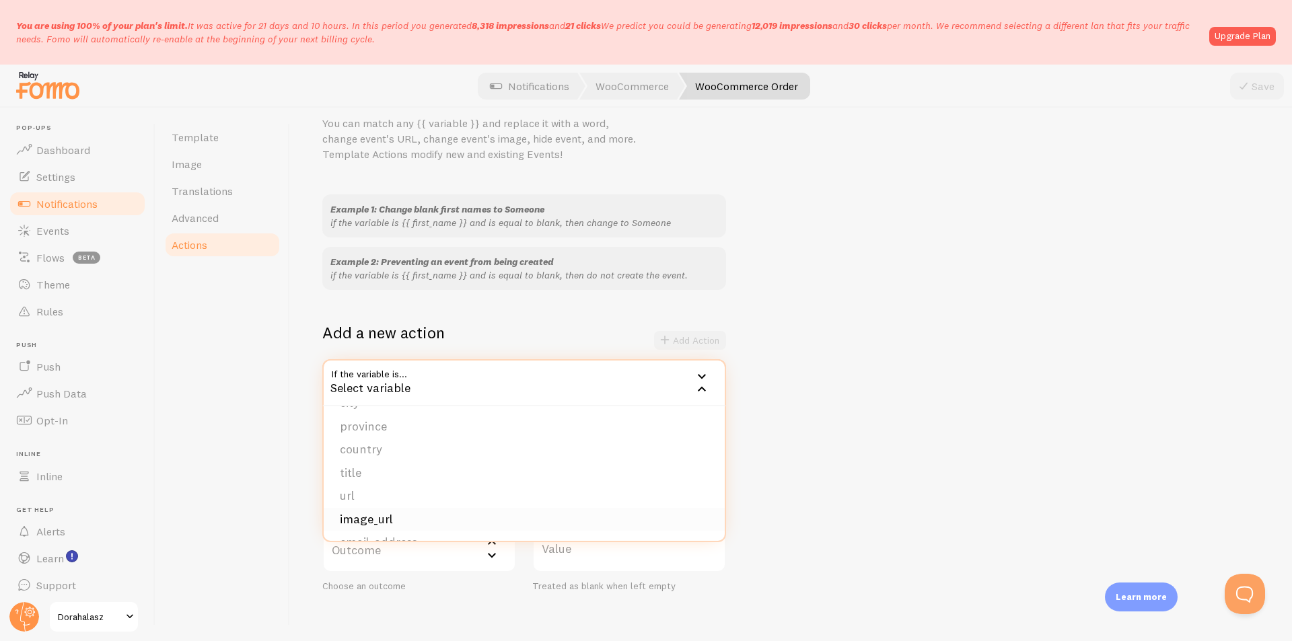
scroll to position [67, 0]
click at [361, 454] on li "title" at bounding box center [524, 452] width 401 height 24
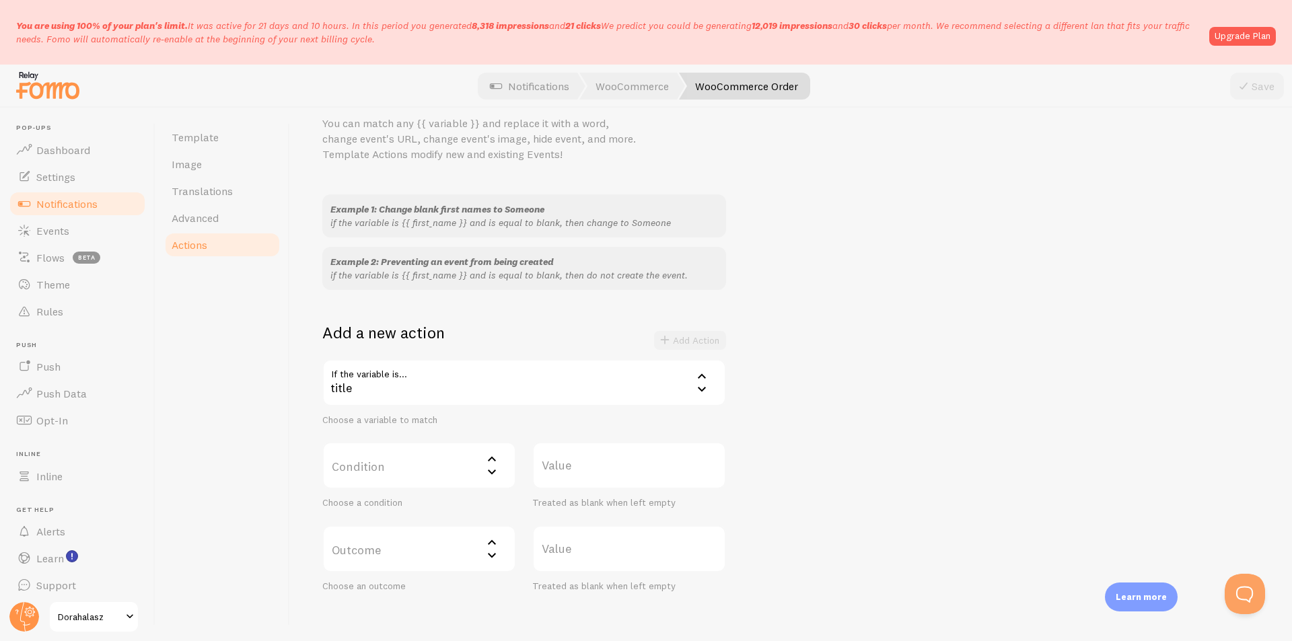
click at [393, 464] on label "Condition" at bounding box center [419, 465] width 194 height 47
click at [384, 563] on li "contains" at bounding box center [419, 556] width 191 height 24
click at [614, 468] on label "Value" at bounding box center [629, 465] width 194 height 47
click at [614, 468] on input "Value" at bounding box center [629, 465] width 194 height 47
paste input "Oktass mostantól a saját felületeden"
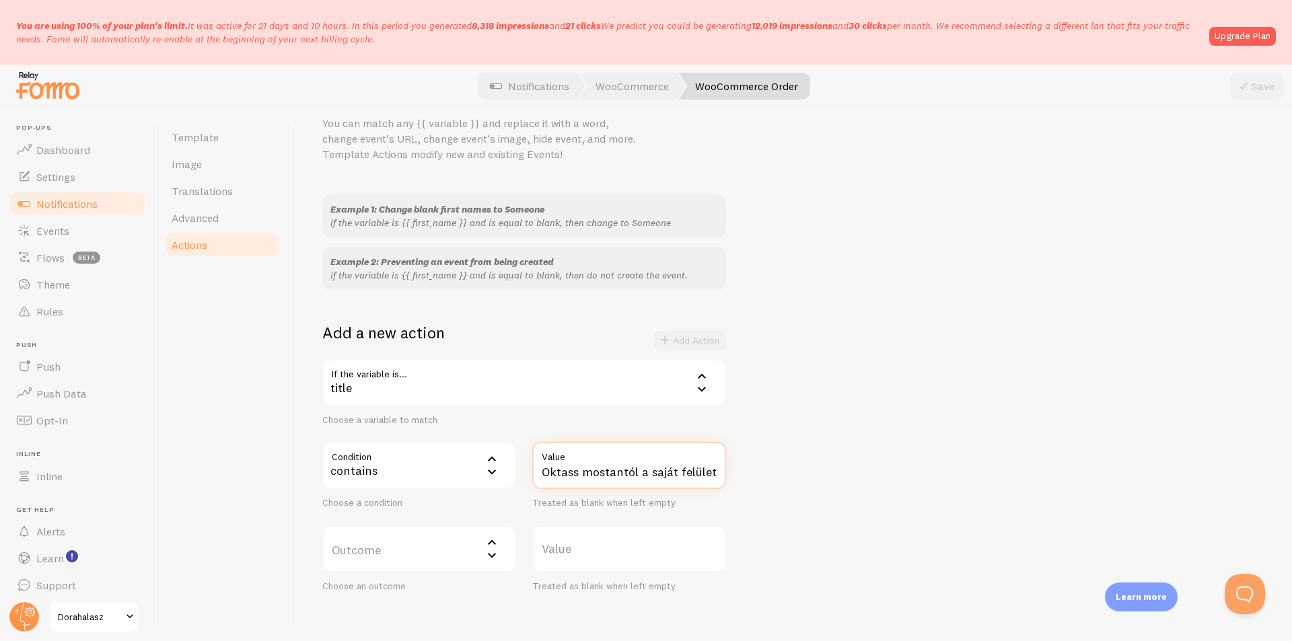
scroll to position [0, 23]
type input "Oktass mostantól a saját felületeden"
click at [437, 548] on label "Outcome" at bounding box center [419, 549] width 194 height 47
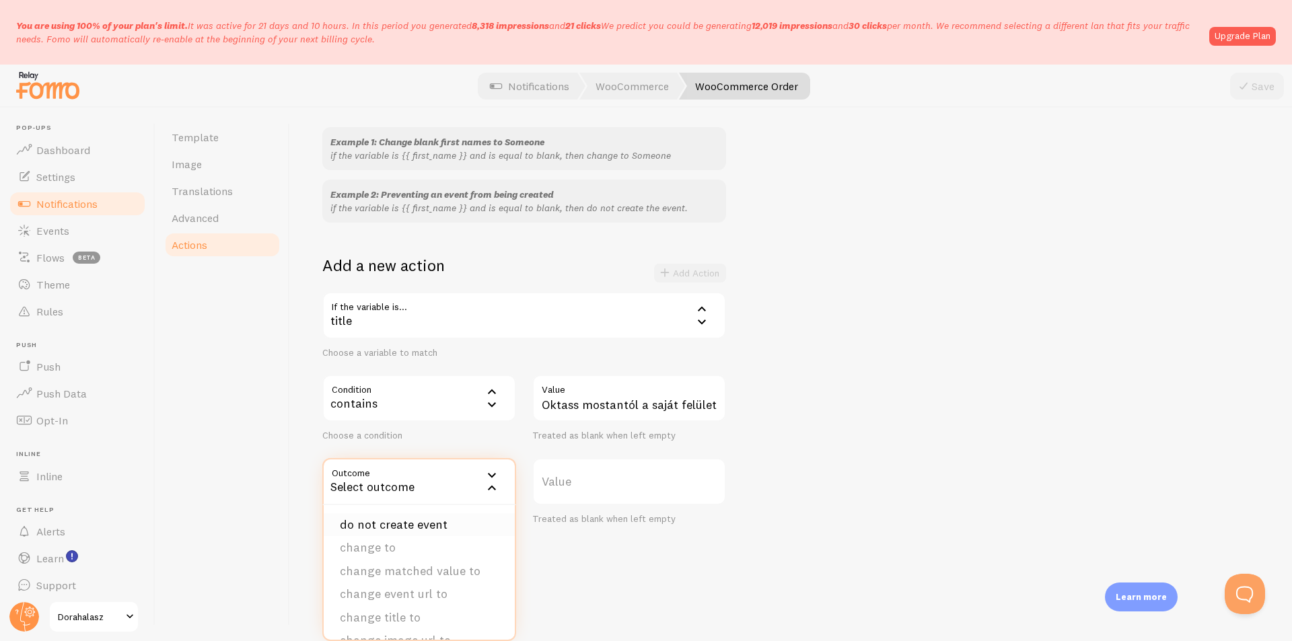
click at [455, 518] on li "do not create event" at bounding box center [419, 525] width 191 height 24
click at [388, 417] on div "contains" at bounding box center [419, 398] width 194 height 47
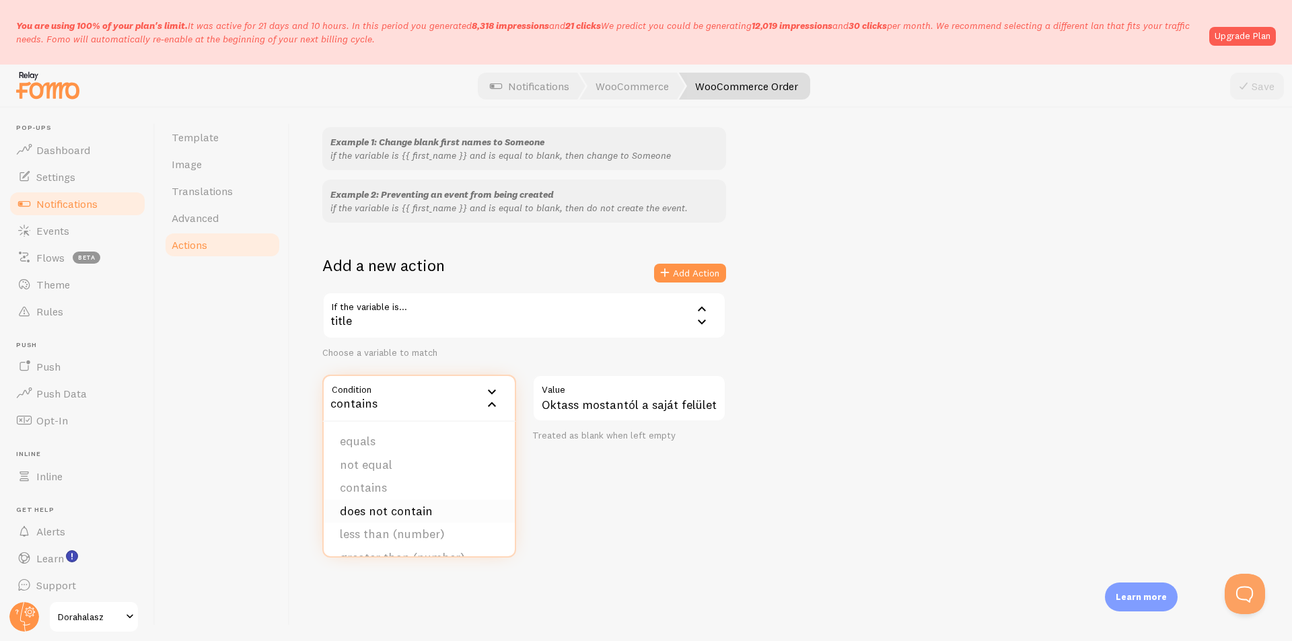
click at [407, 511] on li "does not contain" at bounding box center [419, 512] width 191 height 24
click at [401, 388] on div "does not contain" at bounding box center [419, 398] width 194 height 47
drag, startPoint x: 657, startPoint y: 544, endPoint x: 631, endPoint y: 531, distance: 30.1
click at [658, 544] on div "Actions You can match any {{ variable }} and replace it with a word, change eve…" at bounding box center [791, 375] width 1002 height 534
click at [478, 482] on div "do not create event" at bounding box center [419, 481] width 194 height 47
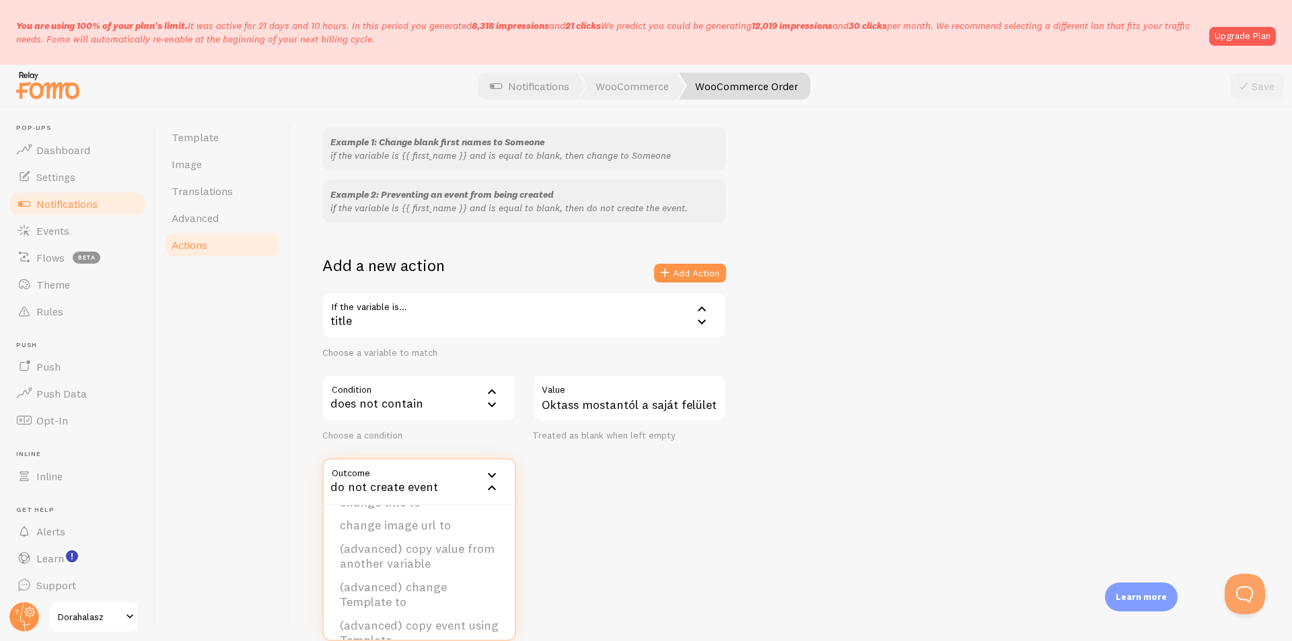
scroll to position [136, 0]
click at [633, 542] on div "Actions You can match any {{ variable }} and replace it with a word, change eve…" at bounding box center [791, 375] width 1002 height 534
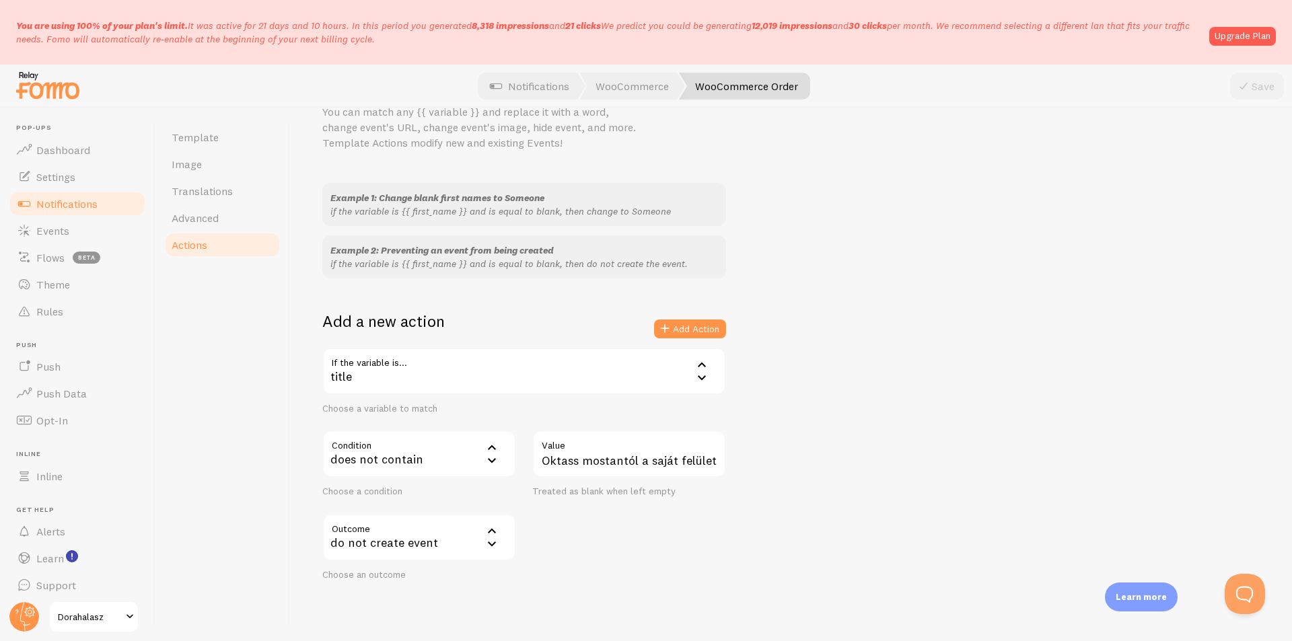
scroll to position [123, 0]
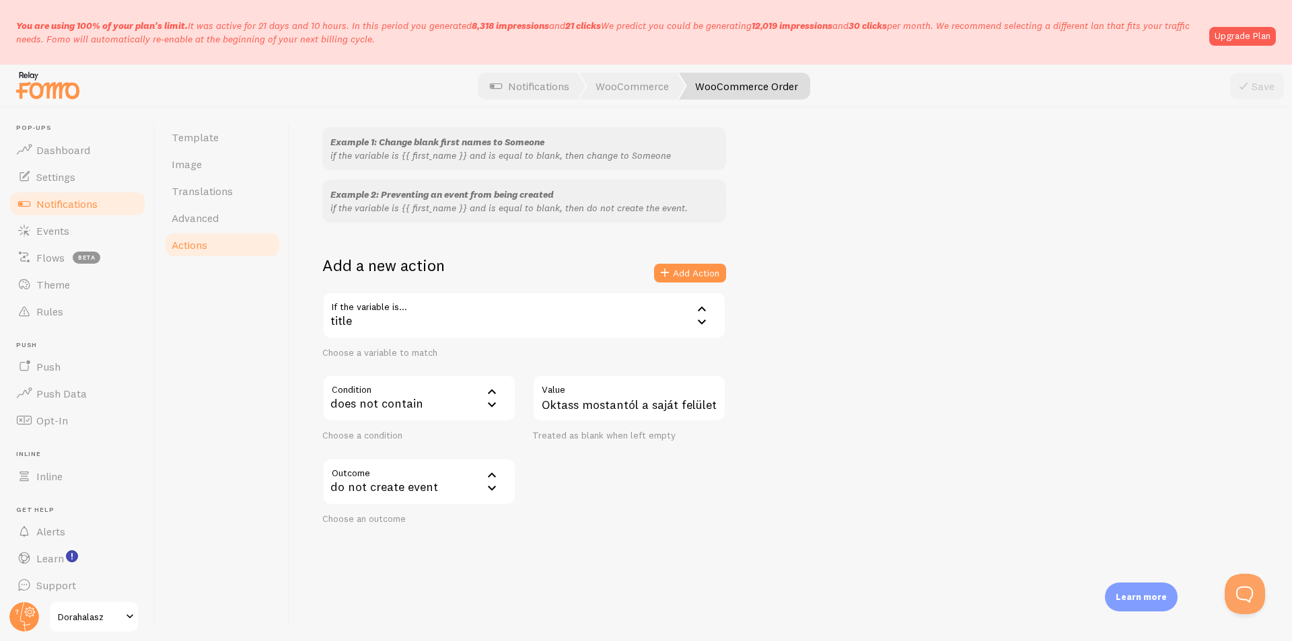
click at [1043, 394] on div "Example 1: Change blank first names to Someone if the variable is {{ first_name…" at bounding box center [790, 326] width 937 height 398
click at [73, 207] on span "Notifications" at bounding box center [66, 203] width 61 height 13
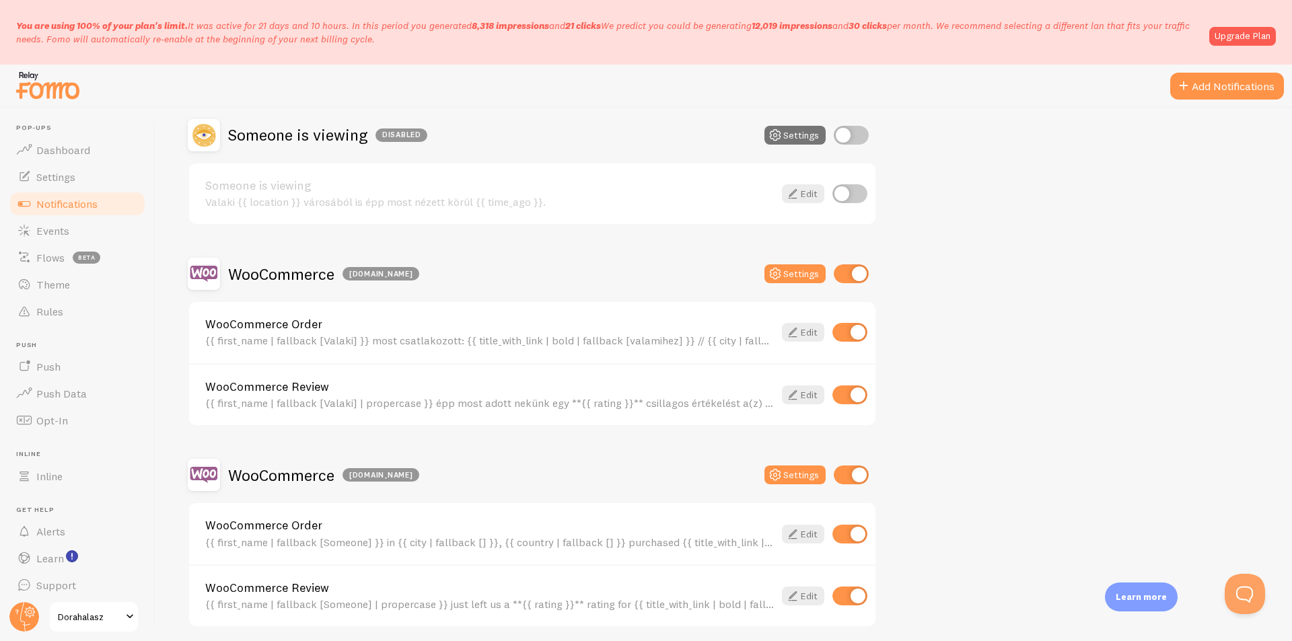
scroll to position [522, 0]
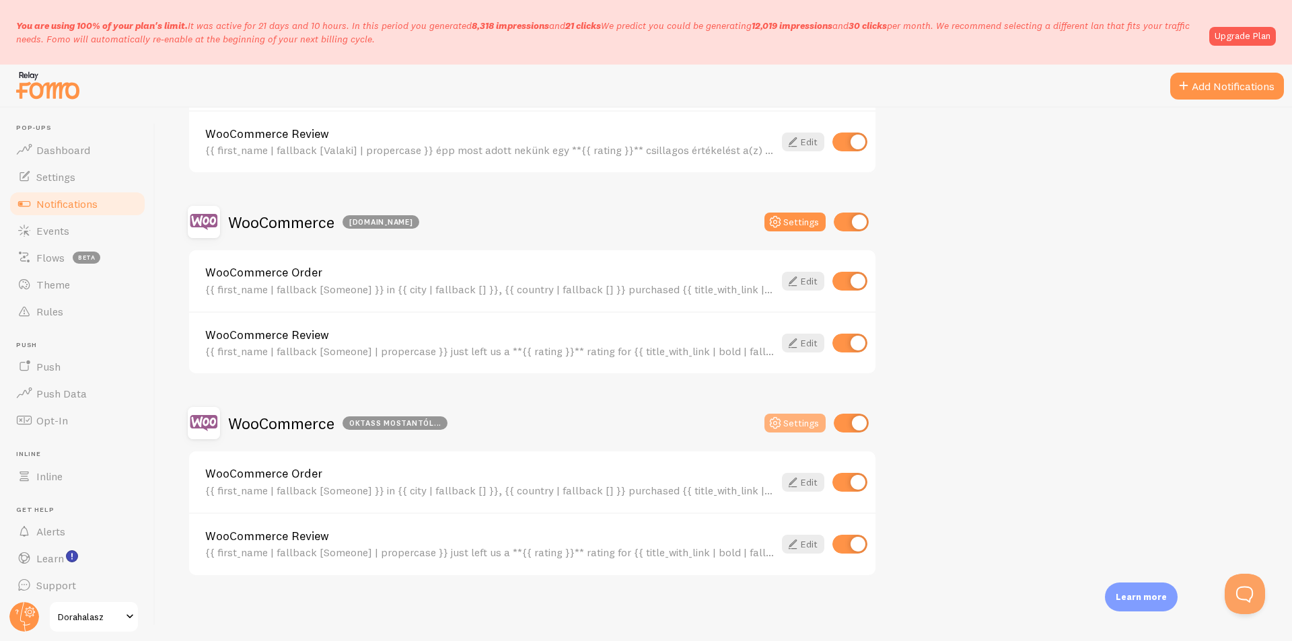
click at [792, 419] on button "Settings" at bounding box center [794, 423] width 61 height 19
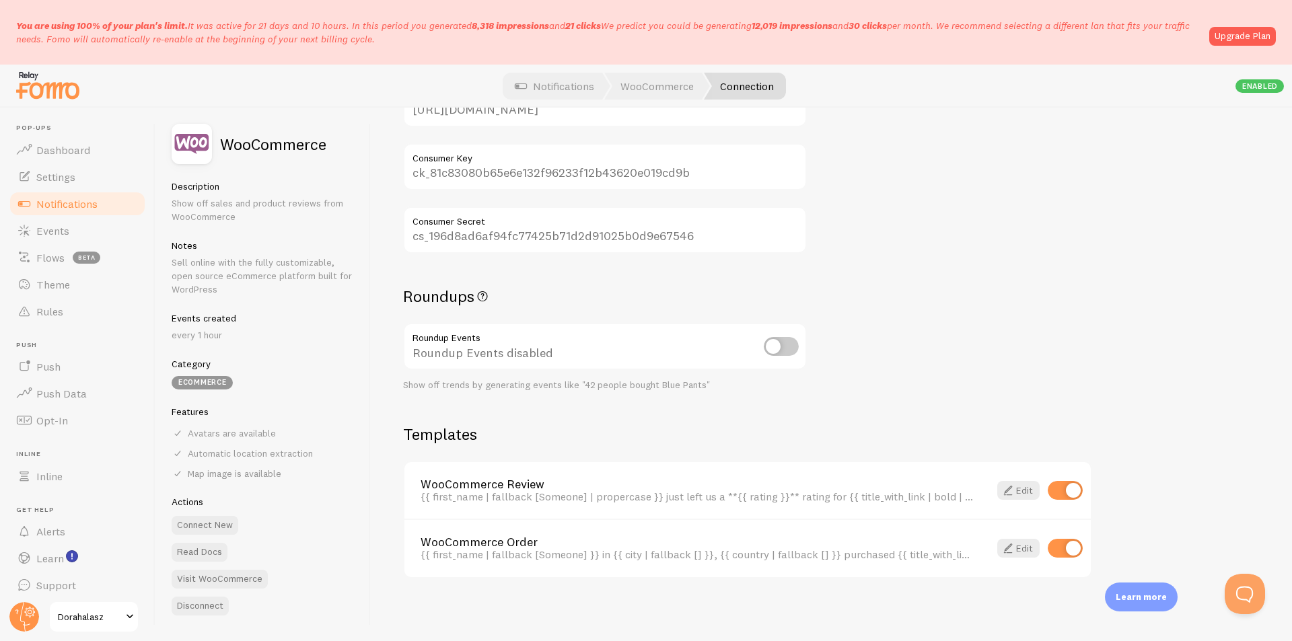
scroll to position [247, 0]
click at [1065, 486] on input "checkbox" at bounding box center [1065, 488] width 35 height 19
checkbox input "false"
click at [1025, 542] on link "Edit" at bounding box center [1018, 546] width 42 height 19
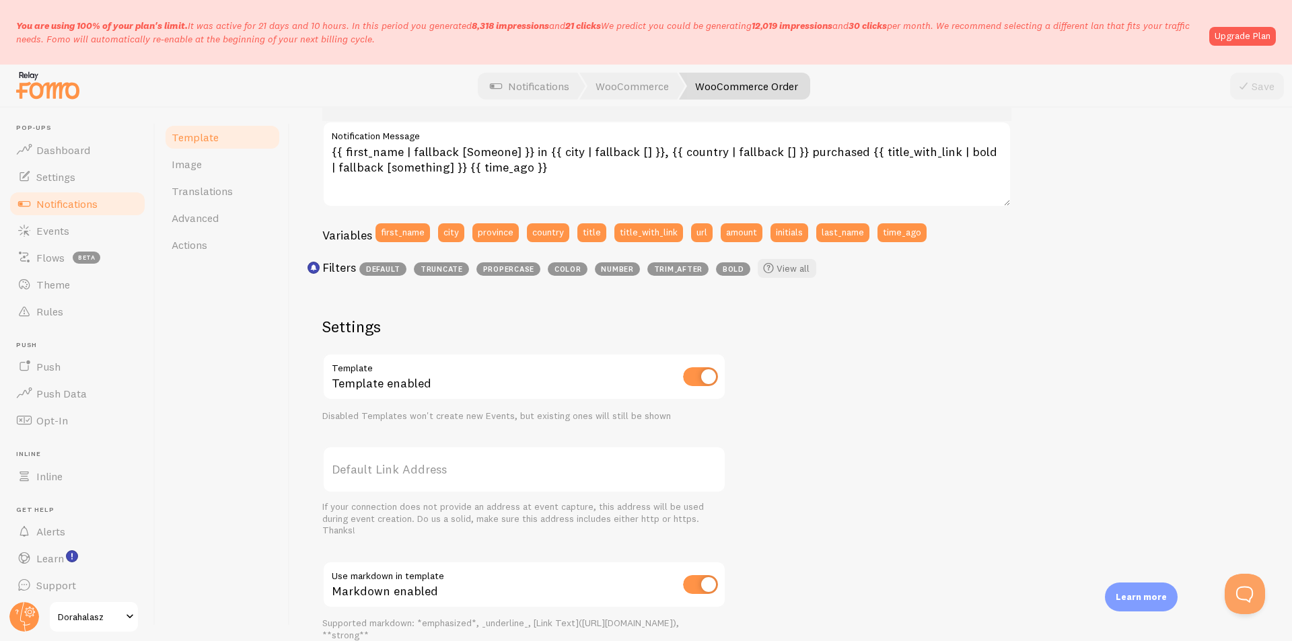
scroll to position [429, 0]
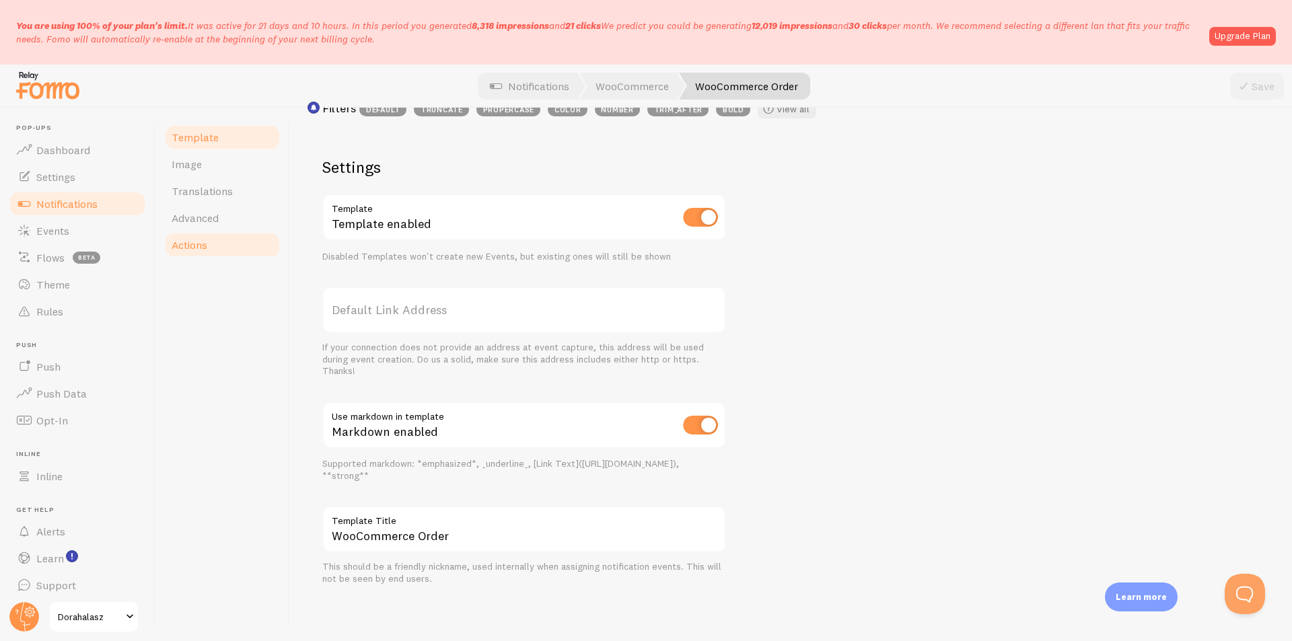
click at [207, 251] on span "Actions" at bounding box center [190, 244] width 36 height 13
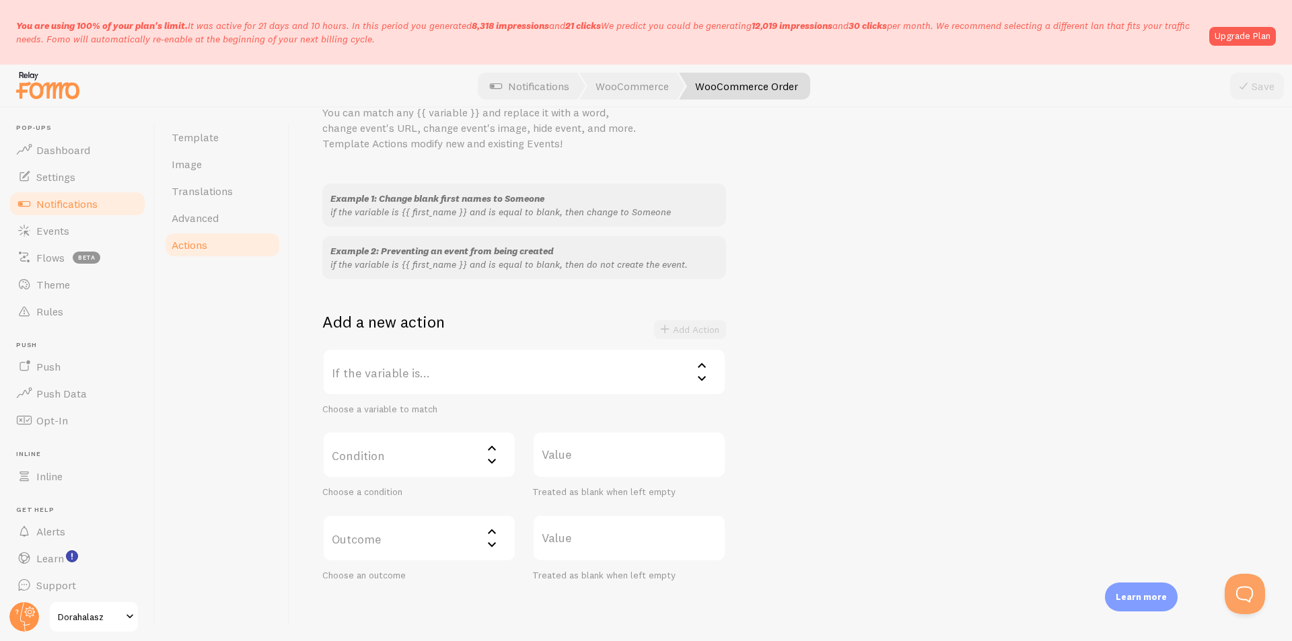
scroll to position [123, 0]
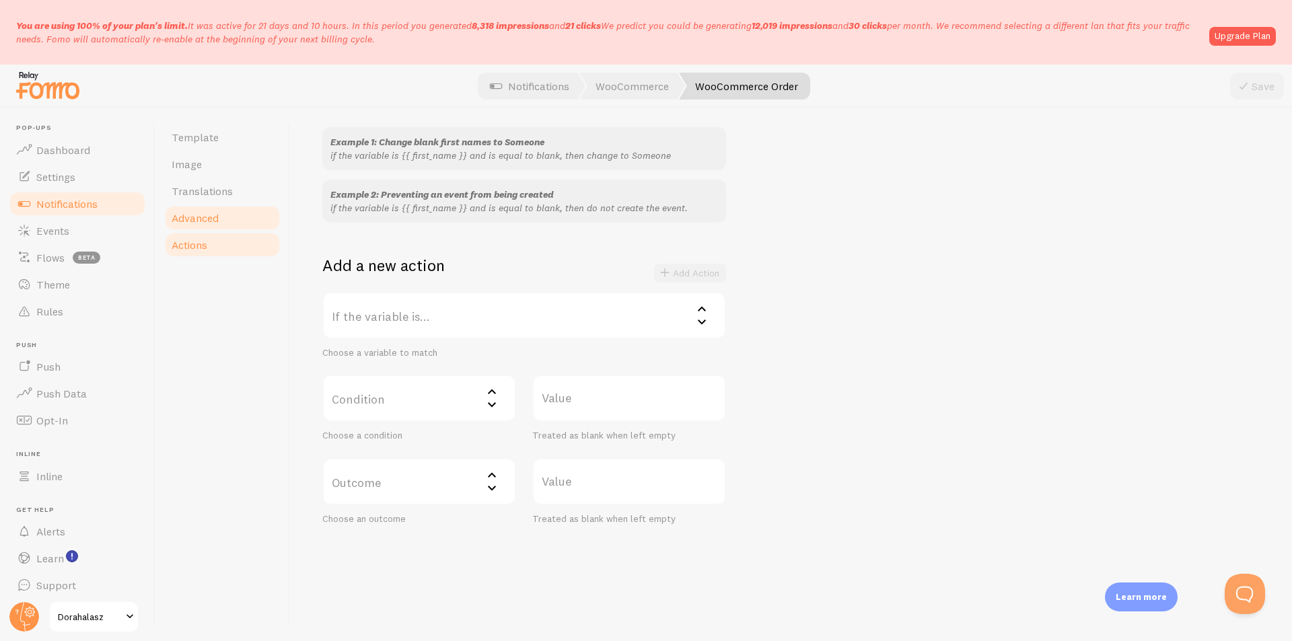
click at [228, 217] on link "Advanced" at bounding box center [223, 218] width 118 height 27
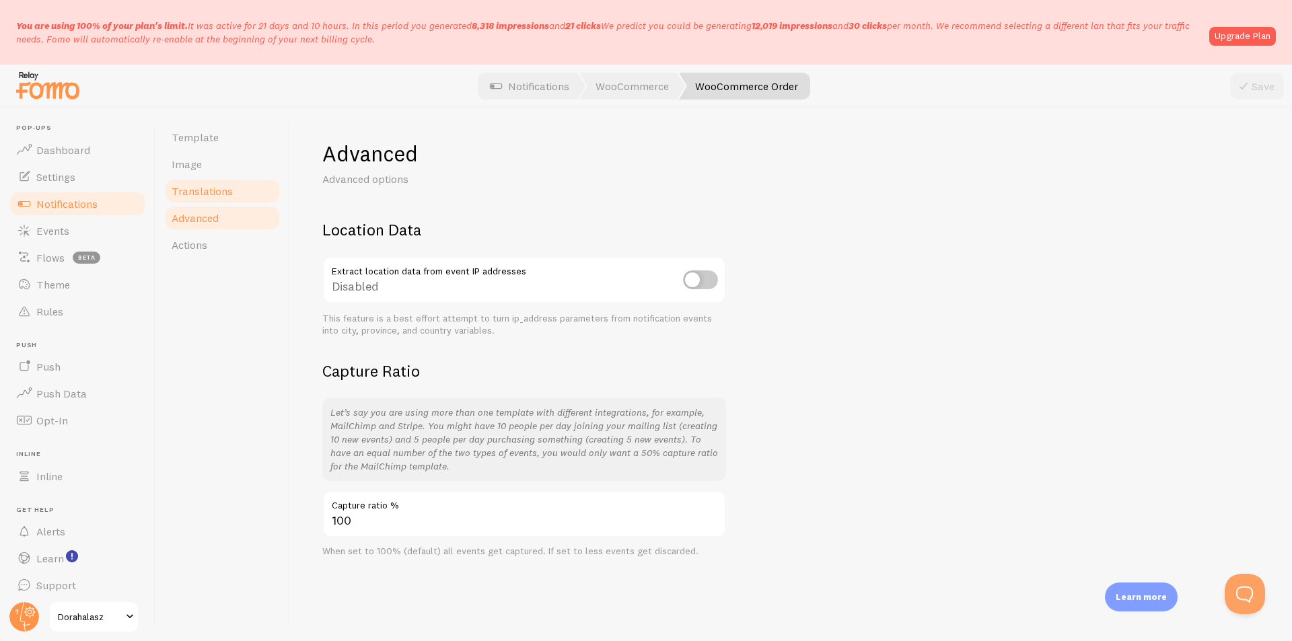
click at [213, 192] on span "Translations" at bounding box center [202, 190] width 61 height 13
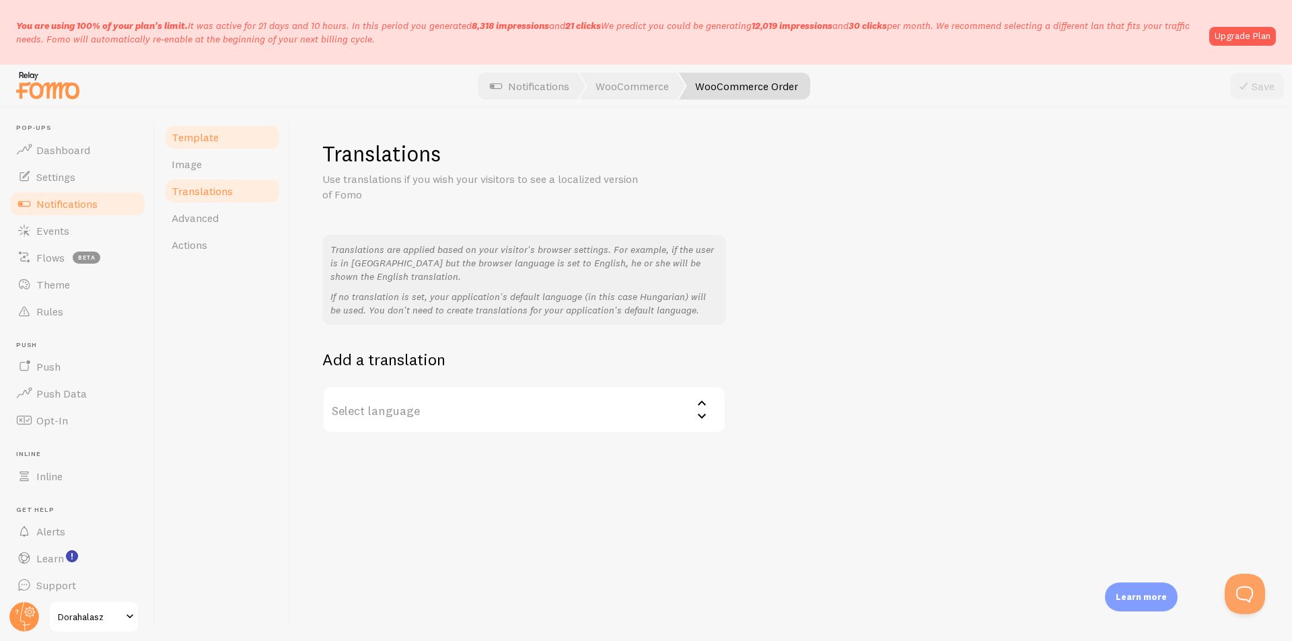
click at [194, 141] on span "Template" at bounding box center [195, 137] width 47 height 13
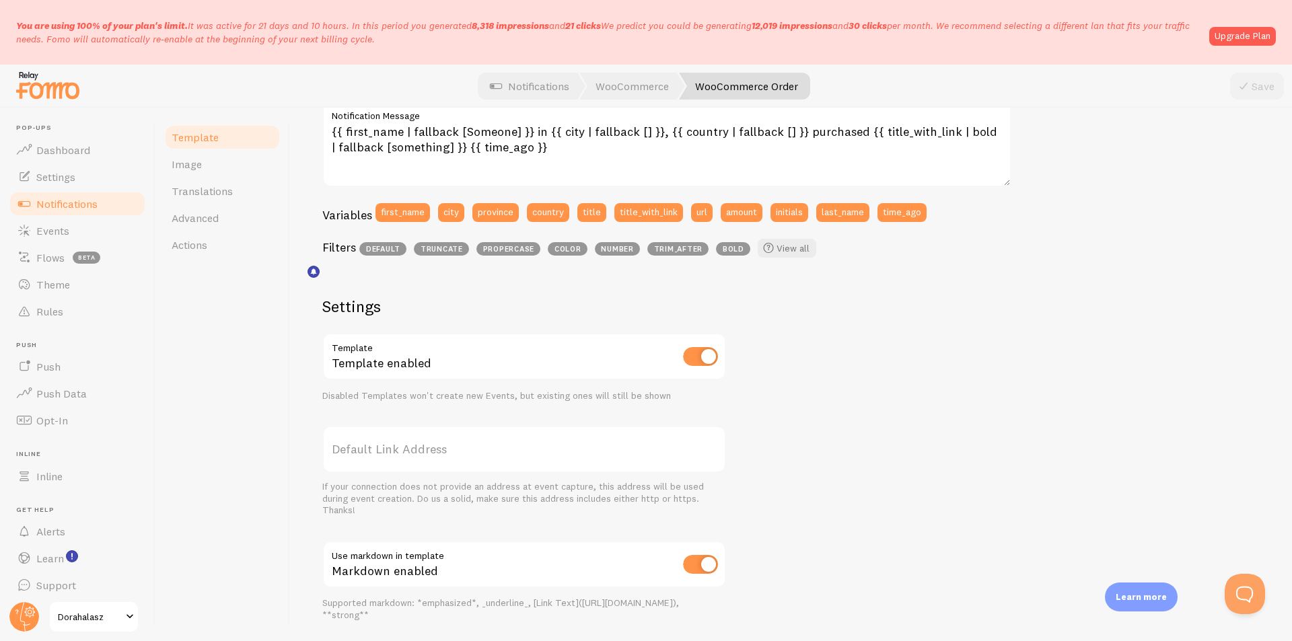
scroll to position [429, 0]
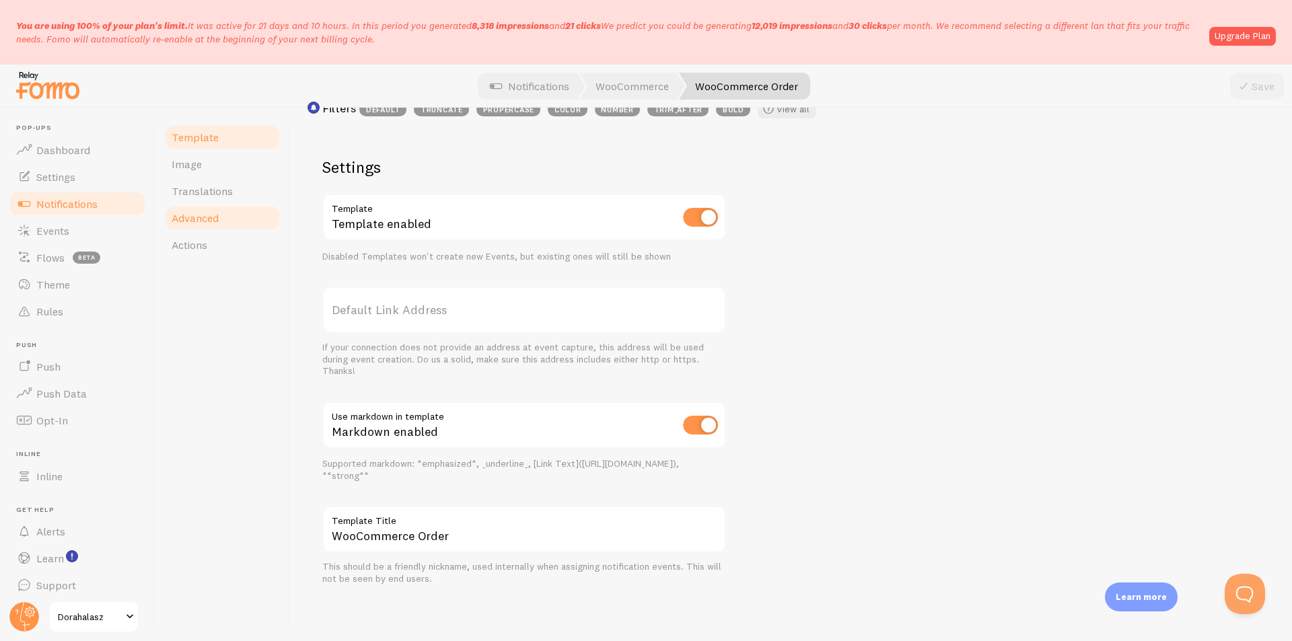
click at [197, 228] on link "Advanced" at bounding box center [223, 218] width 118 height 27
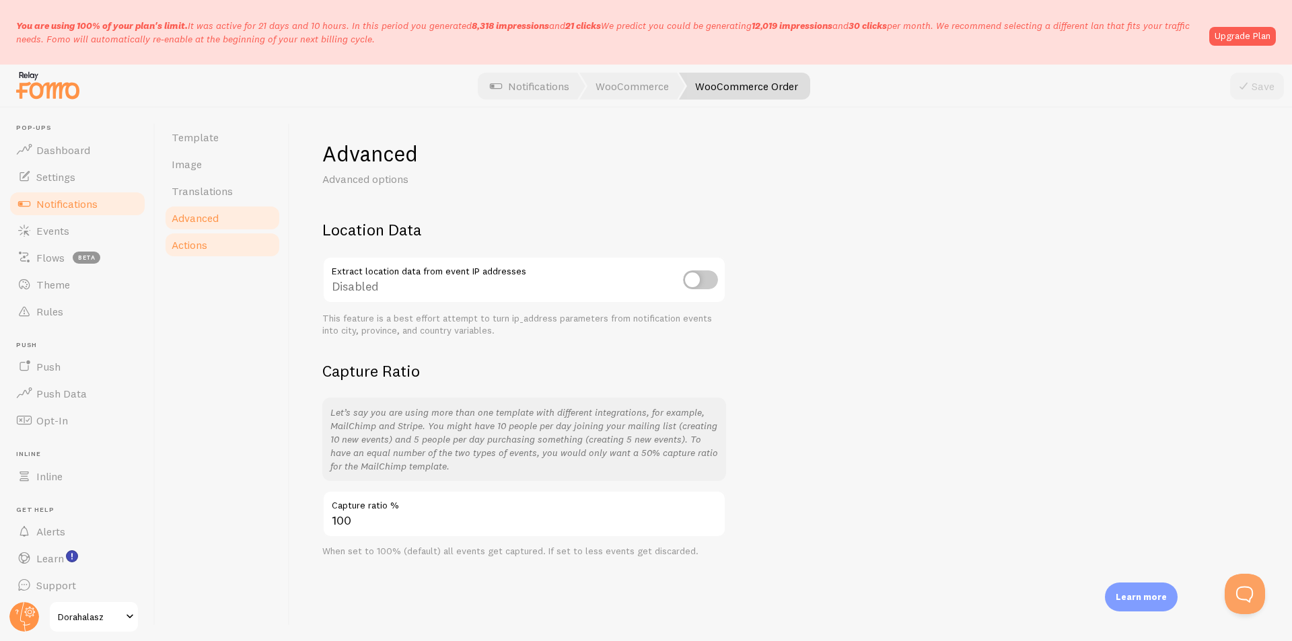
click at [213, 246] on link "Actions" at bounding box center [223, 245] width 118 height 27
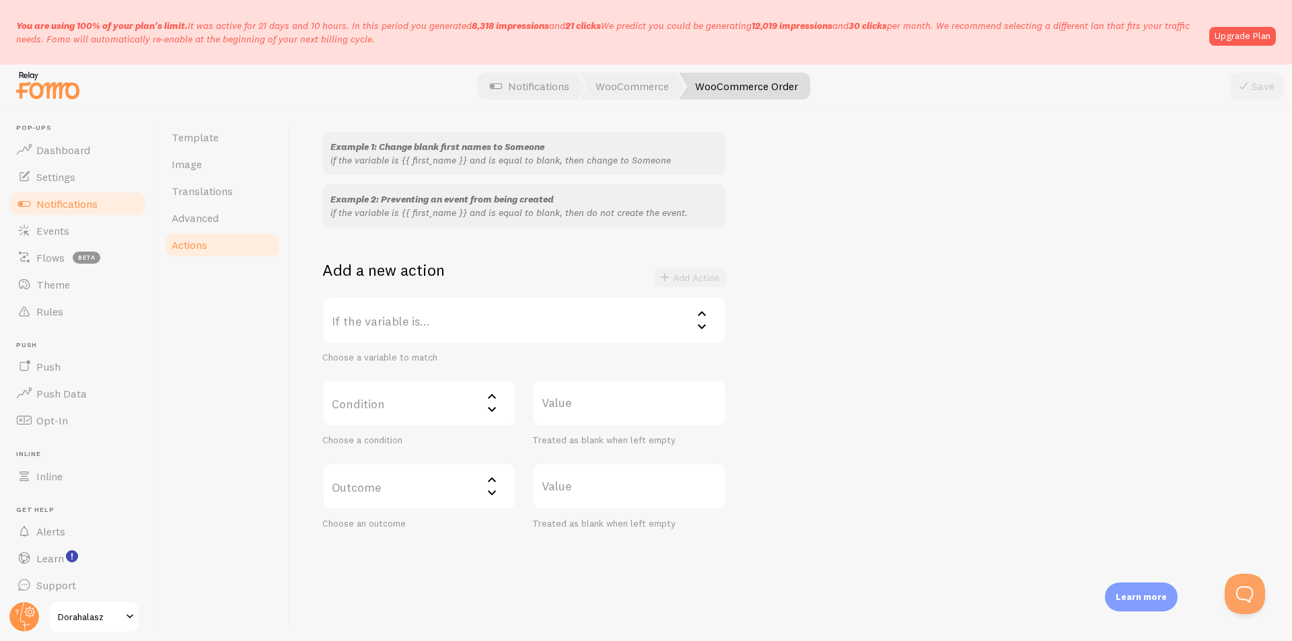
scroll to position [123, 0]
click at [480, 313] on label "If the variable is..." at bounding box center [524, 315] width 404 height 47
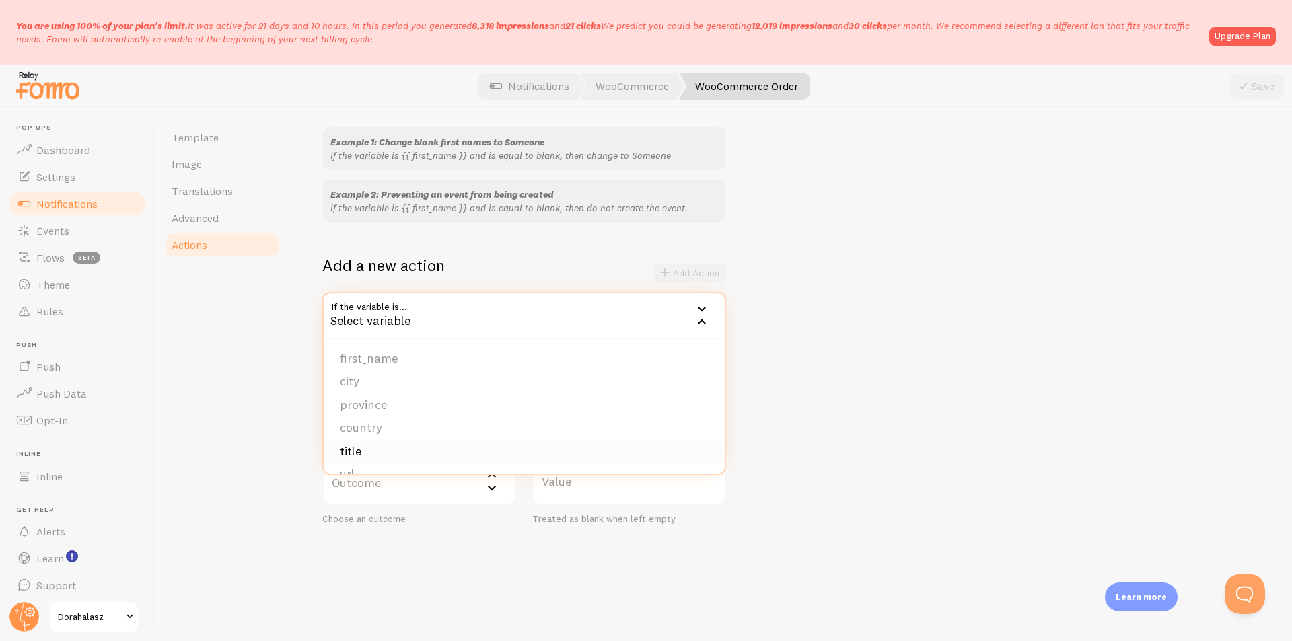
click at [398, 451] on li "title" at bounding box center [524, 452] width 401 height 24
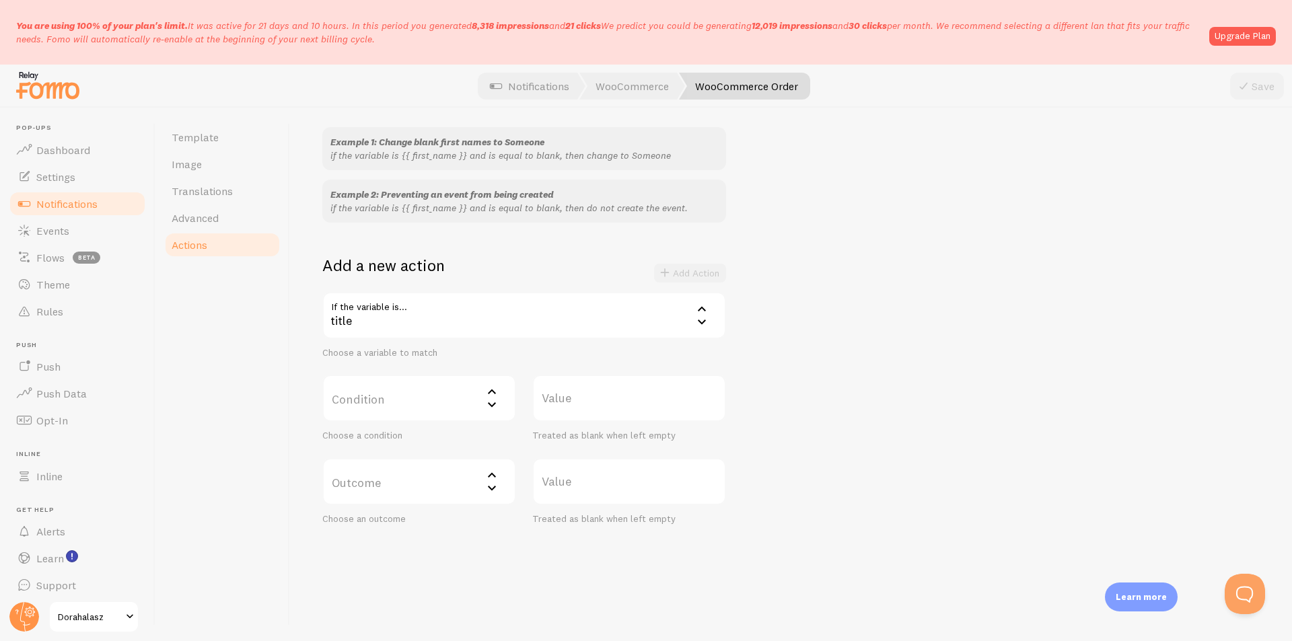
click at [394, 388] on label "Condition" at bounding box center [419, 398] width 194 height 47
click at [403, 481] on li "contains" at bounding box center [419, 488] width 191 height 24
click at [558, 413] on label "Value" at bounding box center [629, 398] width 194 height 47
click at [558, 413] on input "Value" at bounding box center [629, 398] width 194 height 47
paste input "Oktass mostantól a saját felületeden"
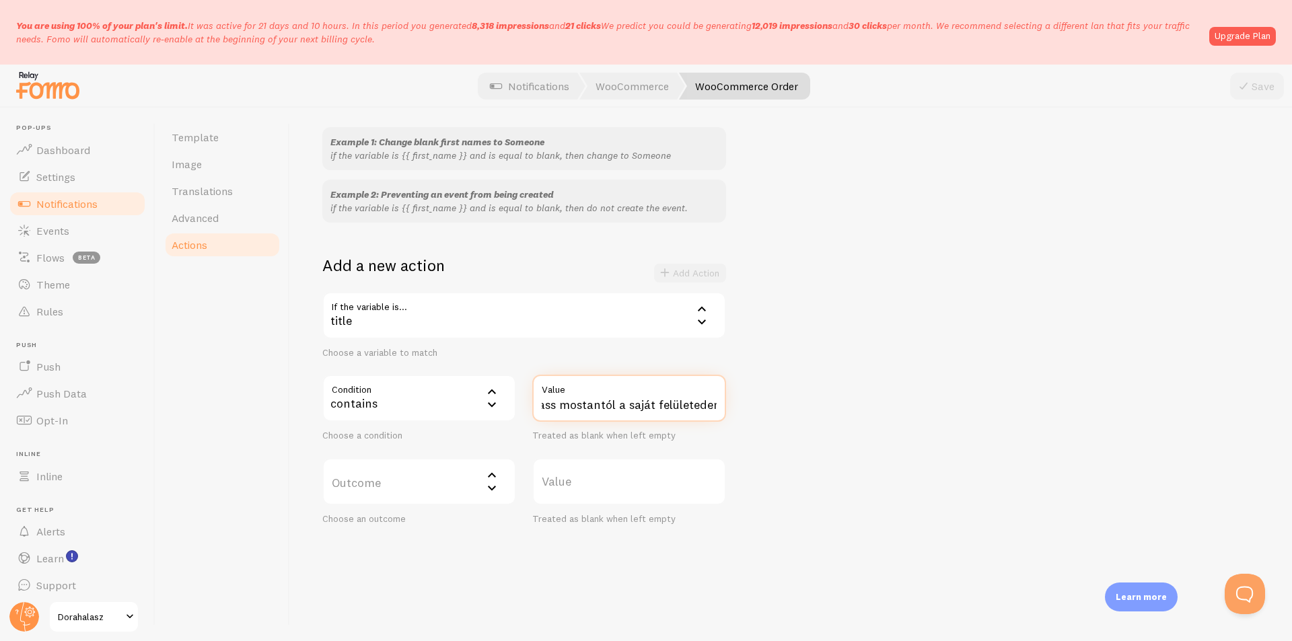
scroll to position [0, 0]
click at [592, 410] on input "Oktass mostantól a saját felületeden" at bounding box center [629, 398] width 194 height 47
paste input "online felületeden! – minikurzus"
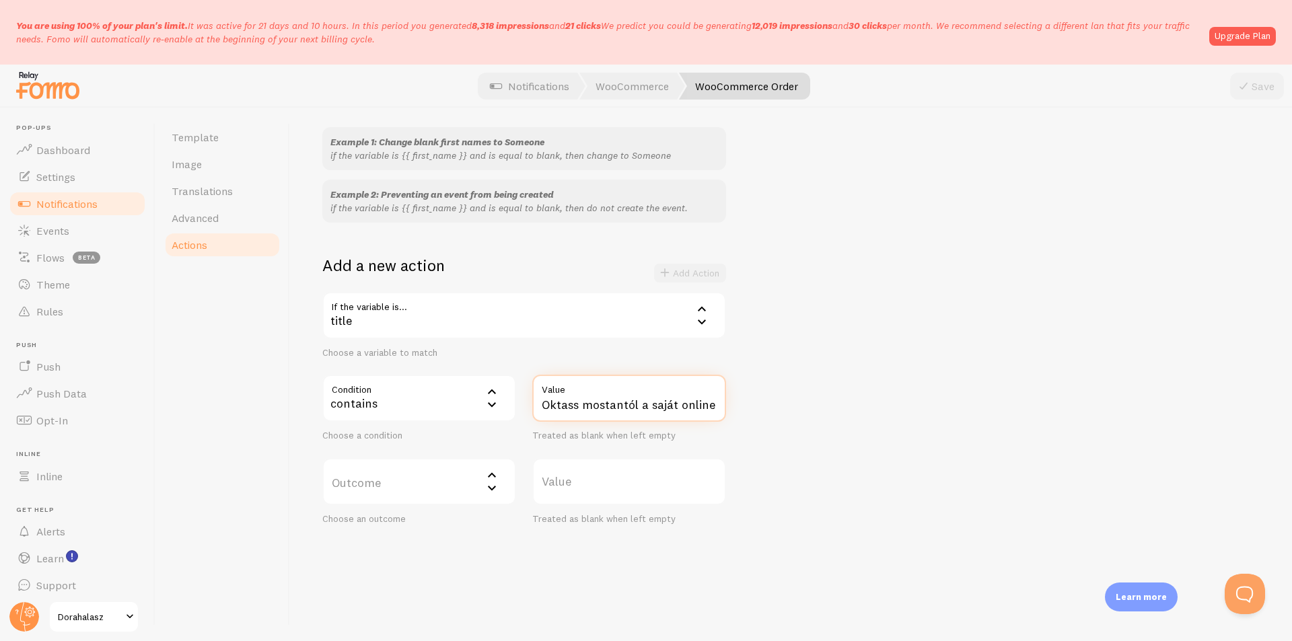
scroll to position [0, 133]
type input "Oktass mostantól a saját online felületeden! – minikurzus"
click at [485, 479] on icon at bounding box center [492, 475] width 16 height 16
click at [433, 524] on li "do not create event" at bounding box center [419, 525] width 191 height 24
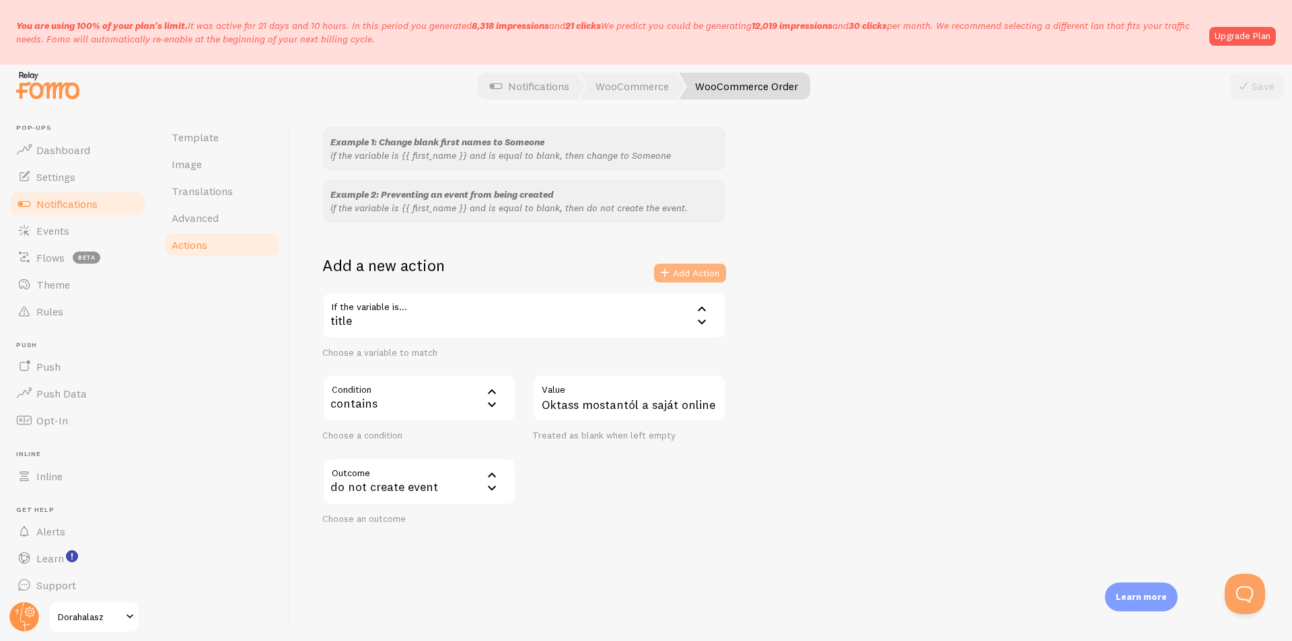
click at [707, 269] on button "Add Action" at bounding box center [690, 273] width 72 height 19
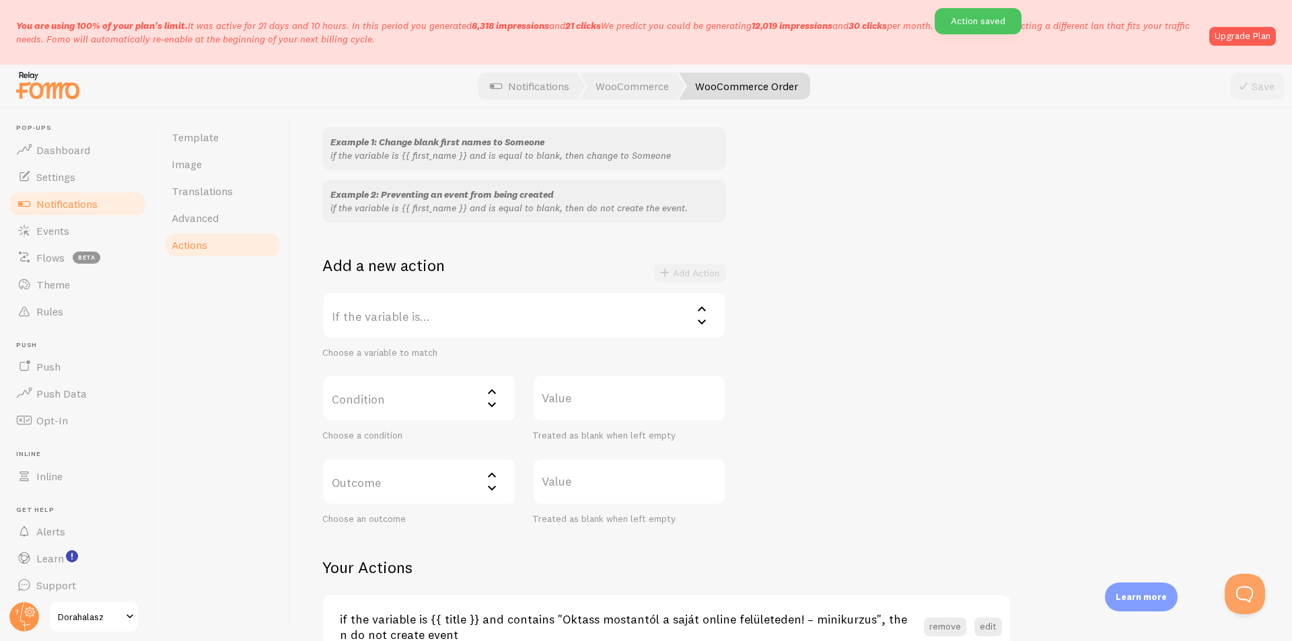
click at [73, 209] on span "Notifications" at bounding box center [66, 203] width 61 height 13
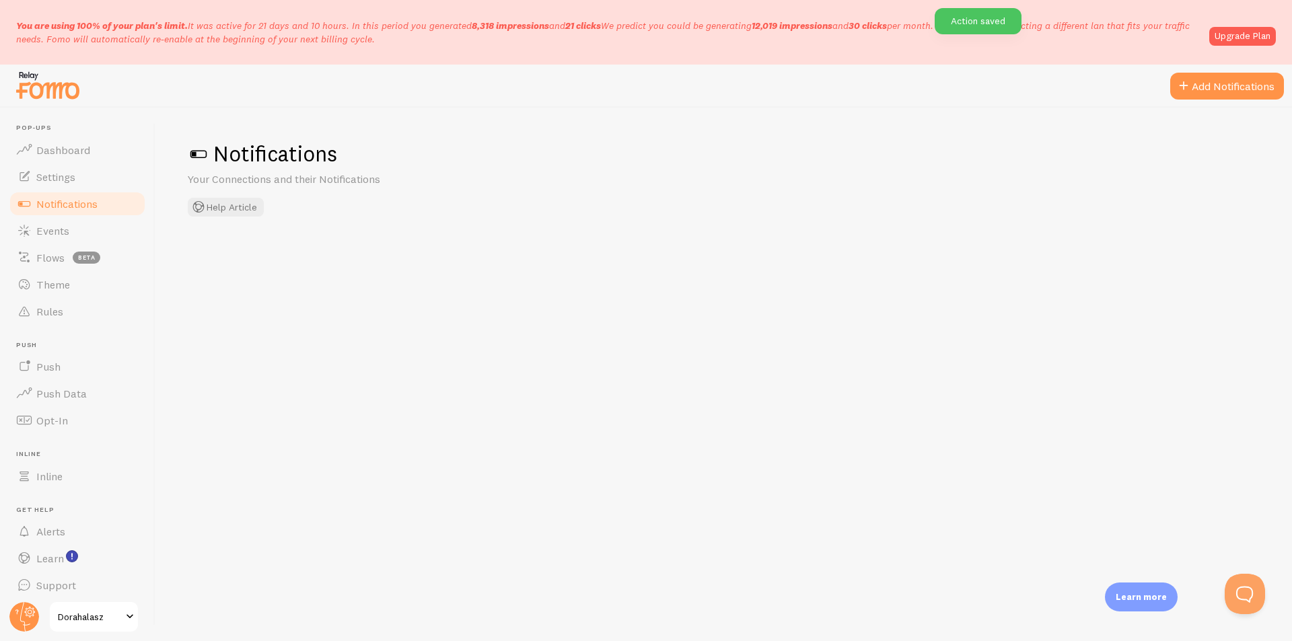
checkbox input "false"
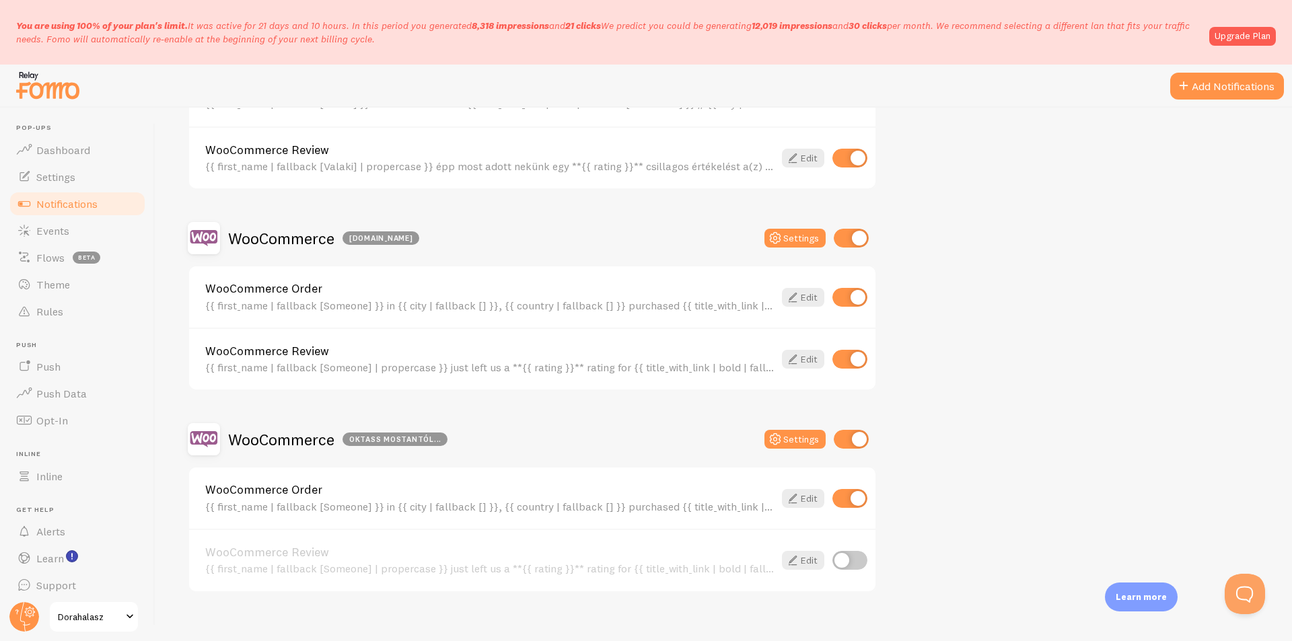
scroll to position [522, 0]
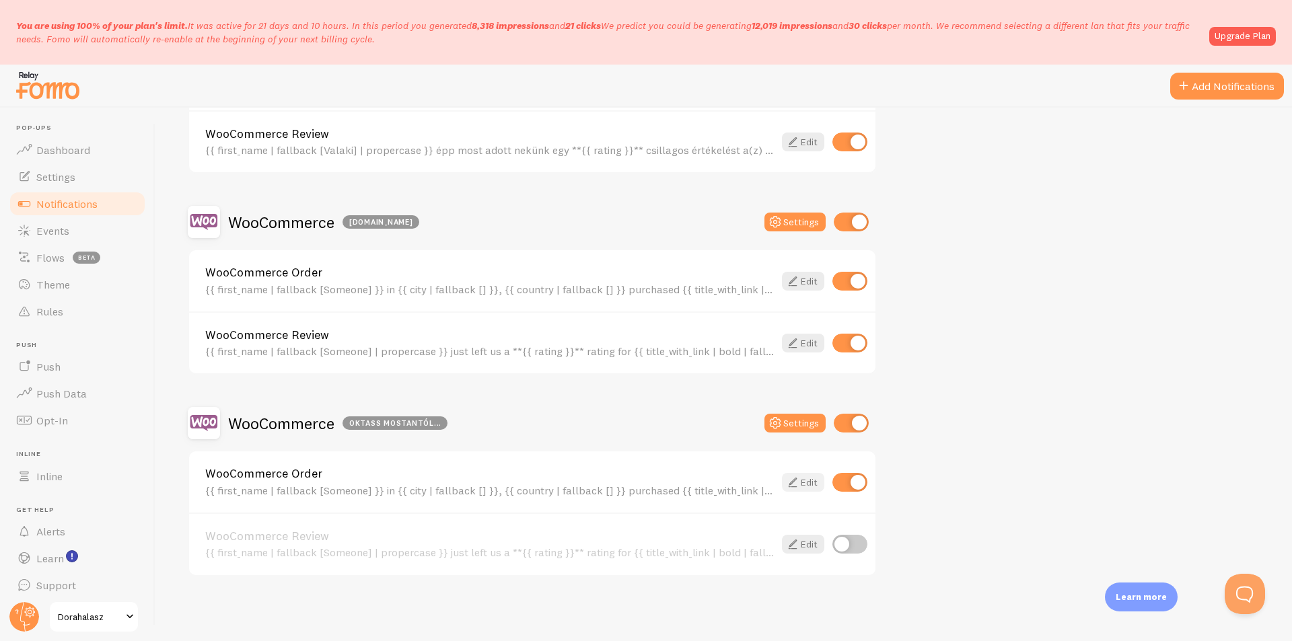
click at [804, 481] on link "Edit" at bounding box center [803, 482] width 42 height 19
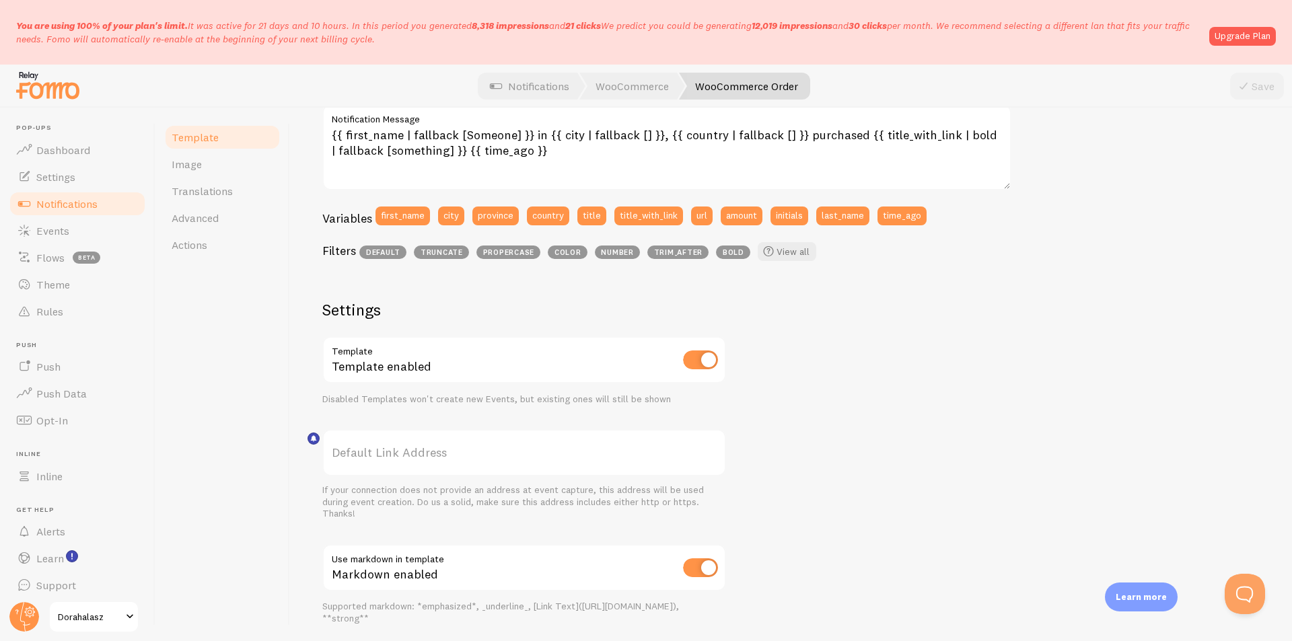
scroll to position [92, 0]
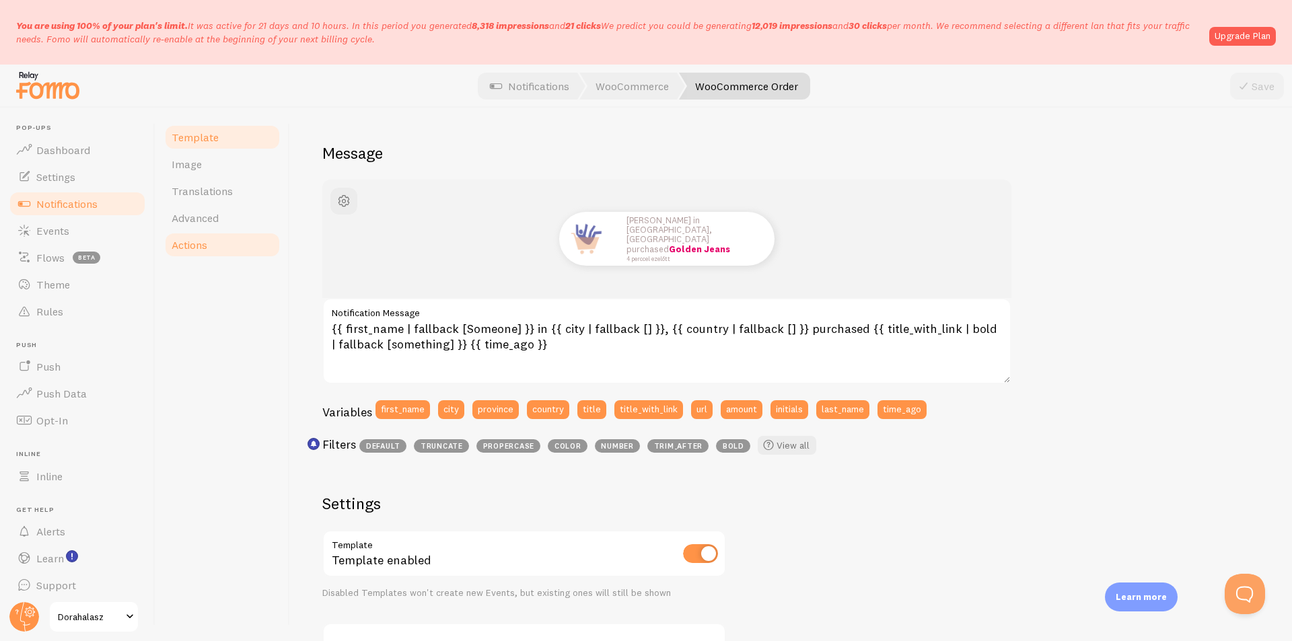
click at [190, 246] on span "Actions" at bounding box center [190, 244] width 36 height 13
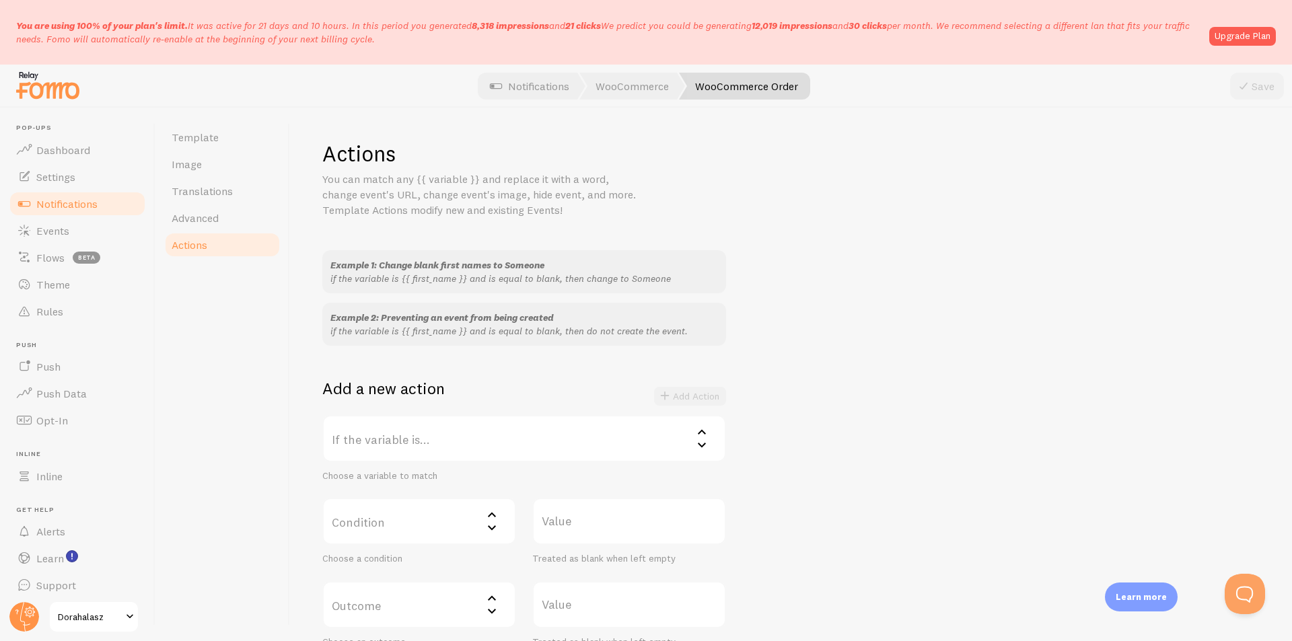
scroll to position [202, 0]
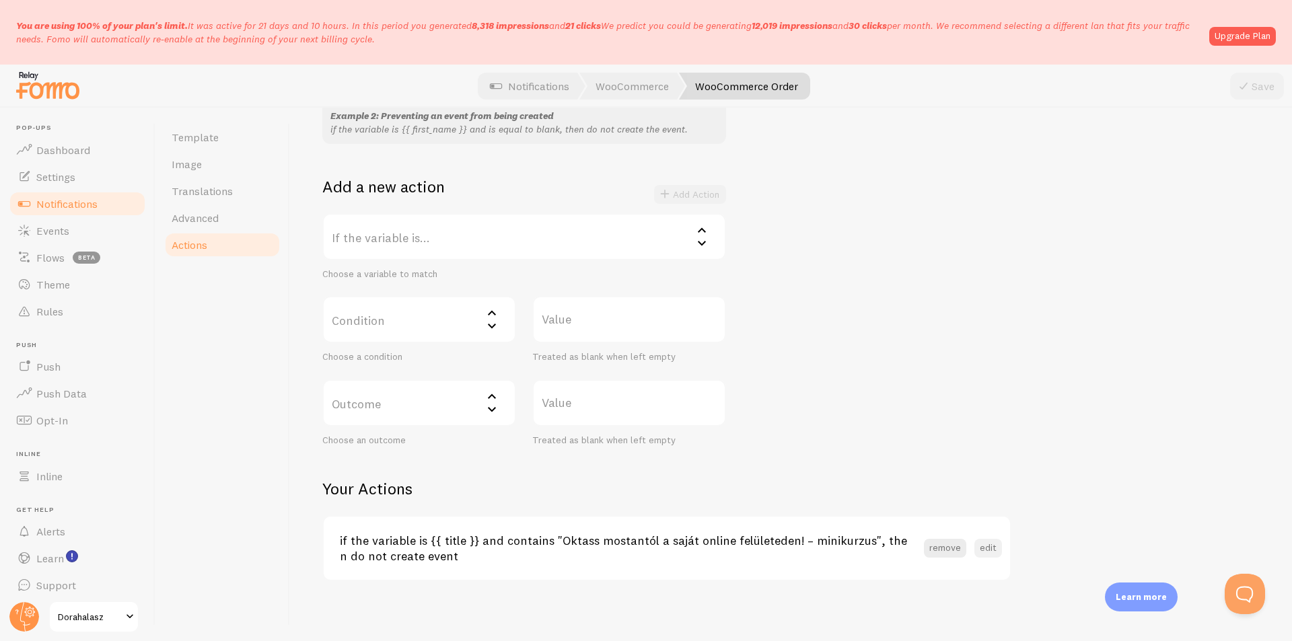
click at [996, 550] on button "edit" at bounding box center [988, 548] width 28 height 19
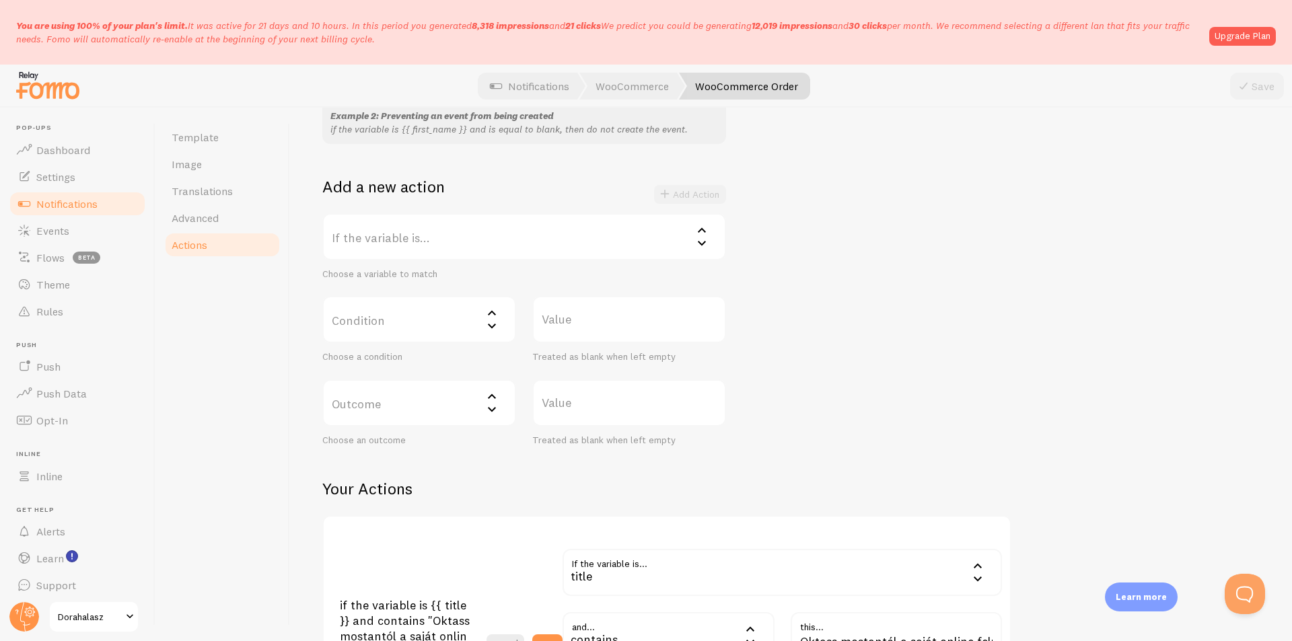
scroll to position [452, 0]
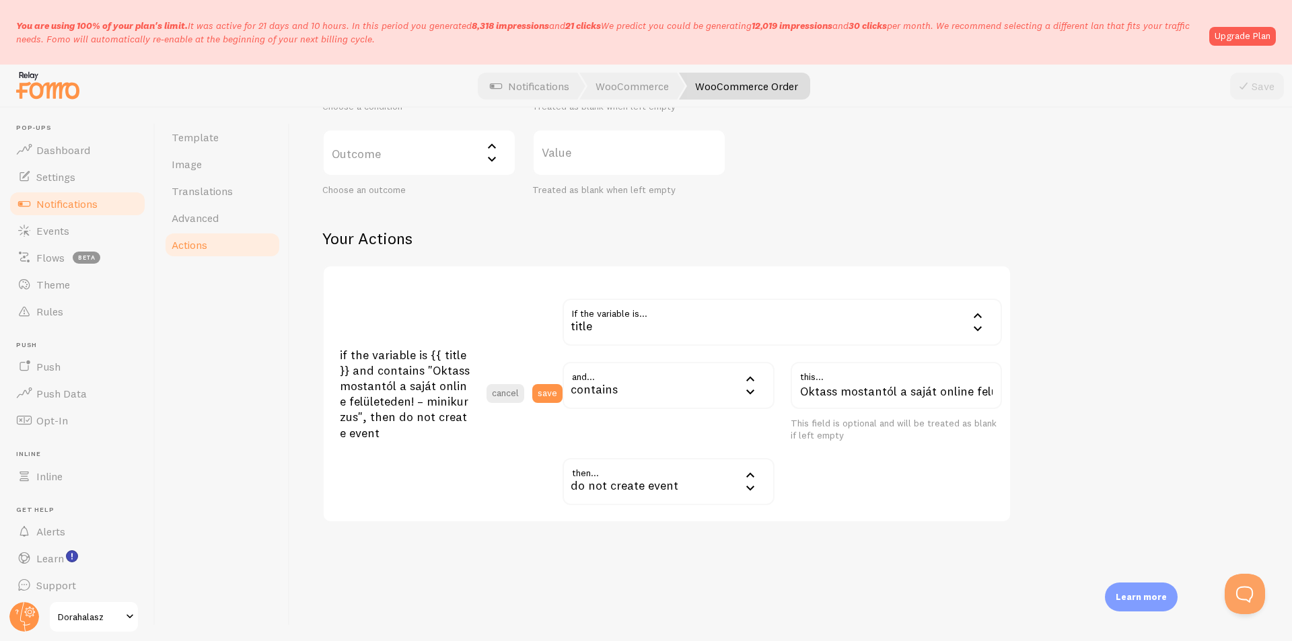
click at [692, 391] on div "contains" at bounding box center [669, 385] width 212 height 47
click at [697, 486] on li "does not contain" at bounding box center [668, 488] width 209 height 20
click at [552, 392] on button "save" at bounding box center [547, 393] width 30 height 19
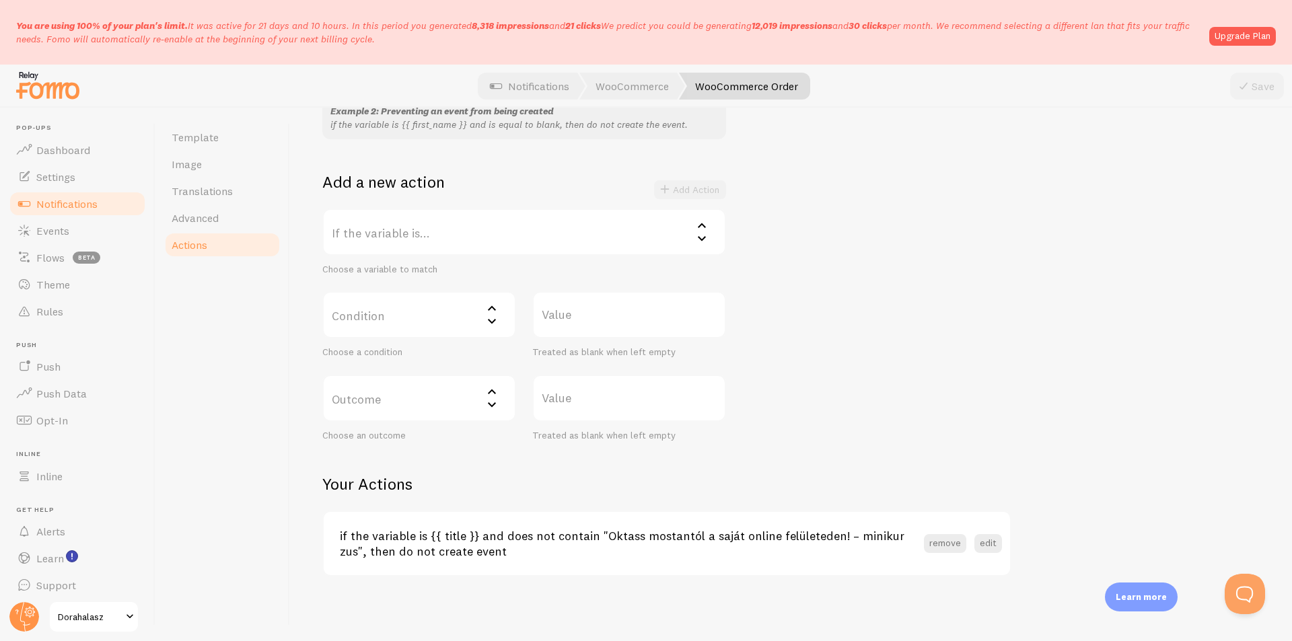
scroll to position [207, 0]
click at [61, 258] on span "Flows" at bounding box center [50, 257] width 28 height 13
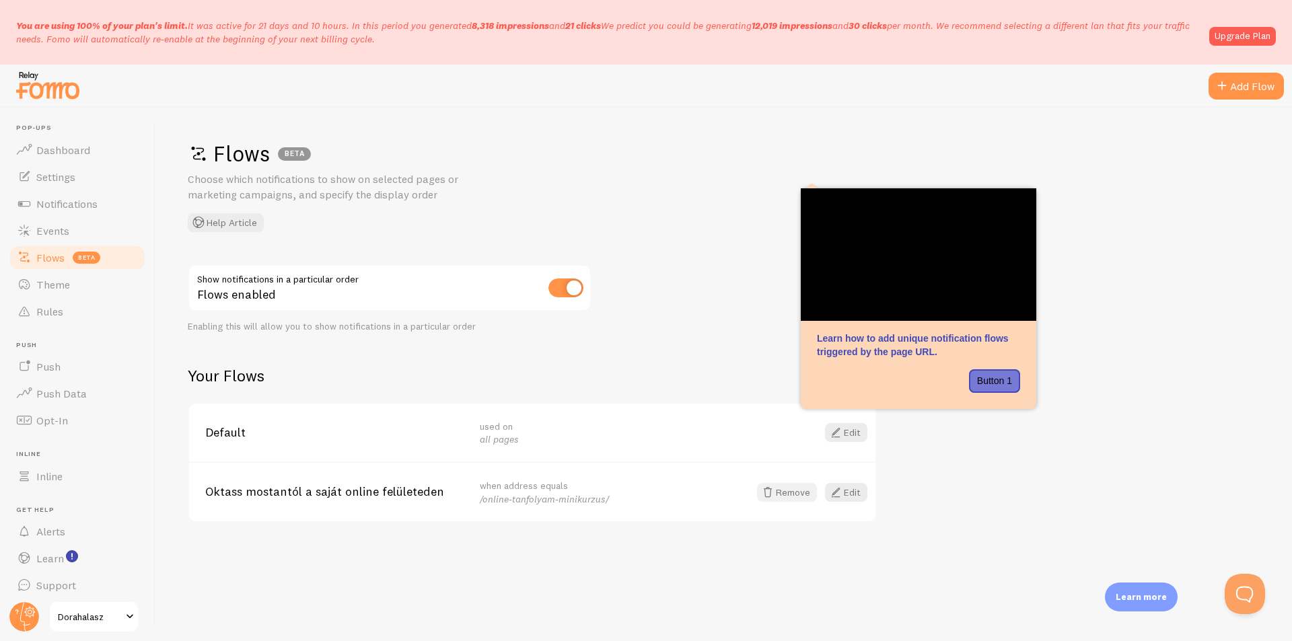
click at [816, 493] on button "Remove" at bounding box center [787, 492] width 60 height 19
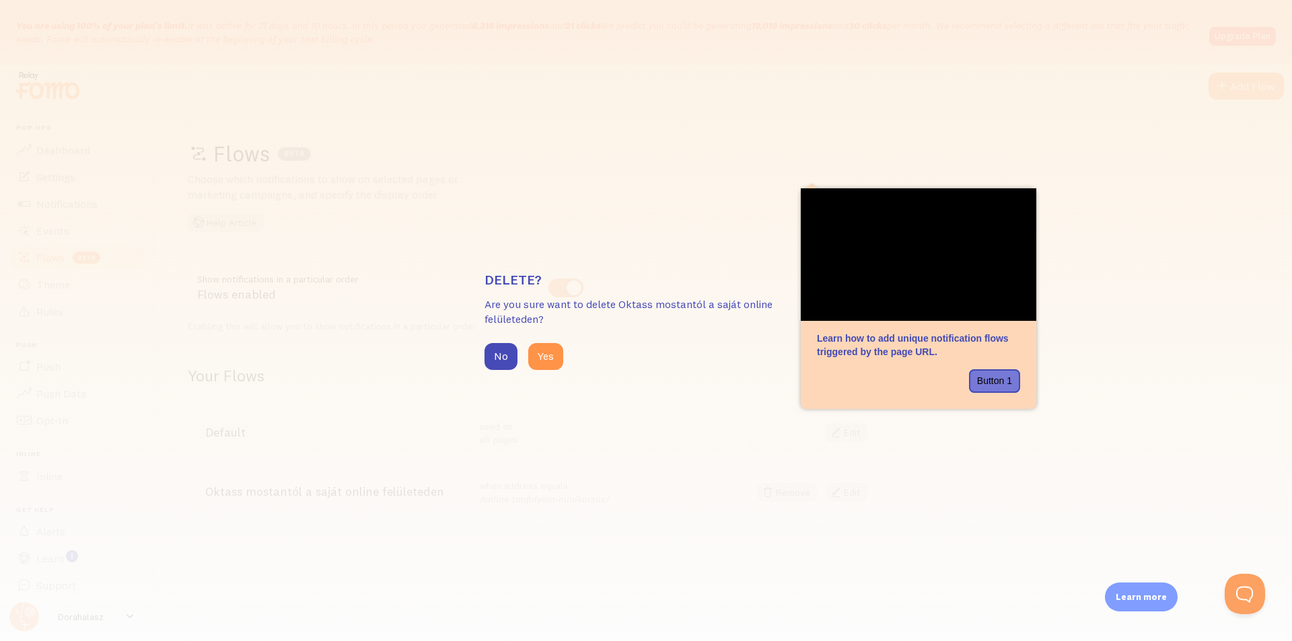
click at [524, 357] on div "No Yes" at bounding box center [646, 356] width 323 height 27
click at [534, 357] on button "Yes" at bounding box center [545, 356] width 35 height 27
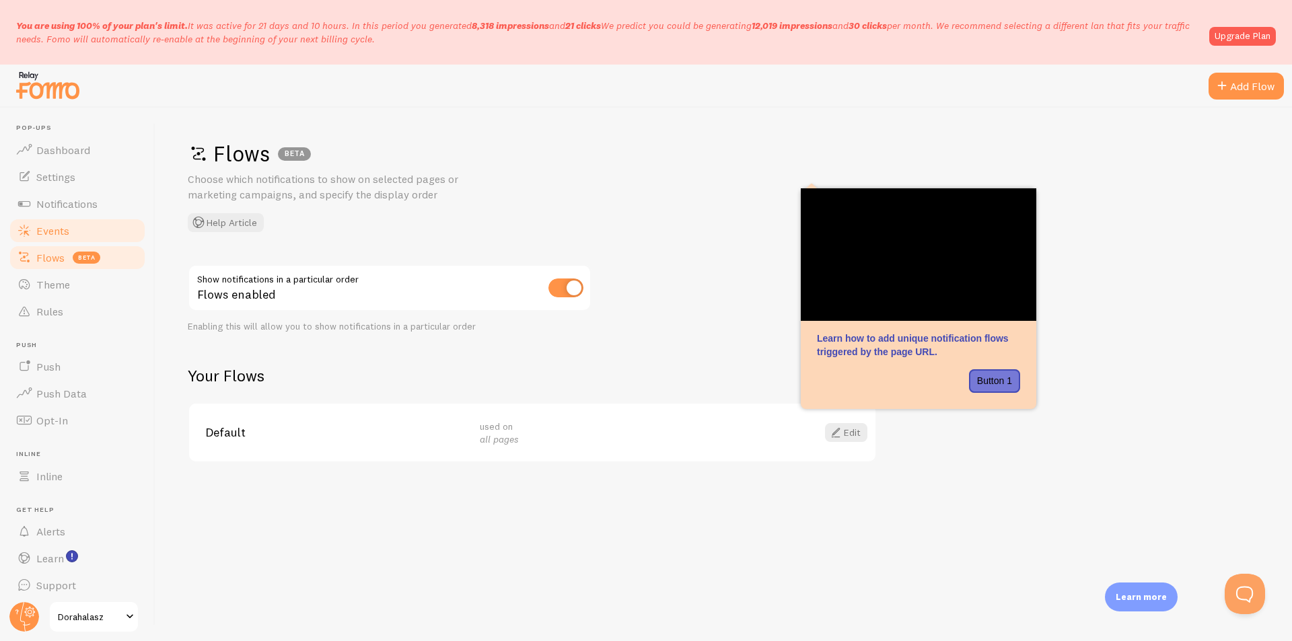
click at [77, 232] on link "Events" at bounding box center [77, 230] width 139 height 27
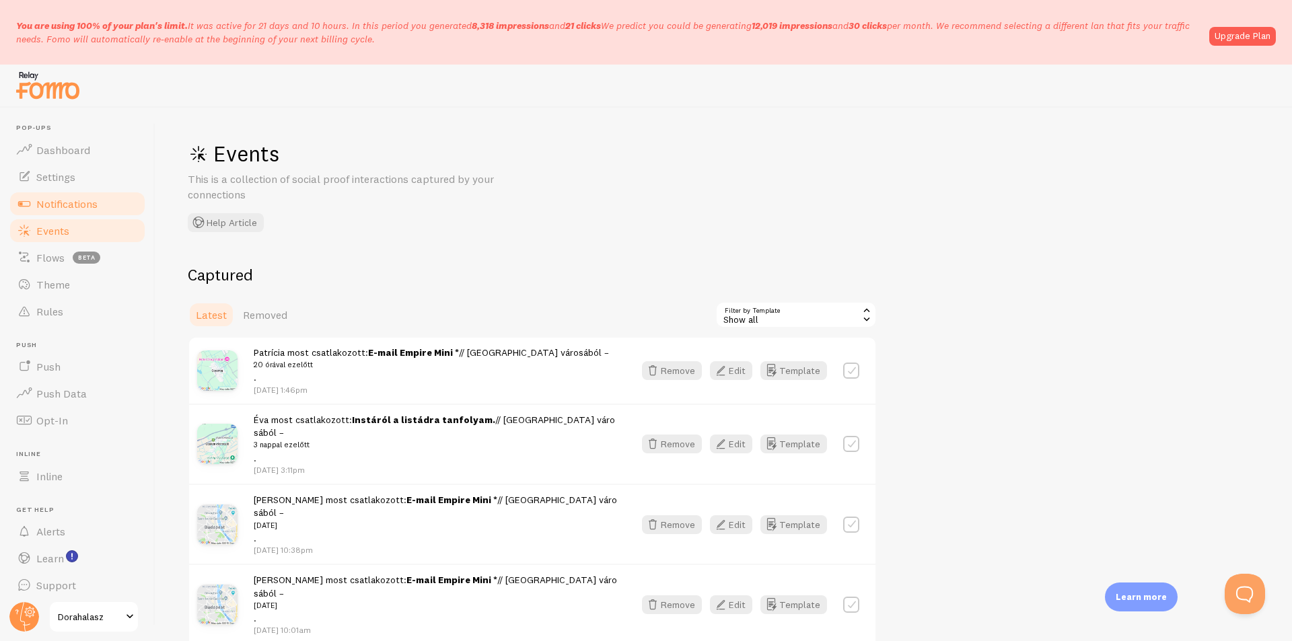
click at [73, 209] on span "Notifications" at bounding box center [66, 203] width 61 height 13
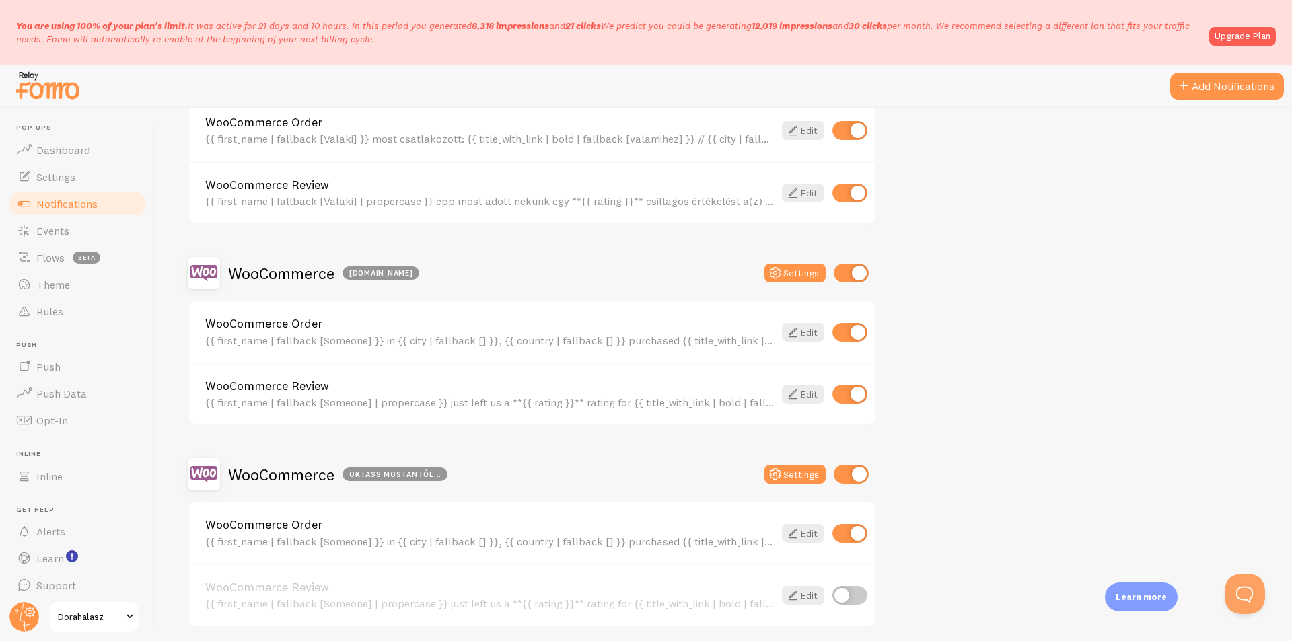
scroll to position [522, 0]
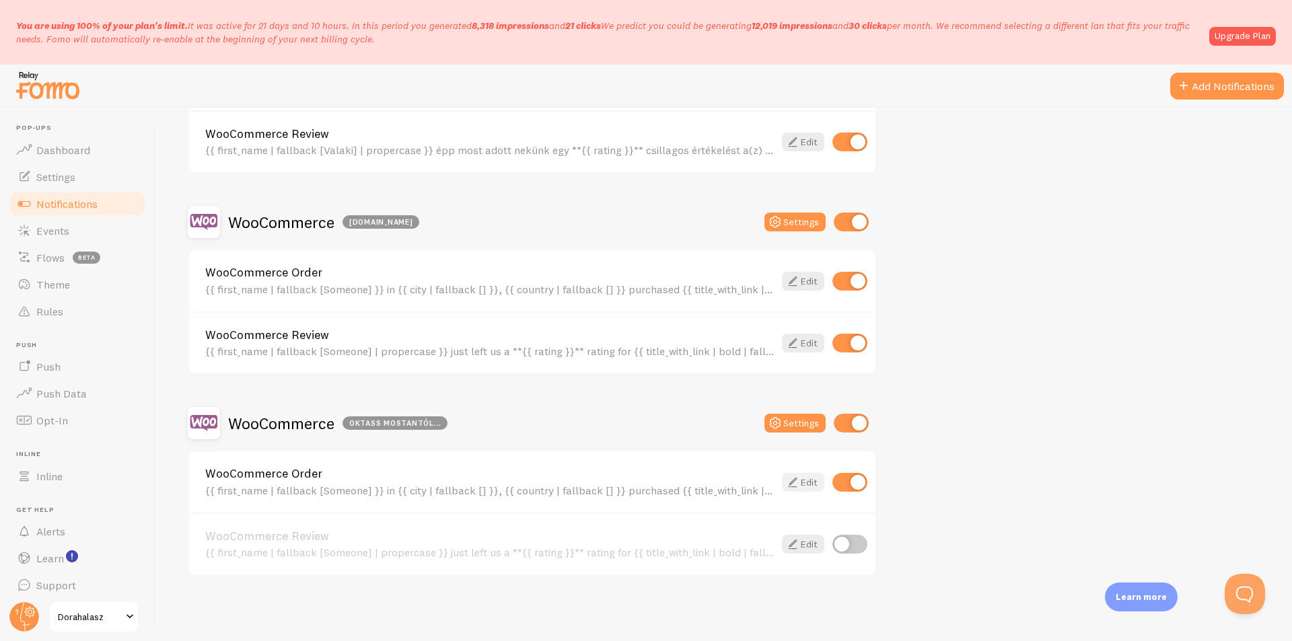
click at [806, 483] on link "Edit" at bounding box center [803, 482] width 42 height 19
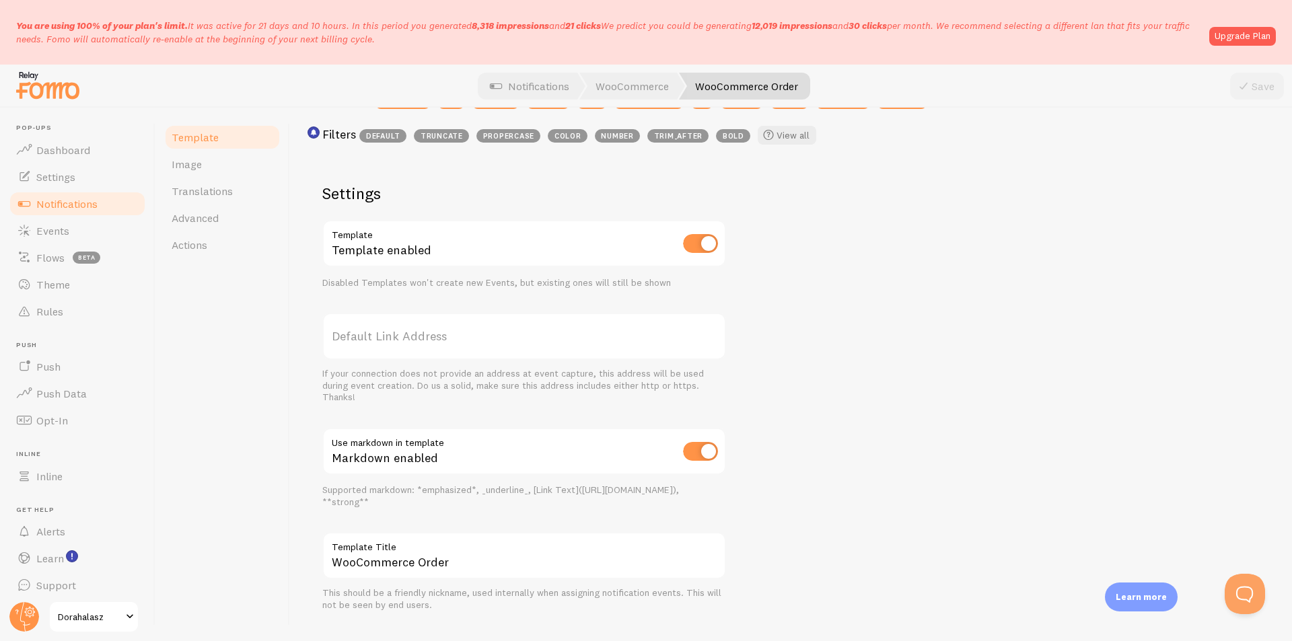
scroll to position [404, 0]
click at [209, 247] on link "Actions" at bounding box center [223, 245] width 118 height 27
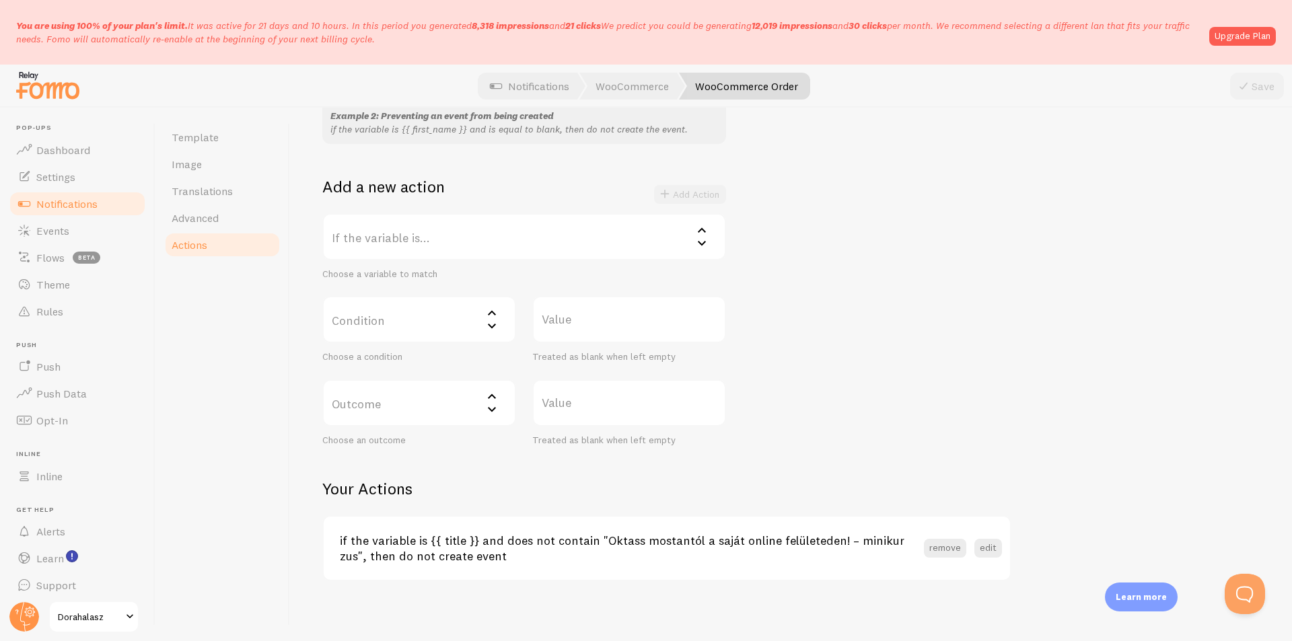
scroll to position [207, 0]
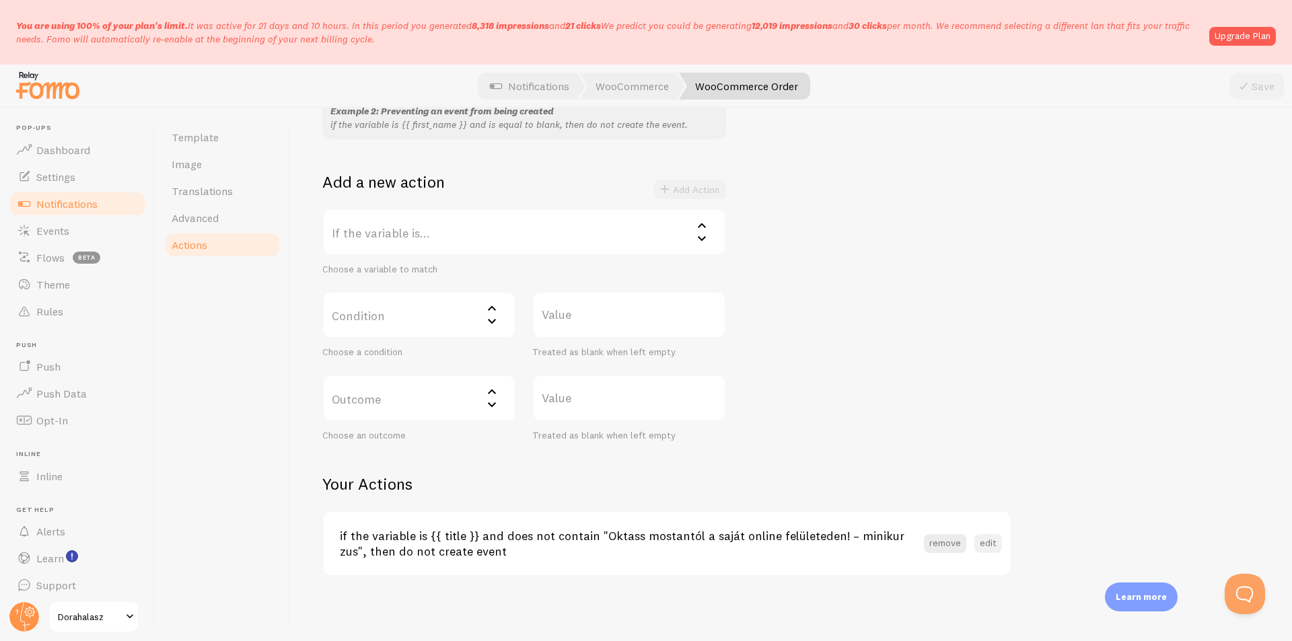
click at [983, 542] on button "edit" at bounding box center [988, 543] width 28 height 19
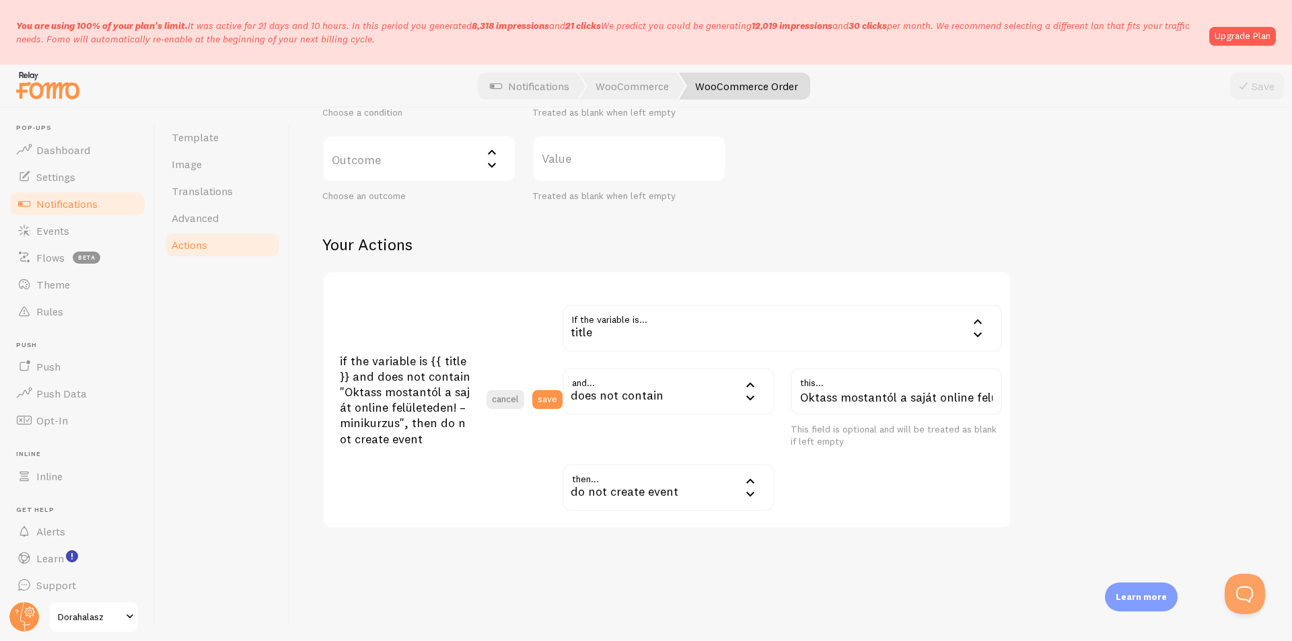
scroll to position [452, 0]
